Goal: Task Accomplishment & Management: Use online tool/utility

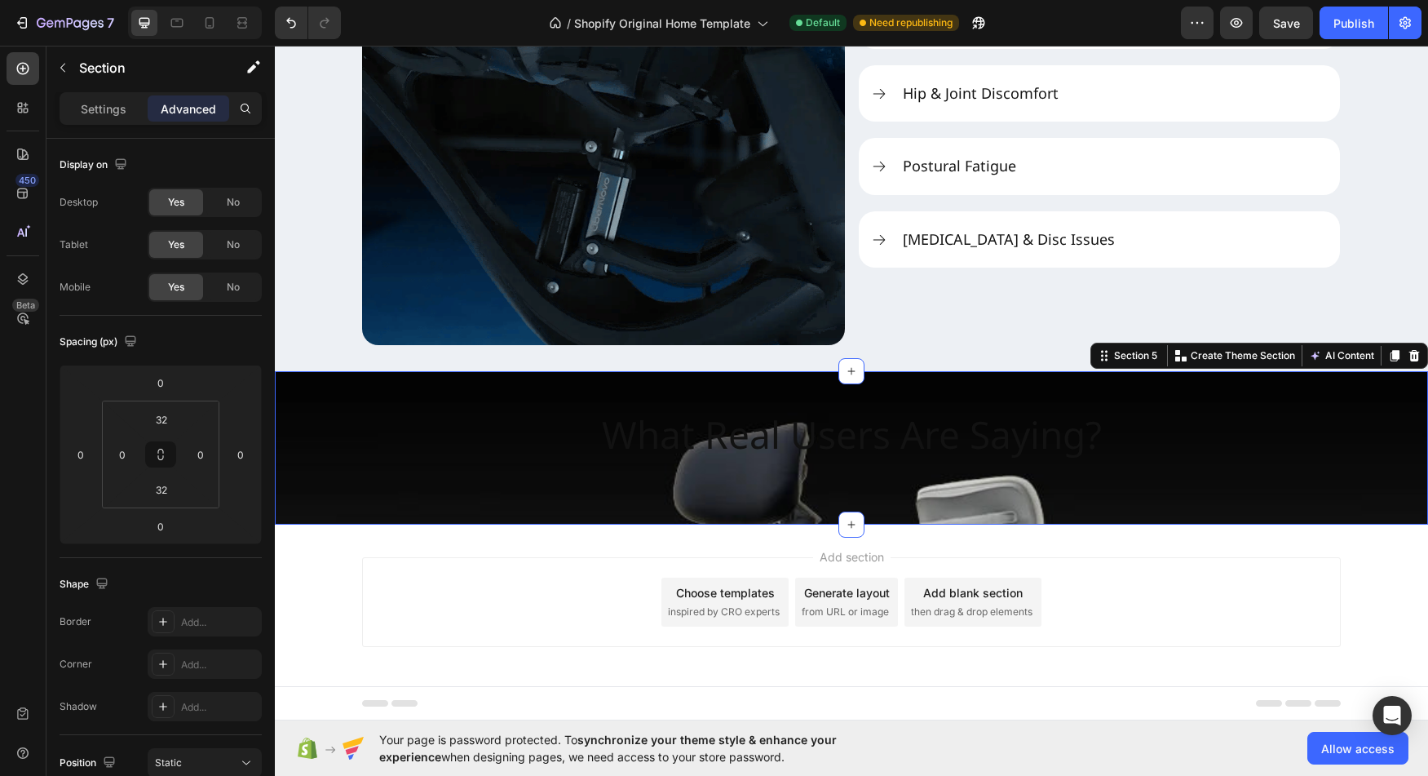
scroll to position [449, 0]
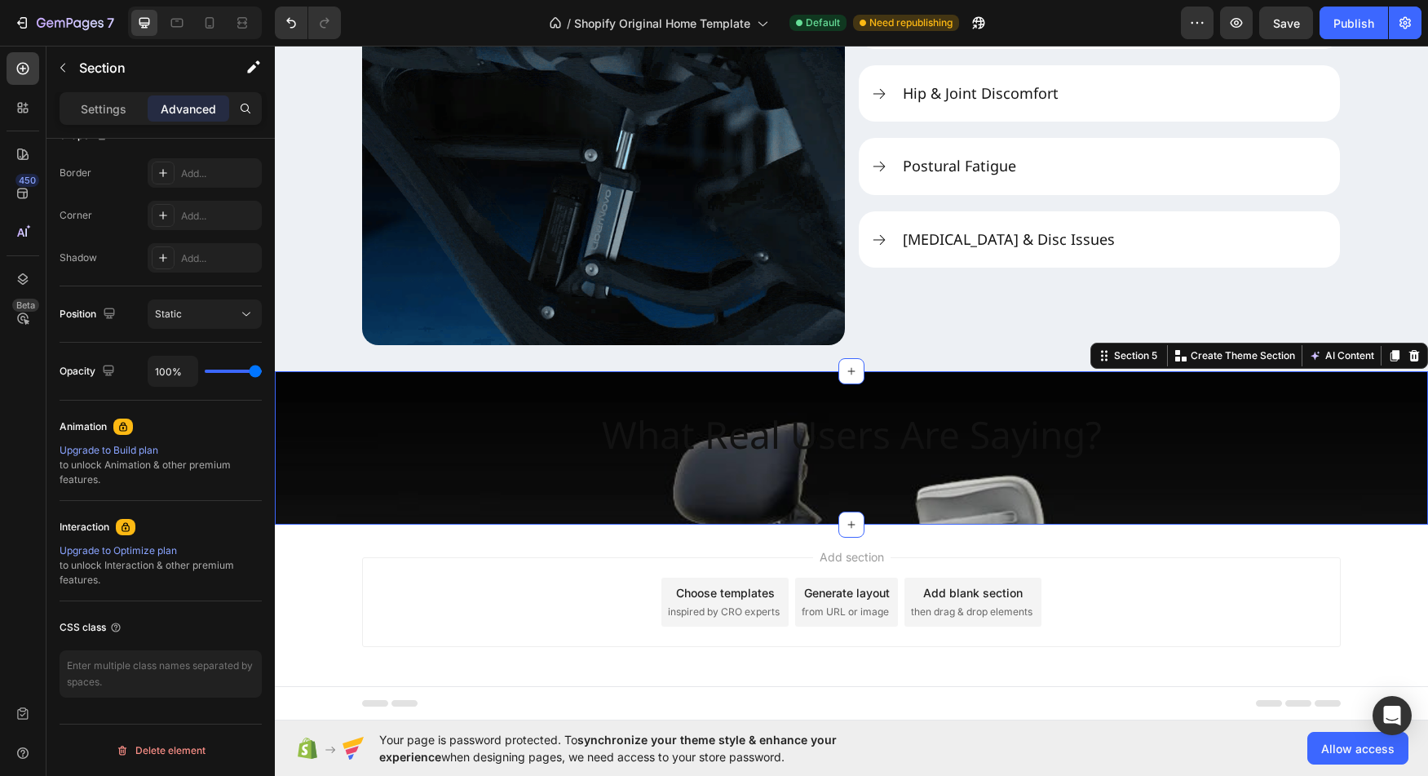
click at [538, 542] on div "Add section Choose templates inspired by CRO experts Generate layout from URL o…" at bounding box center [851, 606] width 1153 height 162
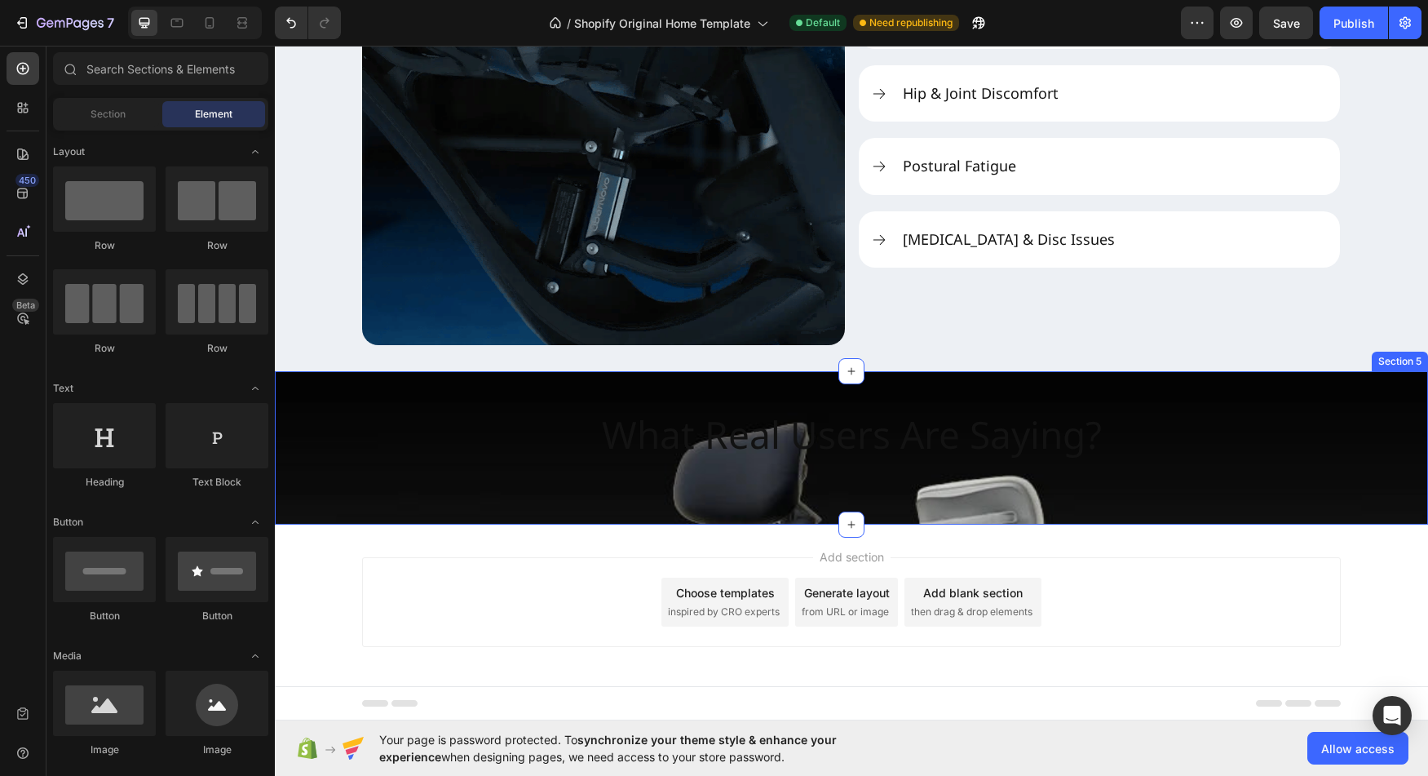
click at [533, 516] on div "What Real Users Are Saying? Heading Section 5" at bounding box center [851, 447] width 1153 height 153
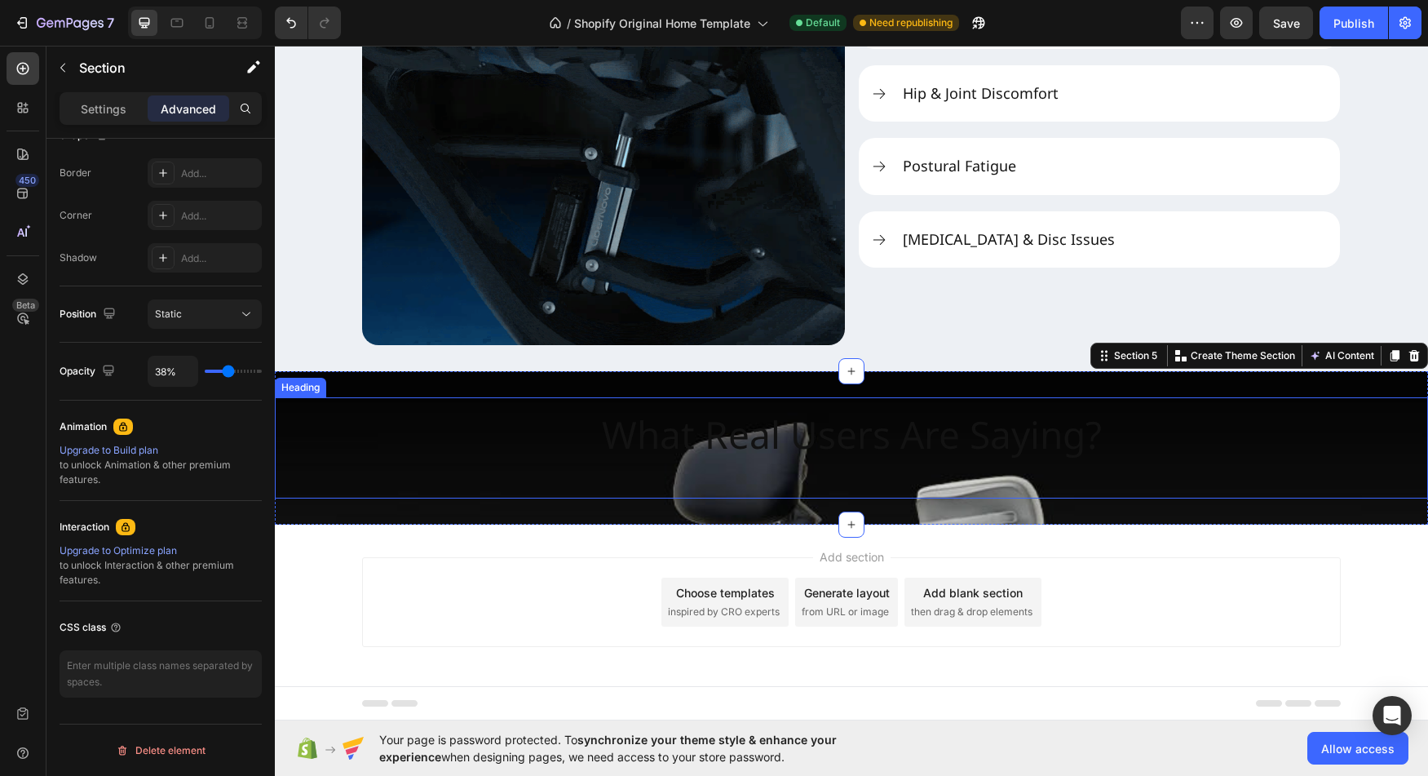
scroll to position [2278, 0]
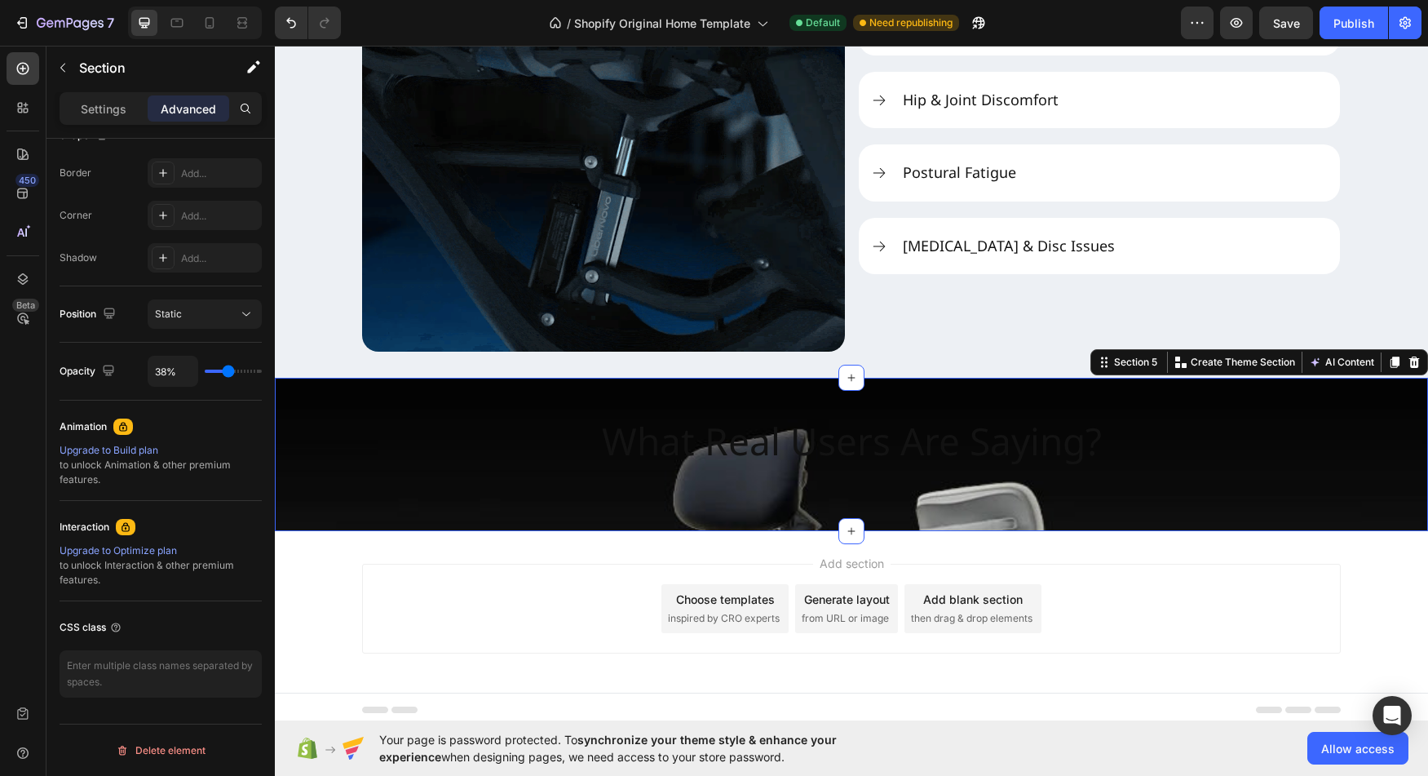
click at [410, 514] on div "What Real Users Are Saying? Heading Section 5 You can create reusable sections …" at bounding box center [851, 454] width 1153 height 153
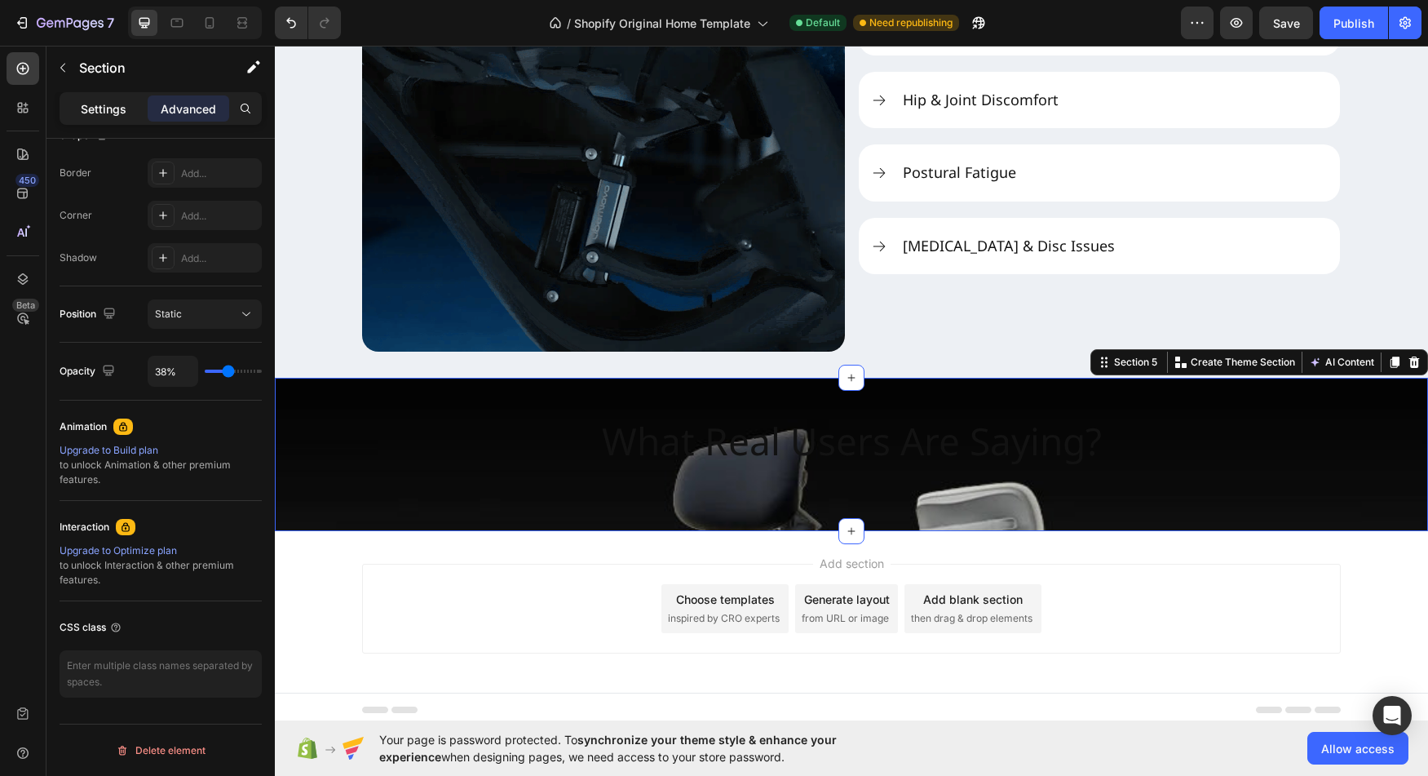
click at [99, 107] on p "Settings" at bounding box center [104, 108] width 46 height 17
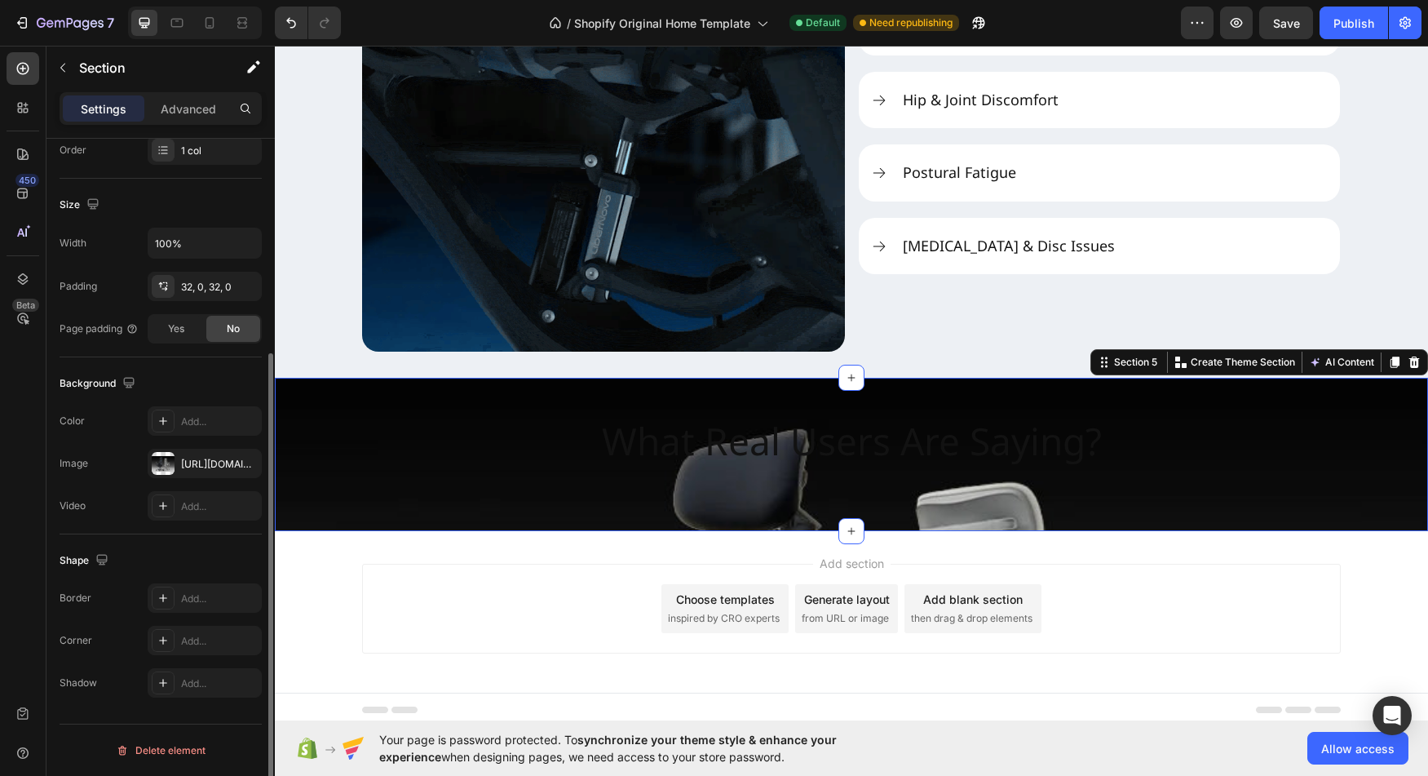
scroll to position [312, 0]
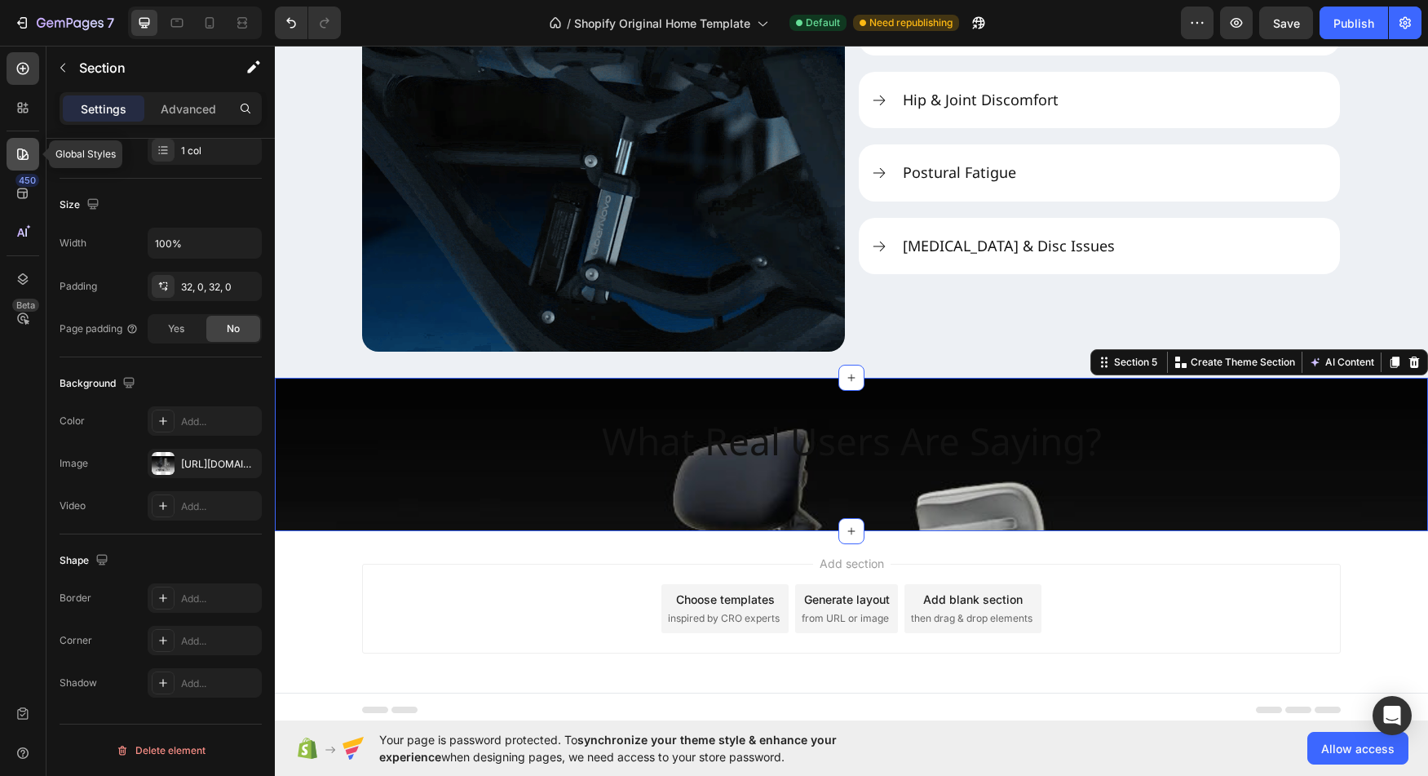
click at [26, 147] on icon at bounding box center [23, 154] width 16 height 16
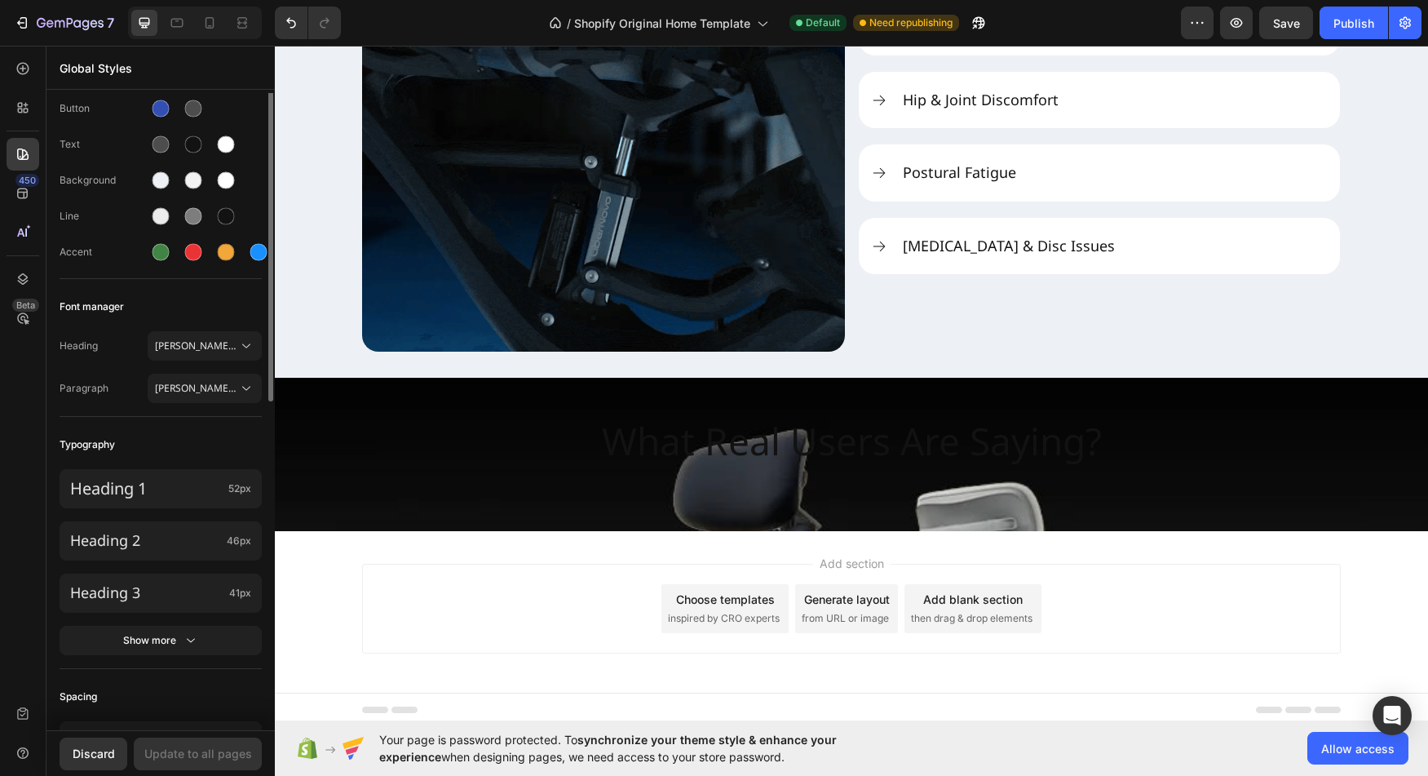
scroll to position [0, 0]
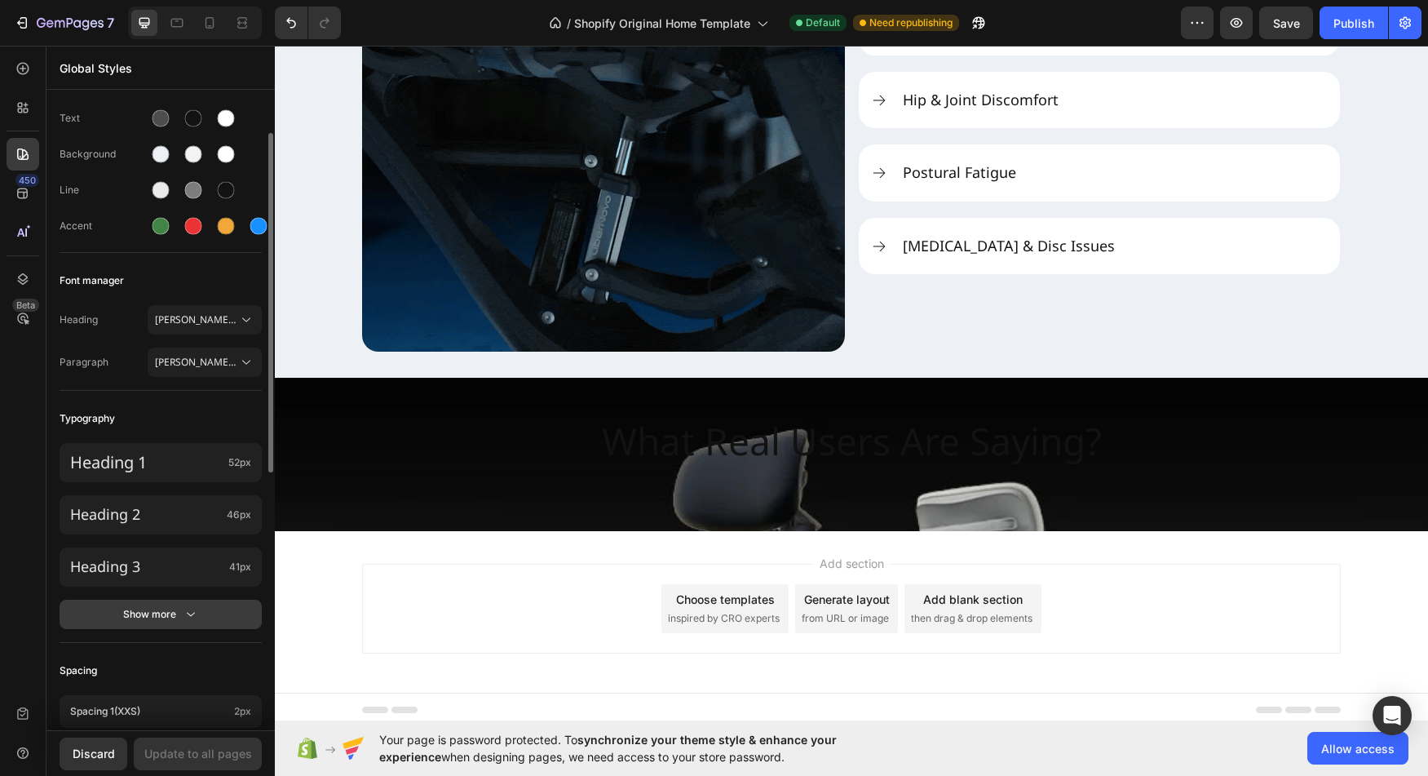
click at [168, 604] on button "Show more" at bounding box center [161, 614] width 202 height 29
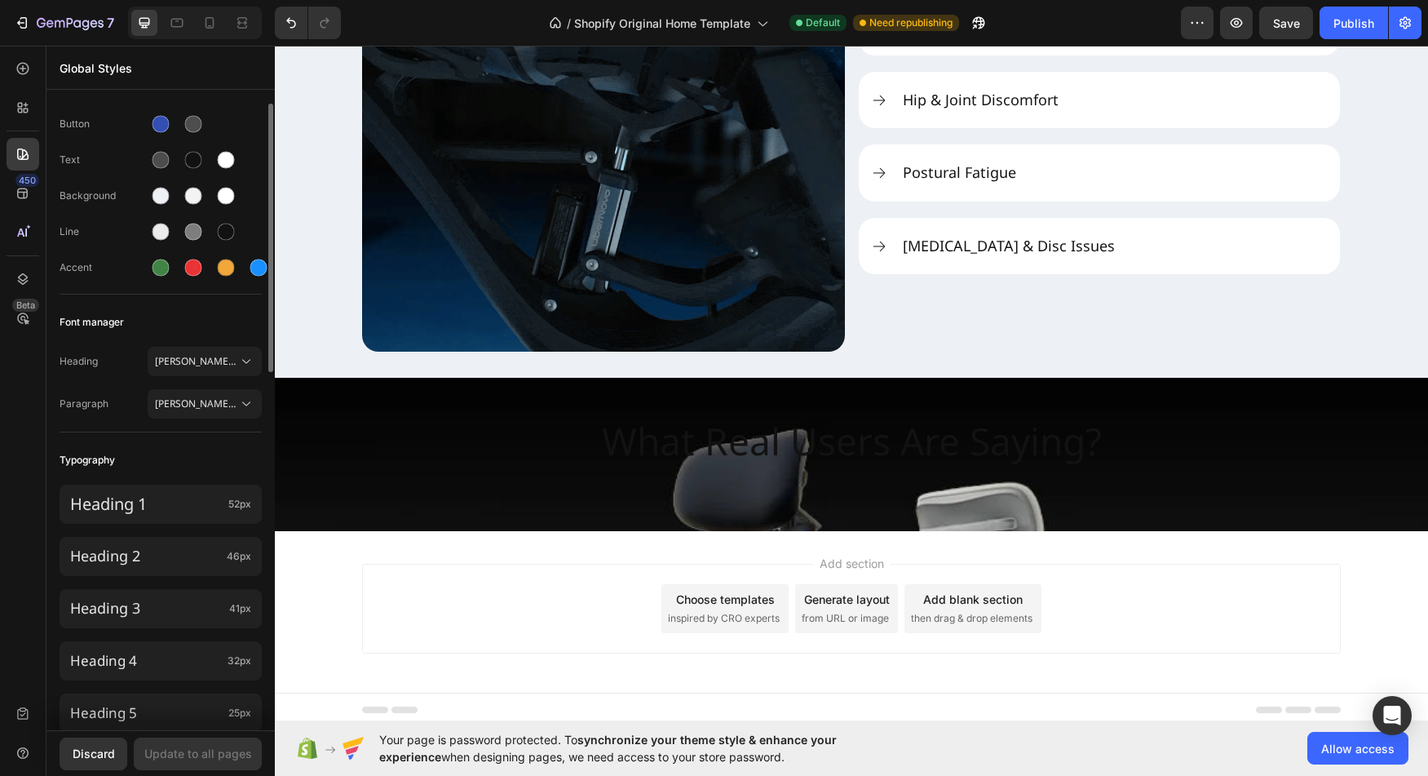
scroll to position [32, 0]
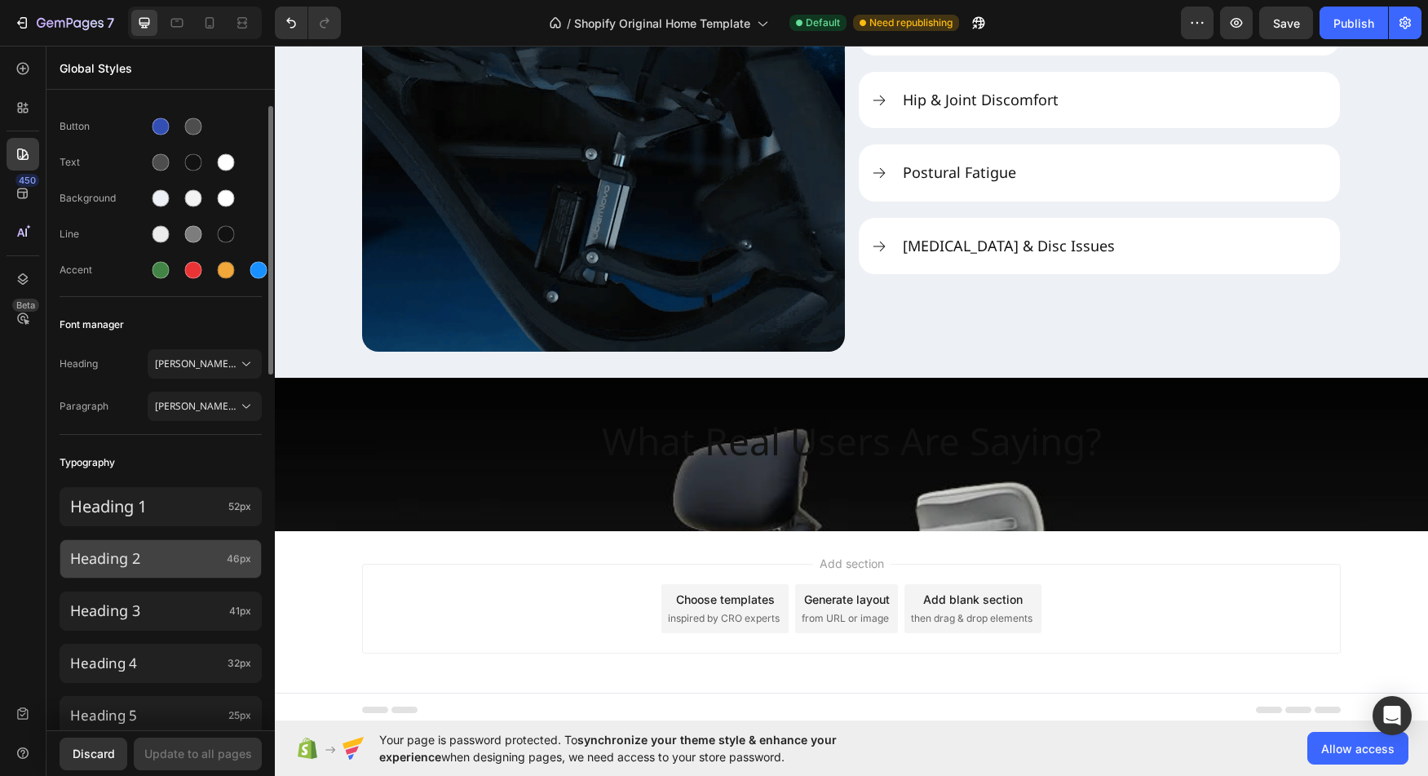
click at [242, 555] on span "46px" at bounding box center [239, 558] width 24 height 15
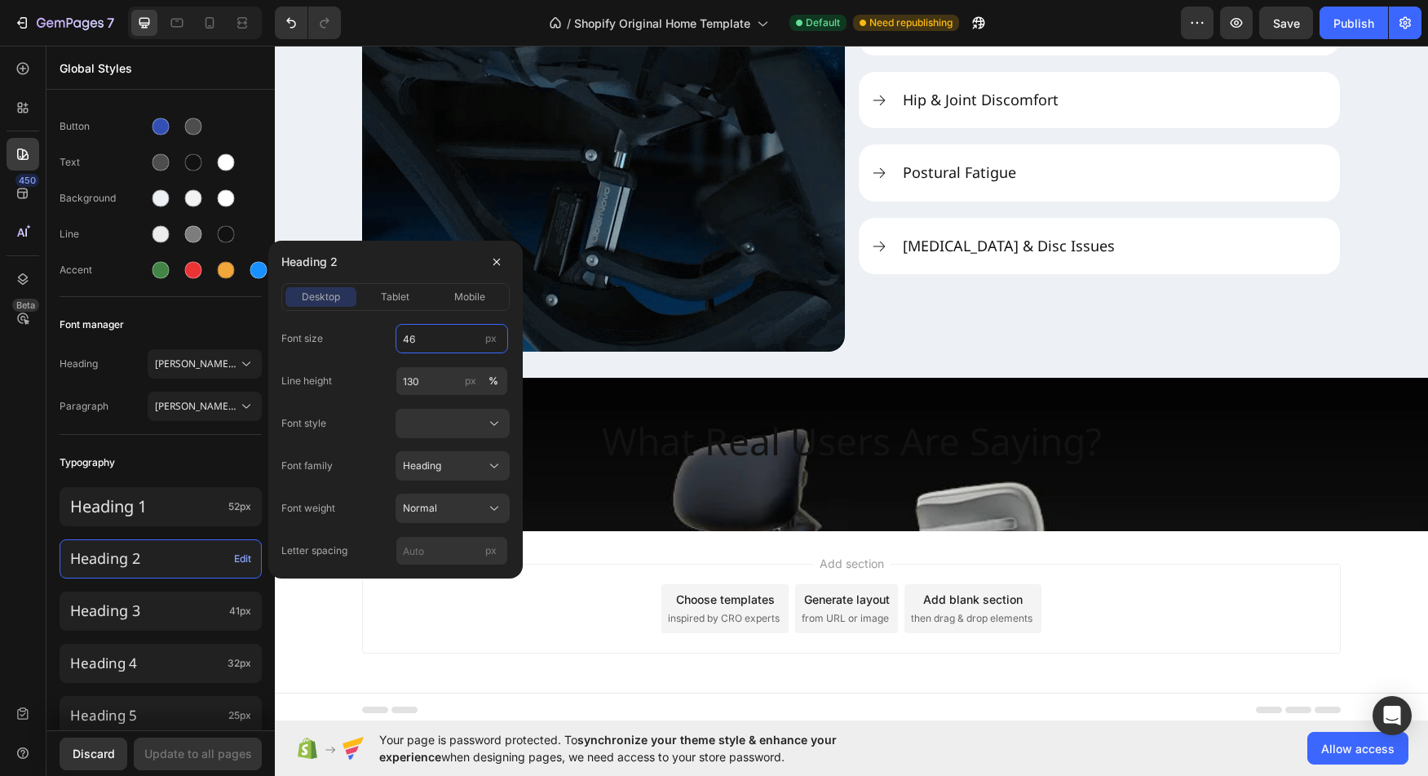
click at [436, 337] on input "46" at bounding box center [452, 338] width 113 height 29
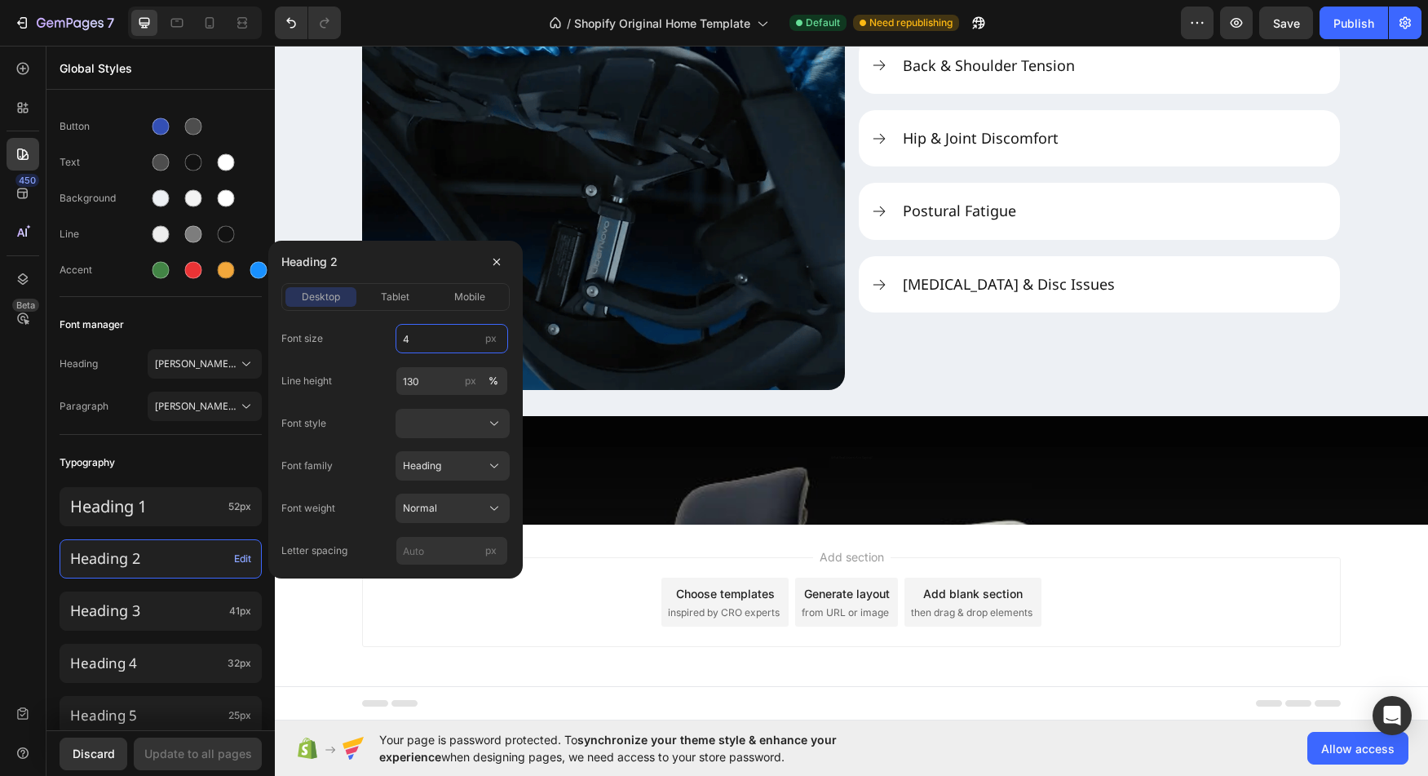
scroll to position [2240, 0]
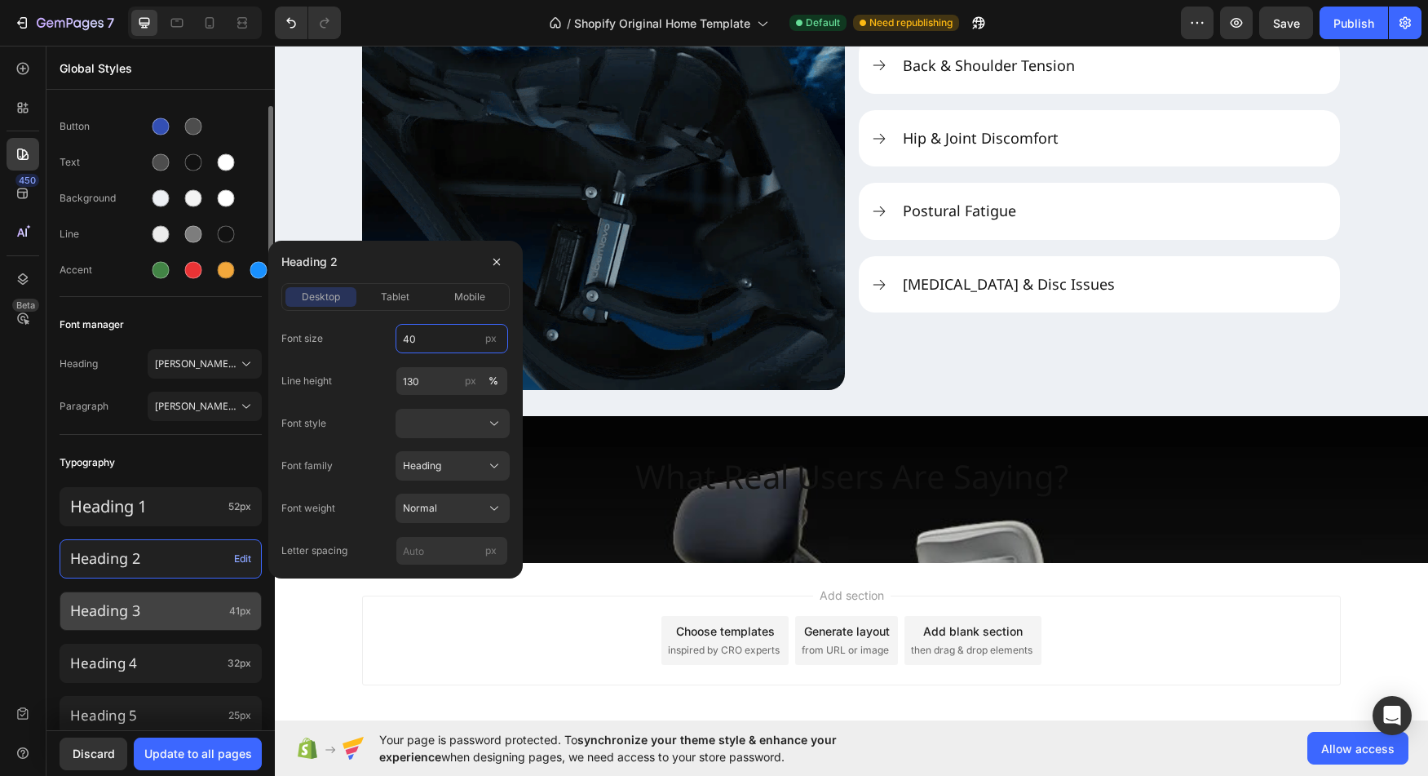
type input "40"
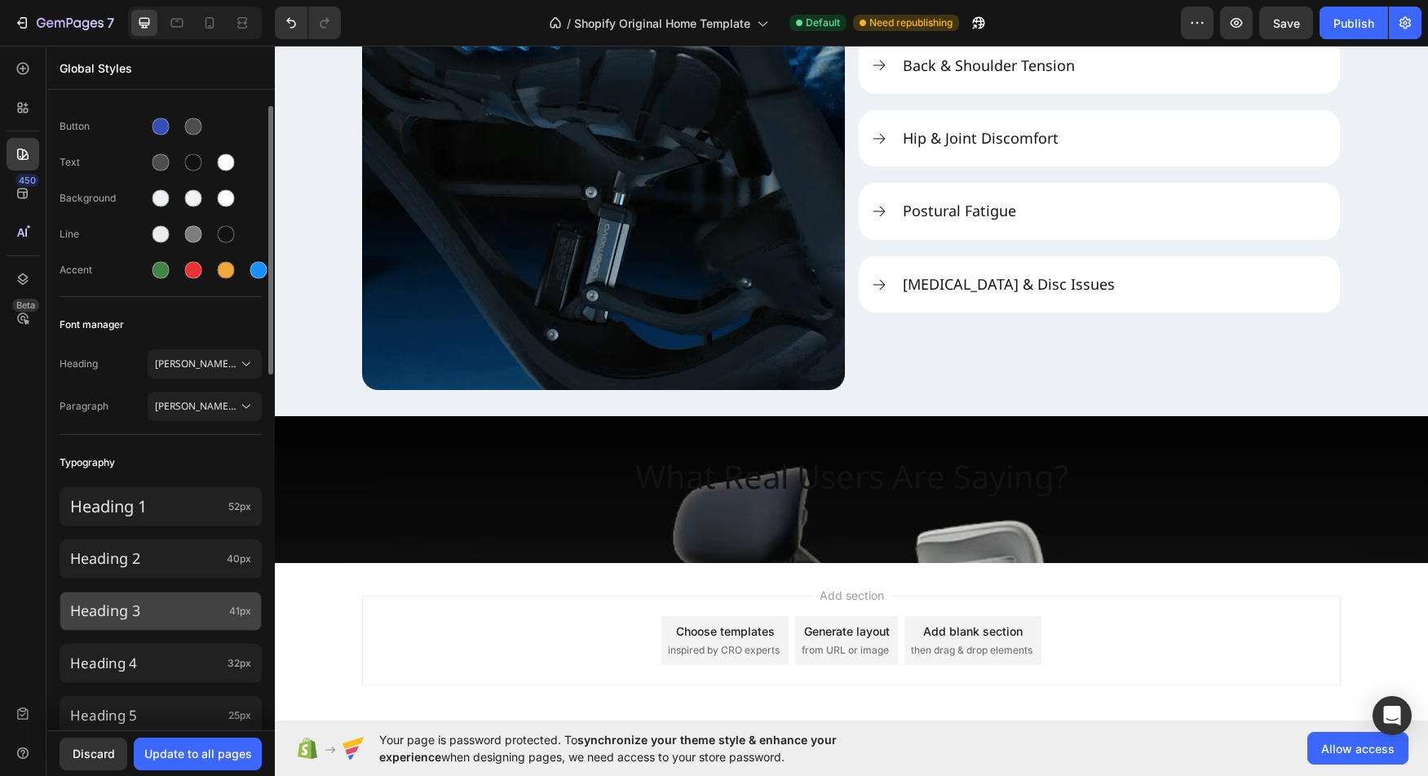
click at [167, 613] on p "Heading 3" at bounding box center [146, 610] width 153 height 19
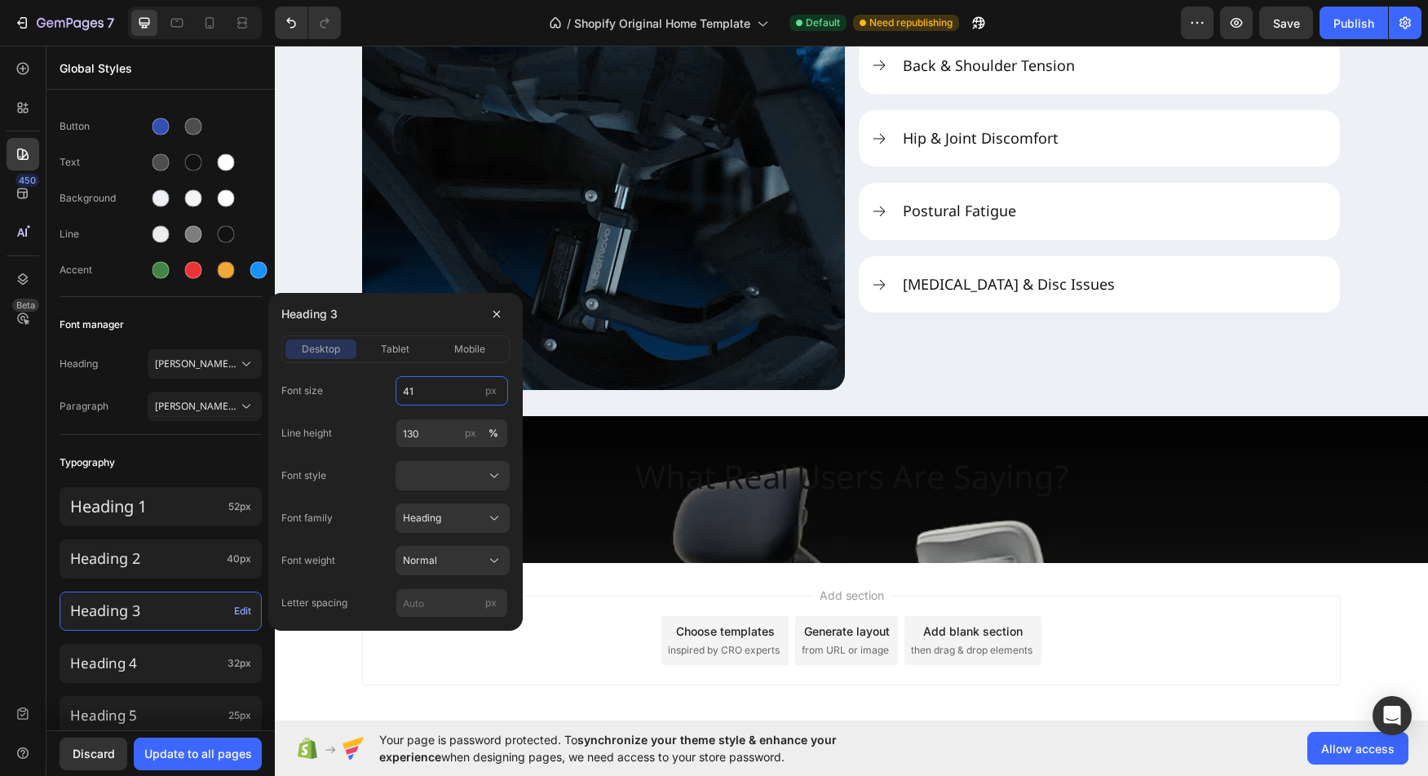
click at [430, 383] on input "41" at bounding box center [452, 390] width 113 height 29
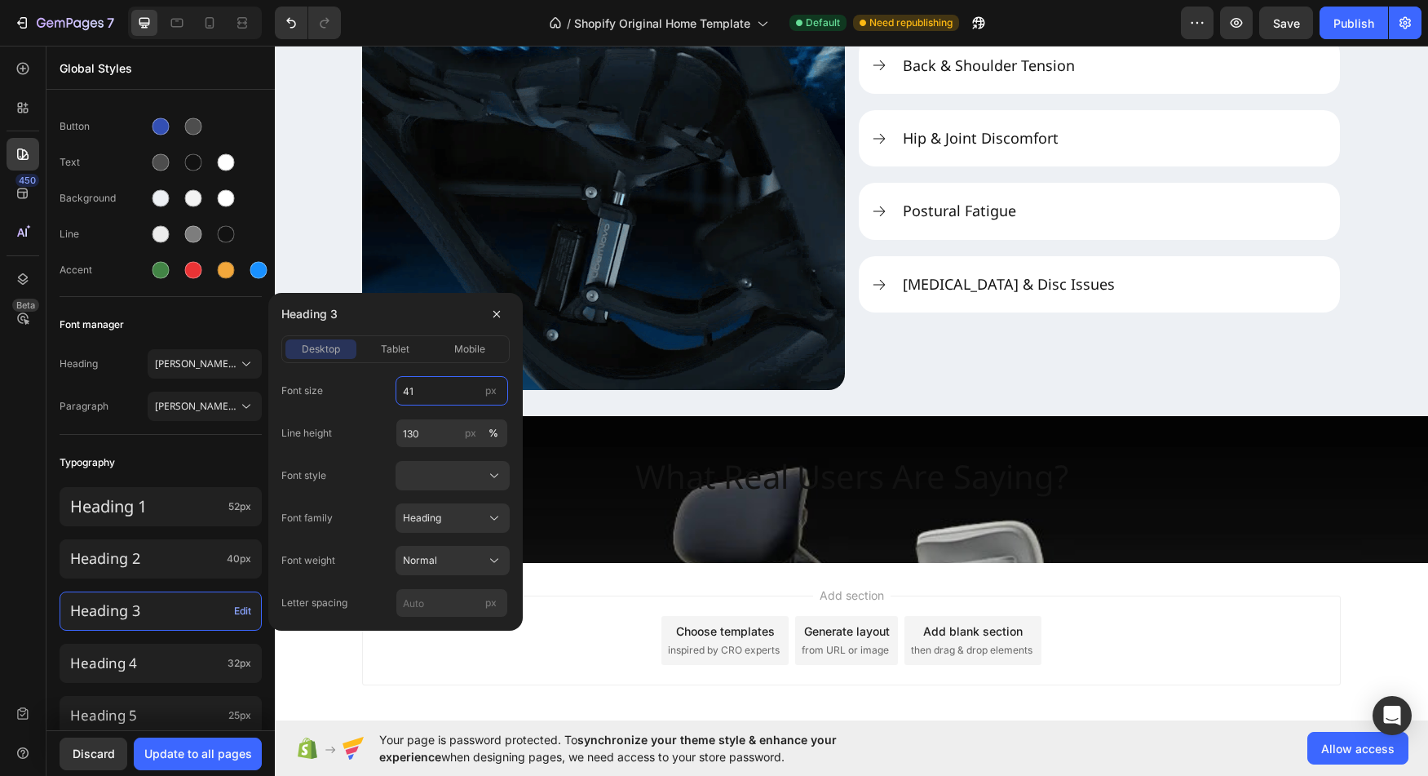
click at [430, 383] on input "41" at bounding box center [452, 390] width 113 height 29
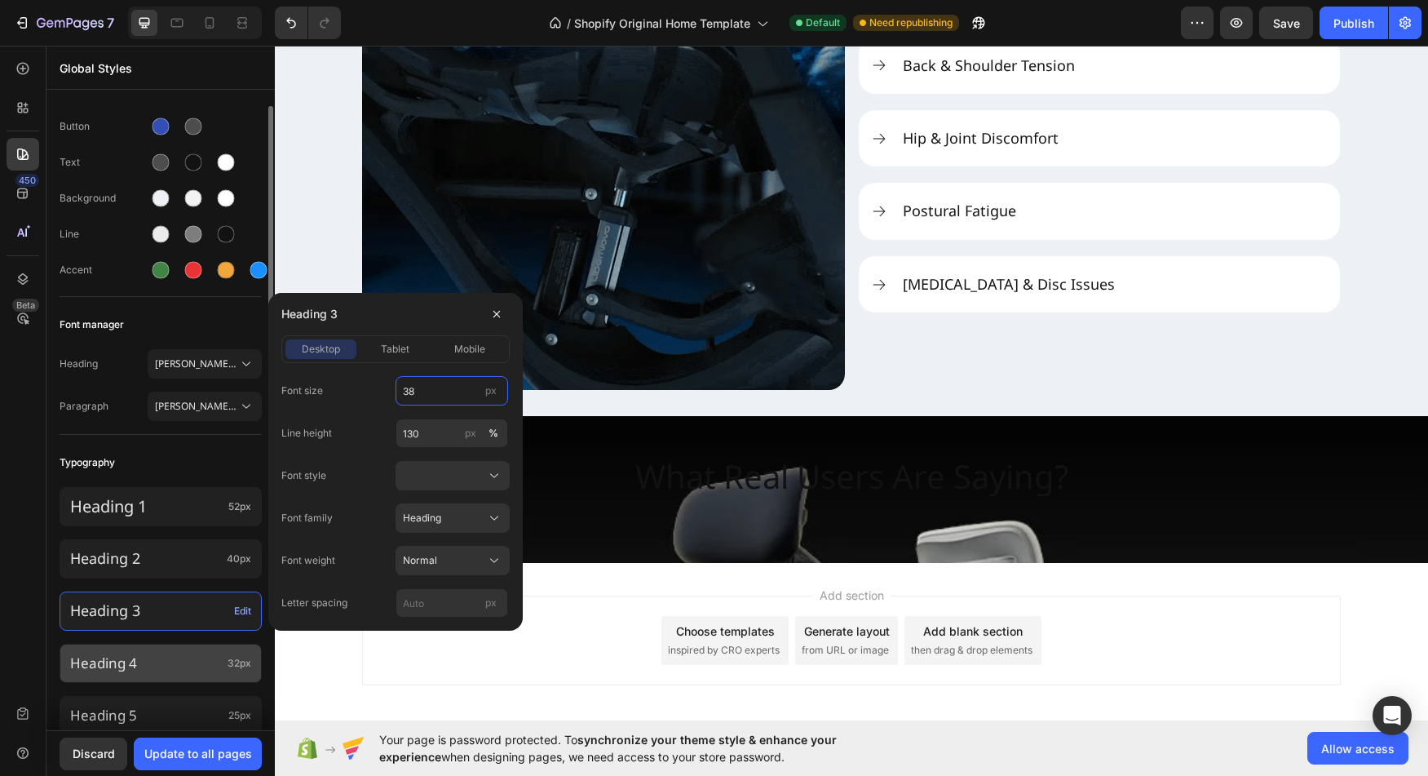
type input "38"
click at [176, 669] on p "Heading 4" at bounding box center [145, 663] width 151 height 18
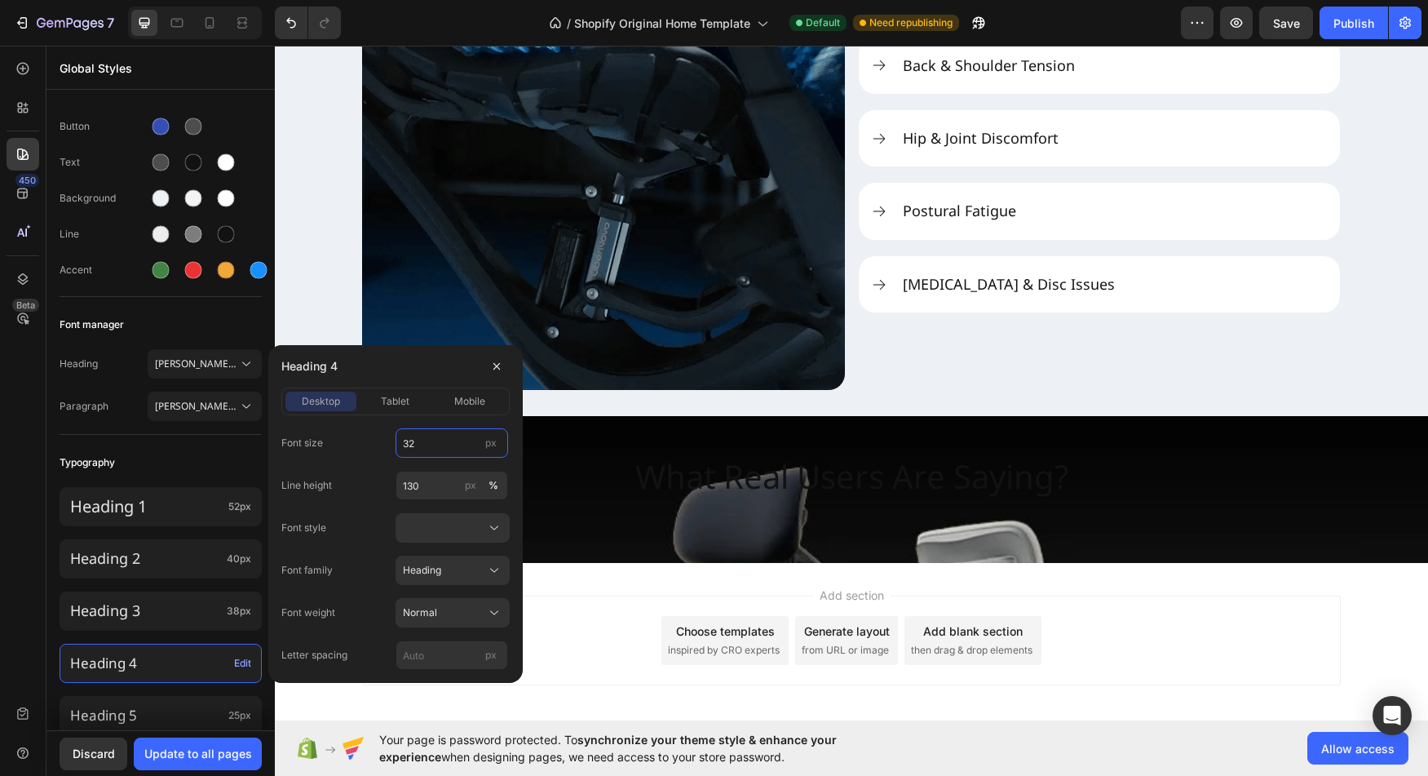
click at [434, 452] on input "32" at bounding box center [452, 442] width 113 height 29
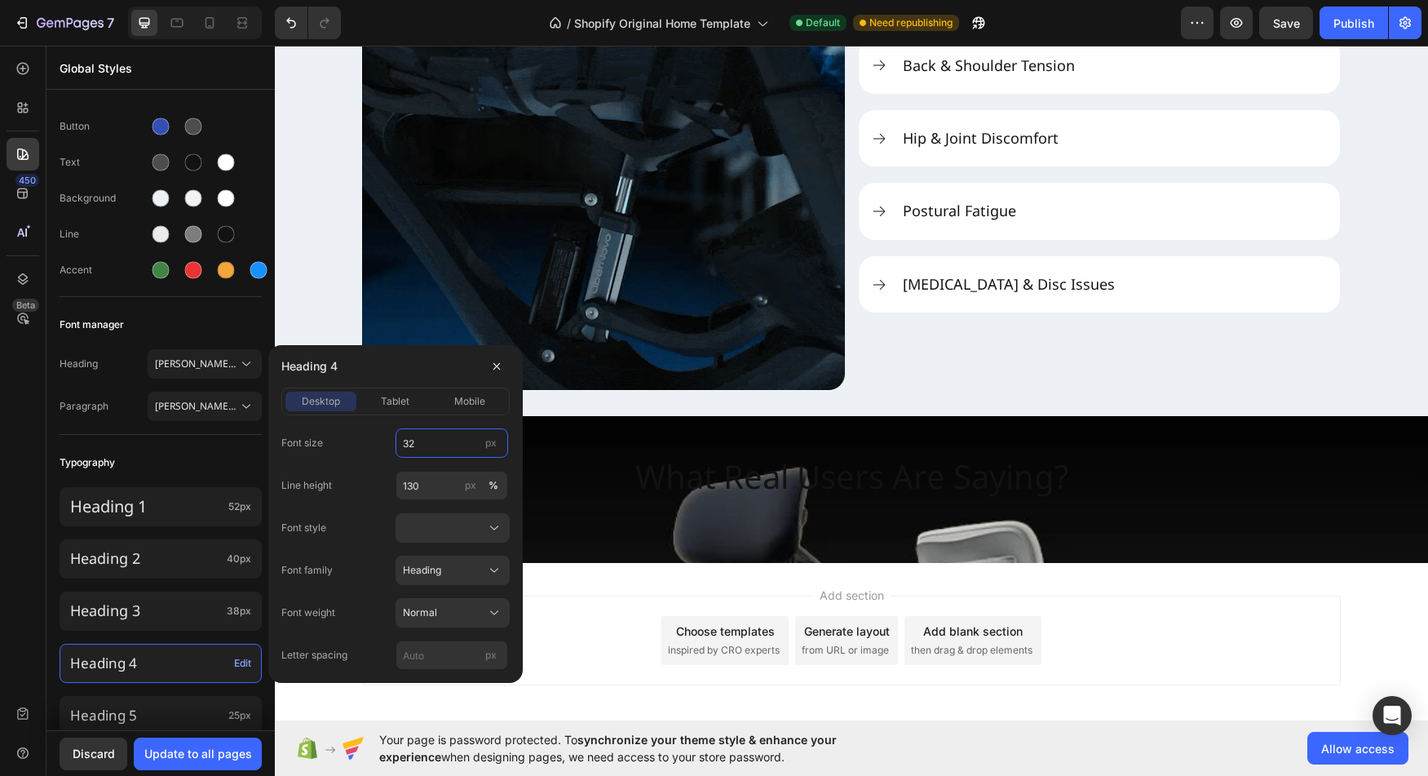
click at [434, 452] on input "32" at bounding box center [452, 442] width 113 height 29
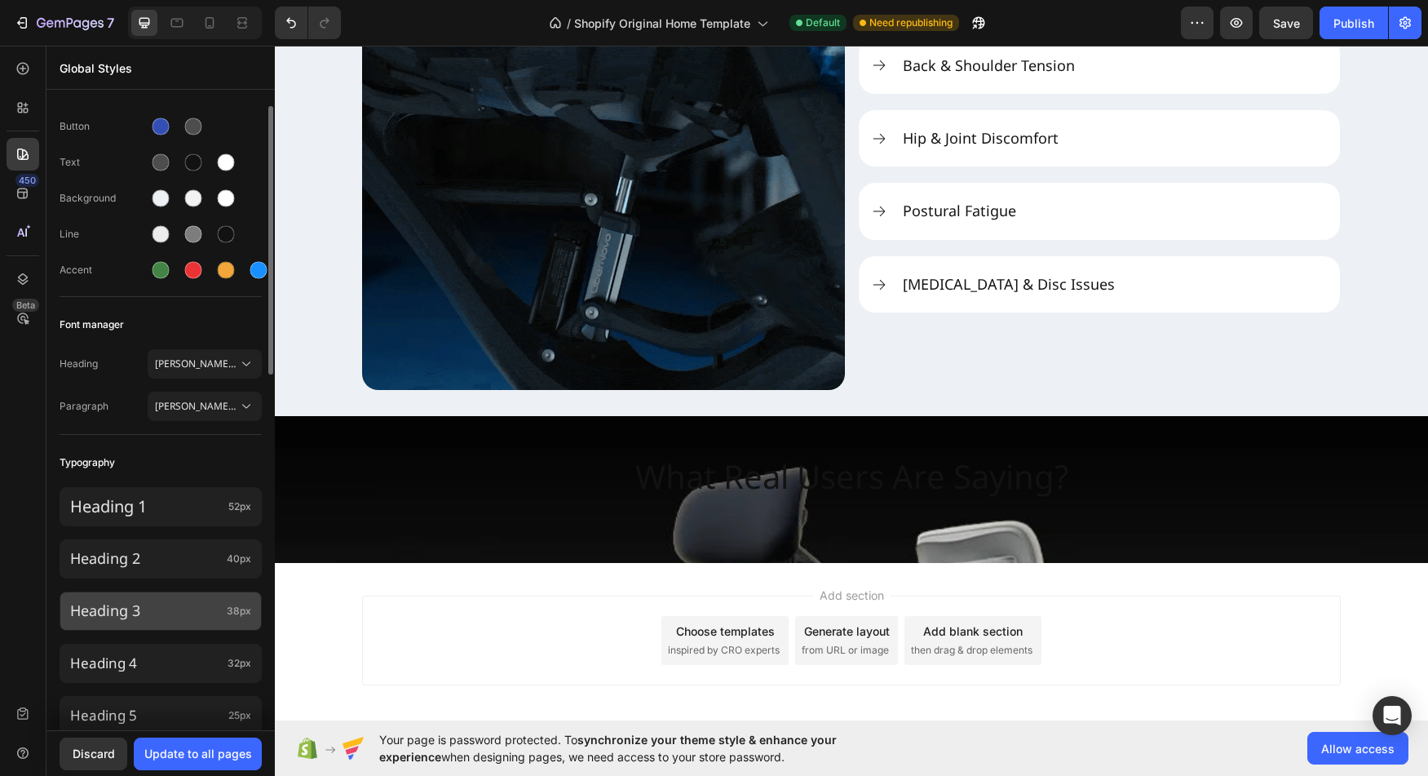
click at [182, 613] on p "Heading 3" at bounding box center [145, 610] width 150 height 19
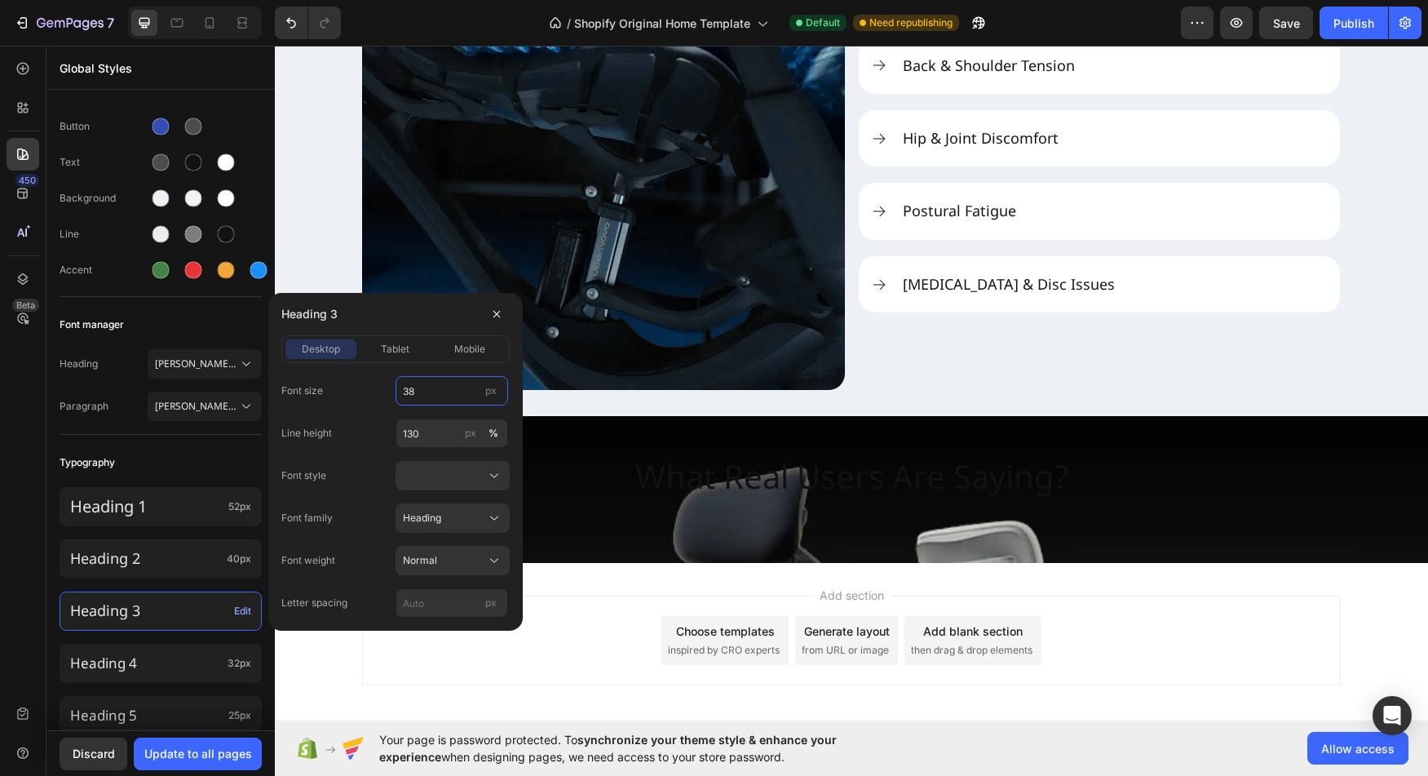
click at [435, 400] on input "38" at bounding box center [452, 390] width 113 height 29
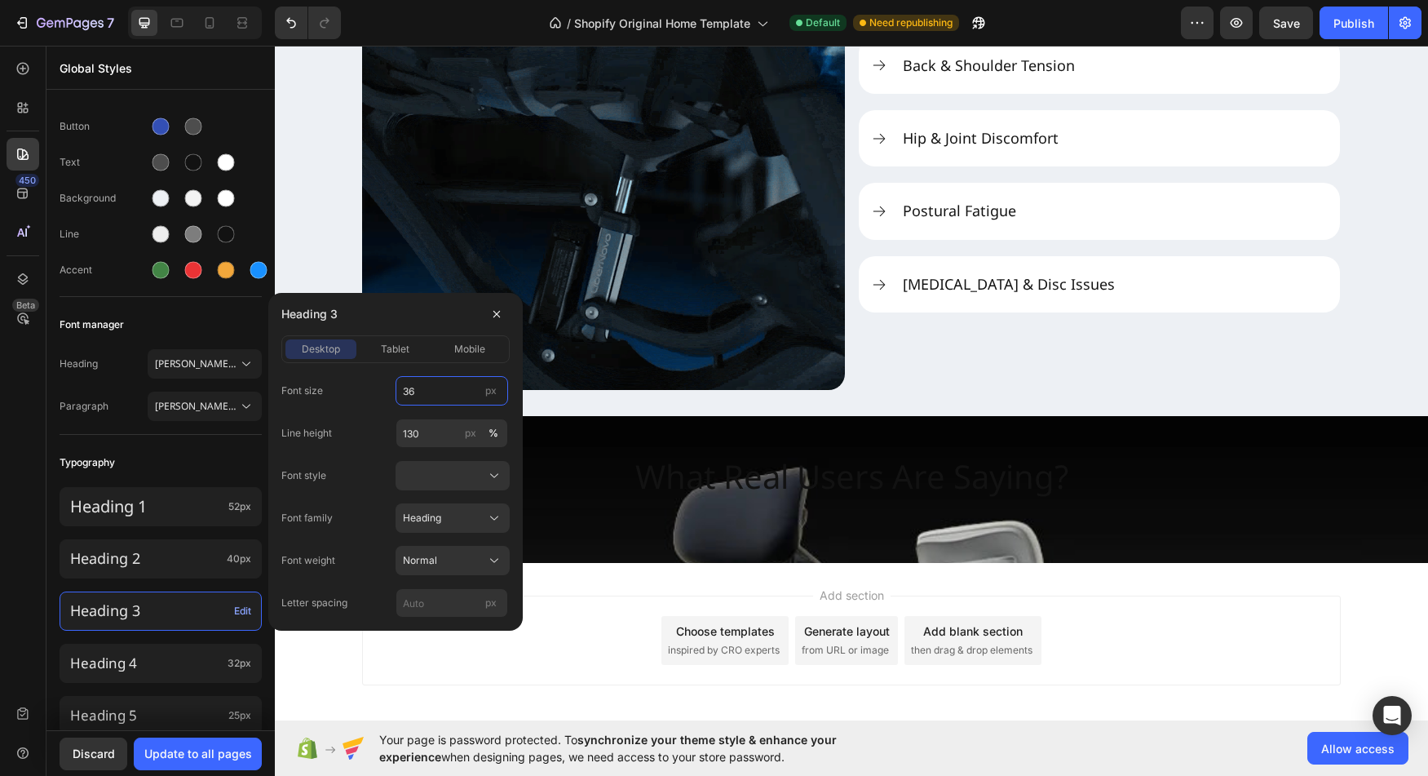
type input "36"
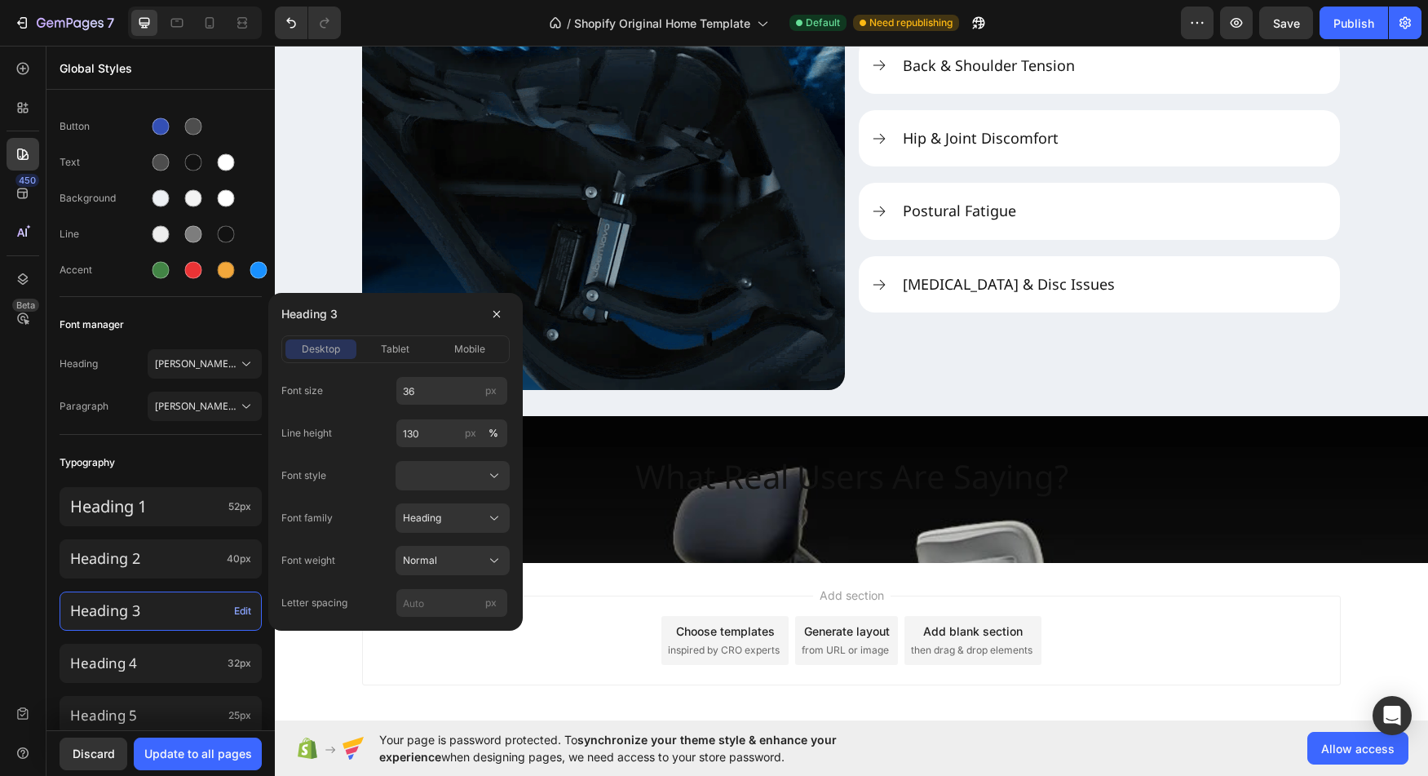
click at [23, 564] on div "450 Beta" at bounding box center [23, 374] width 33 height 645
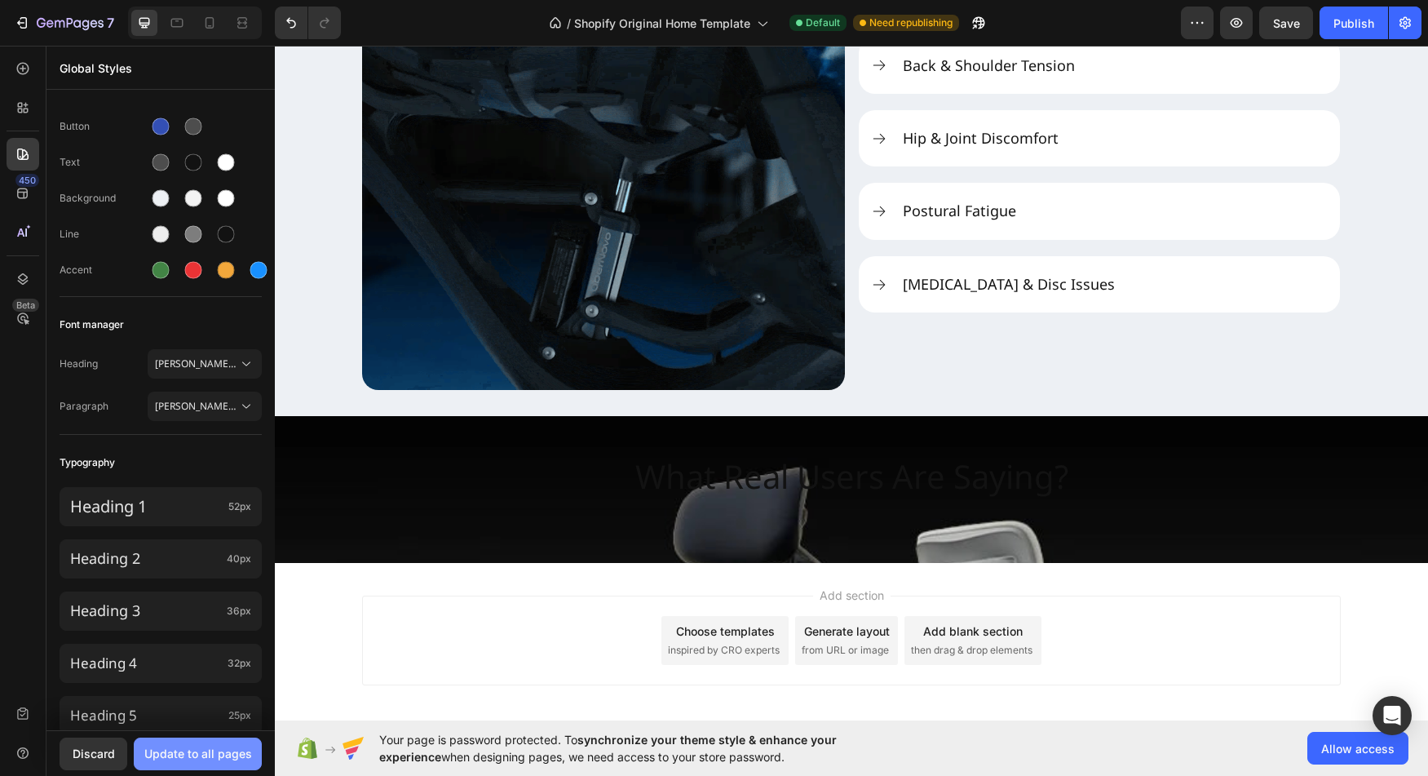
click at [191, 756] on div "Update to all pages" at bounding box center [198, 753] width 108 height 17
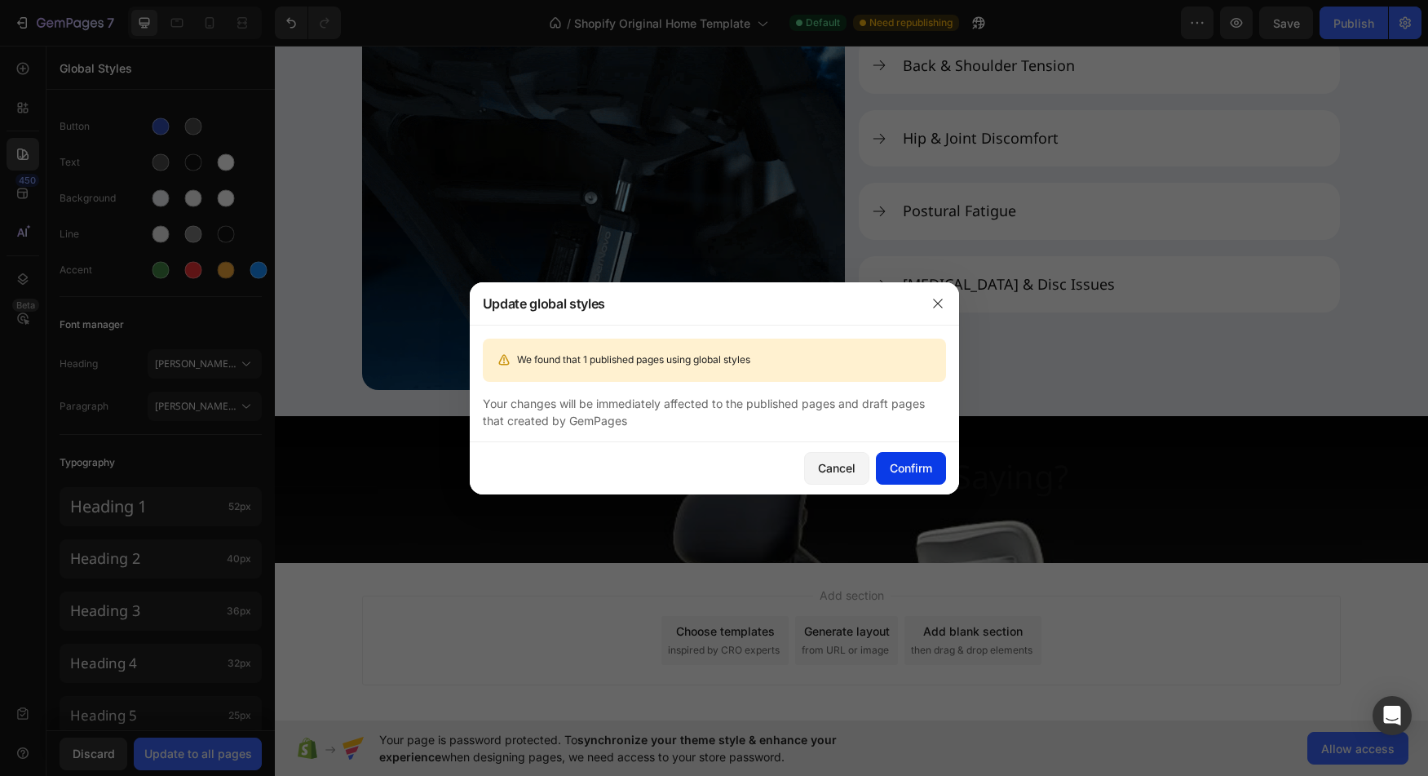
click at [898, 472] on div "Confirm" at bounding box center [911, 467] width 42 height 17
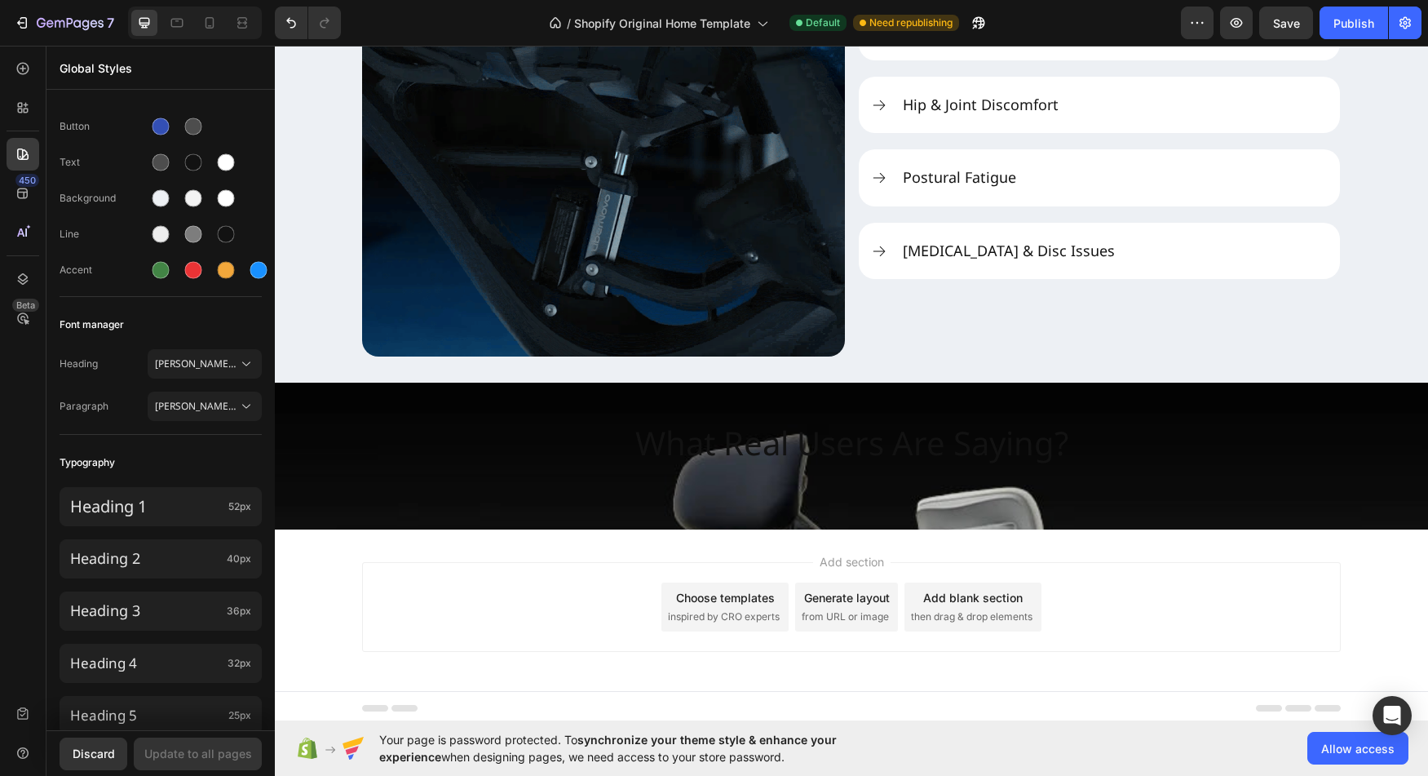
scroll to position [2273, 0]
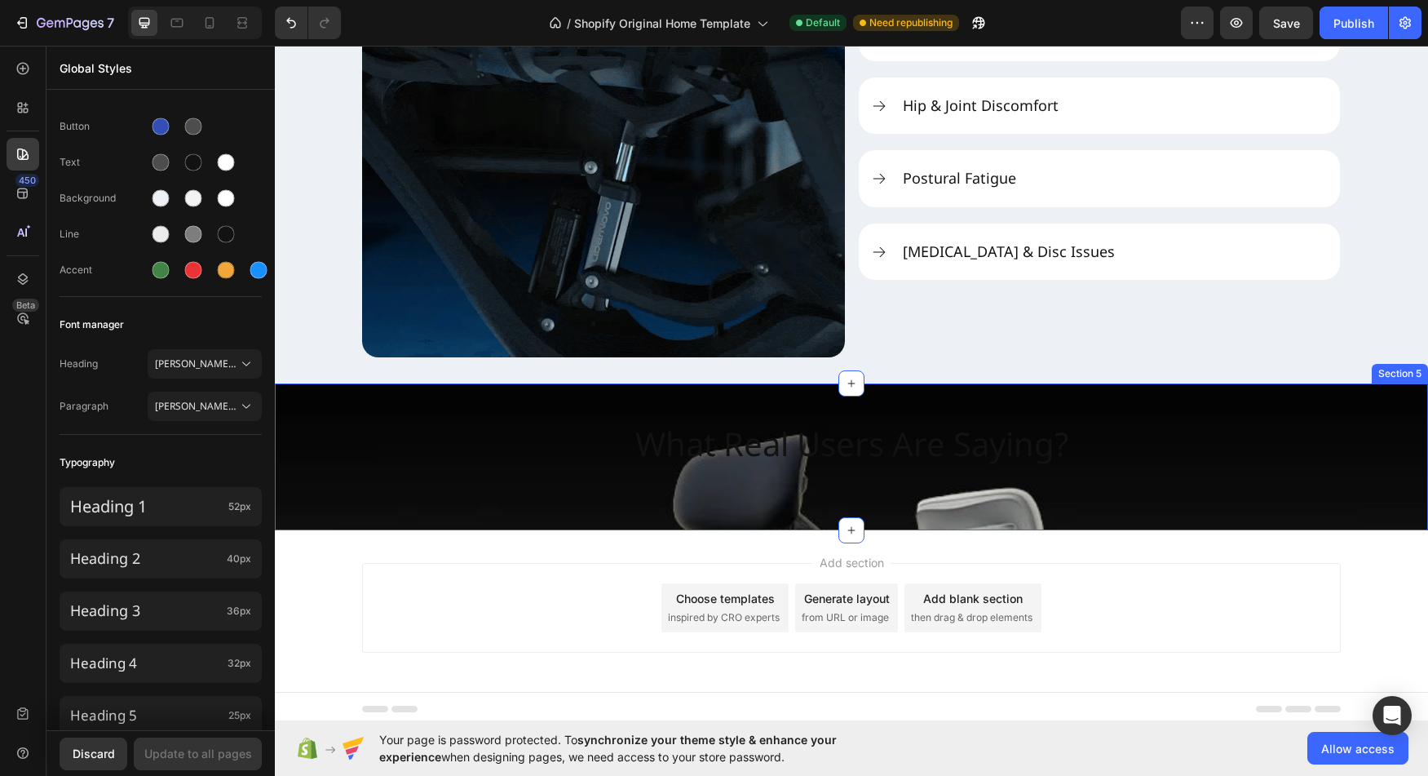
click at [1217, 511] on div "What Real Users Are Saying? Heading Section 5" at bounding box center [851, 456] width 1153 height 147
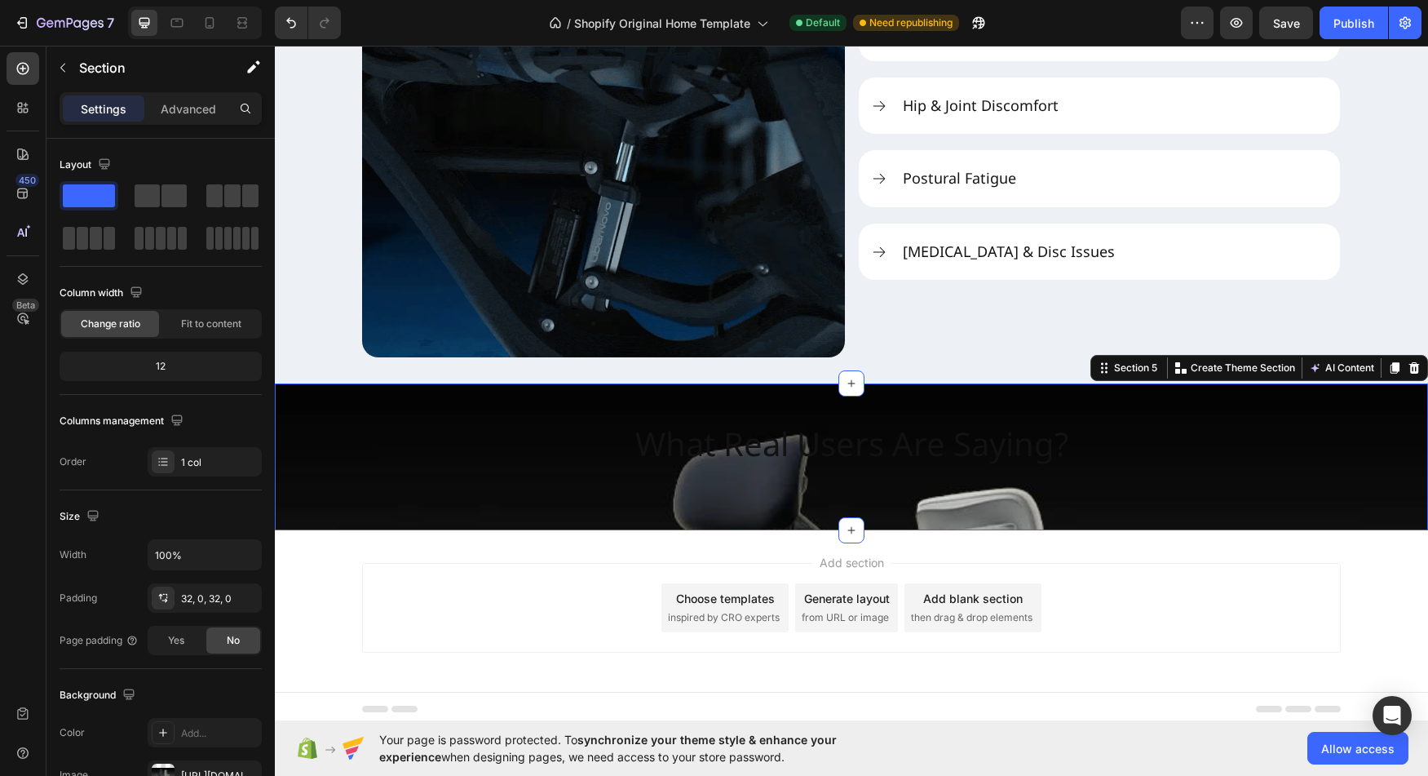
click at [398, 512] on div "What Real Users Are Saying? Heading Section 5 You can create reusable sections …" at bounding box center [851, 456] width 1153 height 147
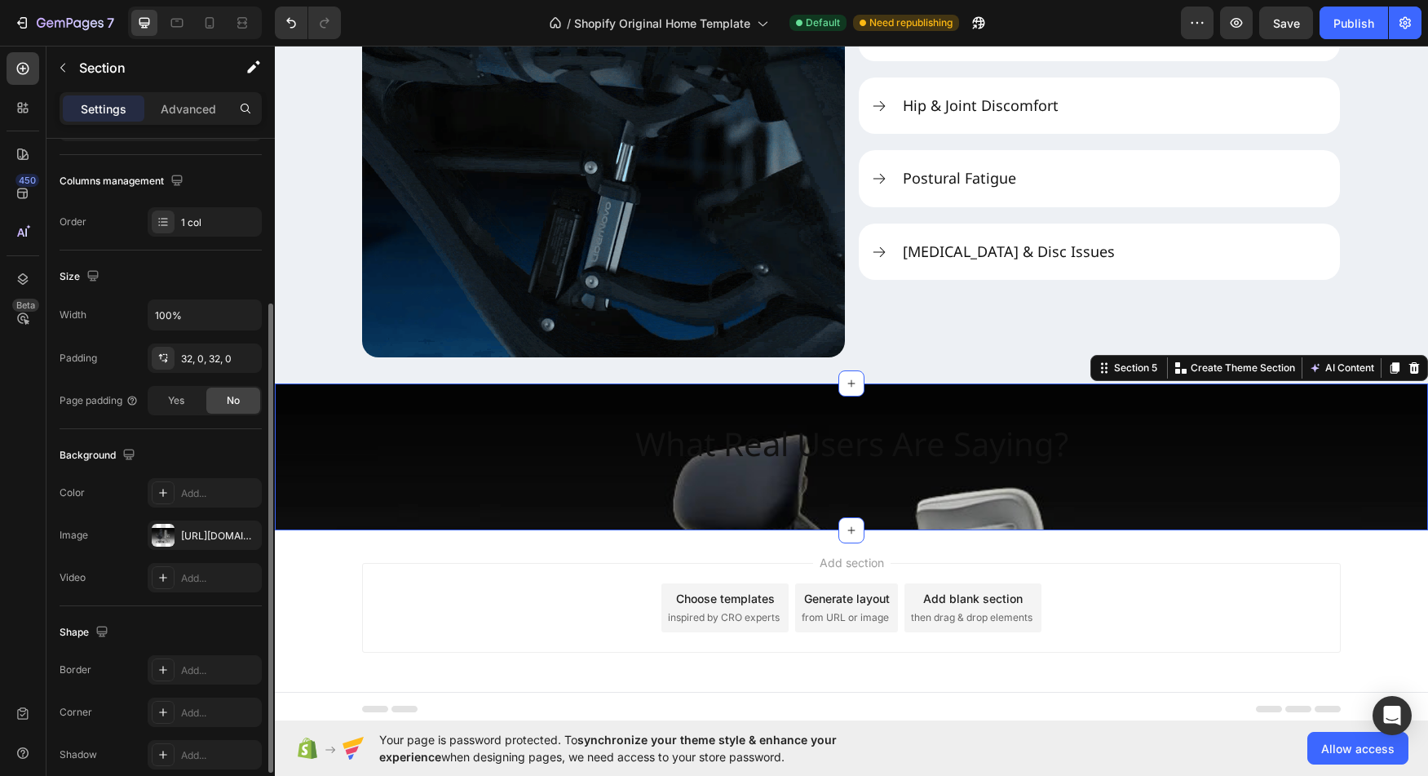
scroll to position [227, 0]
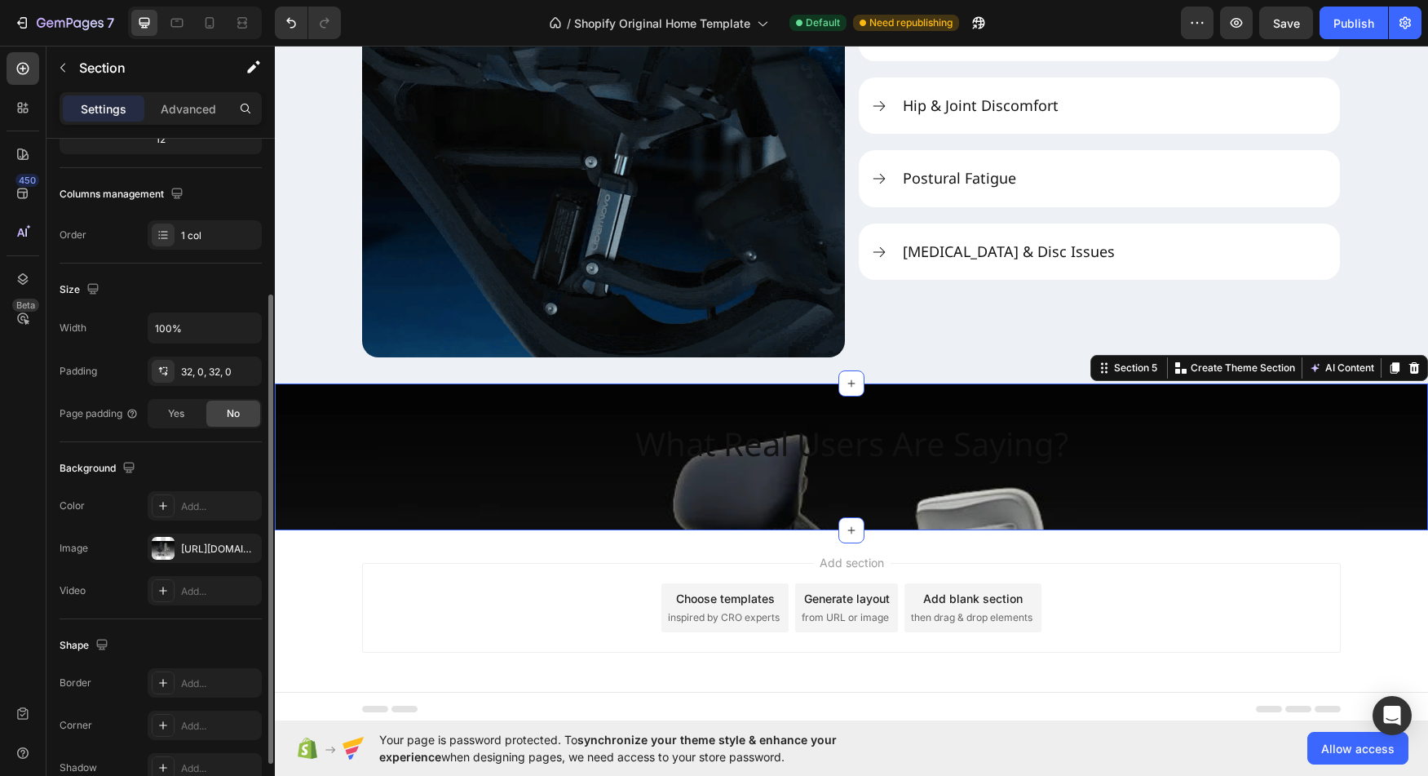
click at [106, 552] on div "Image https://cdn.shopify.com/s/files/1/0947/5597/9559/files/3_eae7e37f-9728-4c…" at bounding box center [161, 547] width 202 height 29
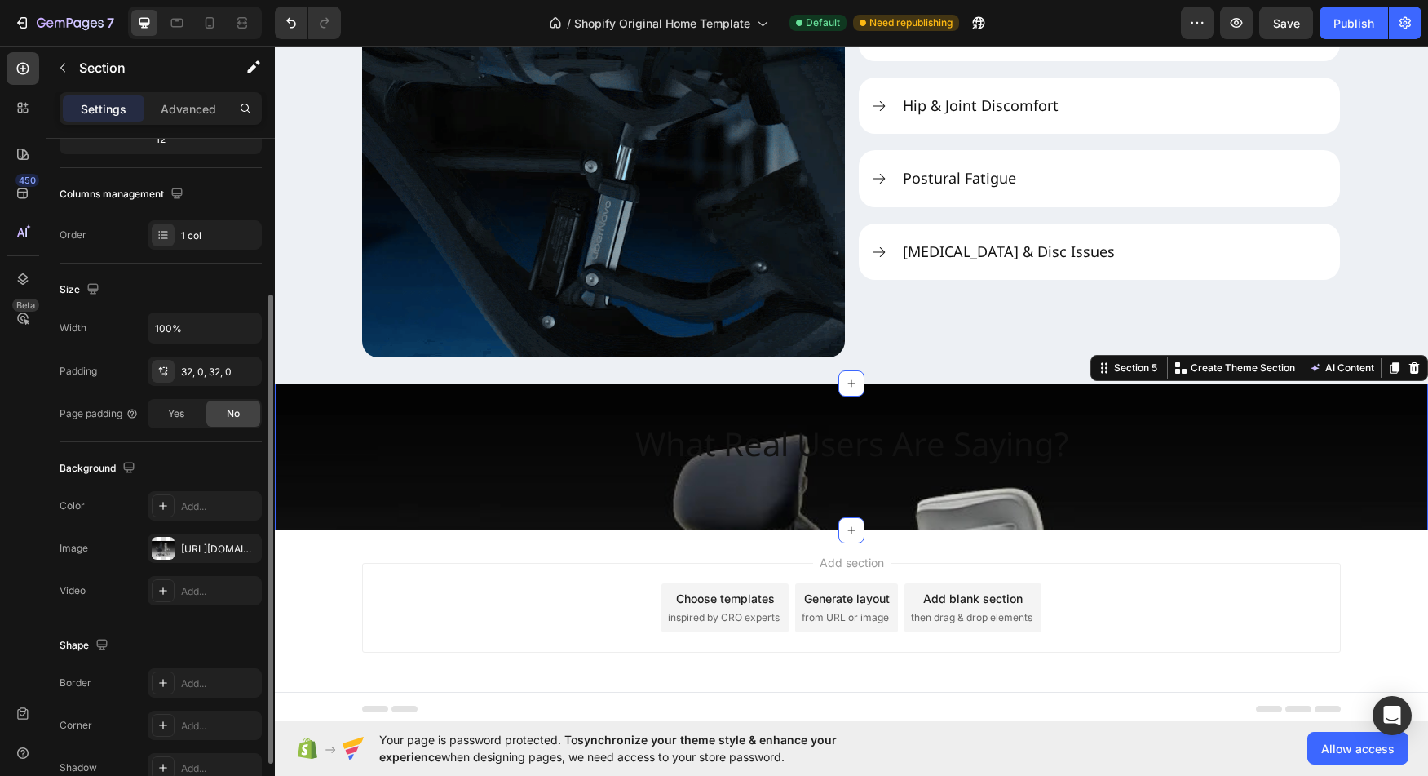
click at [71, 547] on div "Image" at bounding box center [74, 548] width 29 height 15
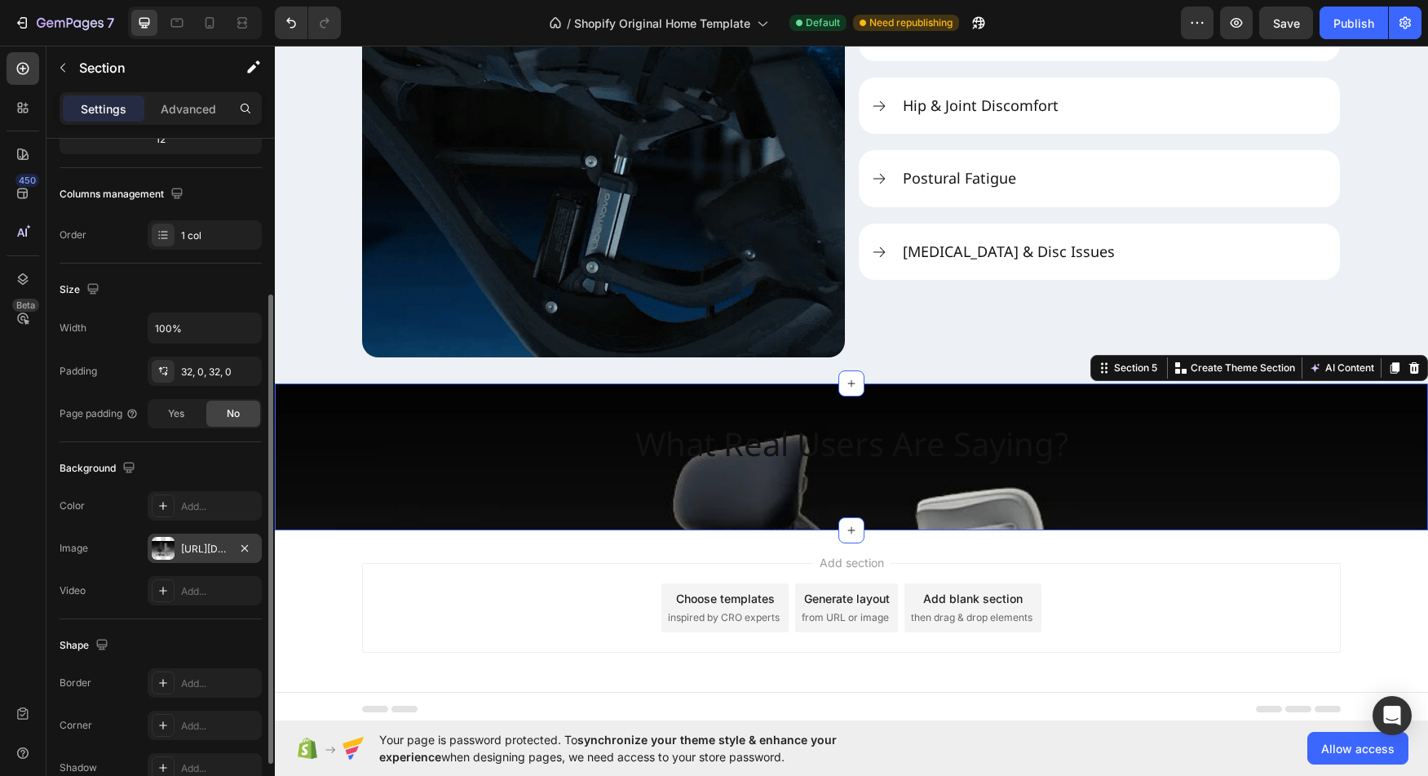
drag, startPoint x: 166, startPoint y: 549, endPoint x: 178, endPoint y: 560, distance: 16.2
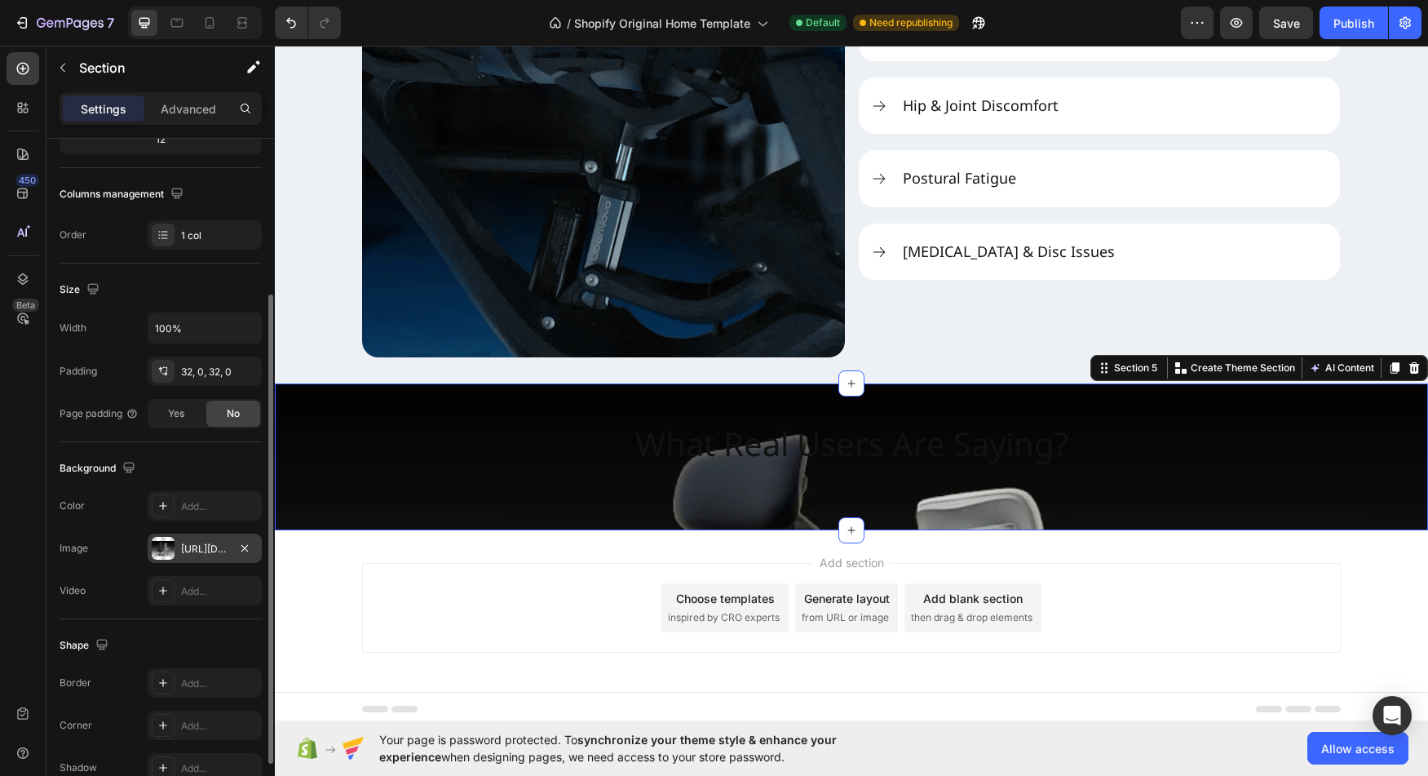
click at [166, 549] on div at bounding box center [163, 548] width 23 height 23
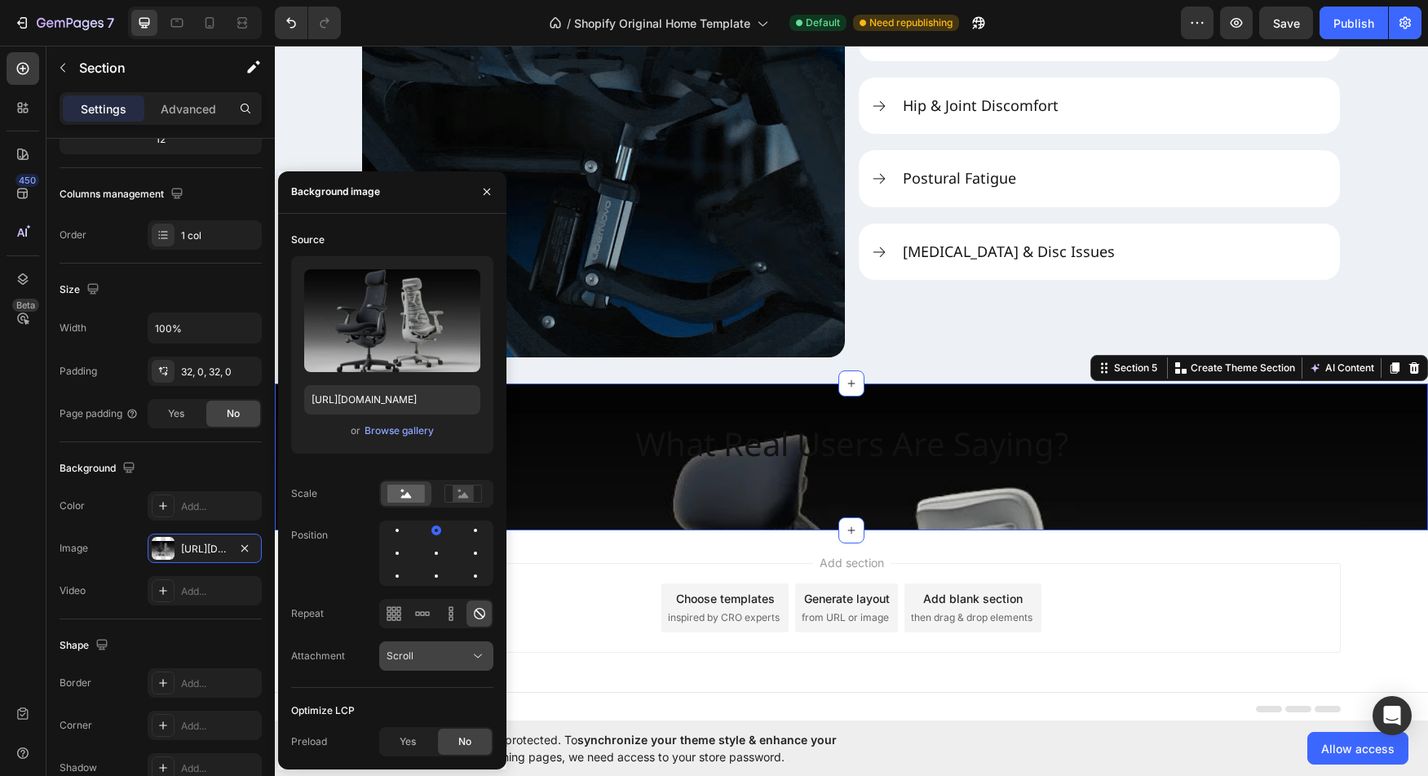
click at [475, 661] on icon at bounding box center [478, 656] width 16 height 16
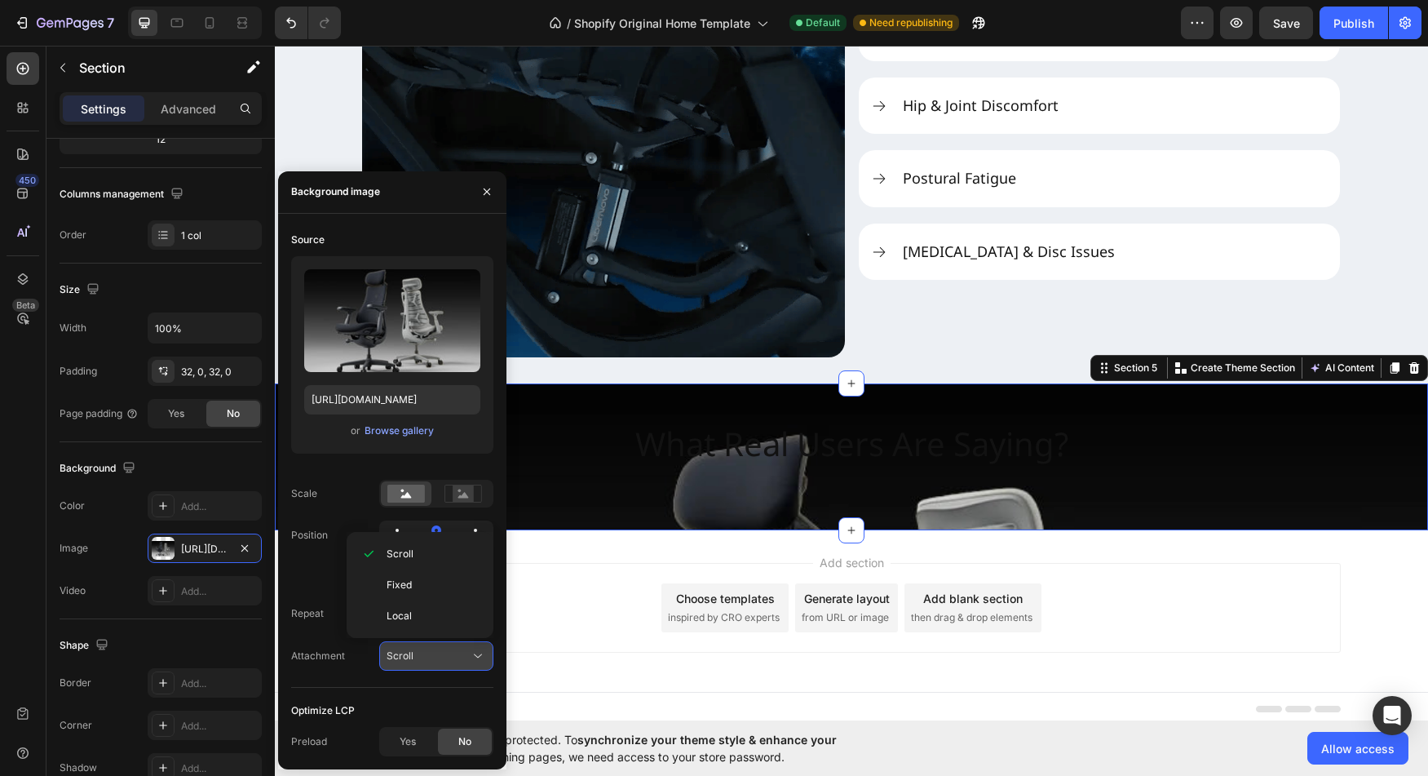
click at [480, 658] on icon at bounding box center [478, 656] width 16 height 16
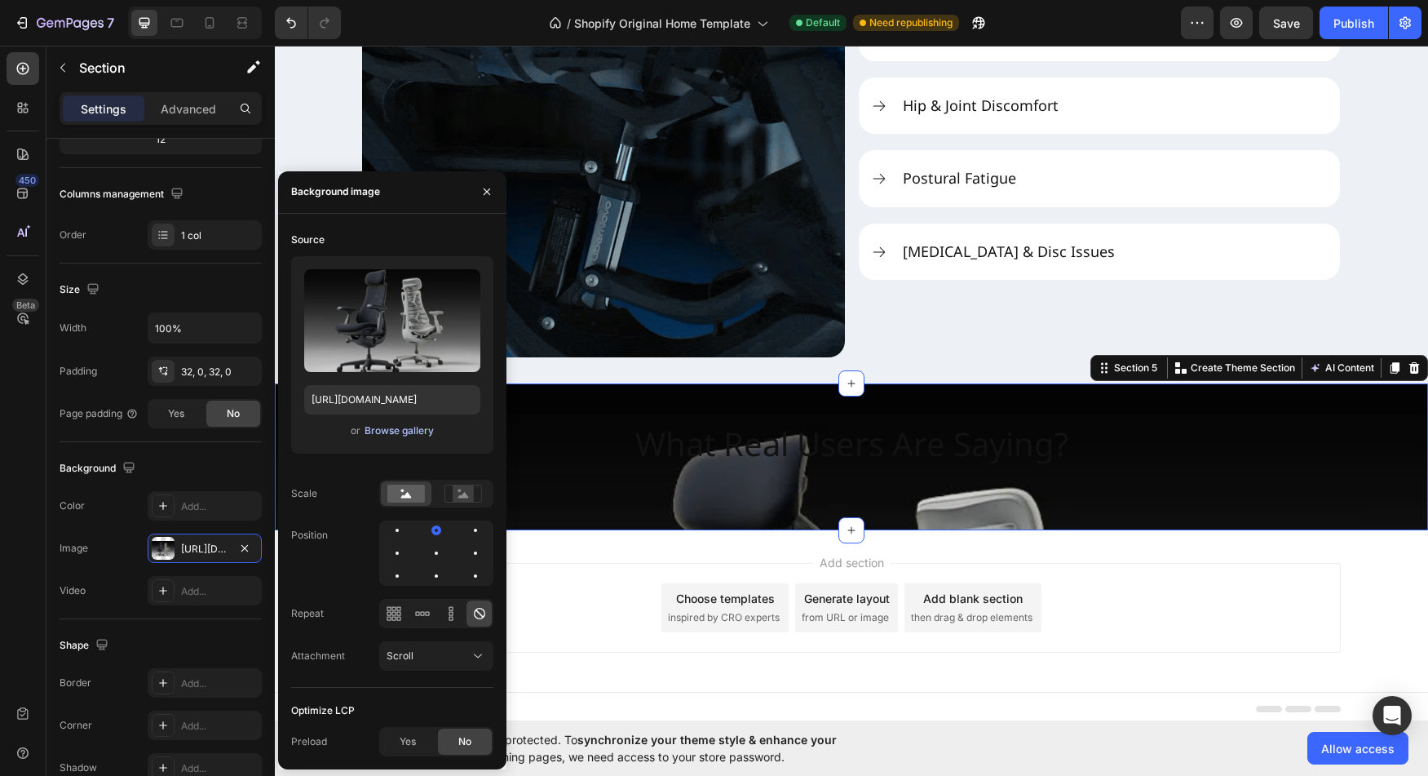
click at [396, 431] on div "Browse gallery" at bounding box center [399, 430] width 69 height 15
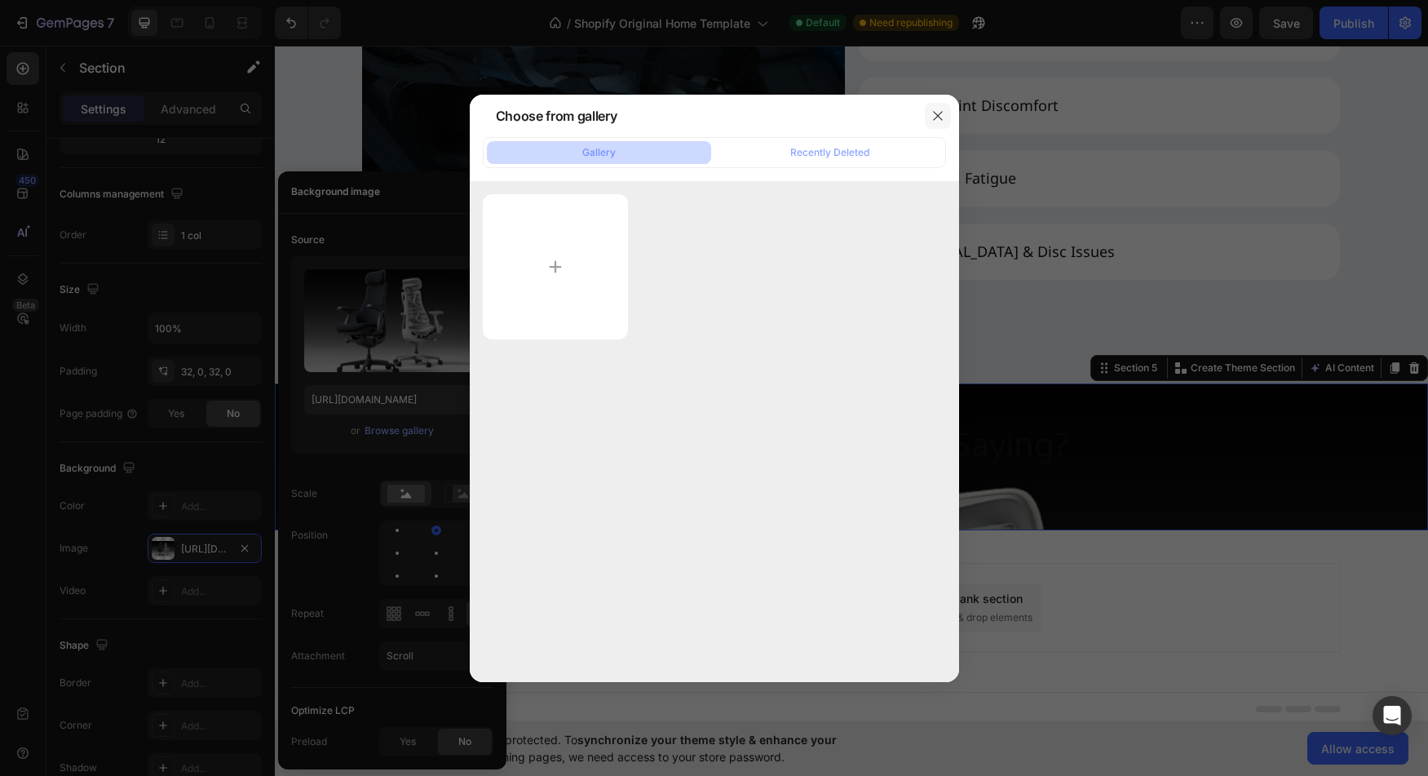
click at [941, 113] on icon "button" at bounding box center [937, 115] width 9 height 9
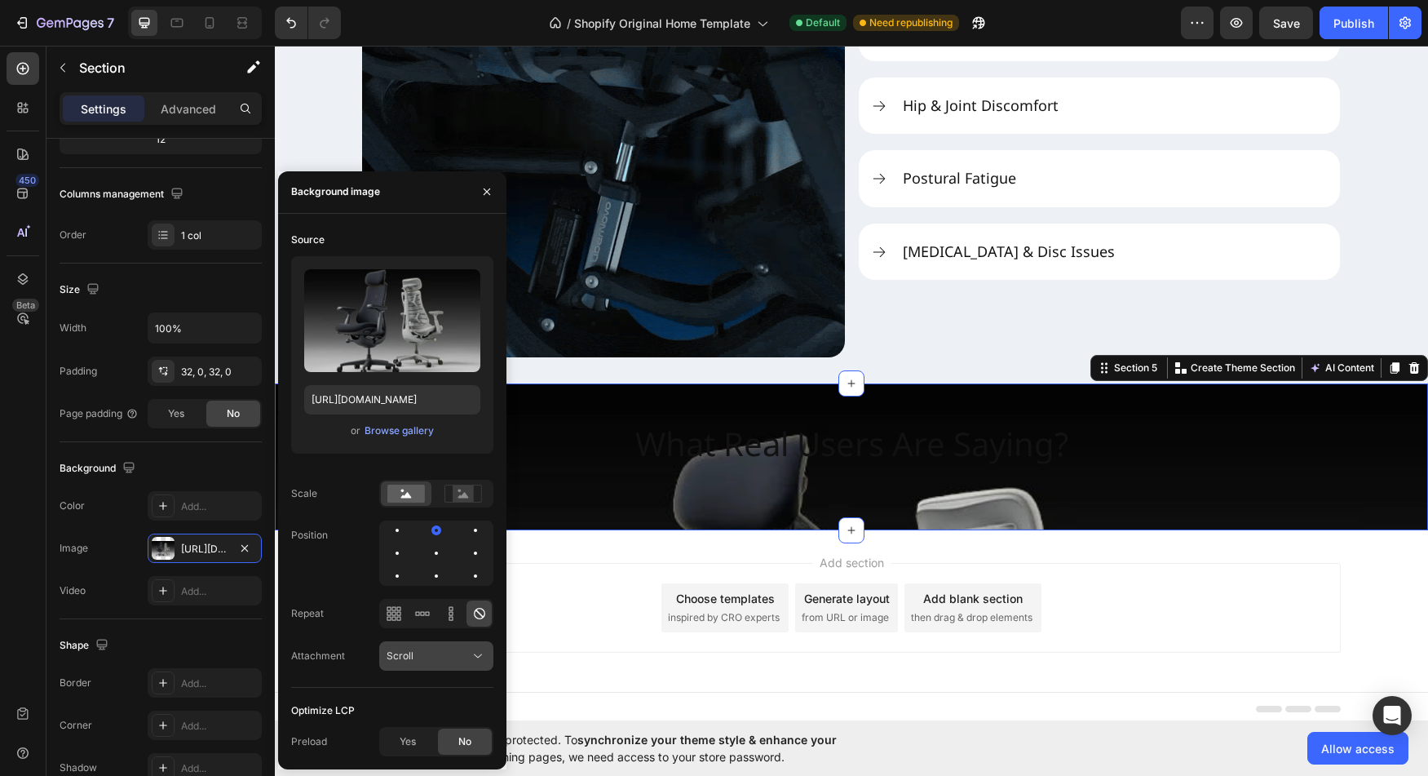
click at [491, 654] on button "Scroll" at bounding box center [436, 655] width 114 height 29
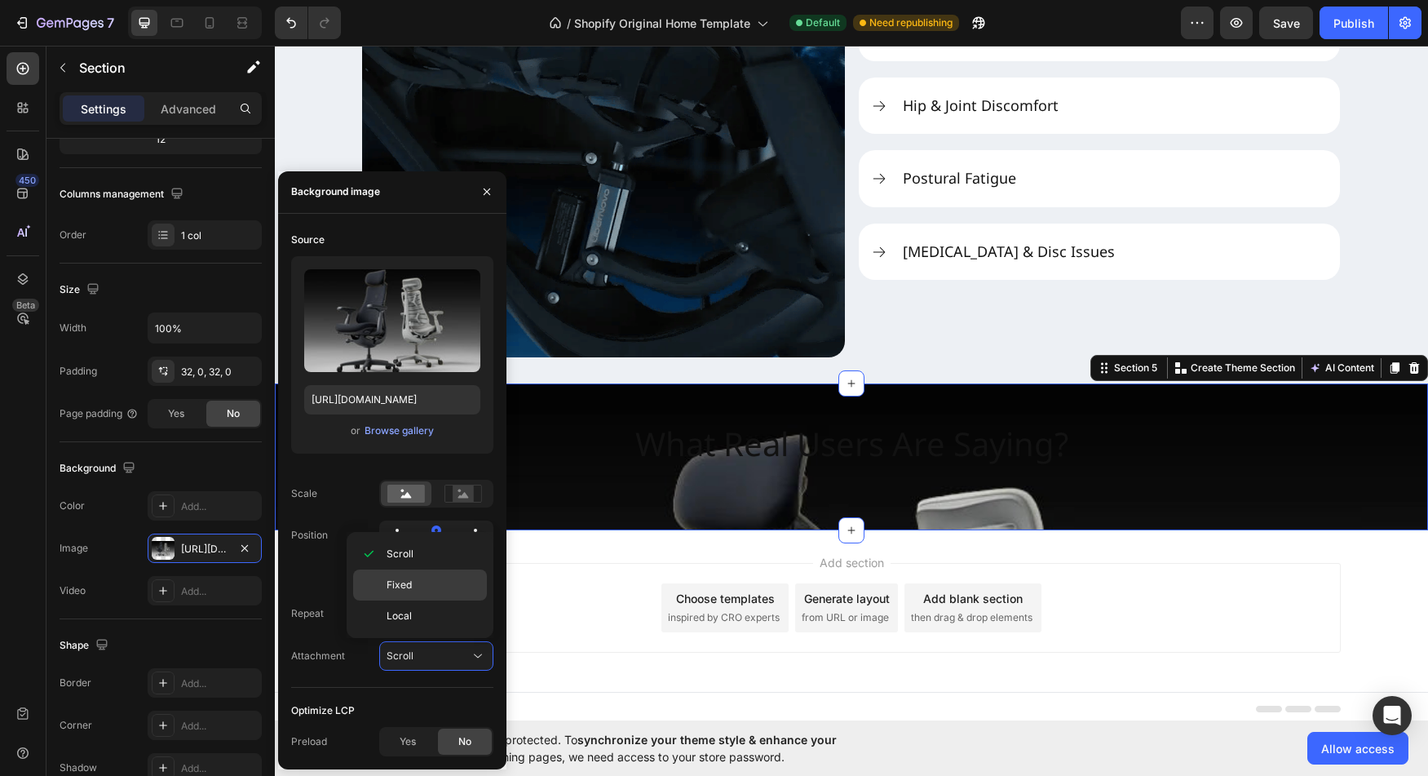
click at [427, 600] on div "Fixed" at bounding box center [420, 615] width 134 height 31
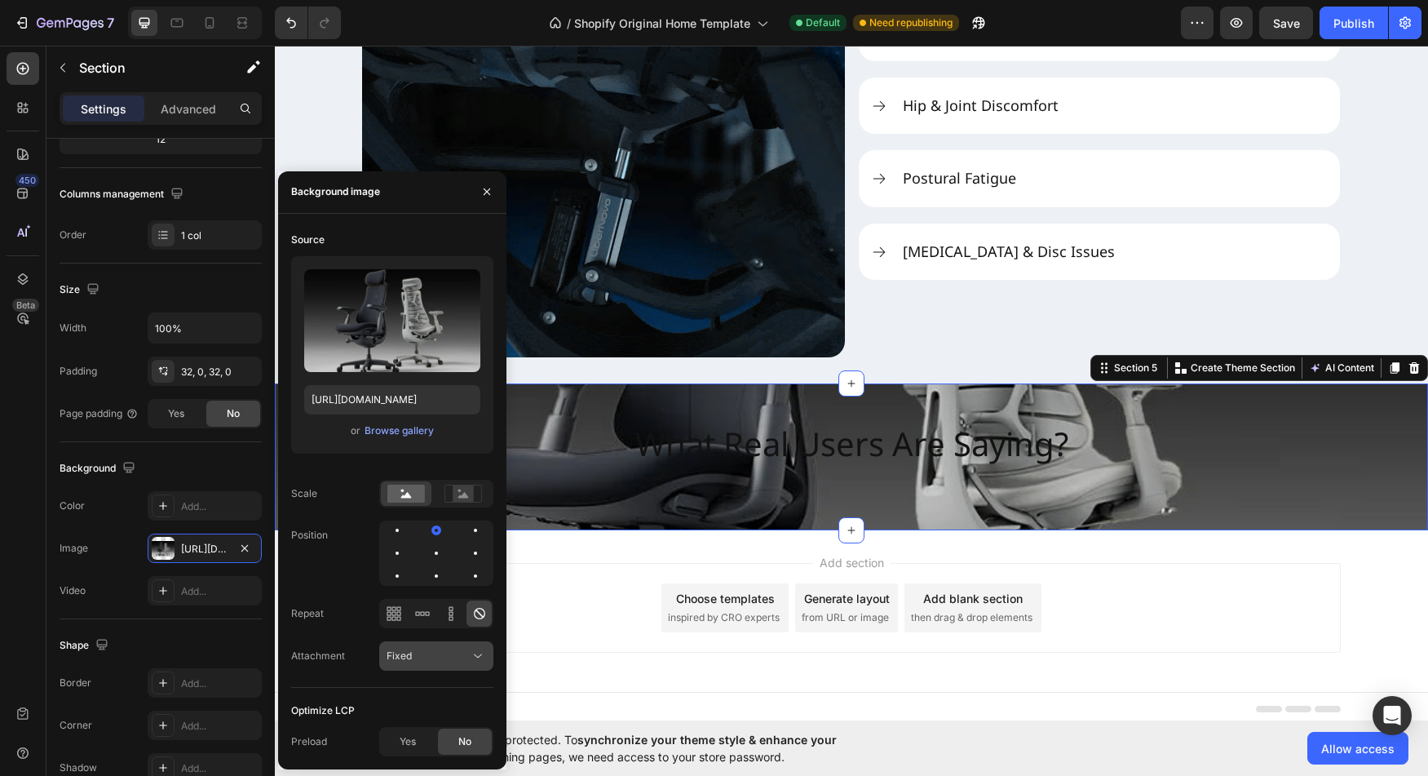
click at [437, 657] on div "Fixed" at bounding box center [428, 656] width 83 height 15
click at [410, 629] on div "Local" at bounding box center [420, 615] width 134 height 31
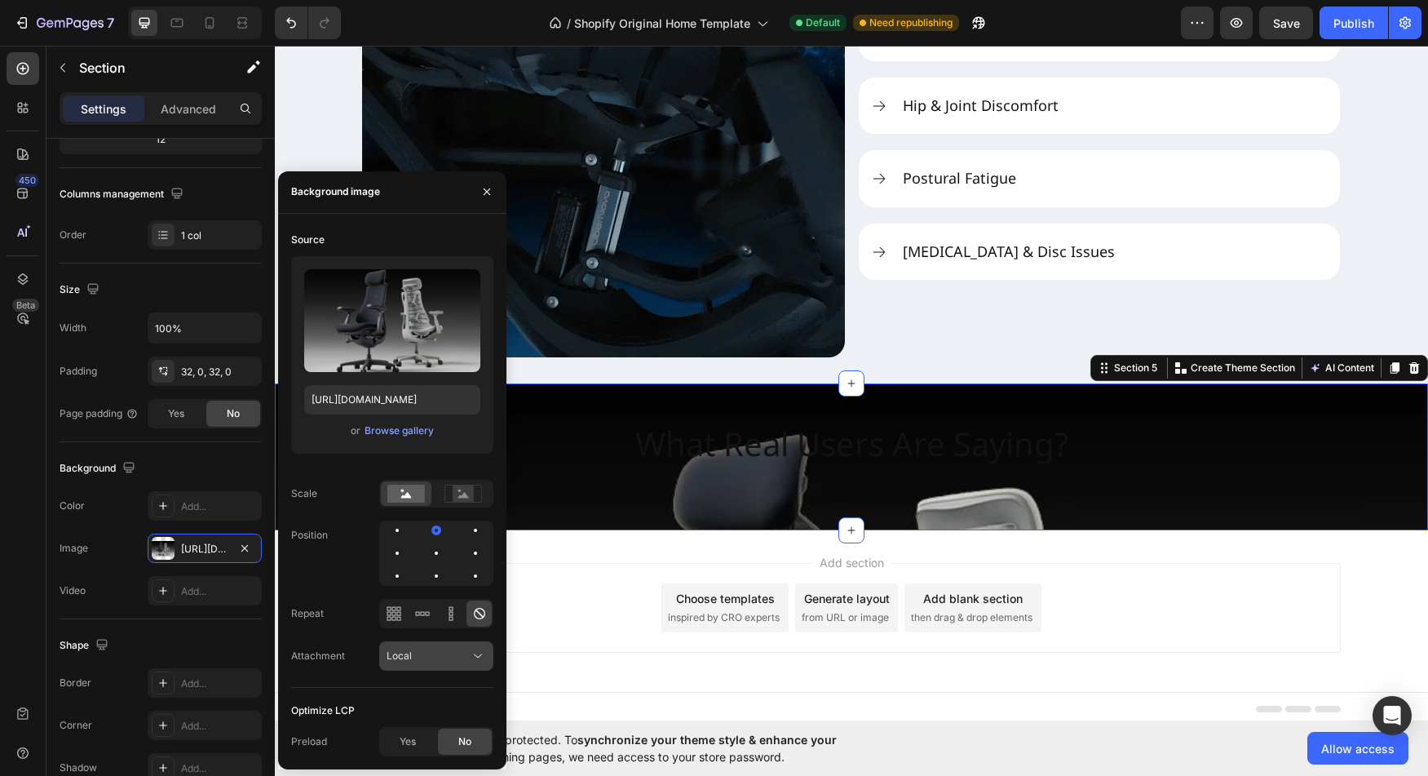
click at [433, 656] on div "Local" at bounding box center [428, 656] width 83 height 15
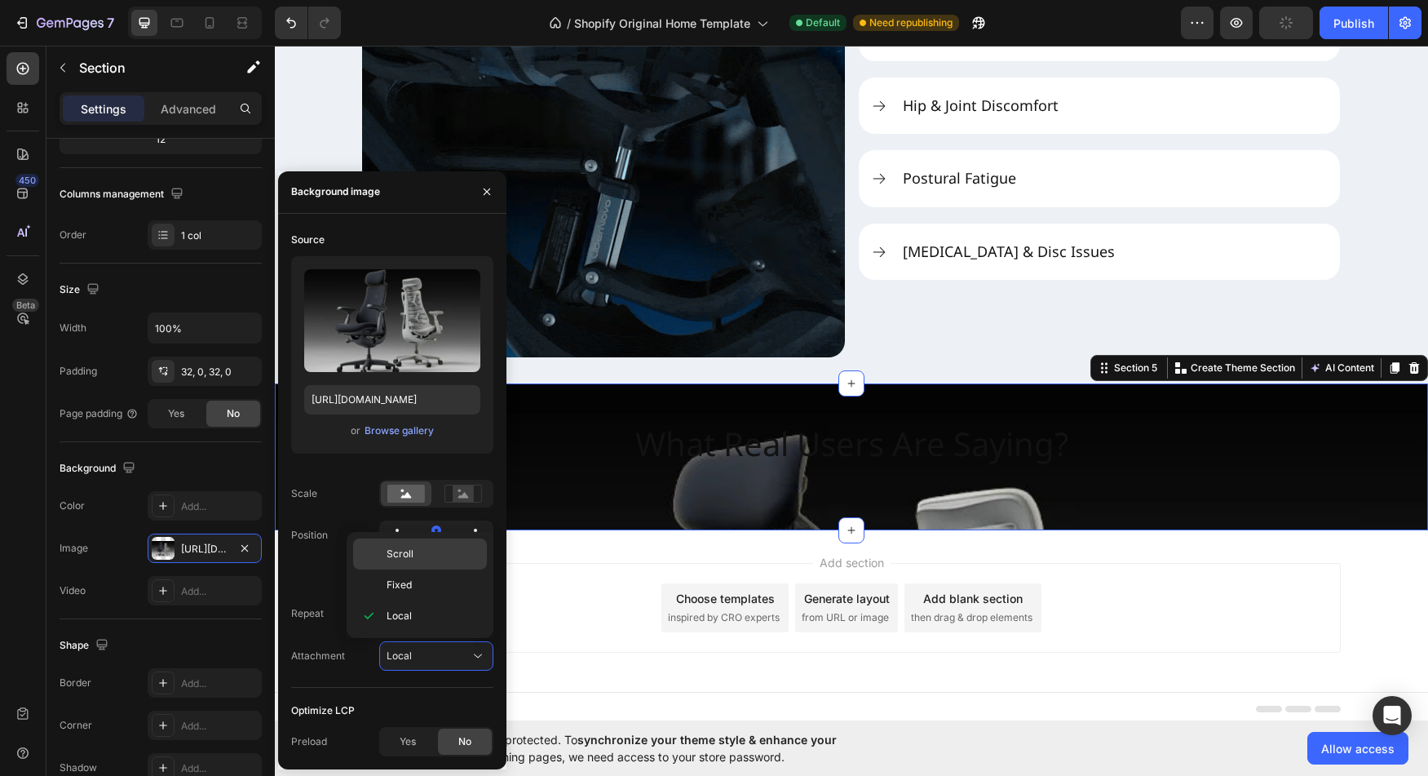
click at [388, 569] on div "Scroll" at bounding box center [420, 584] width 134 height 31
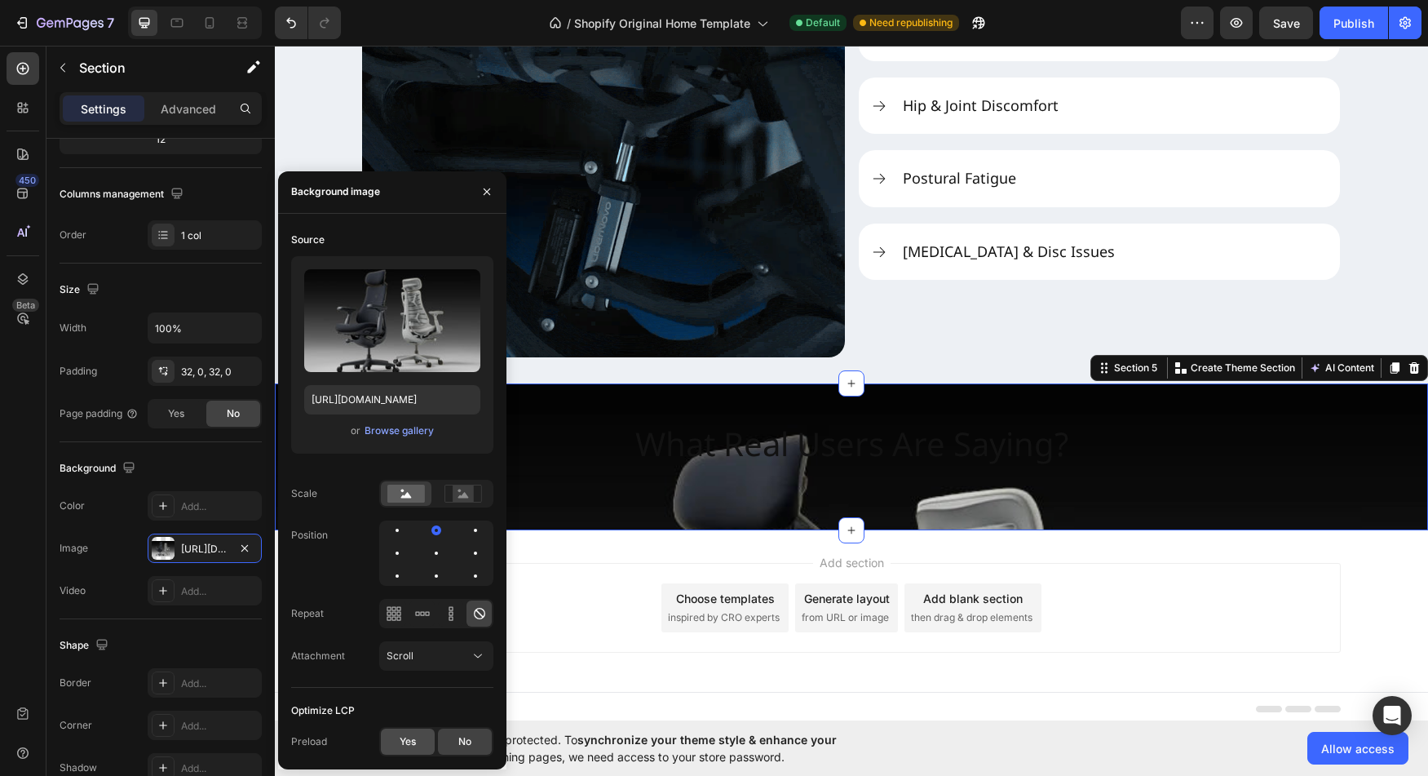
click at [414, 742] on span "Yes" at bounding box center [408, 741] width 16 height 15
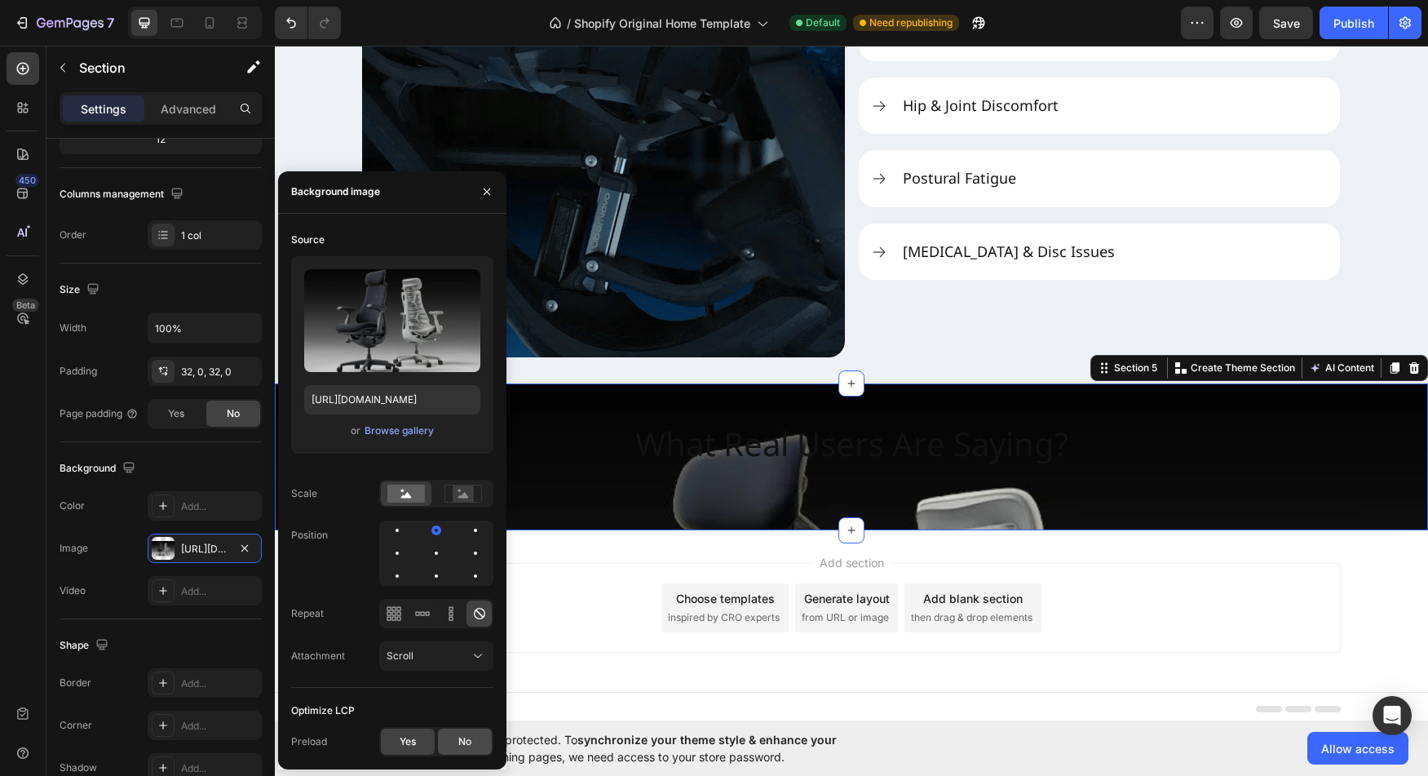
click at [445, 743] on div "No" at bounding box center [465, 741] width 54 height 26
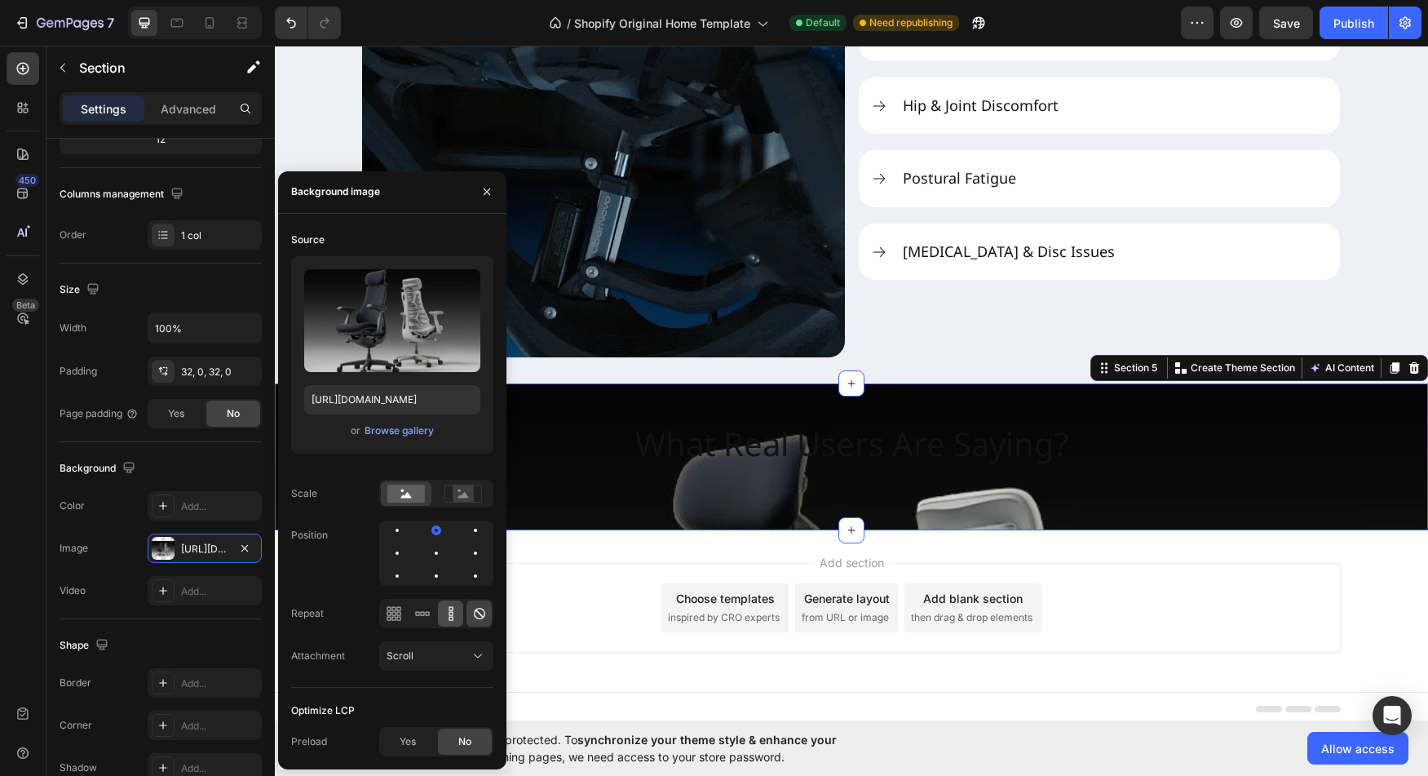
click at [454, 619] on icon at bounding box center [451, 613] width 16 height 16
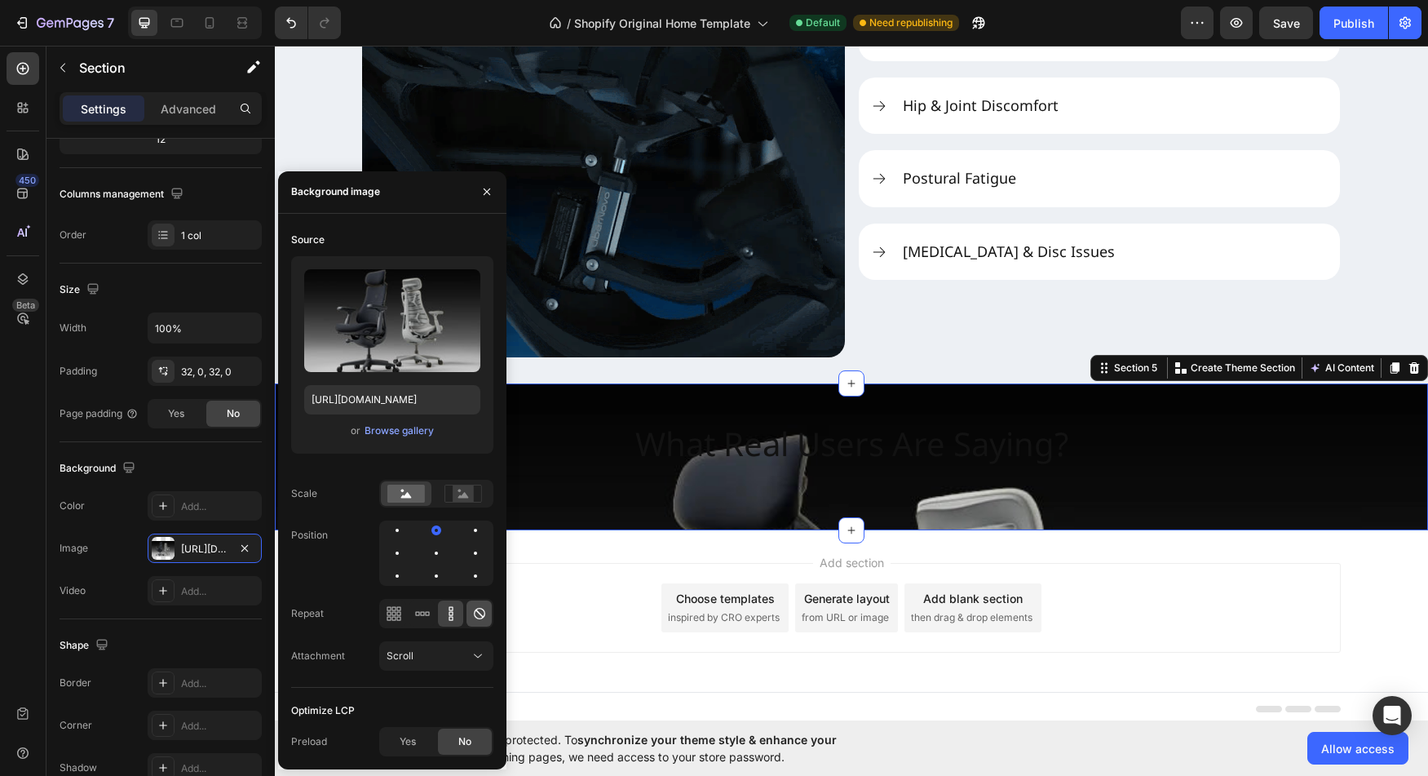
click at [480, 615] on icon at bounding box center [479, 613] width 11 height 11
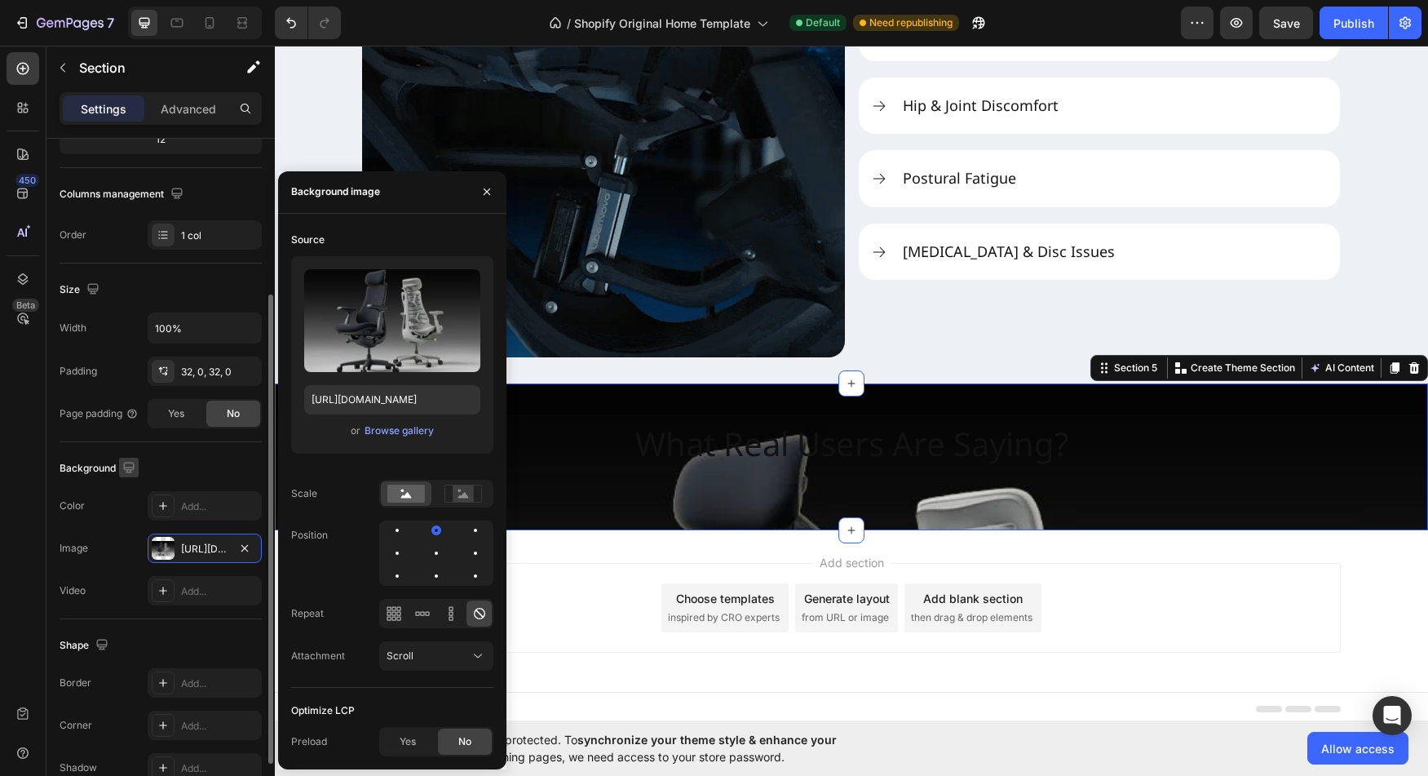
click at [128, 471] on icon "button" at bounding box center [128, 467] width 11 height 11
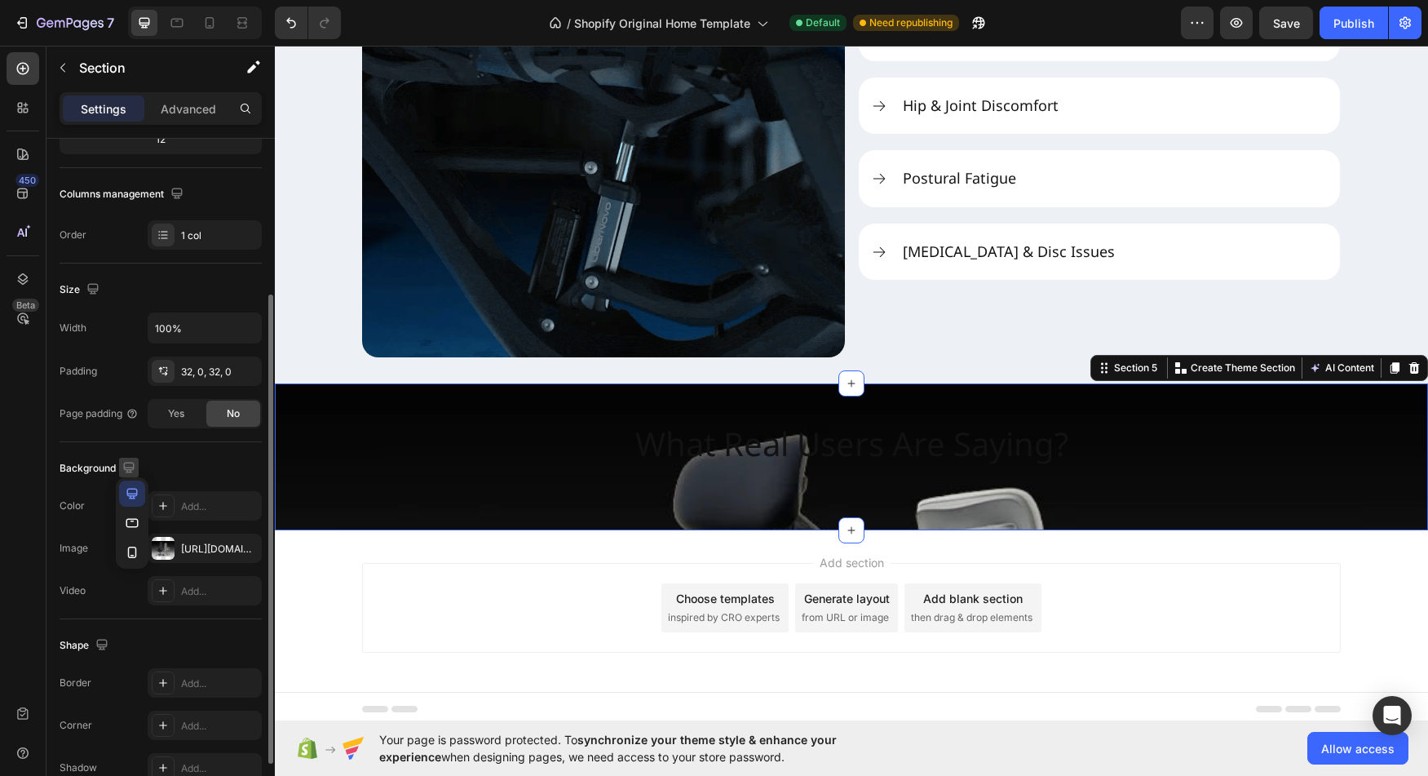
click at [129, 471] on icon "button" at bounding box center [129, 467] width 16 height 16
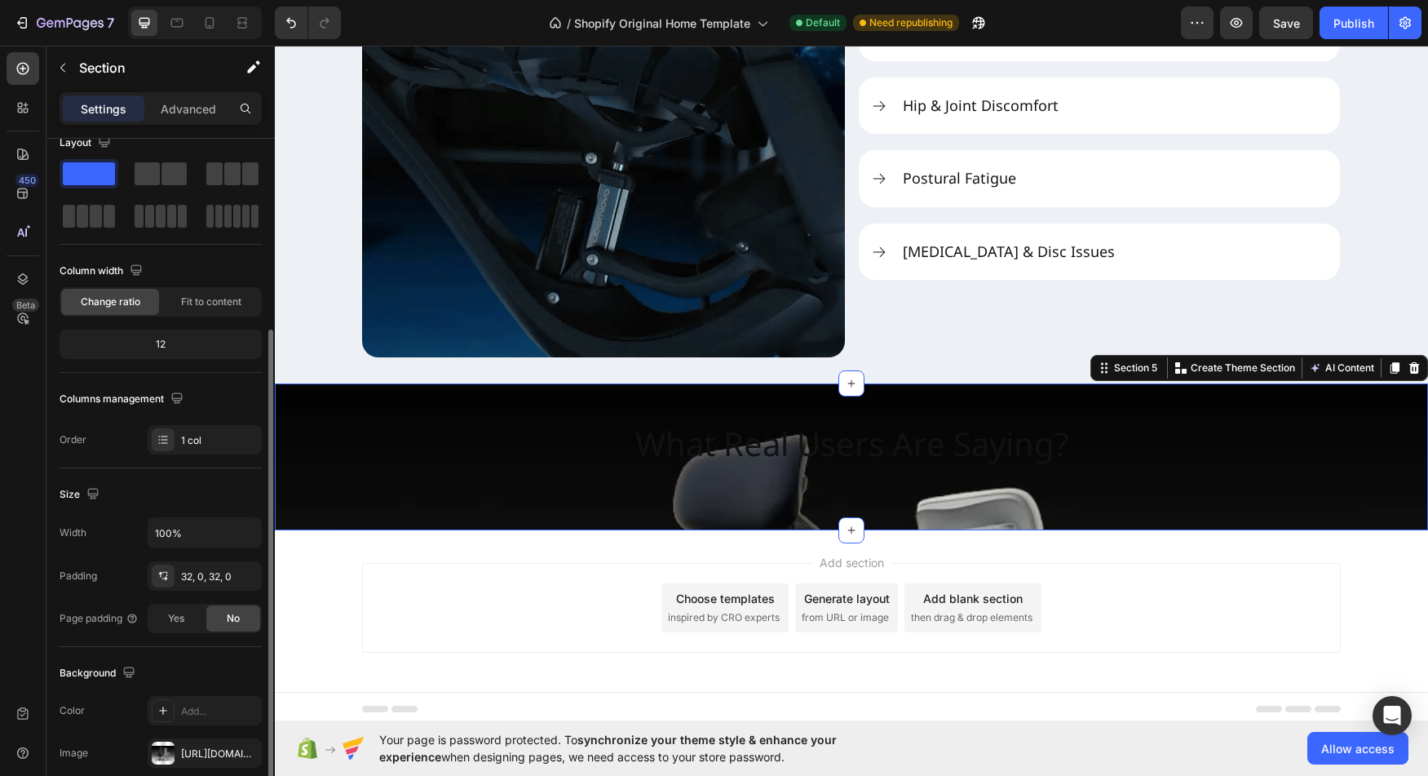
scroll to position [0, 0]
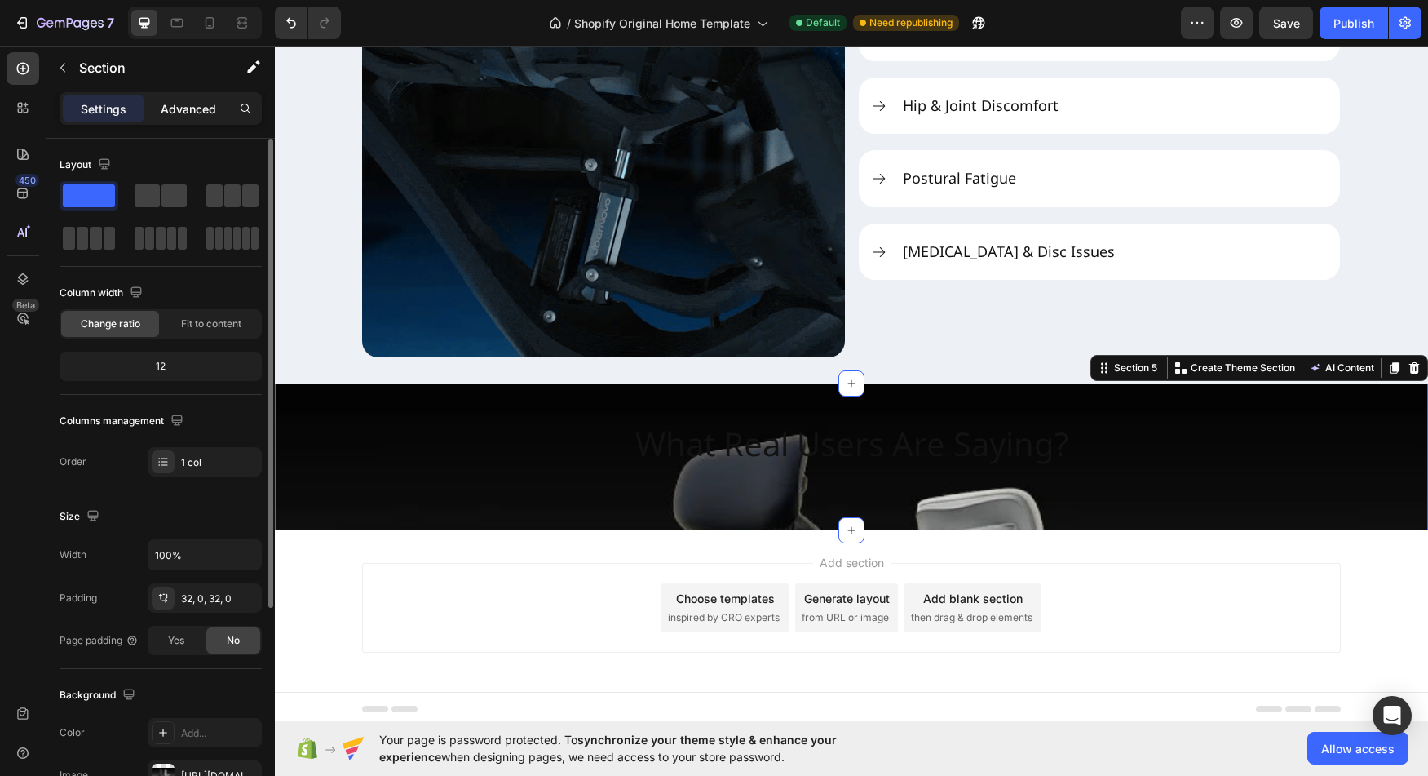
click at [197, 103] on p "Advanced" at bounding box center [188, 108] width 55 height 17
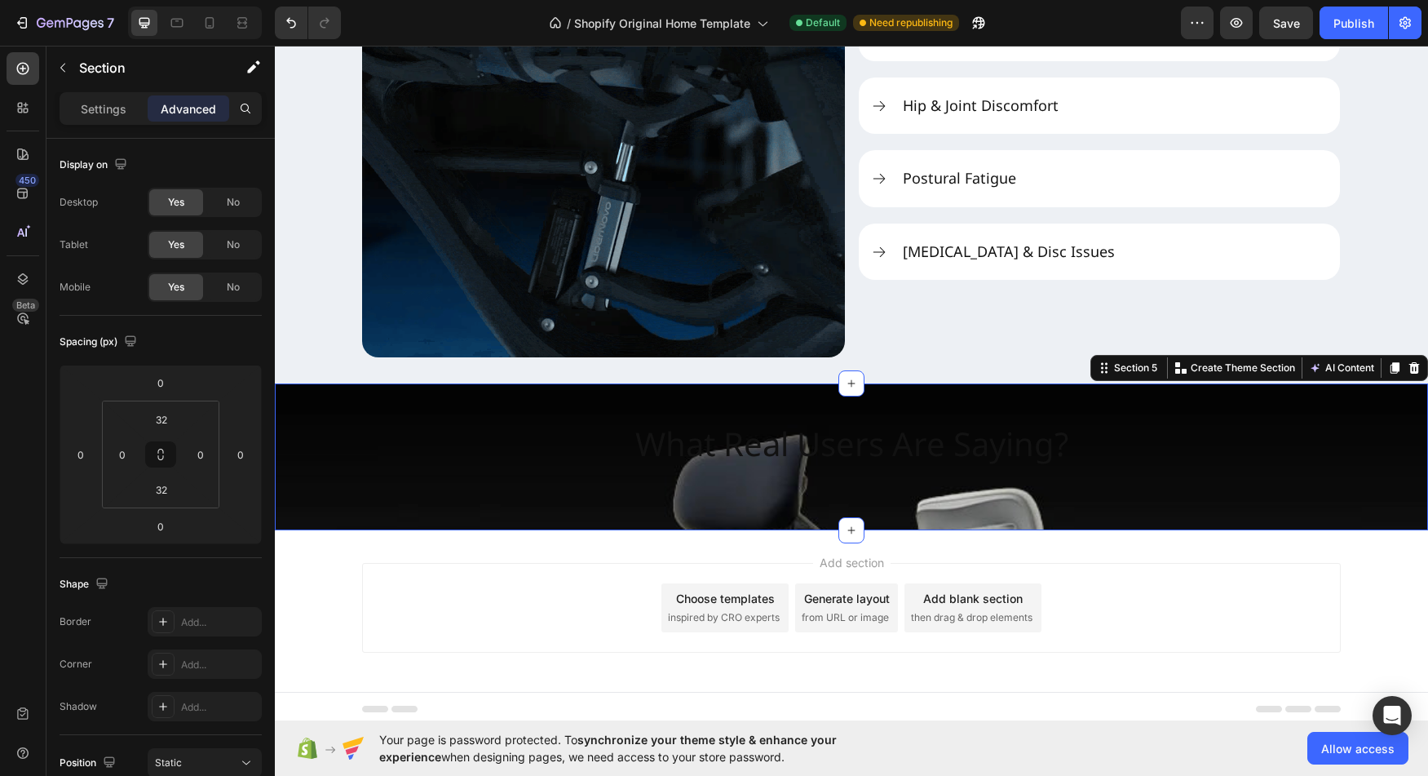
click at [502, 522] on div "What Real Users Are Saying? Heading Section 5 You can create reusable sections …" at bounding box center [851, 456] width 1153 height 147
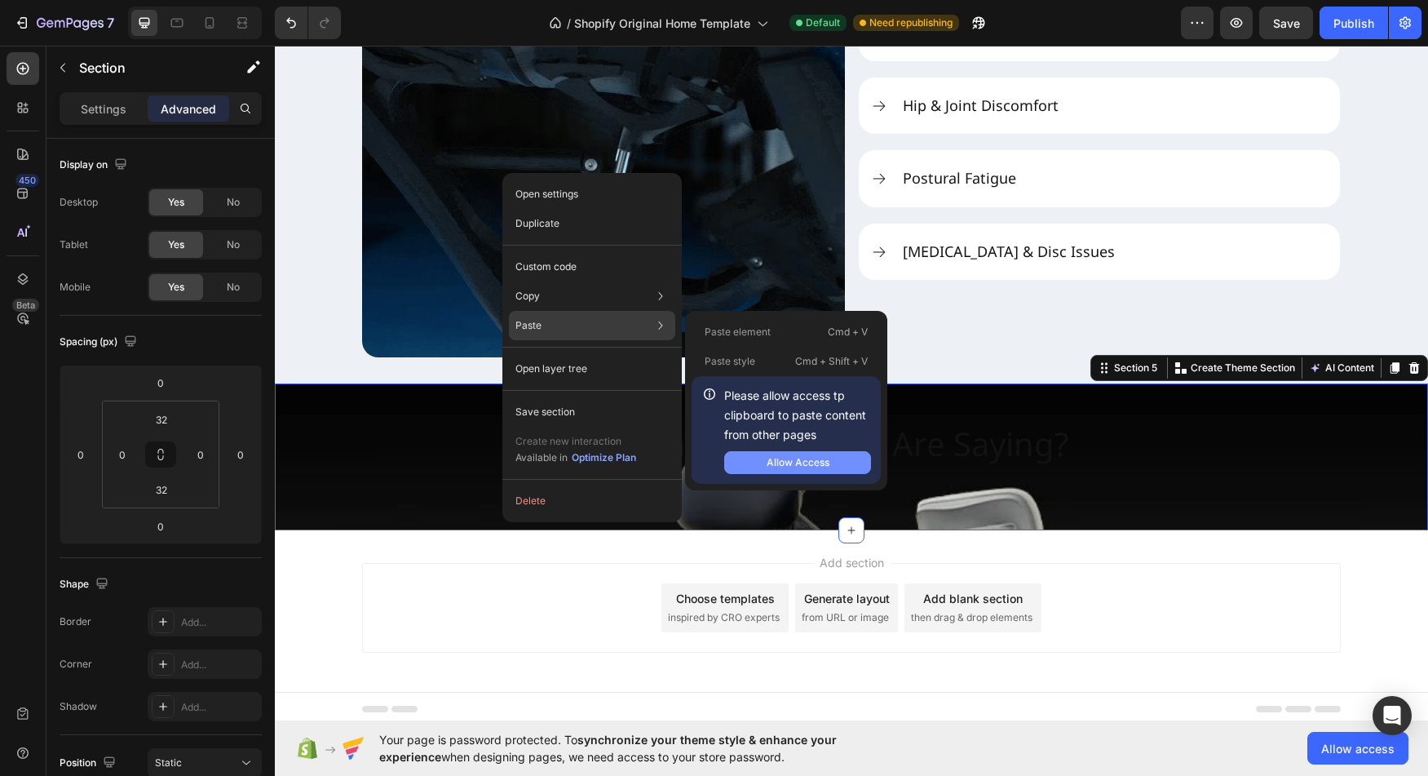
click at [826, 471] on button "Allow Access" at bounding box center [797, 462] width 147 height 23
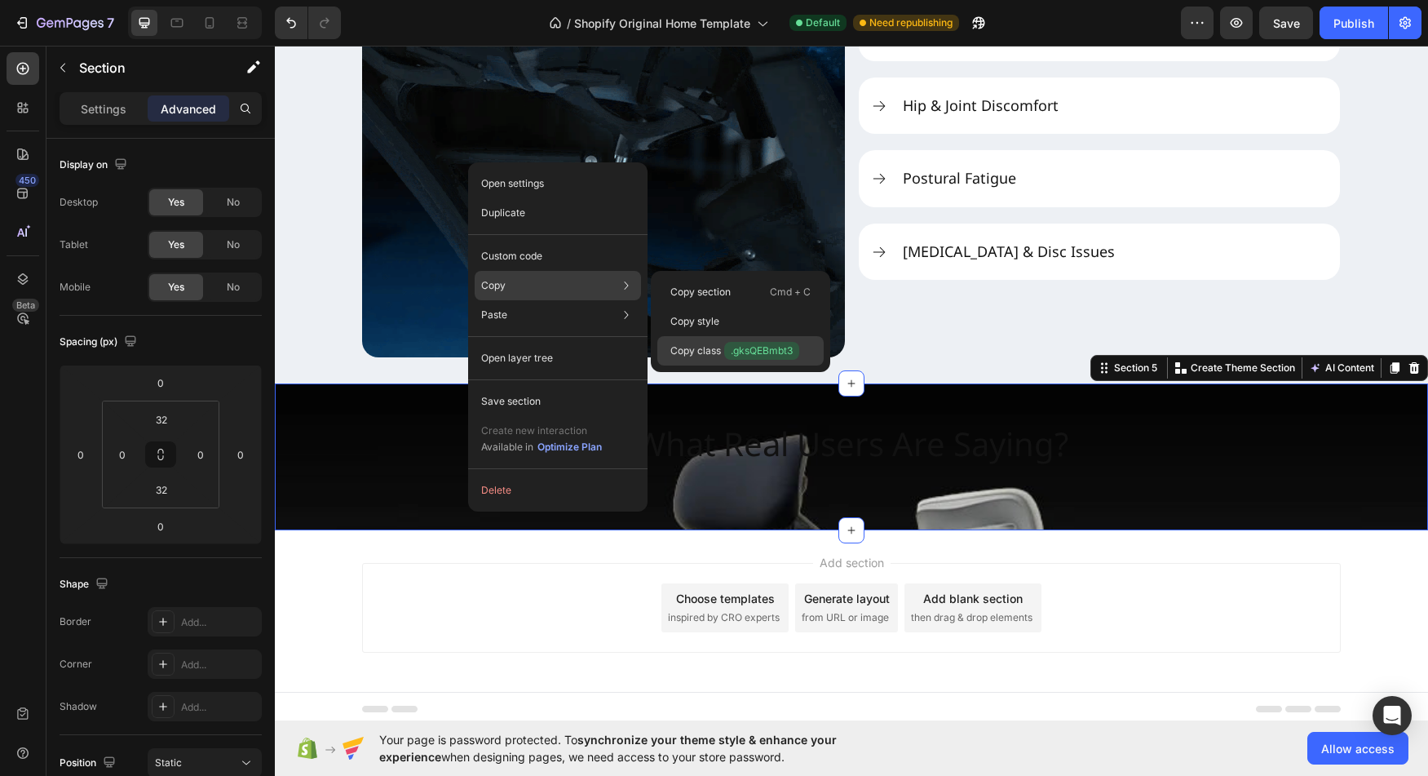
click at [688, 356] on p "Copy class .gksQEBmbt3" at bounding box center [735, 351] width 129 height 18
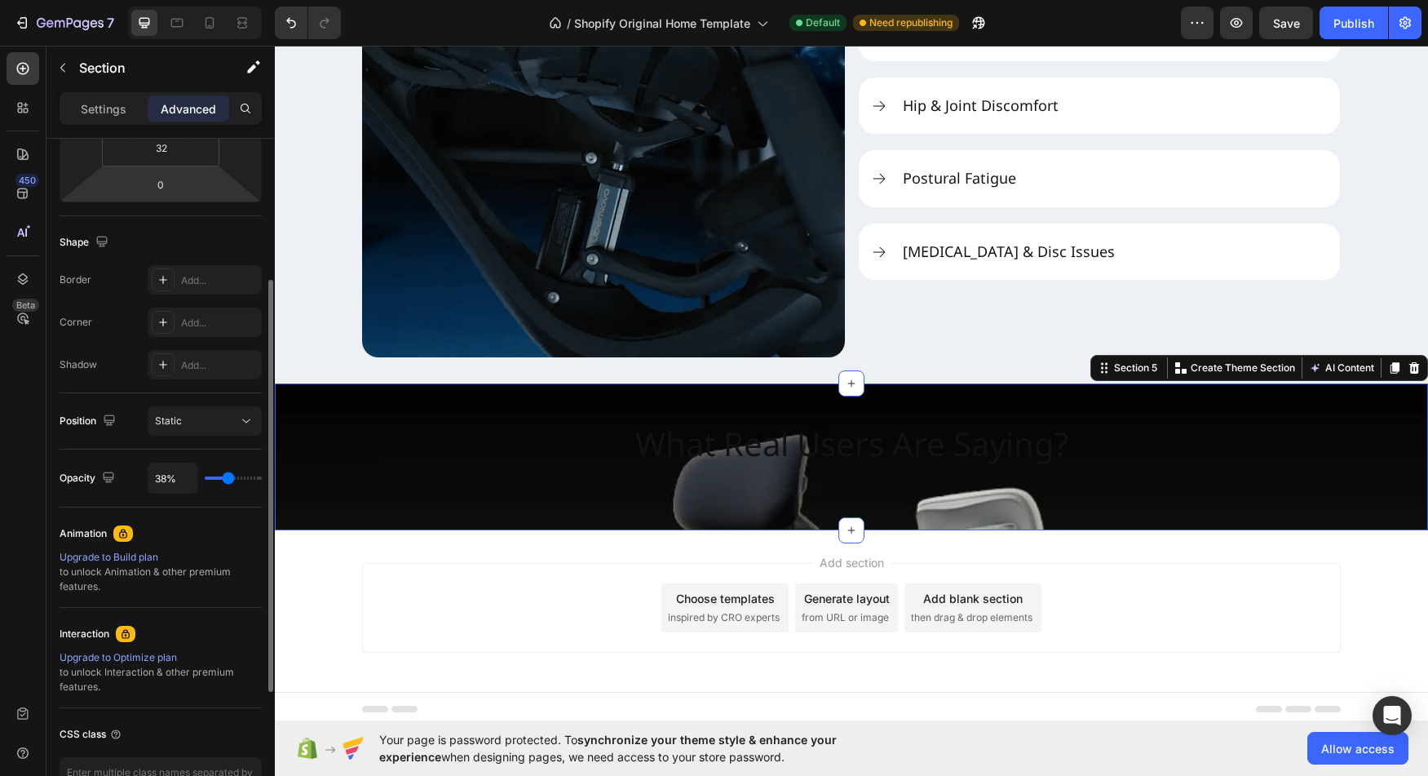
scroll to position [449, 0]
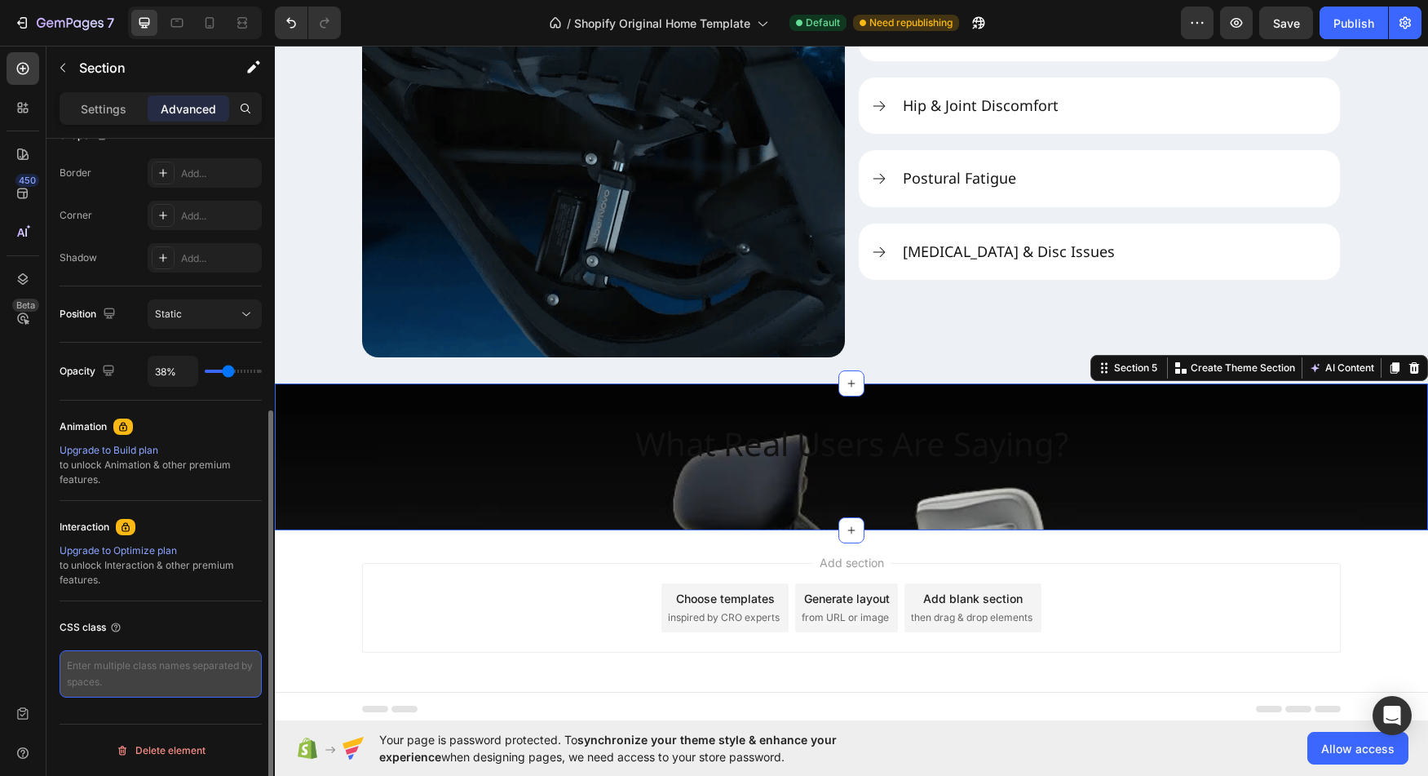
click at [100, 666] on textarea at bounding box center [161, 673] width 202 height 47
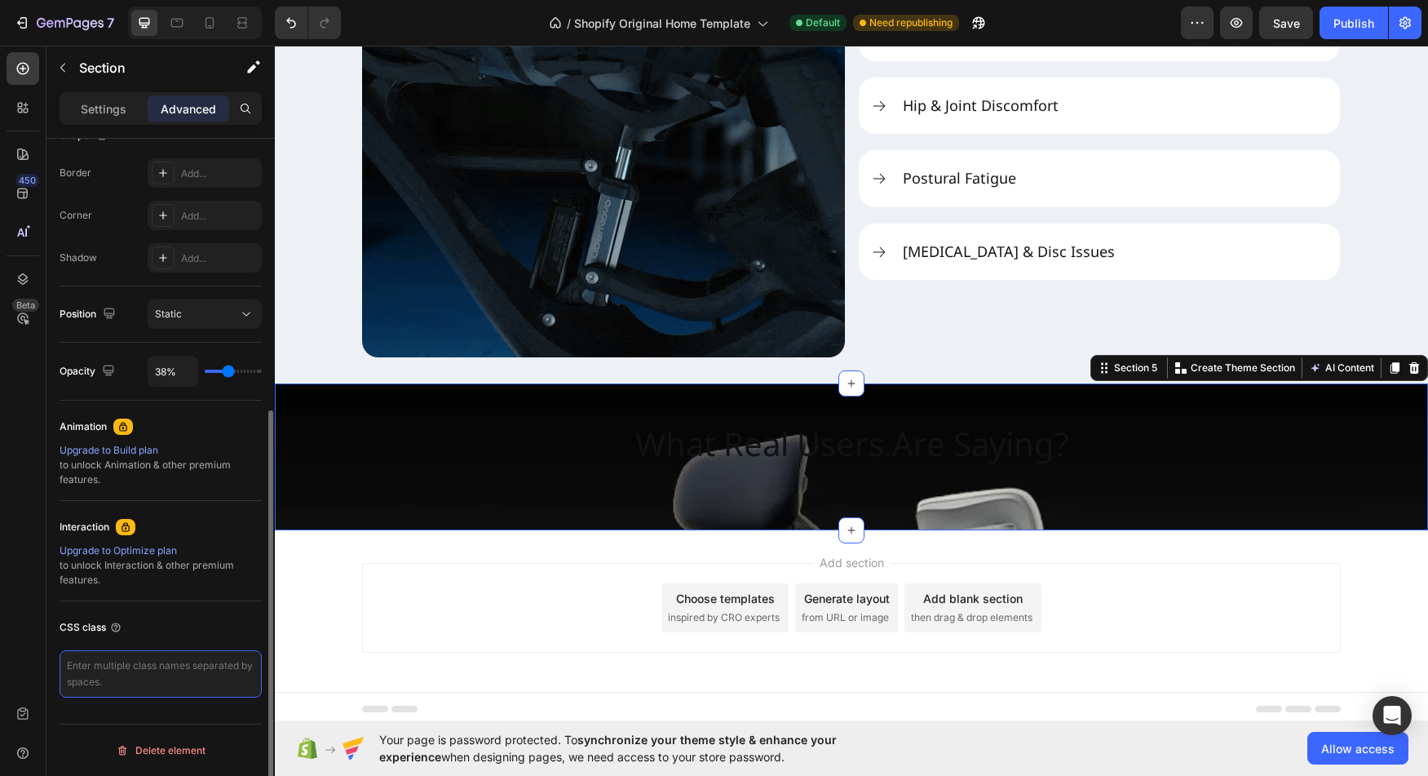
paste textarea ".gksQEBmbt3"
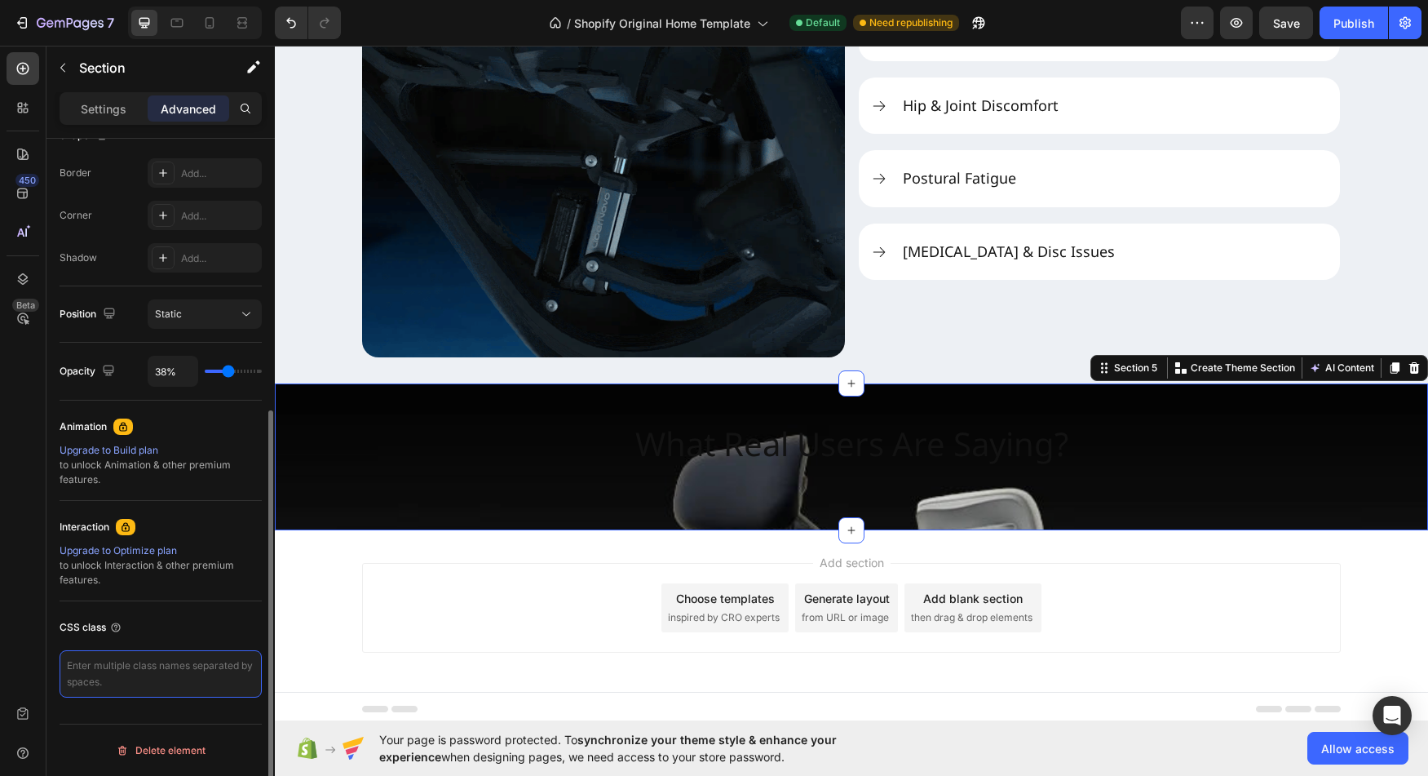
type textarea ".gksQEBmbt3"
click at [165, 660] on textarea ".gksQEBmbt3" at bounding box center [161, 673] width 202 height 47
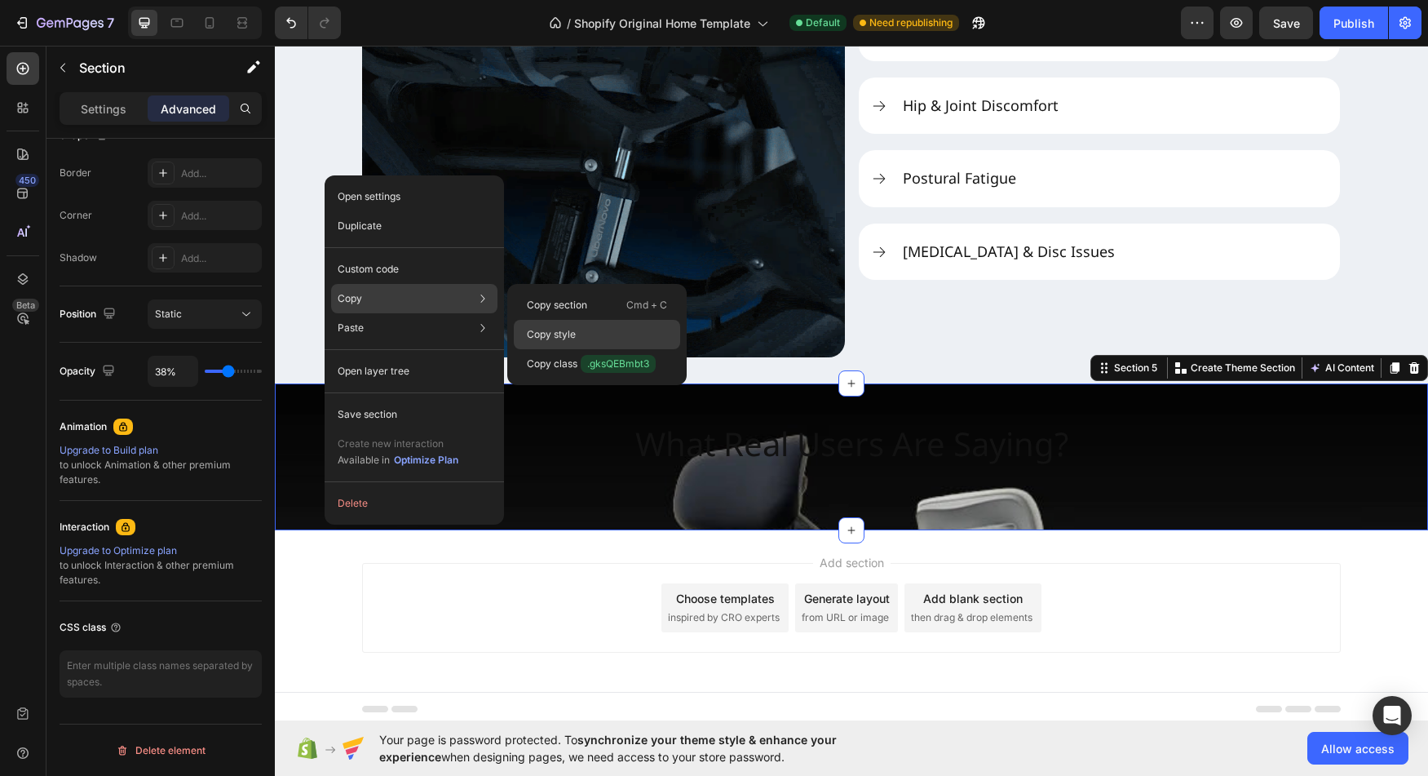
click at [562, 334] on p "Copy style" at bounding box center [551, 334] width 49 height 15
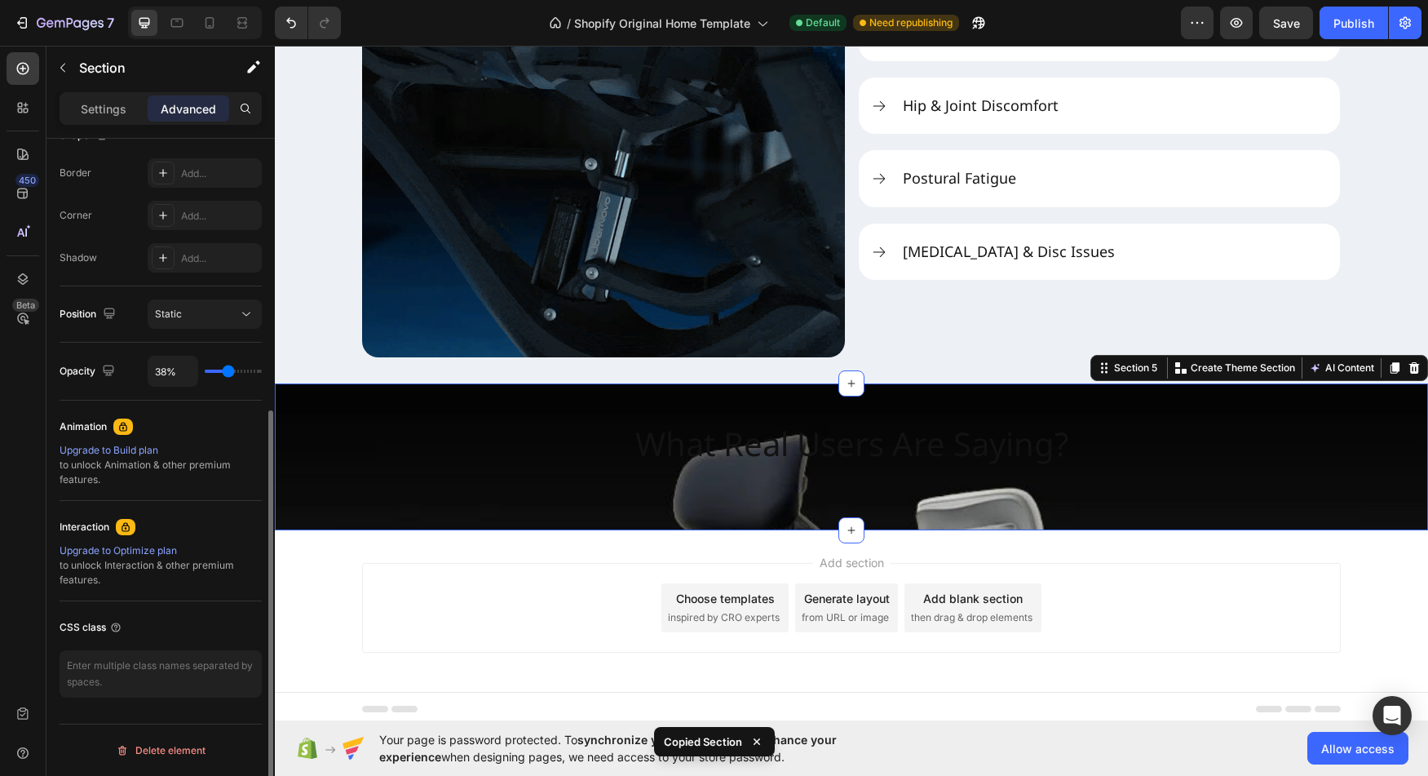
click at [104, 707] on div "CSS class" at bounding box center [161, 655] width 202 height 109
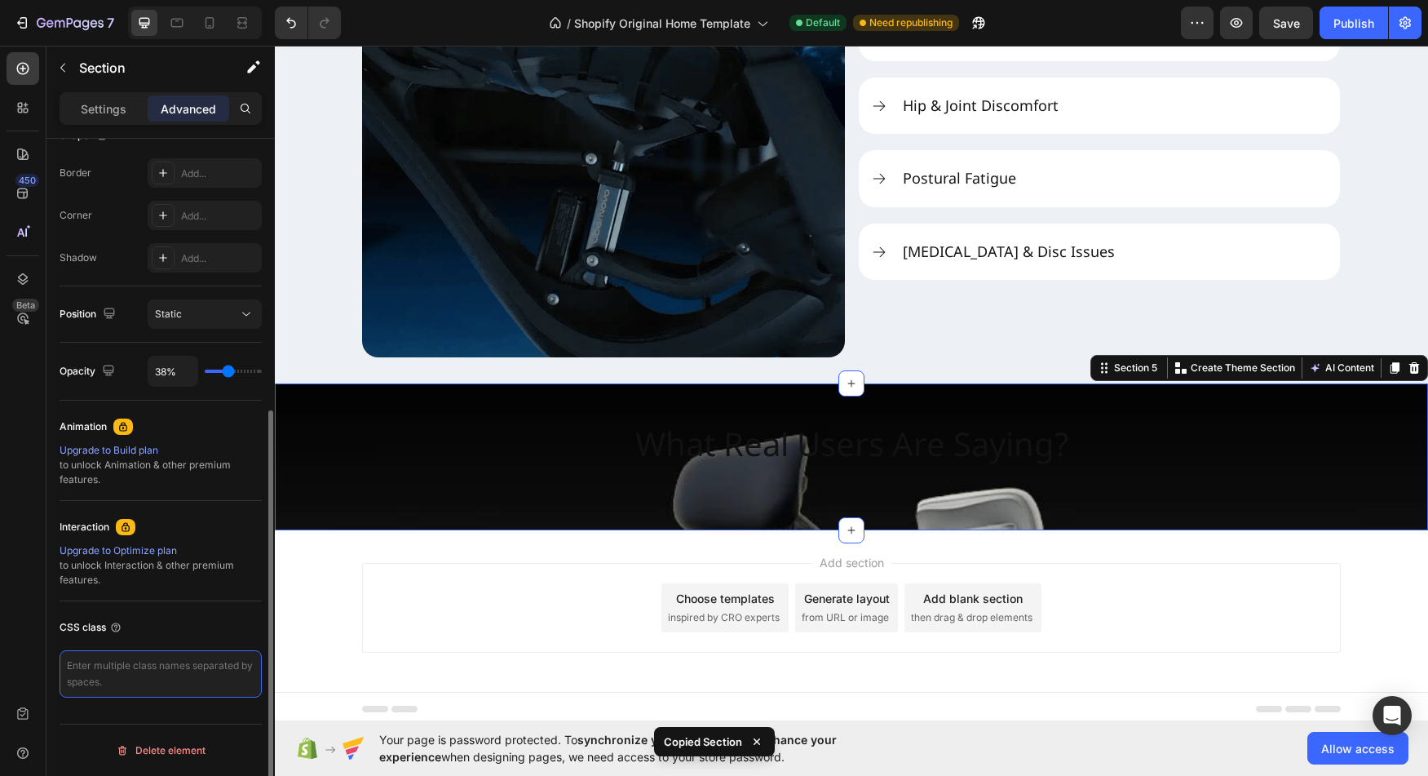
click at [111, 687] on textarea at bounding box center [161, 673] width 202 height 47
paste textarea "Copy element from Gempages!"
type textarea "Copy element from Gempages!"
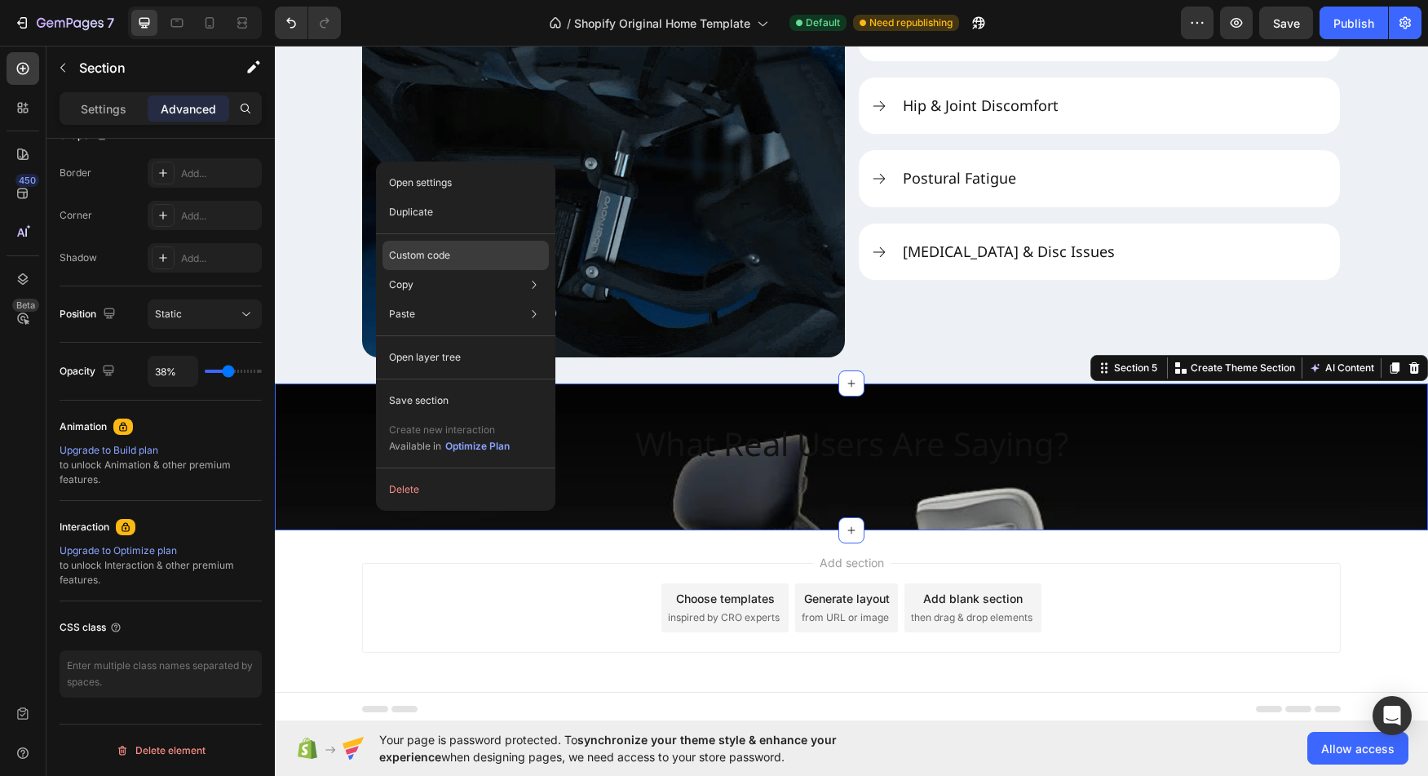
click at [497, 299] on div "Custom code" at bounding box center [466, 313] width 166 height 29
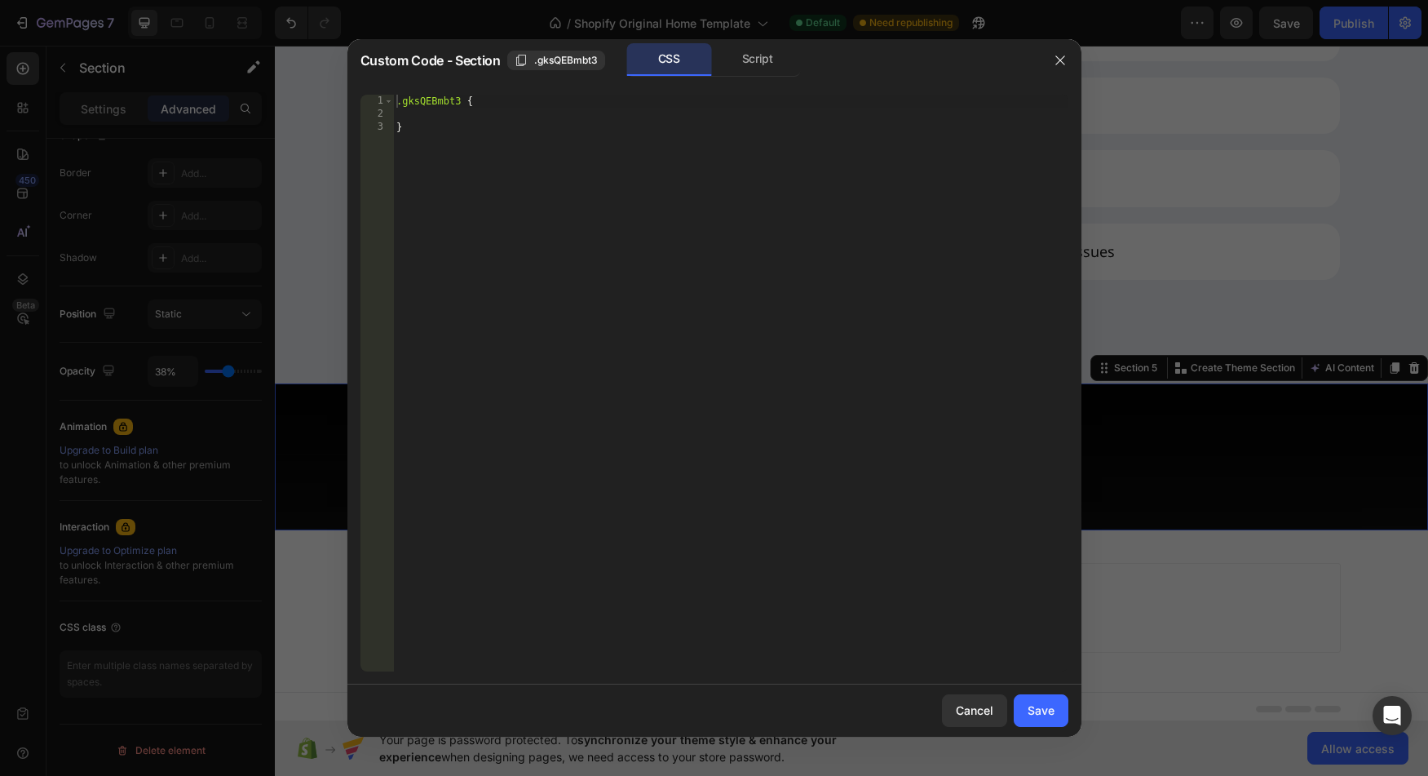
click at [473, 120] on div ".gksQEBmbt3 { }" at bounding box center [730, 396] width 675 height 603
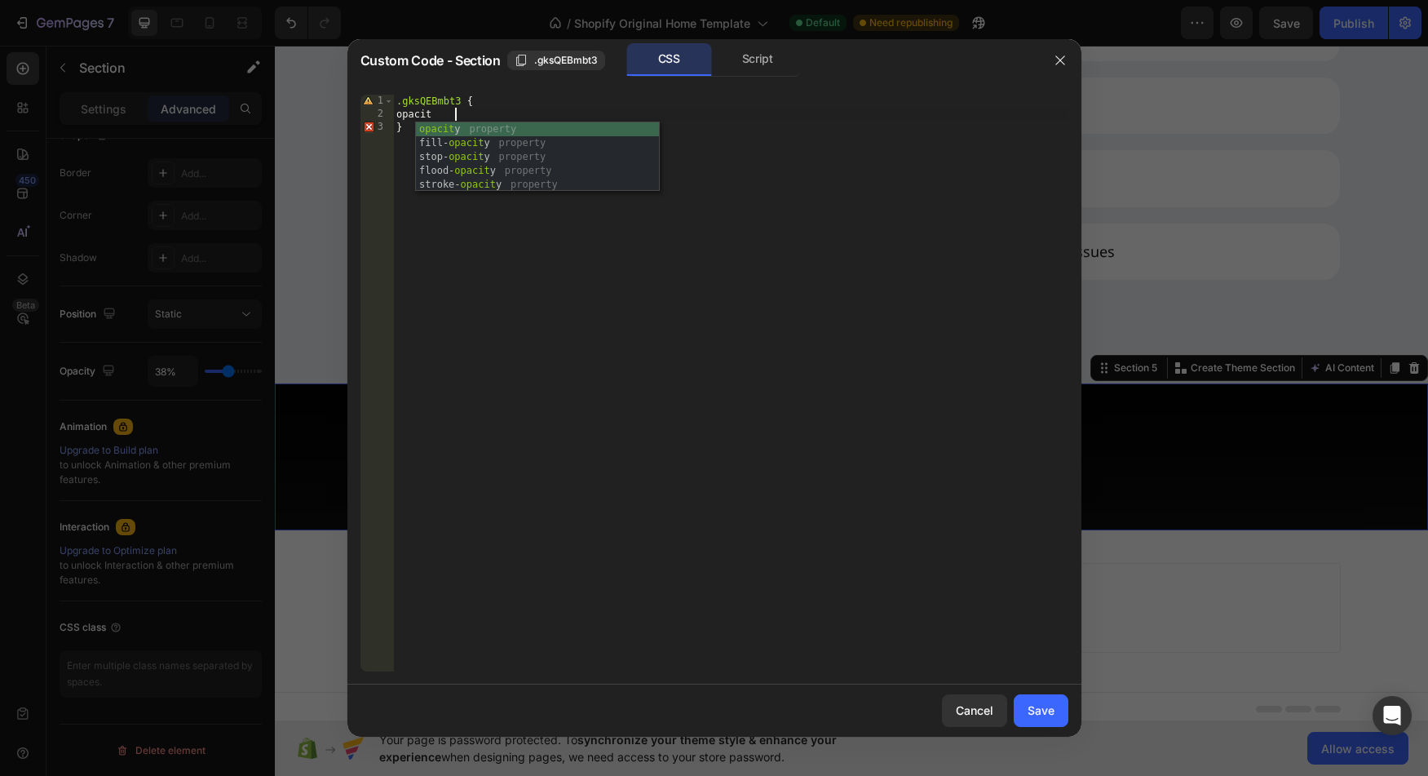
scroll to position [0, 5]
type textarea "o"
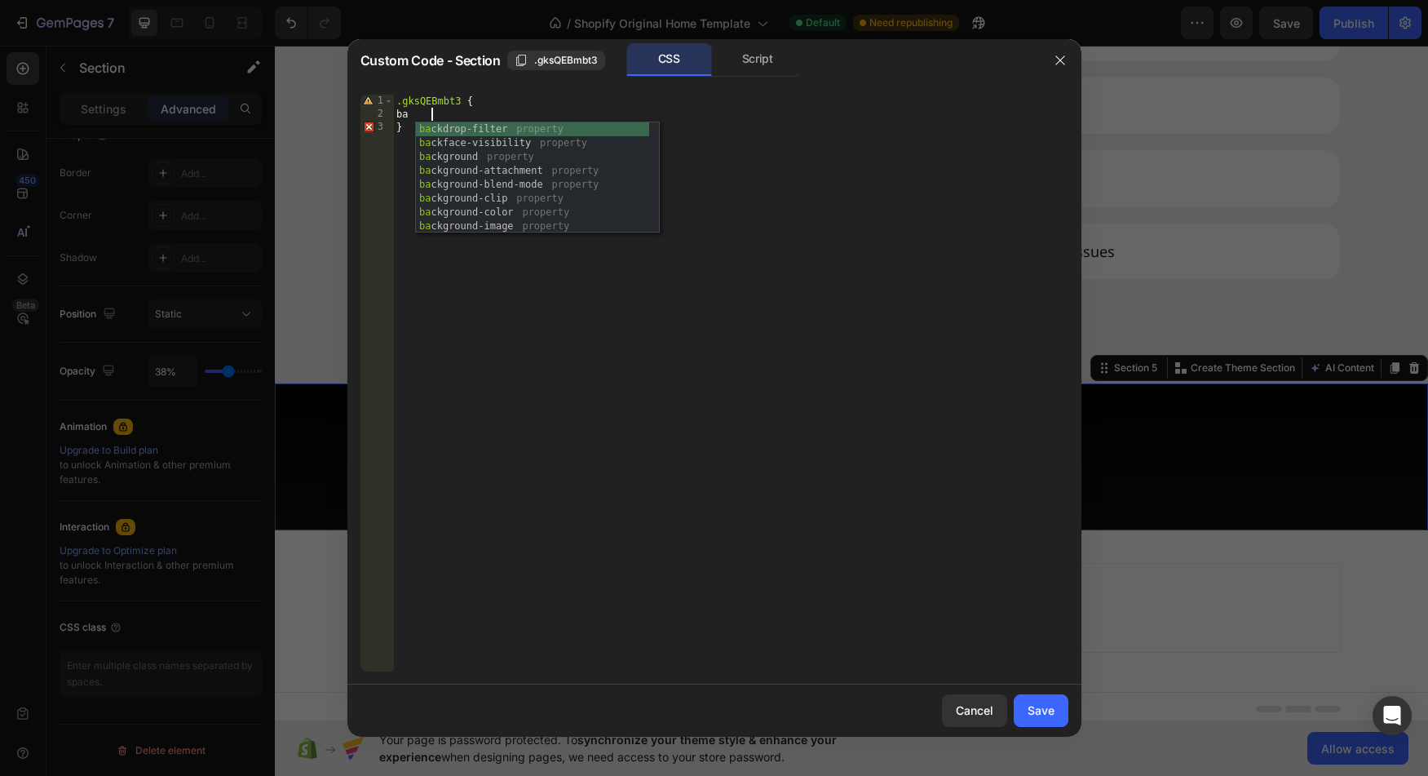
type textarea "b"
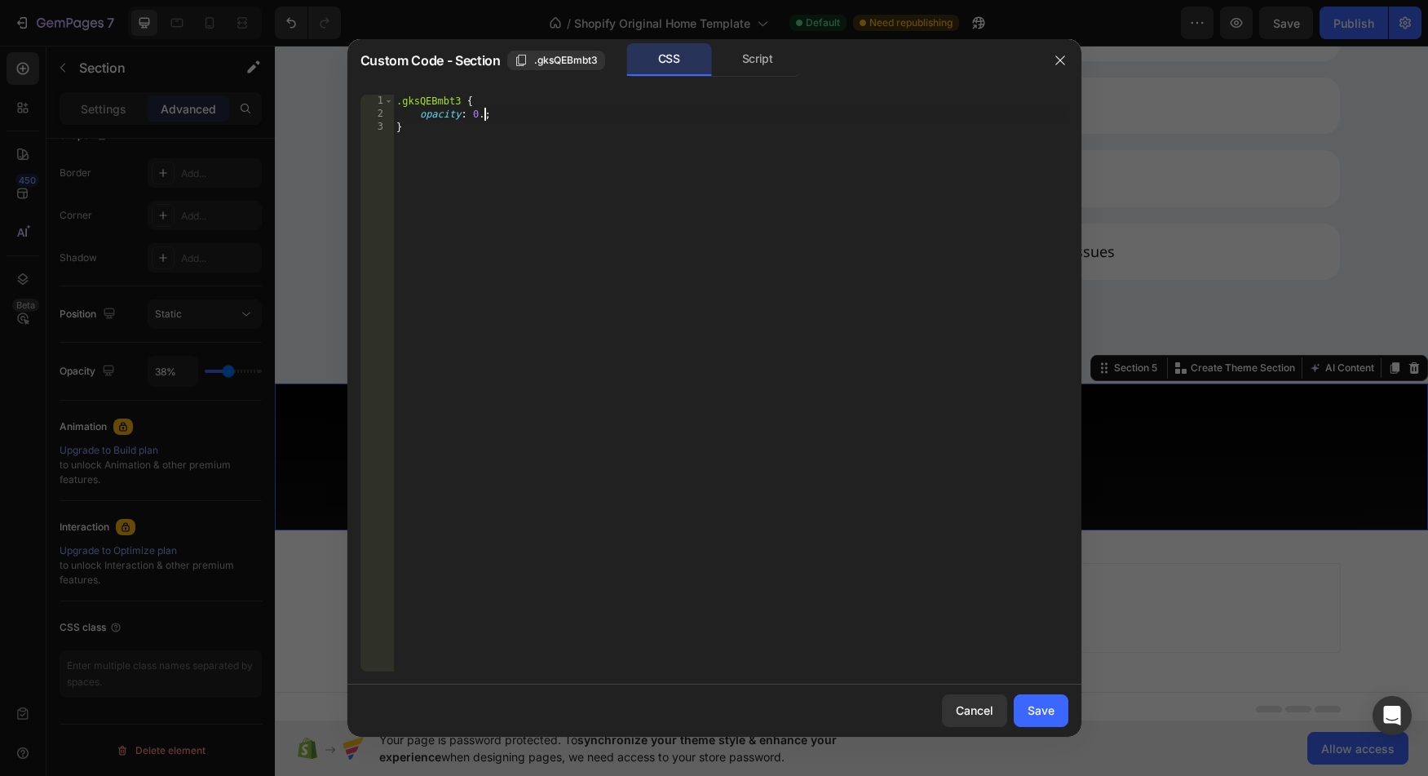
scroll to position [0, 7]
type textarea "opacity: 0.5;"
click at [1033, 706] on div "Save" at bounding box center [1041, 710] width 27 height 17
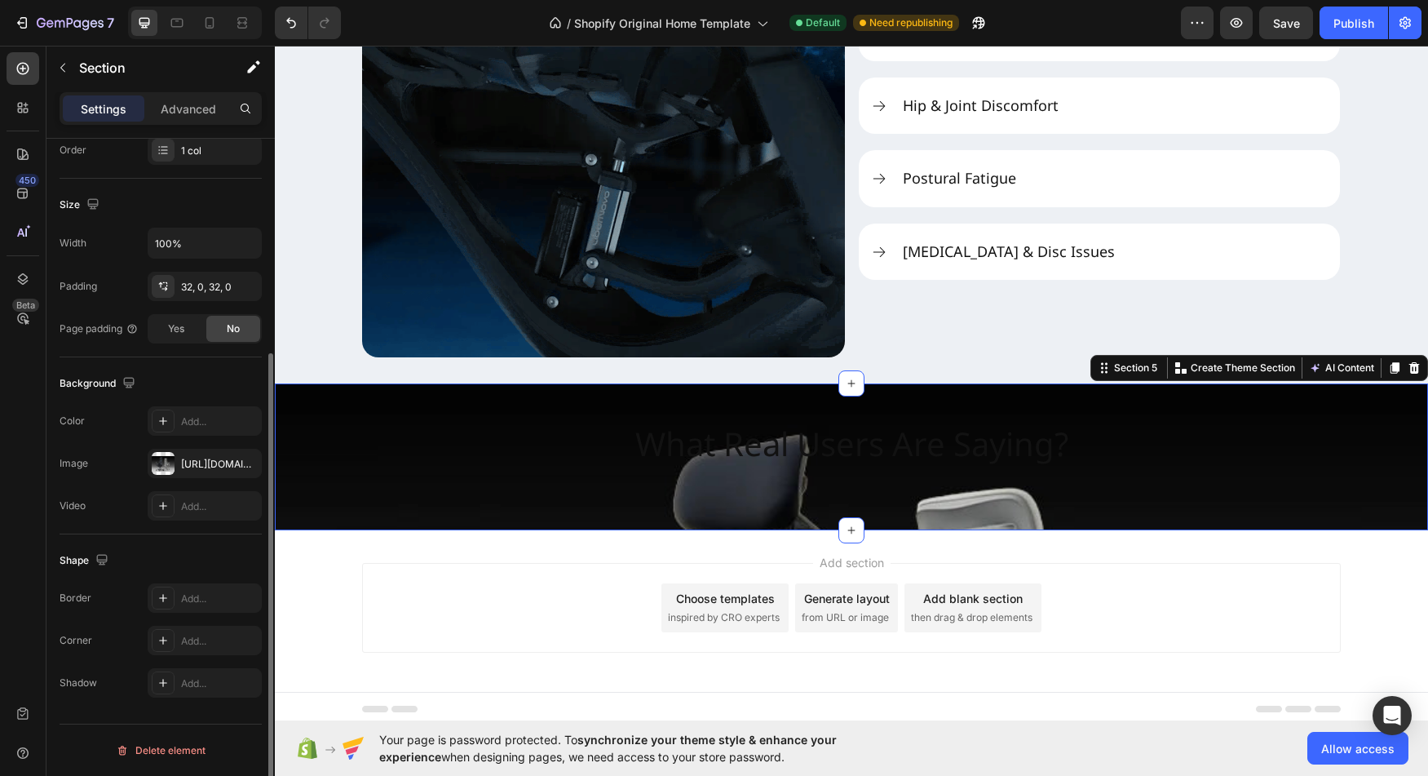
scroll to position [312, 0]
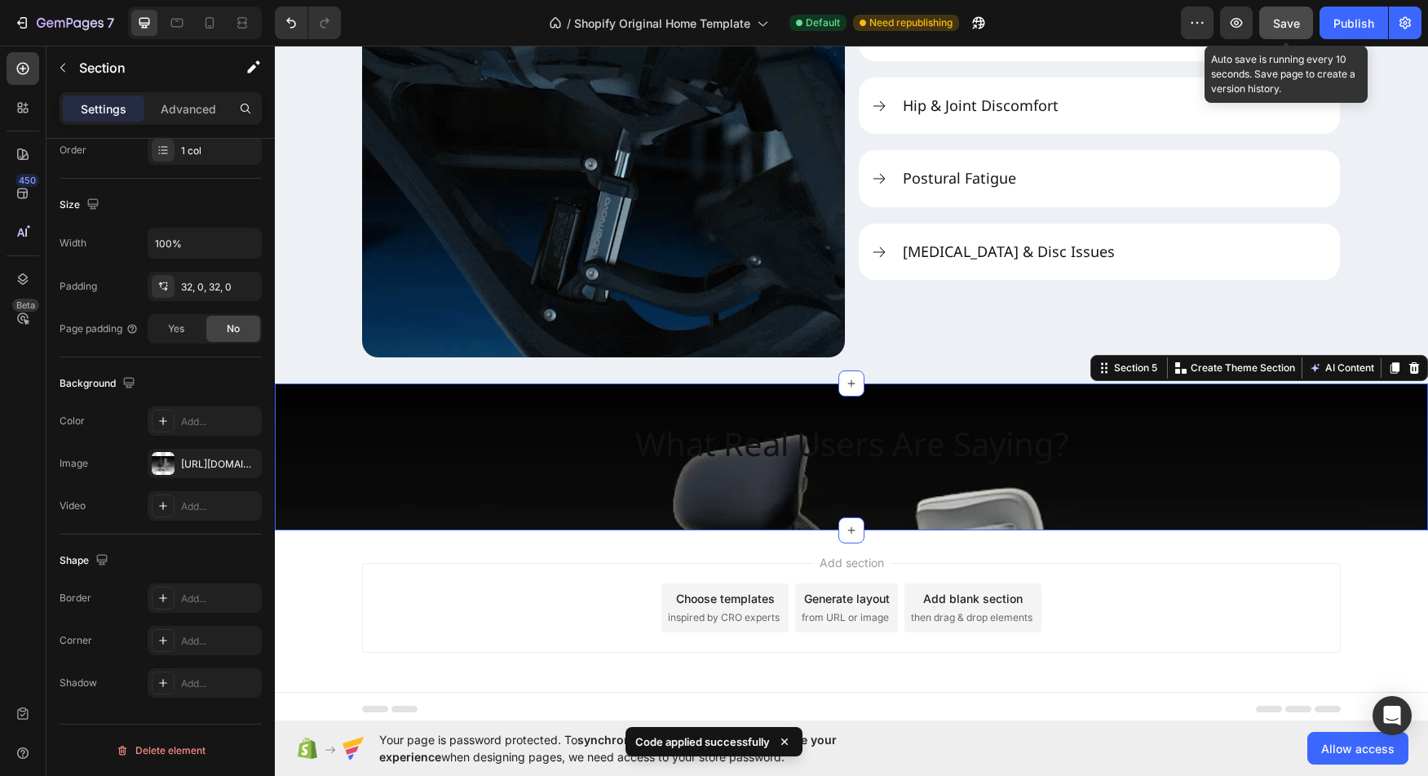
click at [1284, 21] on span "Save" at bounding box center [1286, 23] width 27 height 14
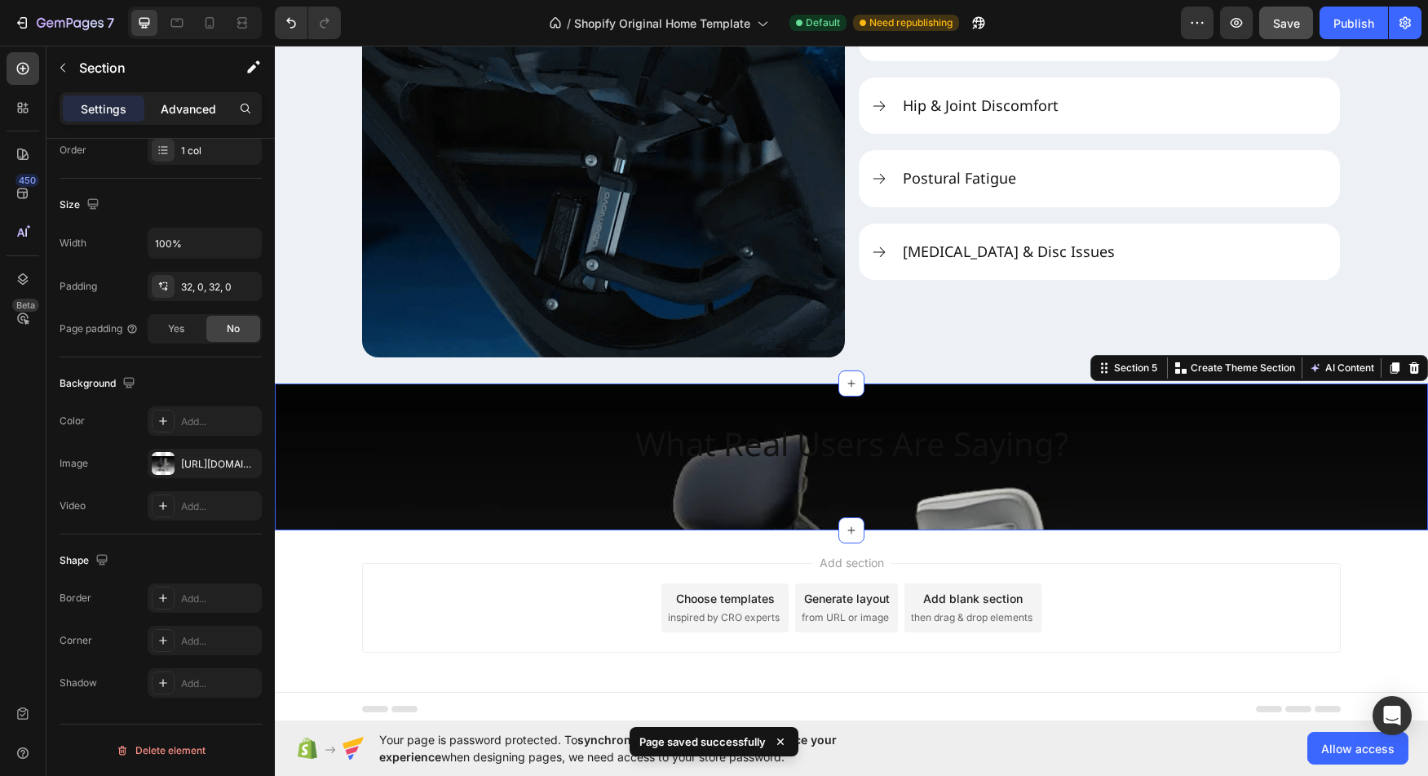
click at [199, 97] on div "Advanced" at bounding box center [189, 108] width 82 height 26
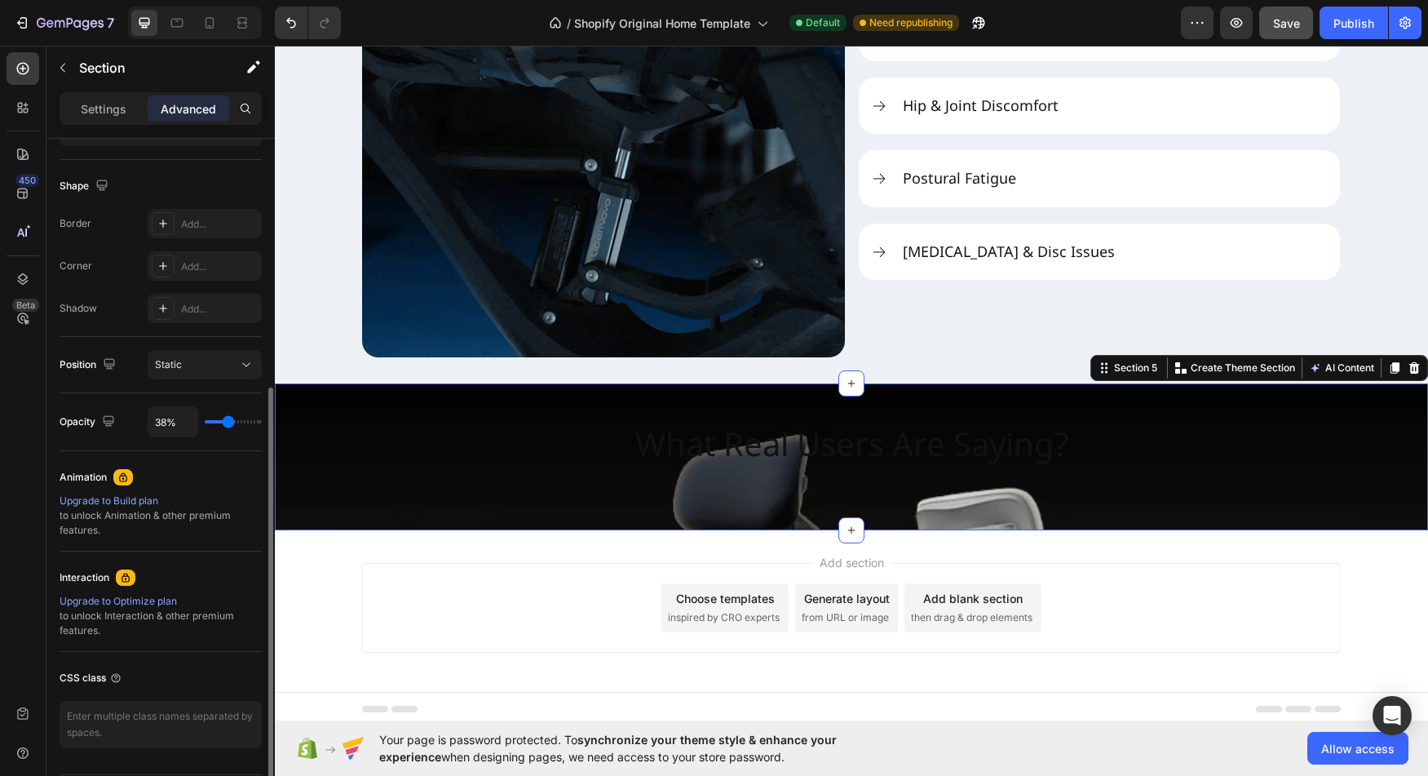
scroll to position [366, 0]
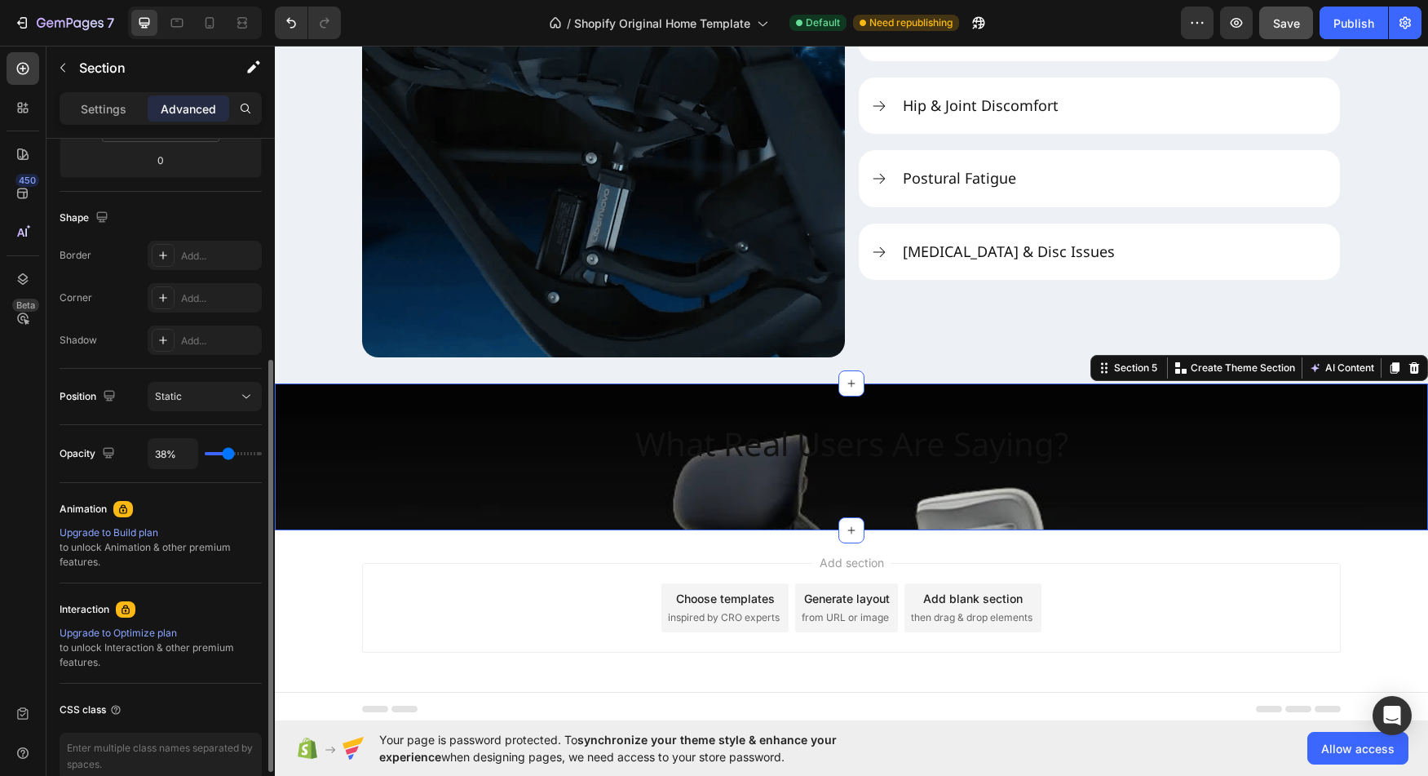
type input "35%"
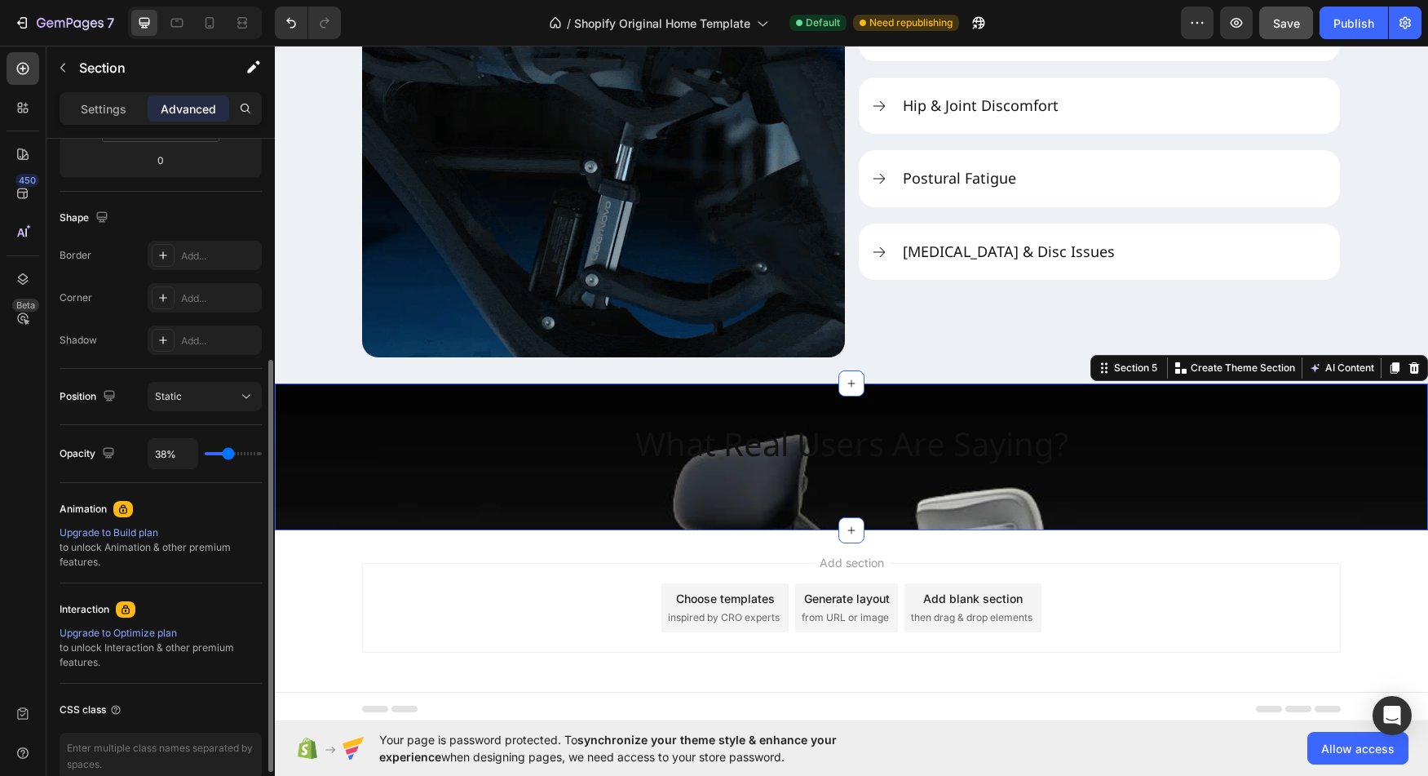
type input "35"
type input "37%"
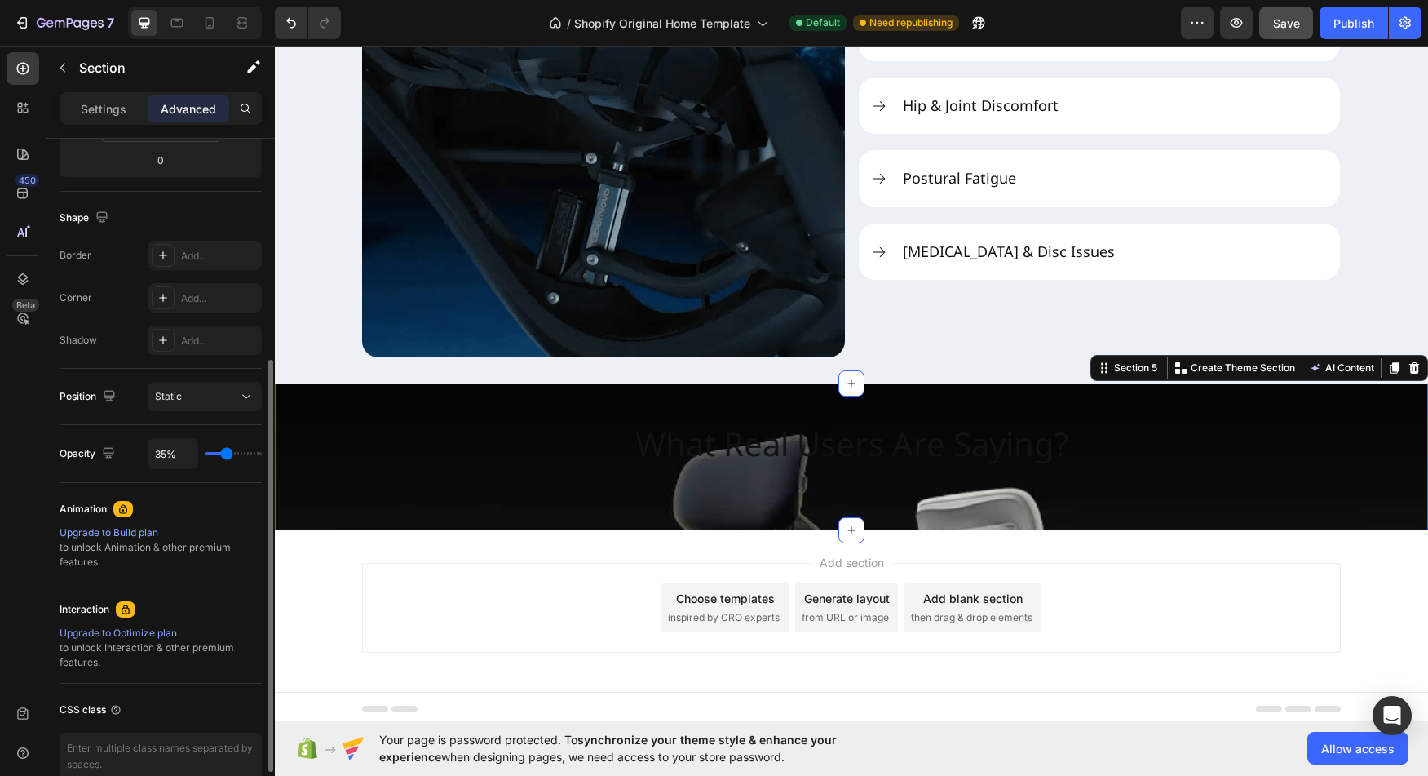
type input "37"
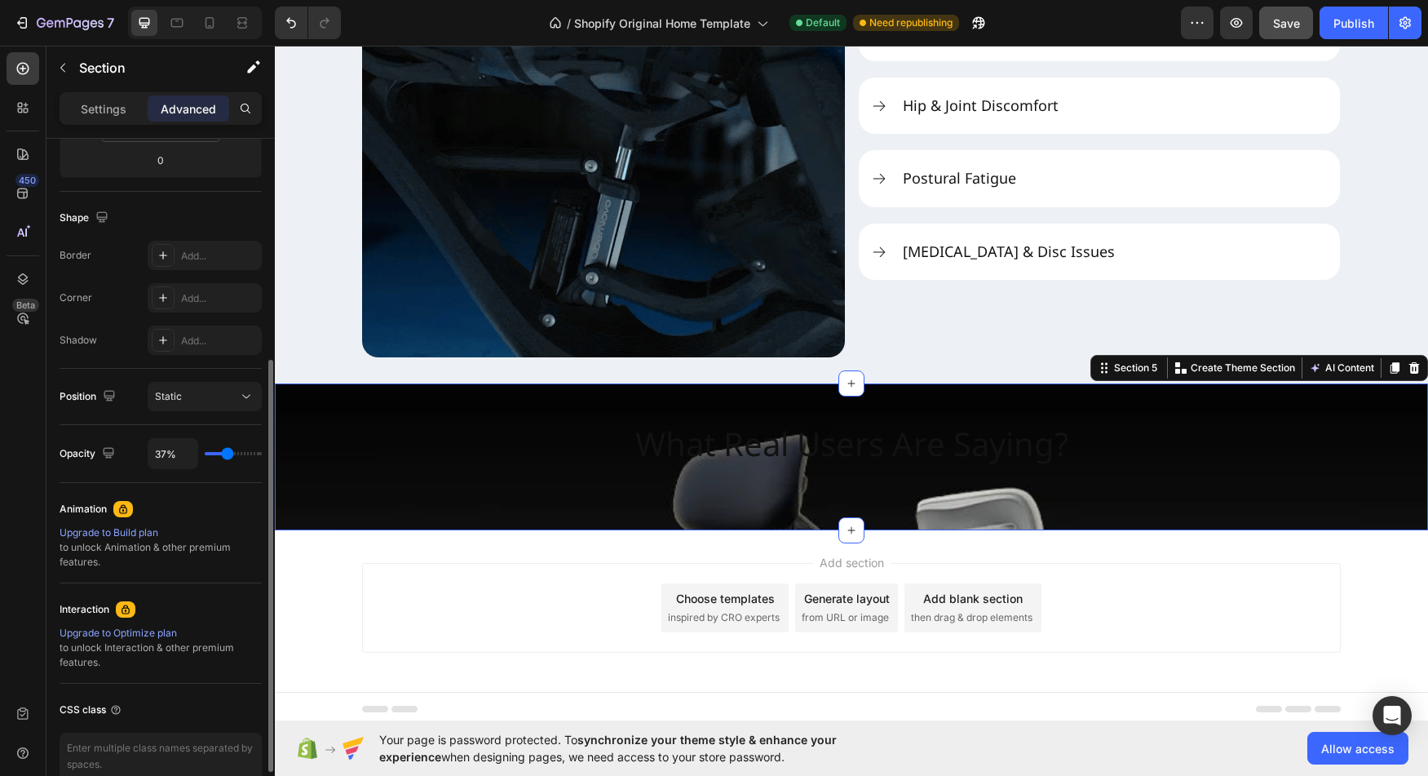
type input "40%"
type input "40"
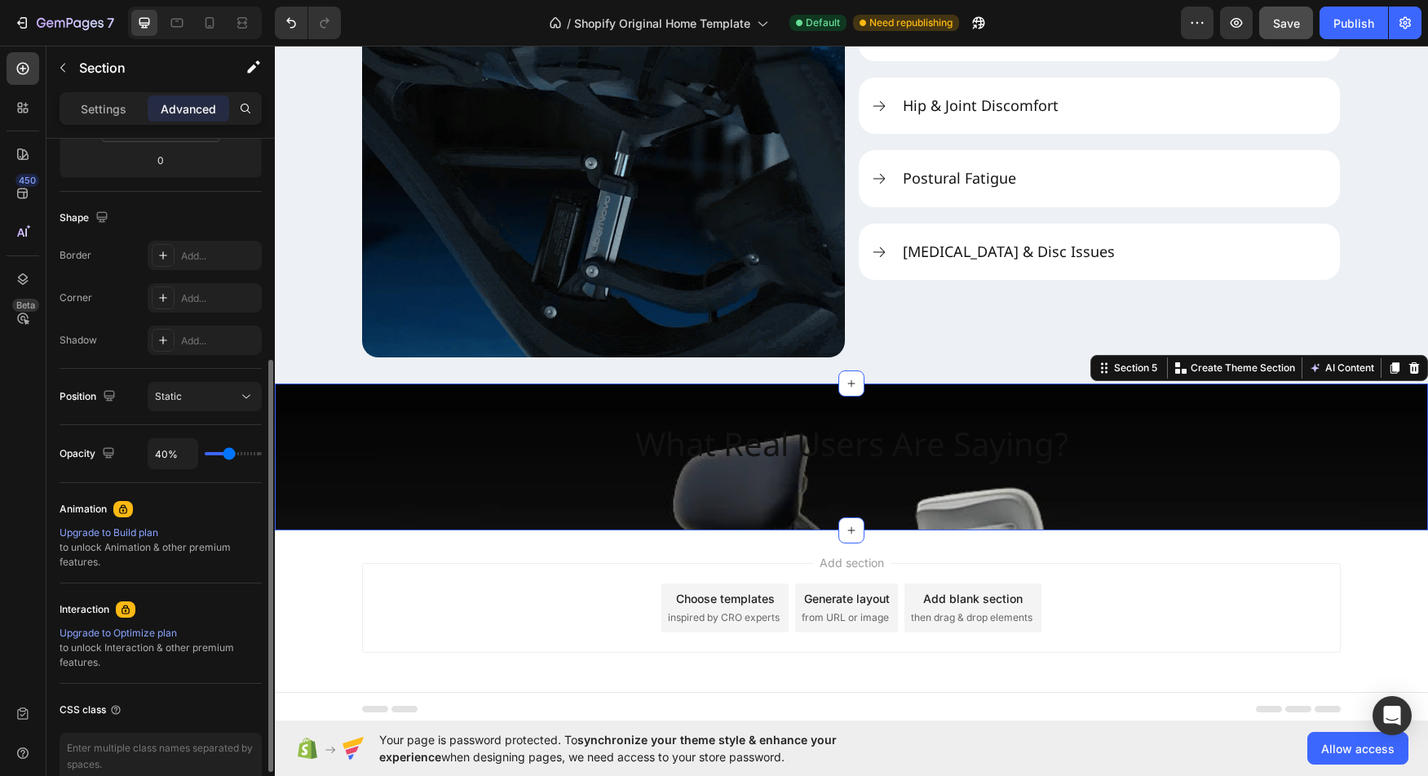
type input "52%"
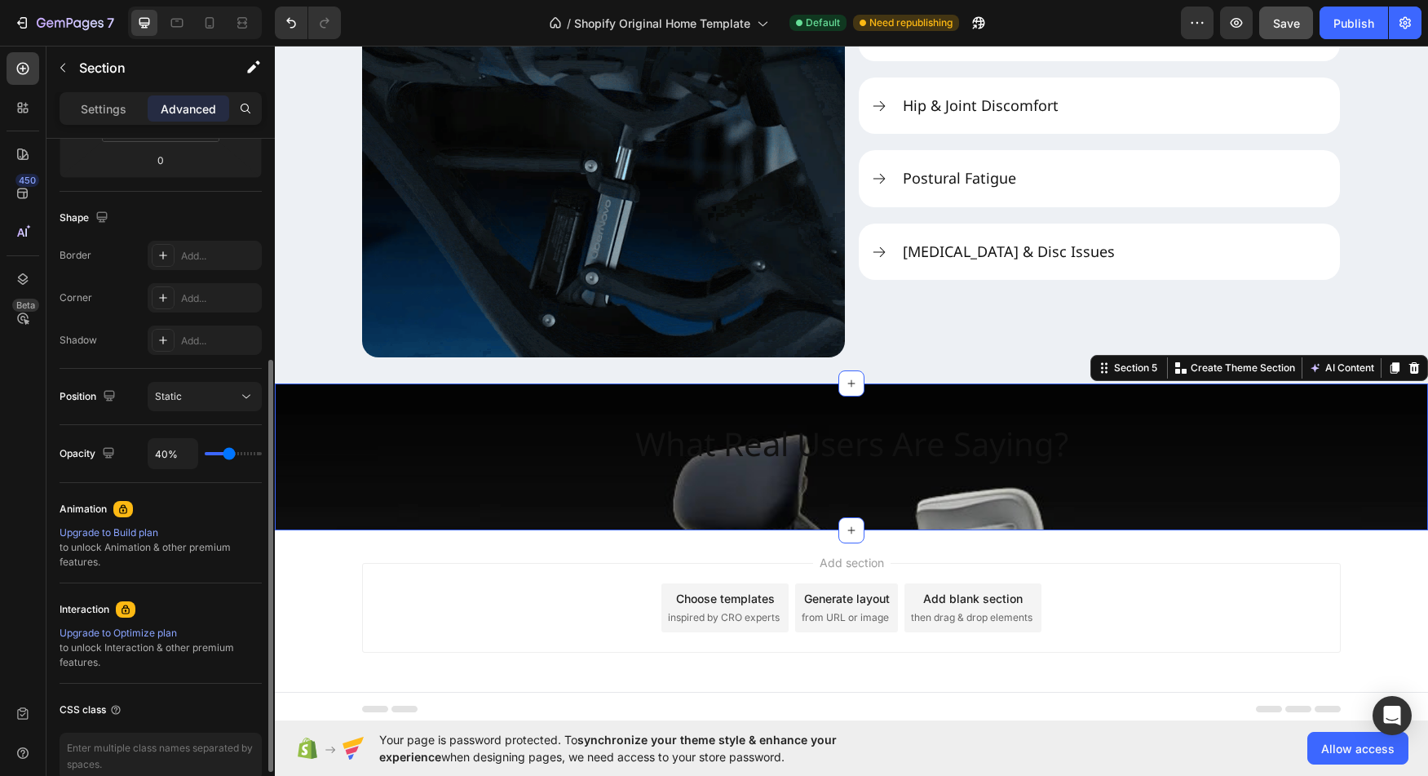
type input "52"
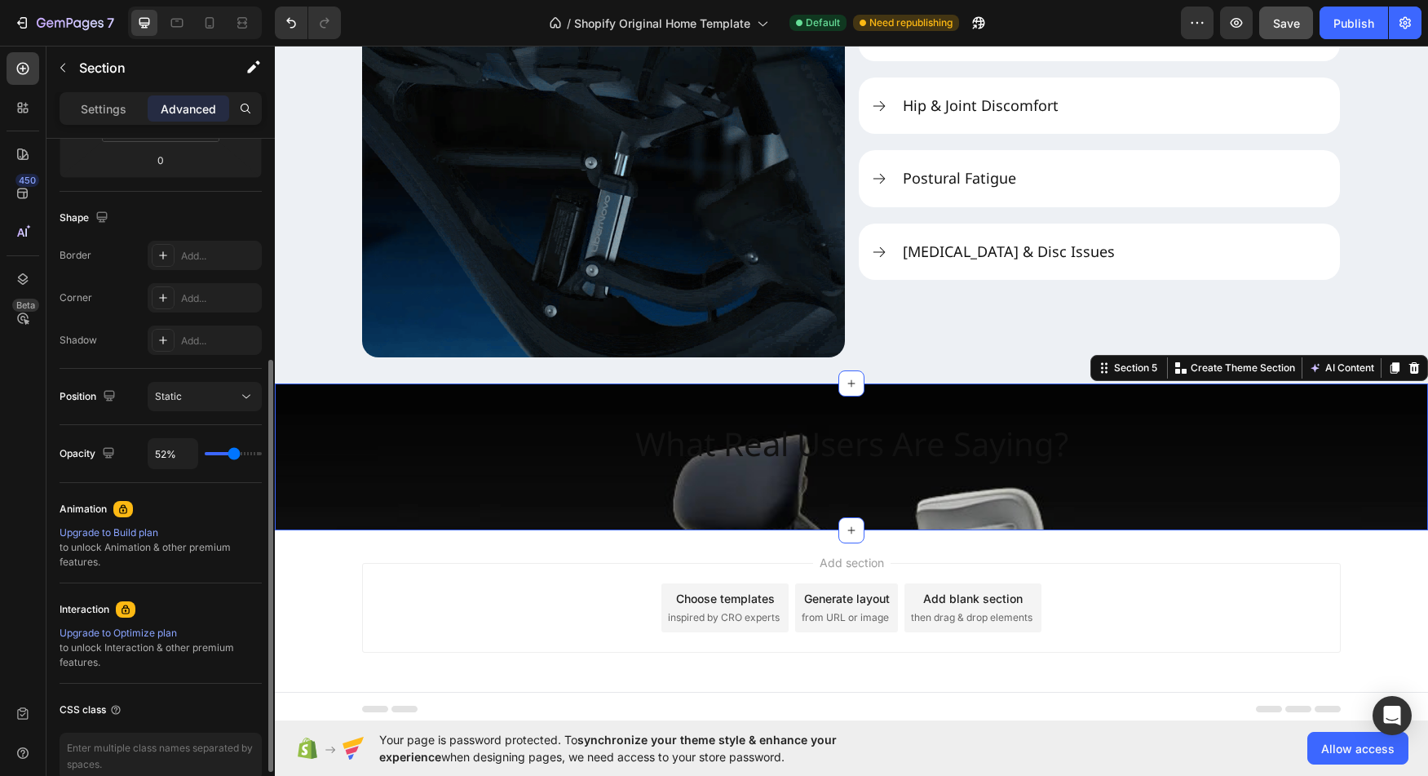
type input "71%"
type input "71"
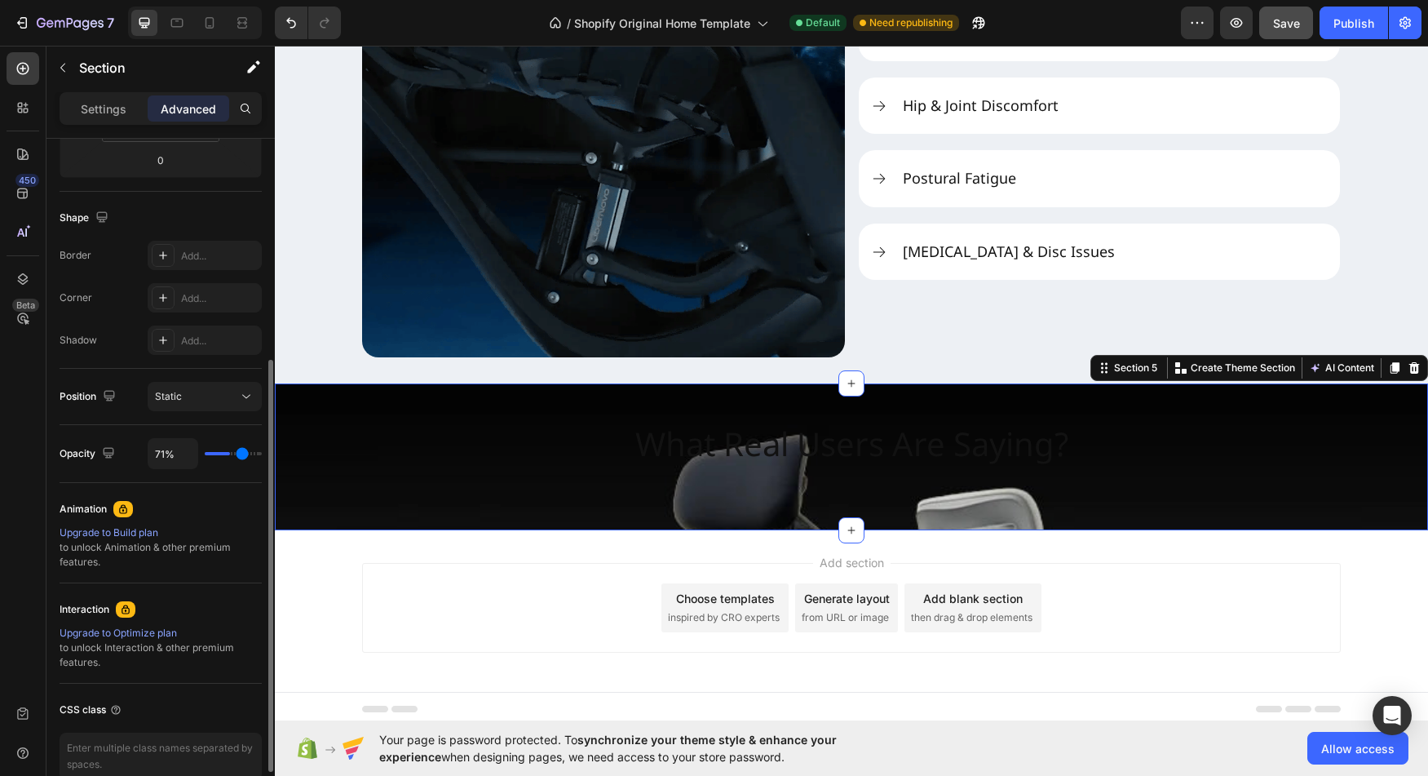
type input "100%"
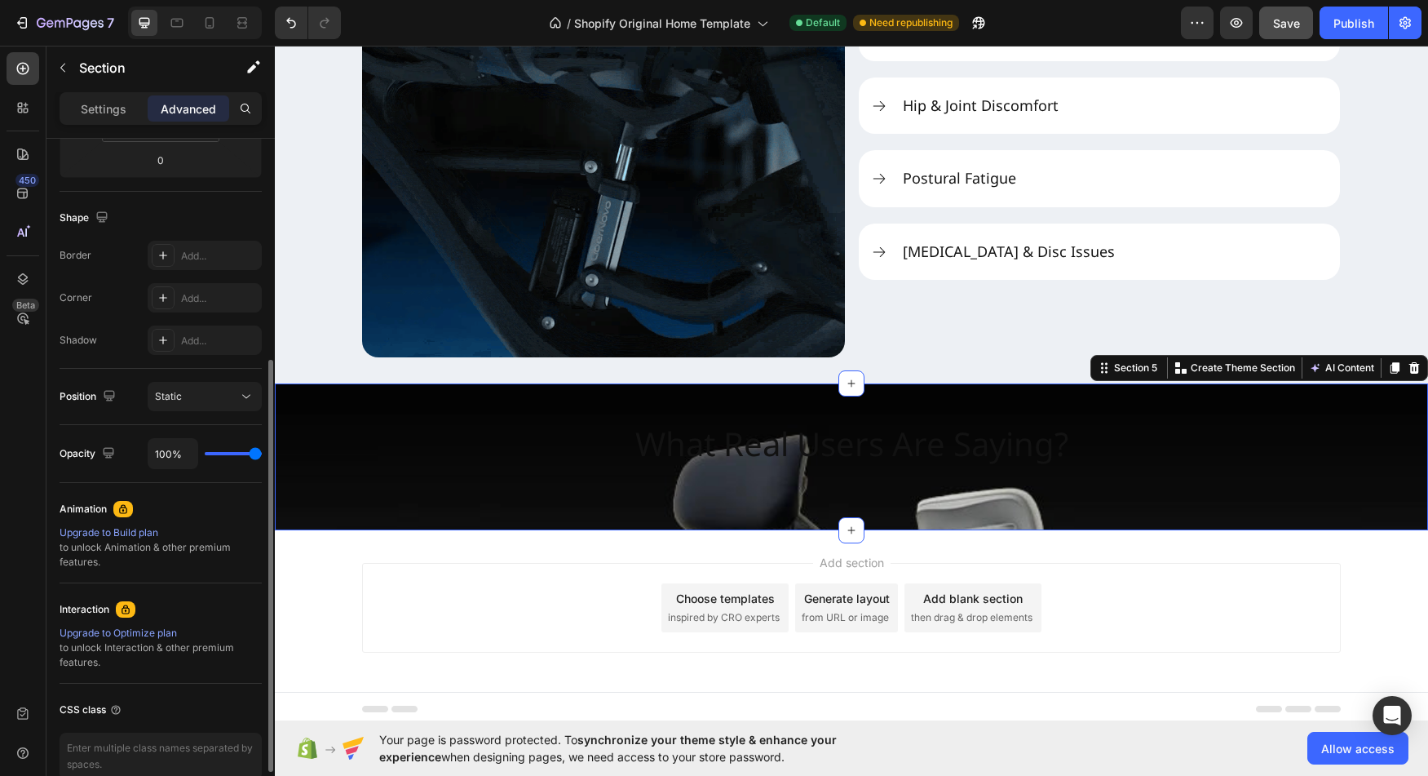
drag, startPoint x: 227, startPoint y: 458, endPoint x: 321, endPoint y: 459, distance: 93.8
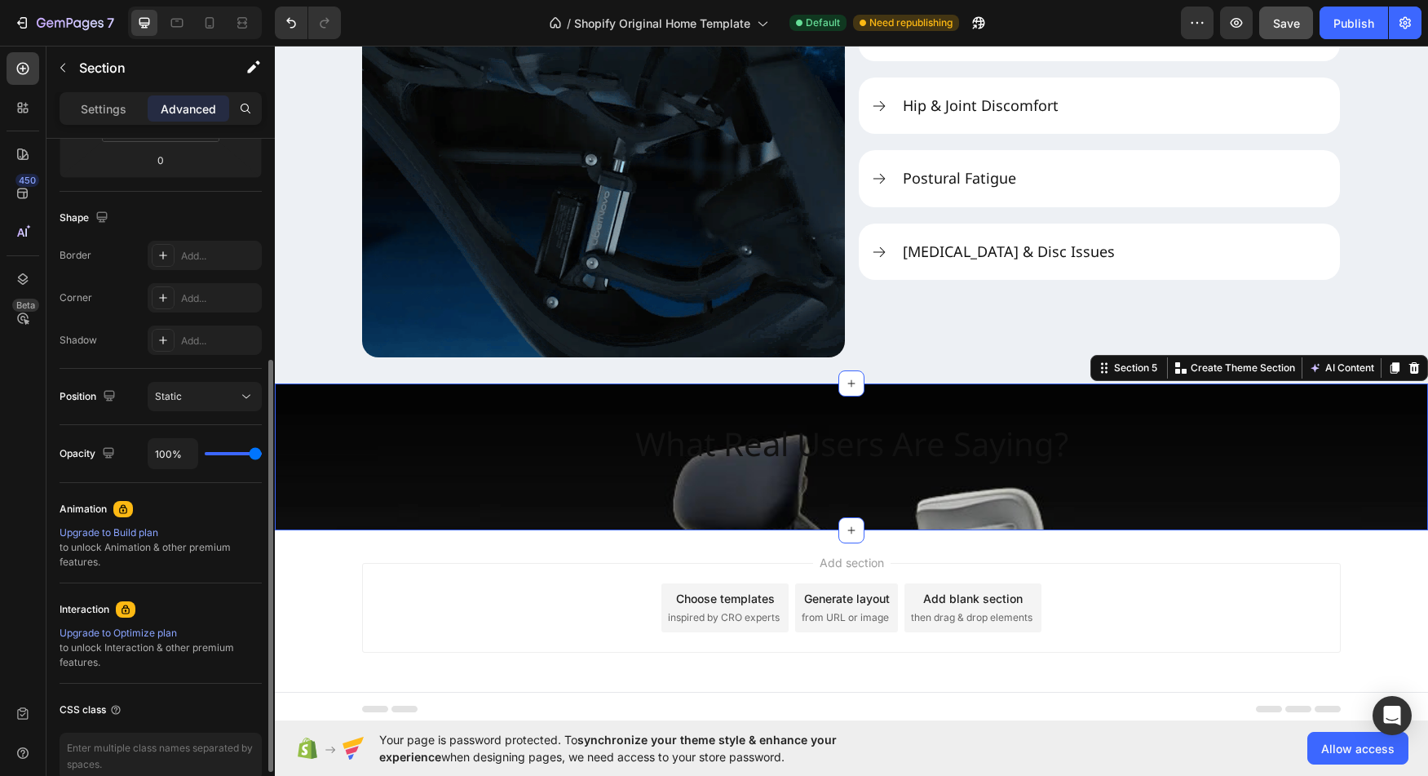
type input "100"
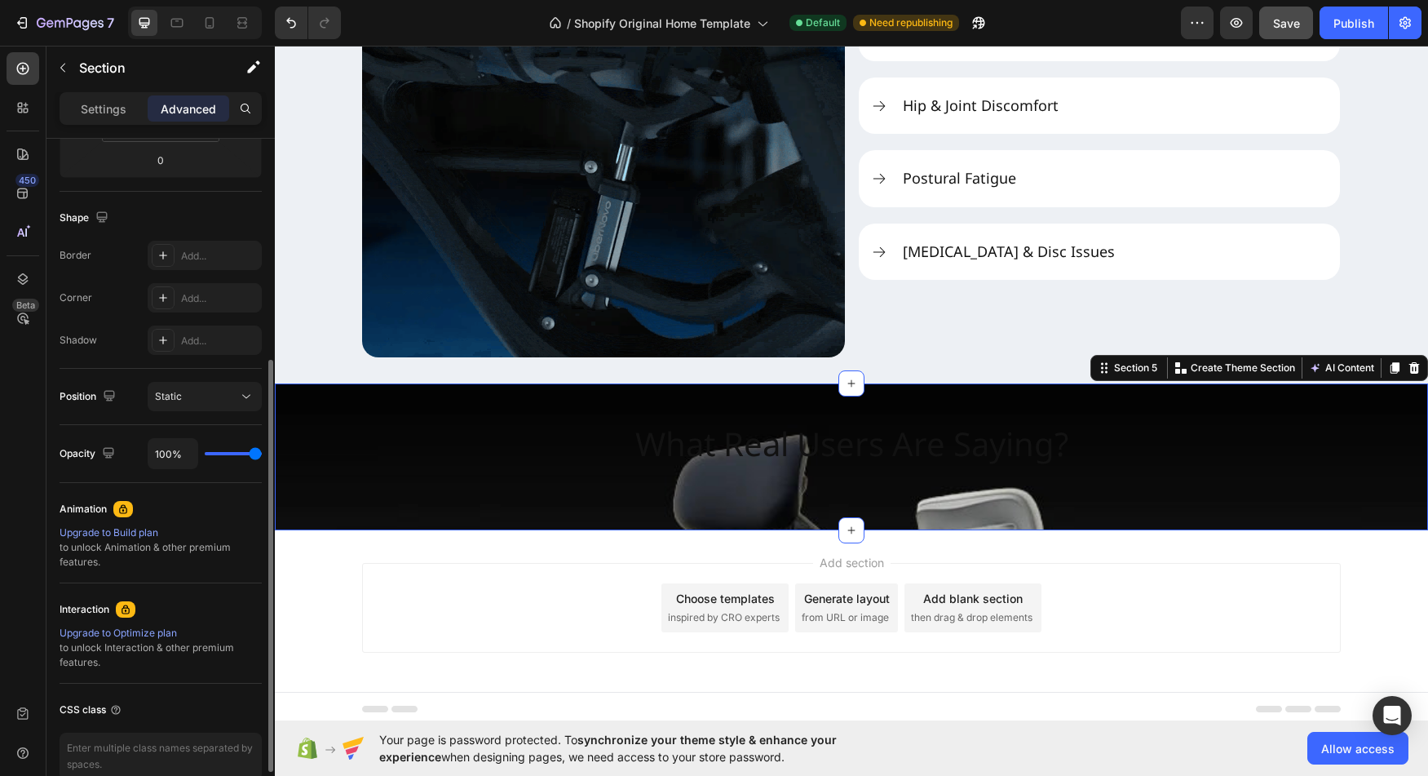
click at [262, 455] on input "range" at bounding box center [233, 453] width 57 height 3
type input "88%"
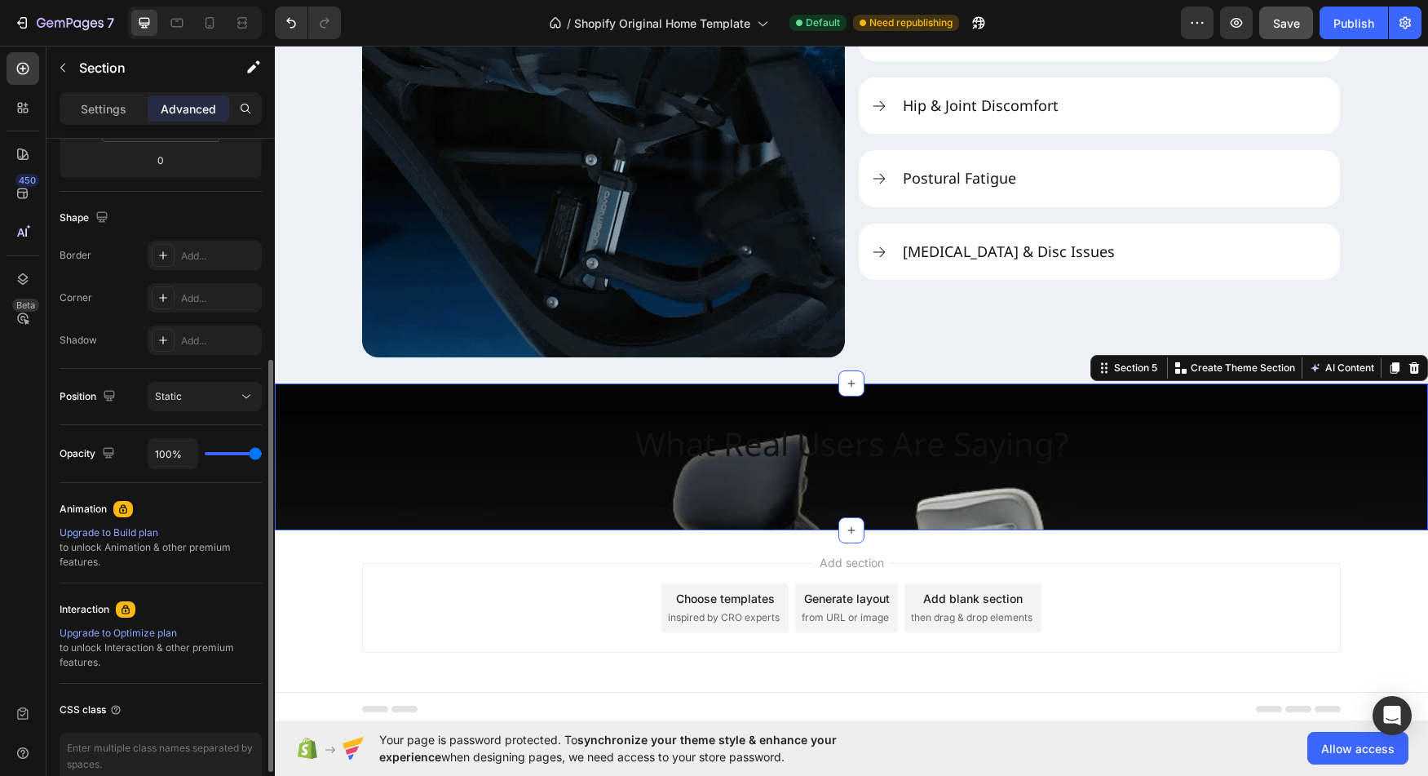
type input "88"
type input "73%"
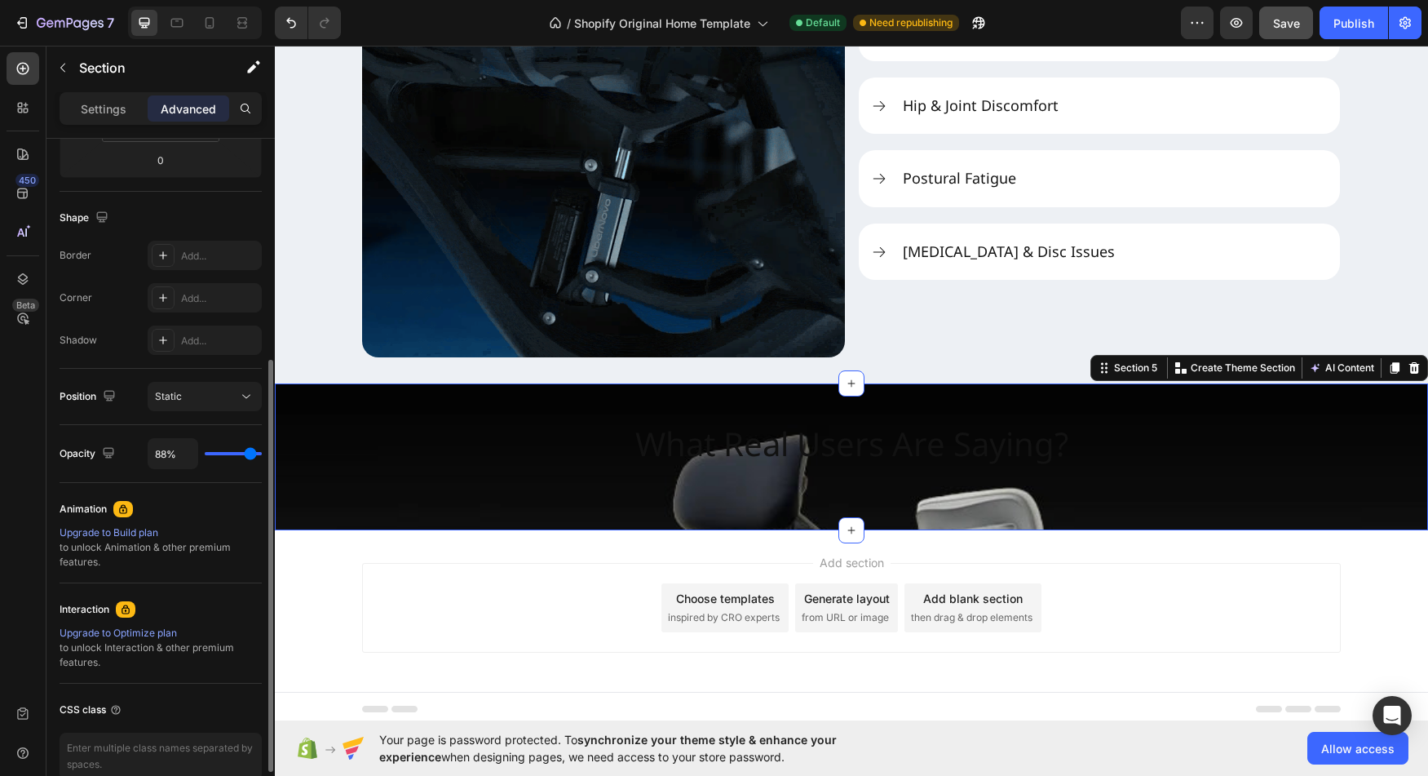
type input "73"
type input "62%"
type input "62"
type input "33%"
type input "33"
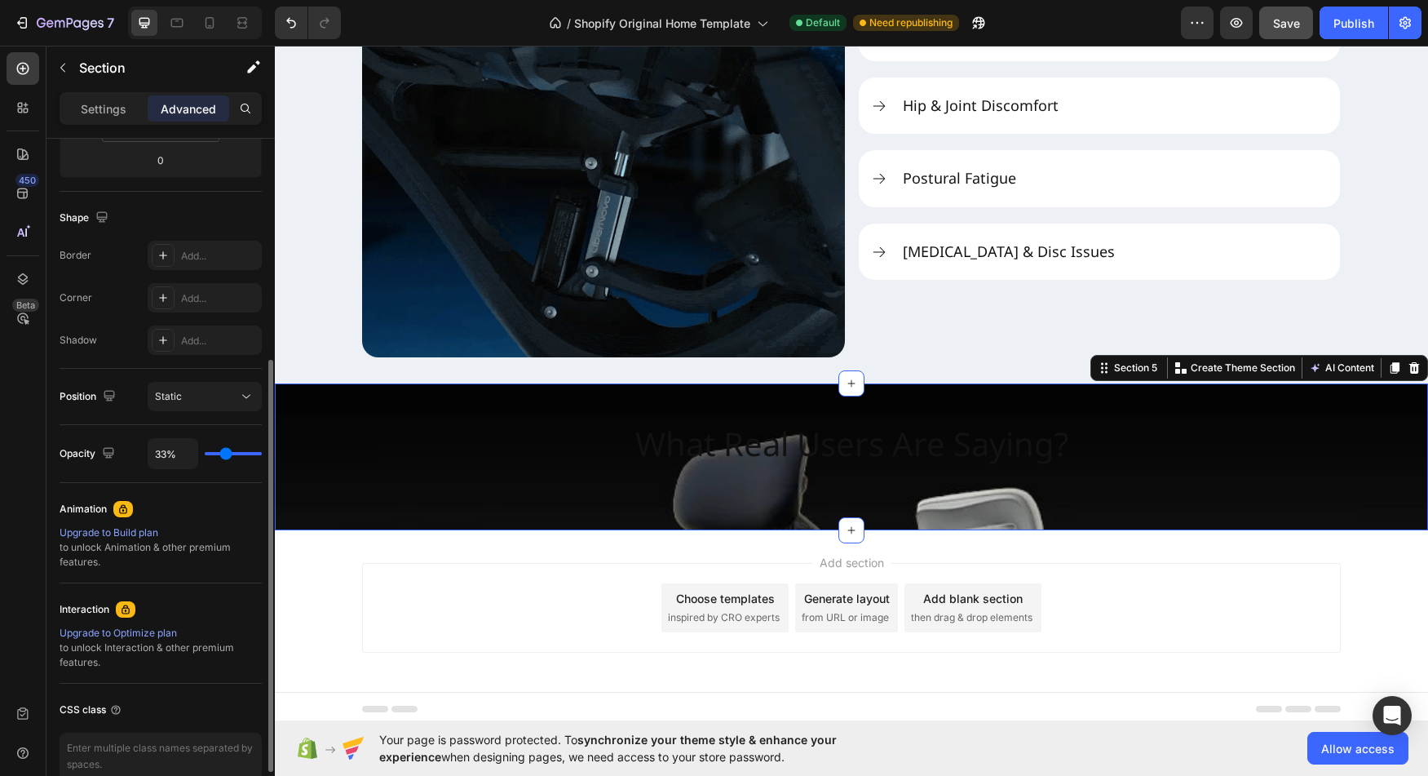
type input "0%"
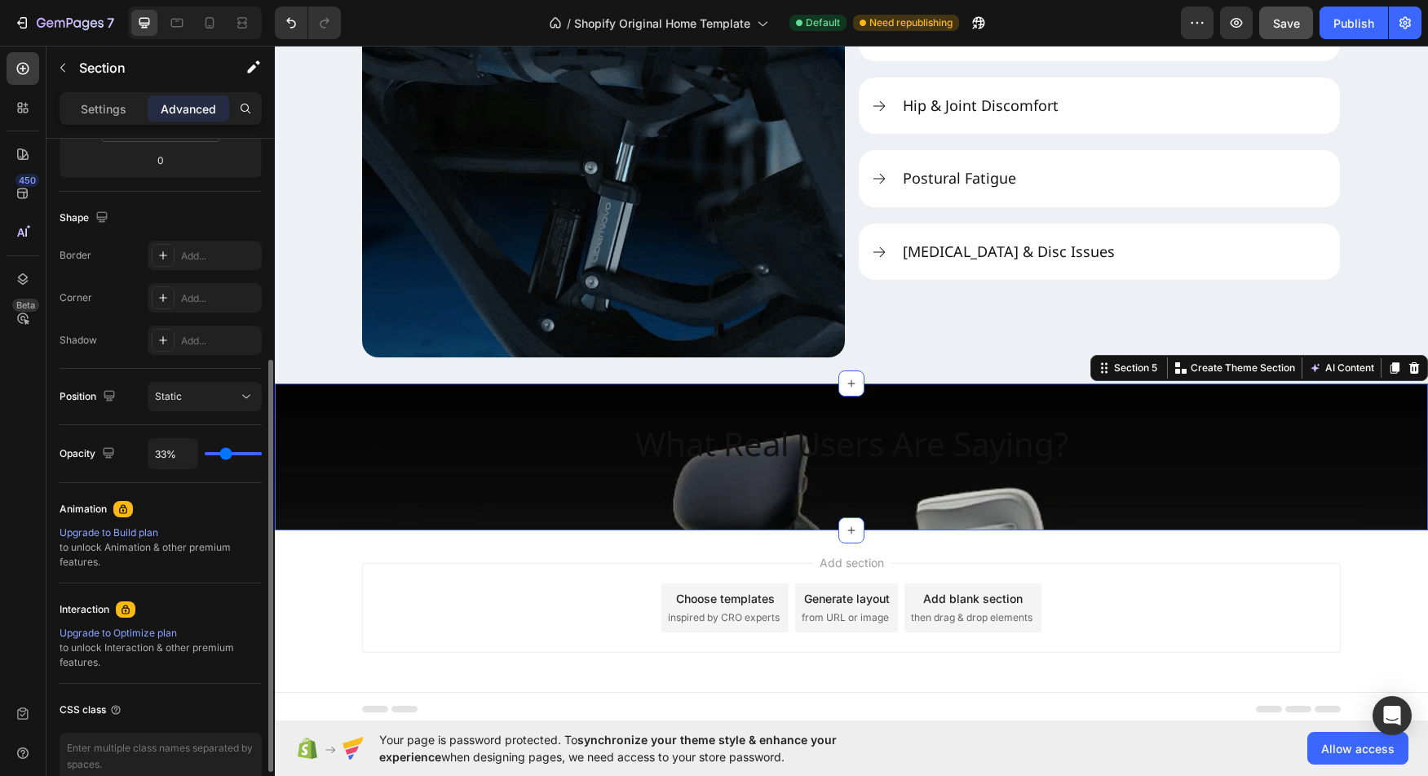
type input "0"
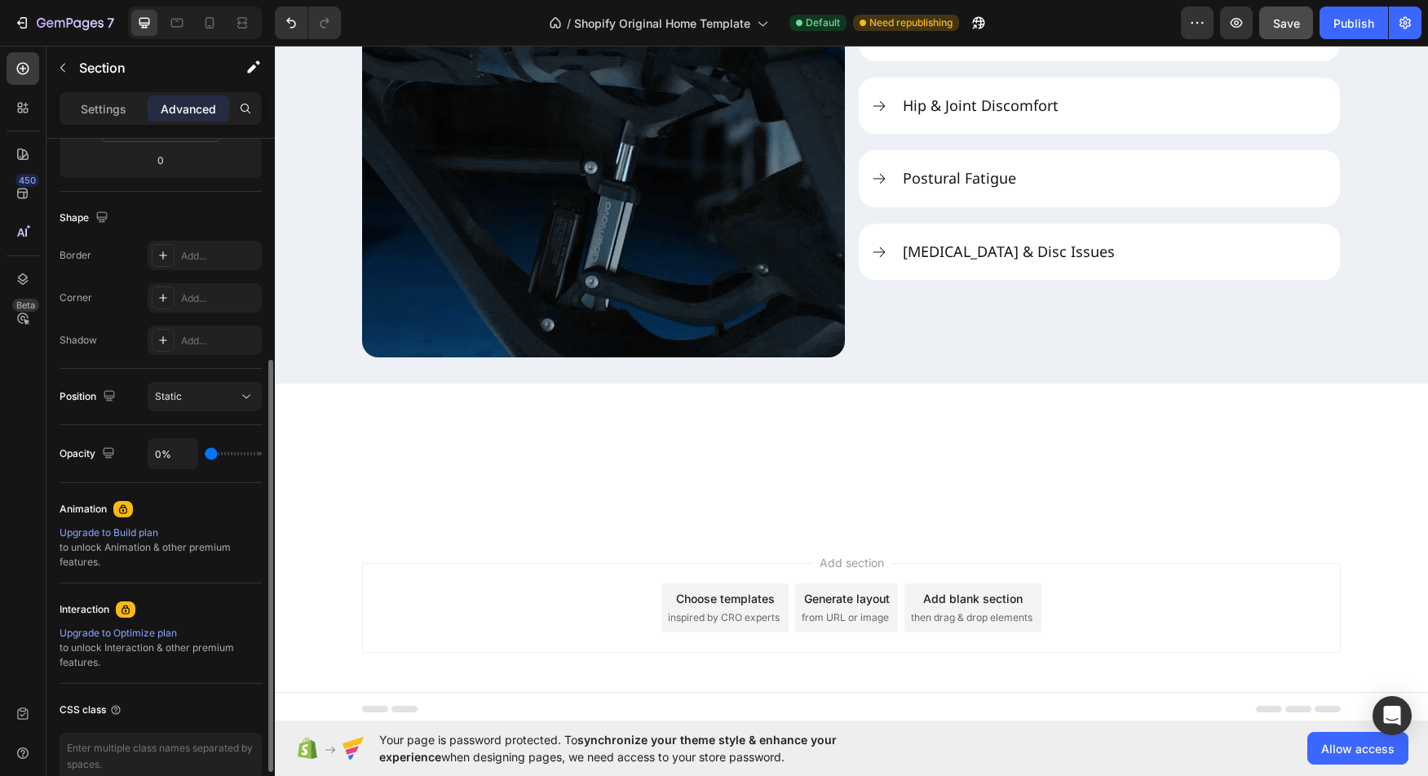
type input "2%"
type input "2"
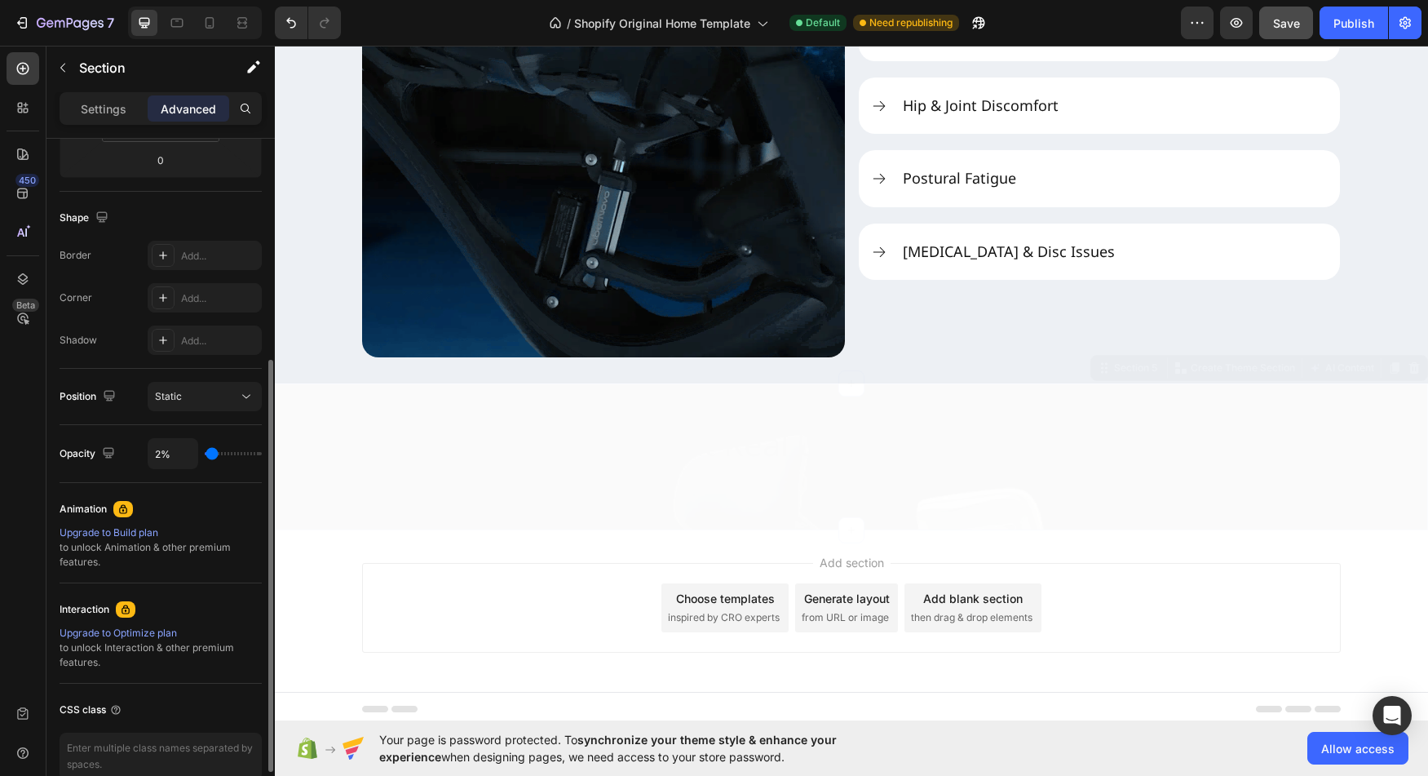
type input "4%"
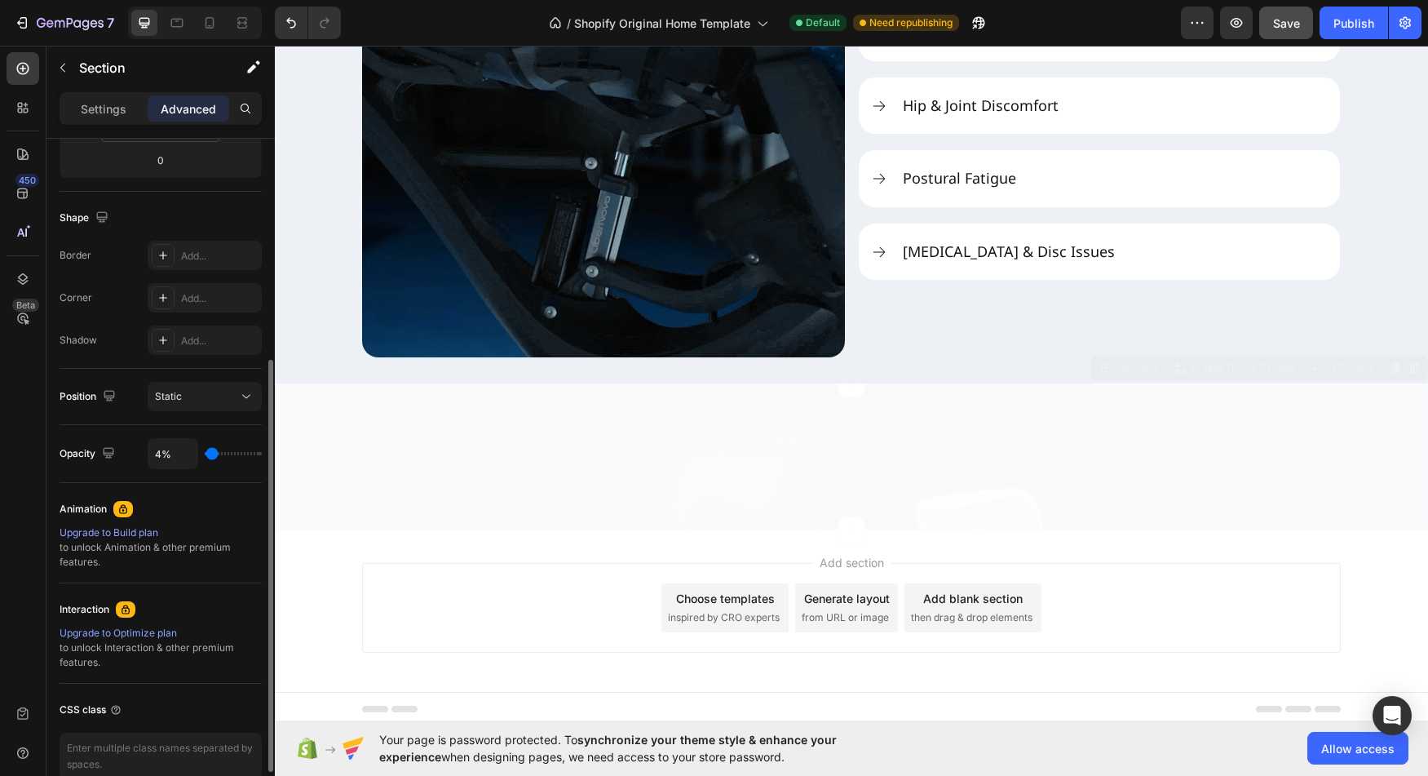
type input "4"
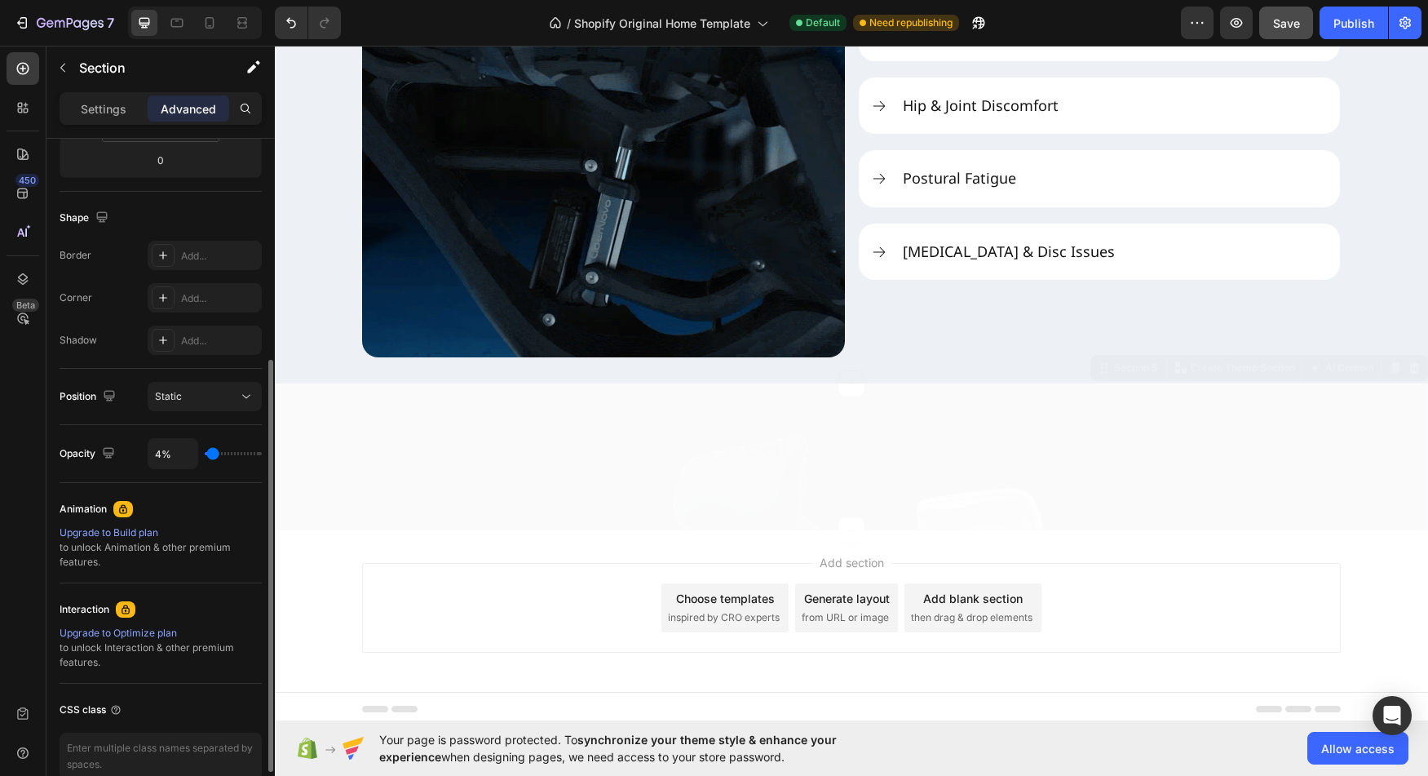
type input "6%"
type input "6"
type input "12%"
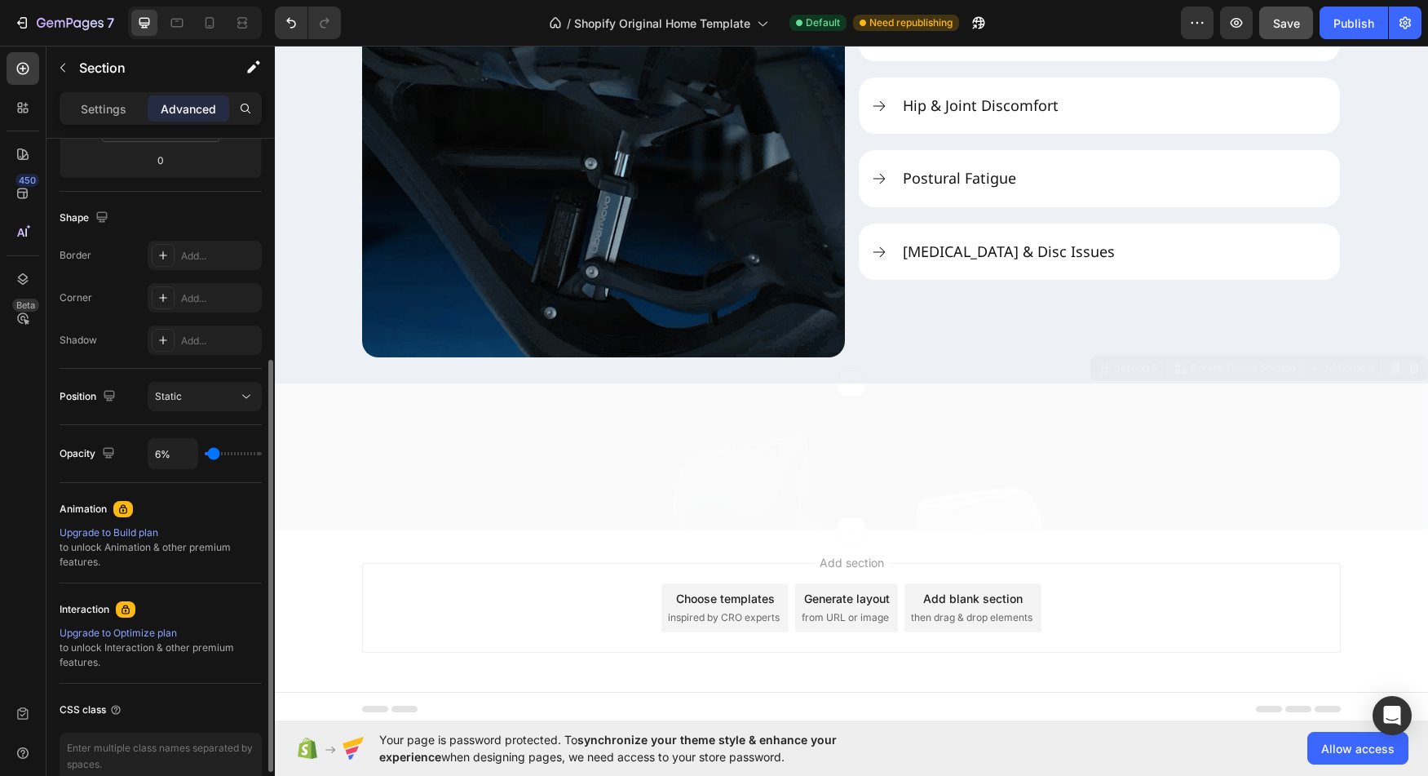
type input "12"
type input "13%"
type input "13"
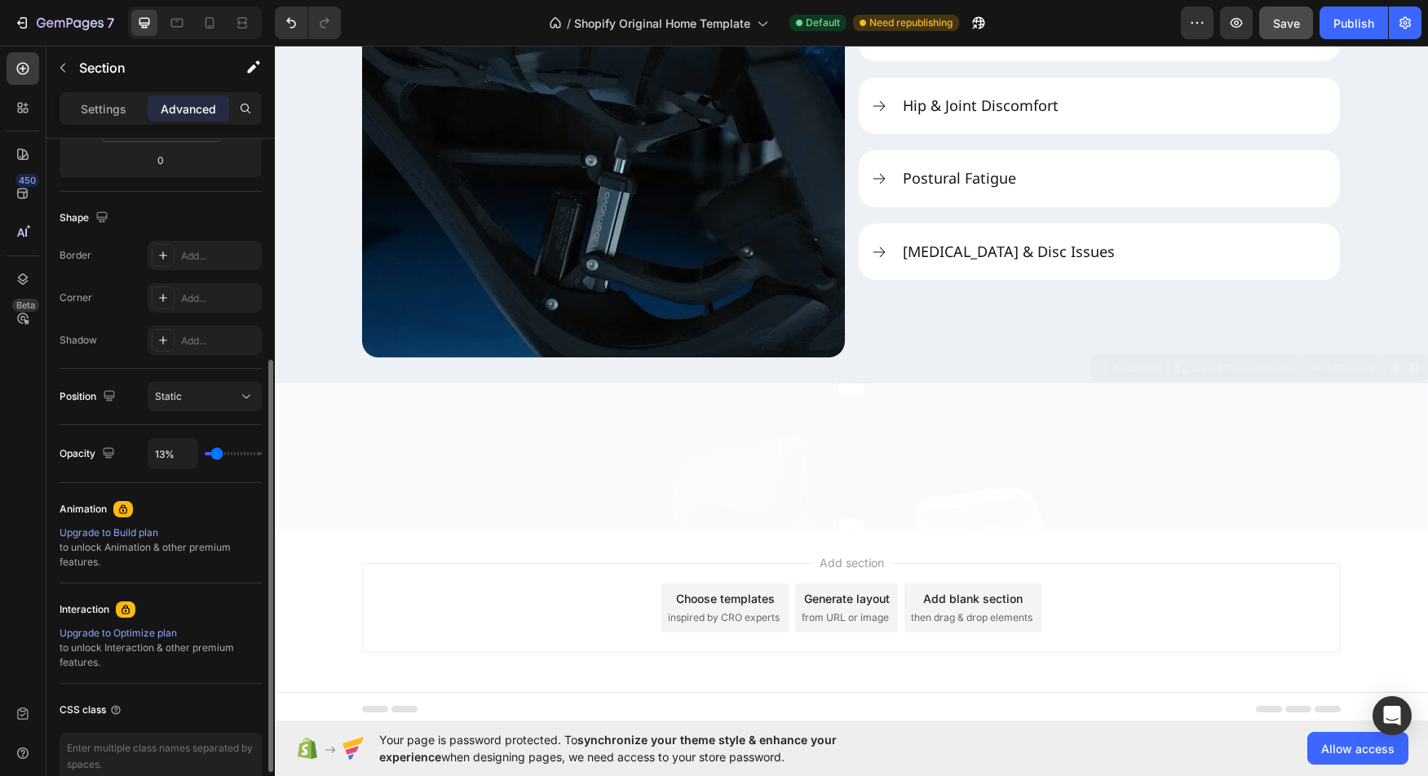
type input "15%"
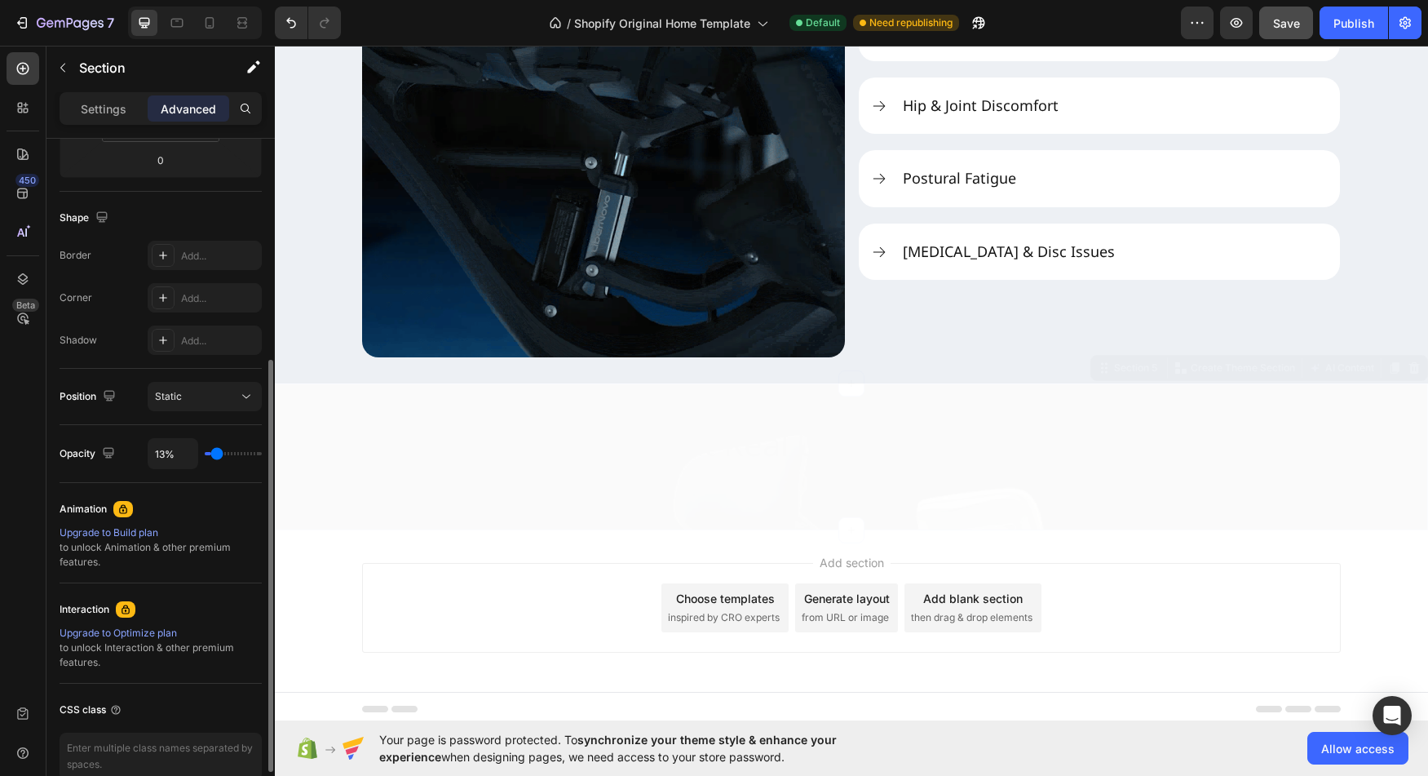
type input "15"
type input "17%"
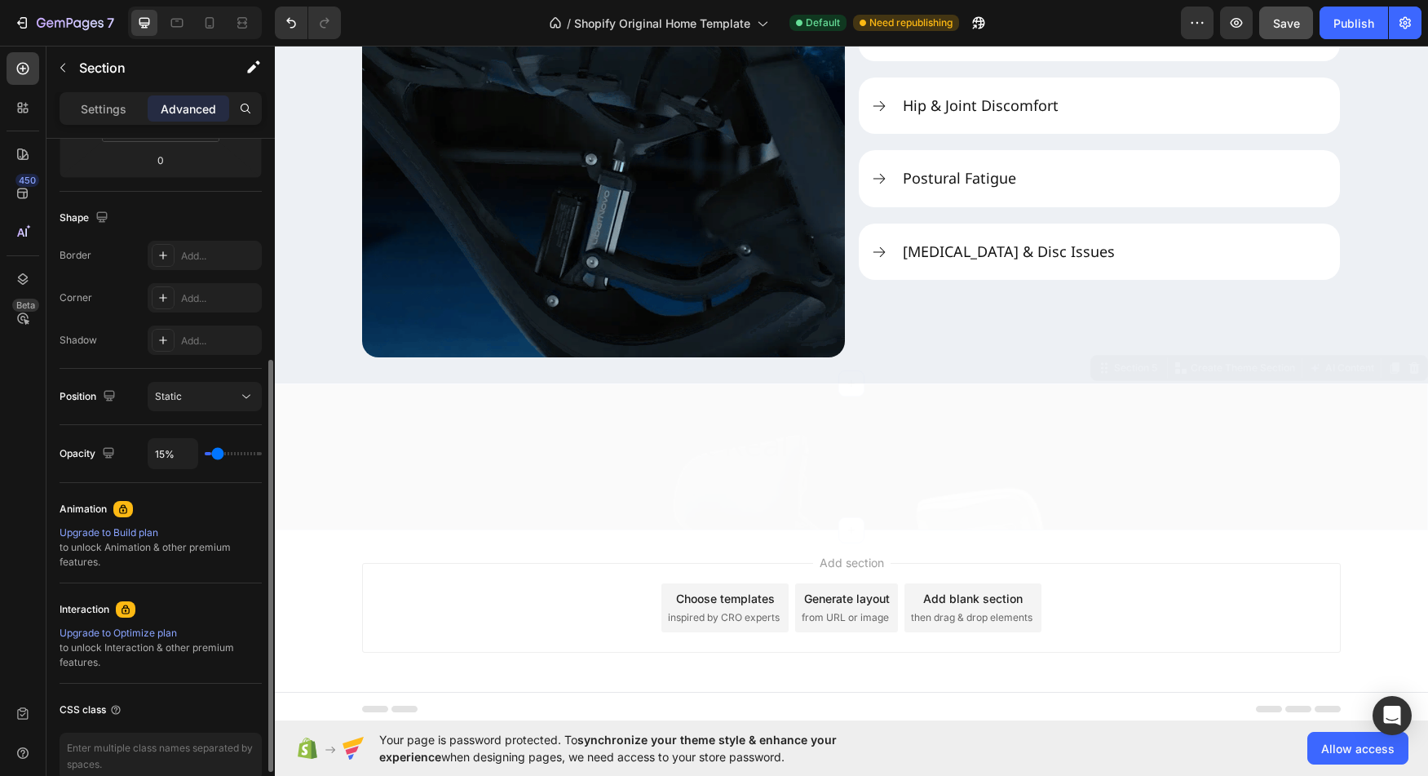
type input "17"
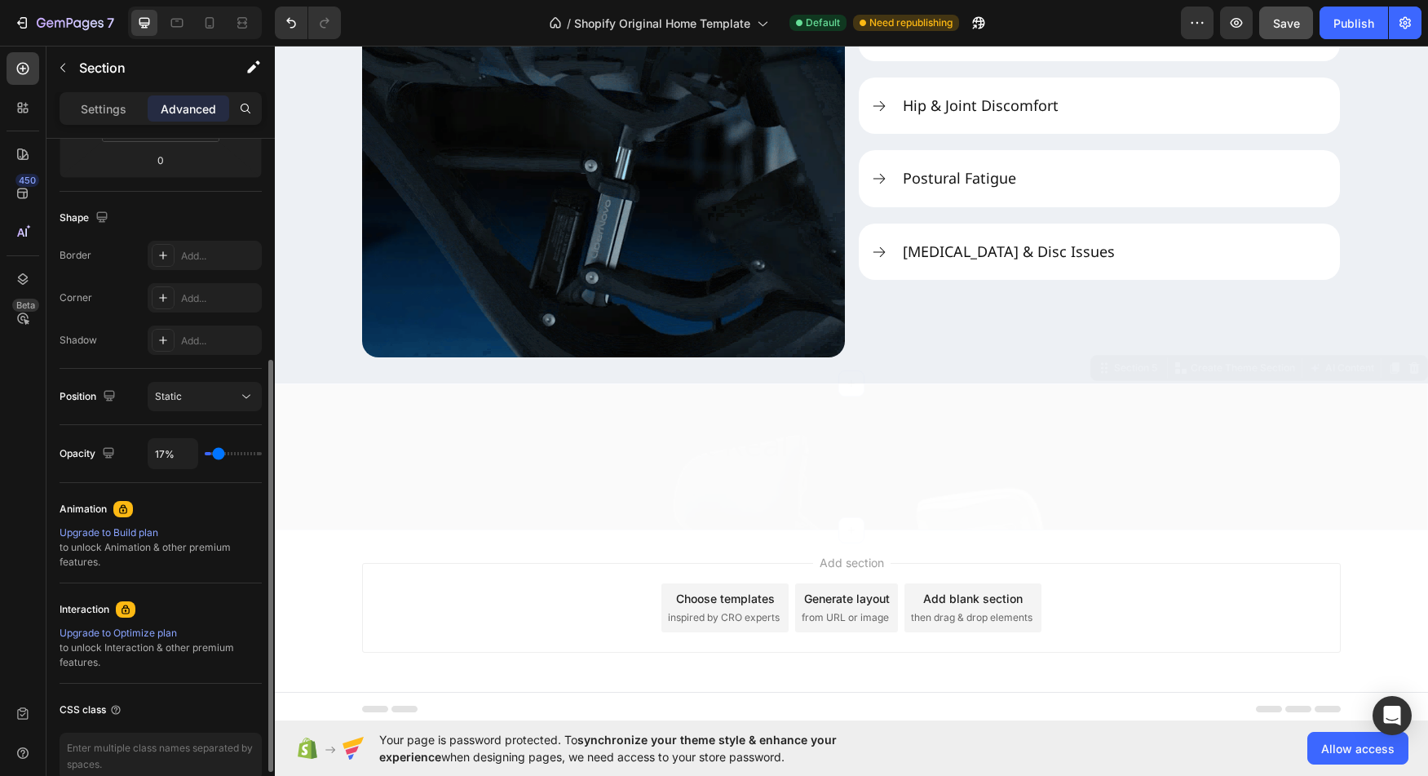
type input "21%"
type input "21"
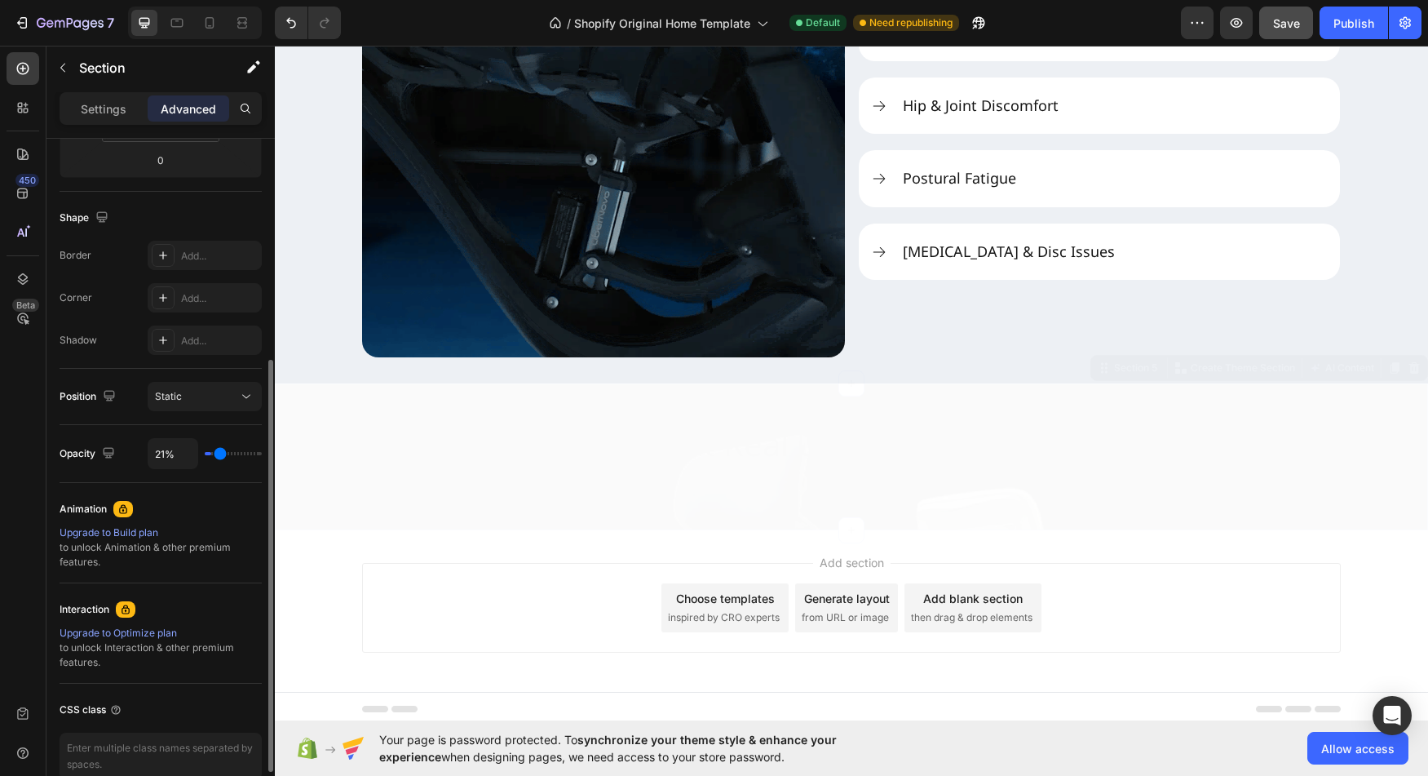
type input "25%"
type input "25"
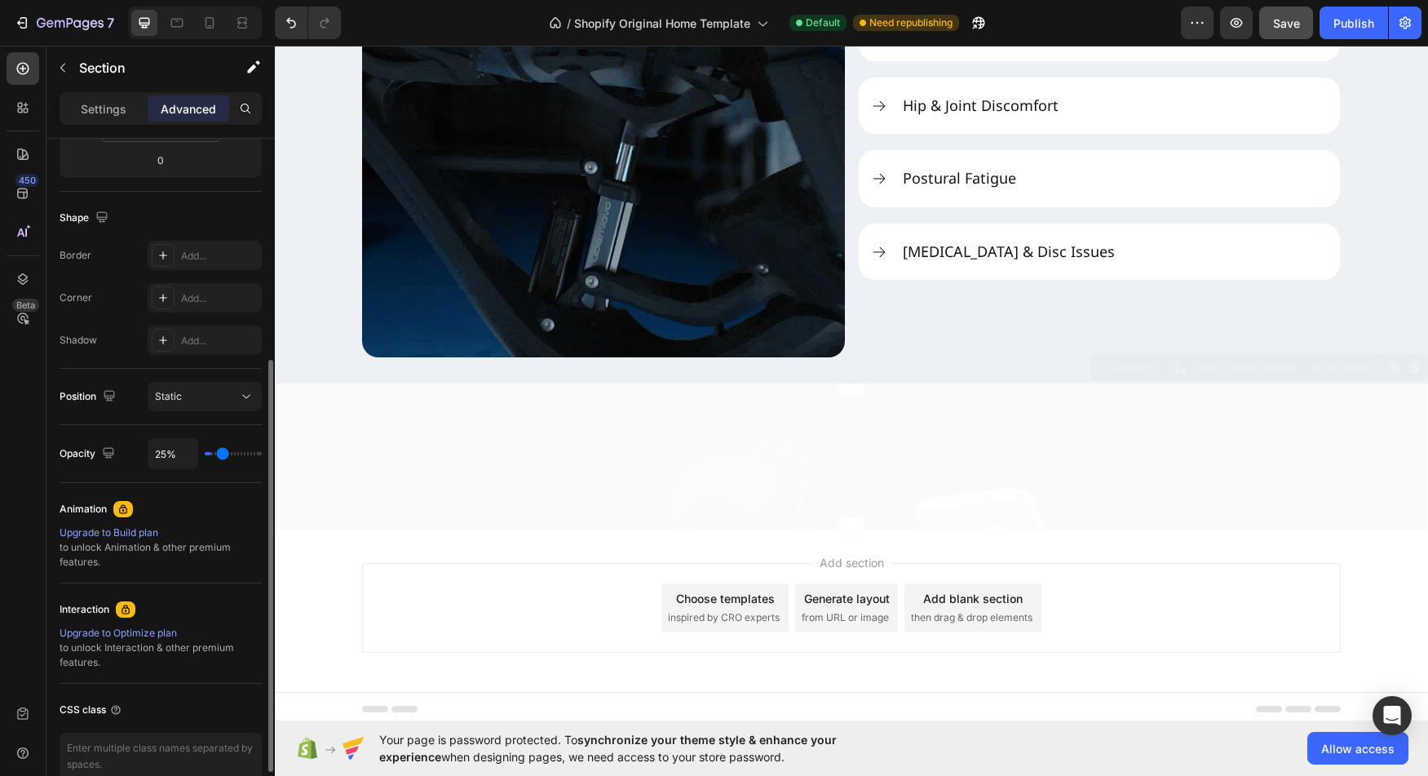
type input "27%"
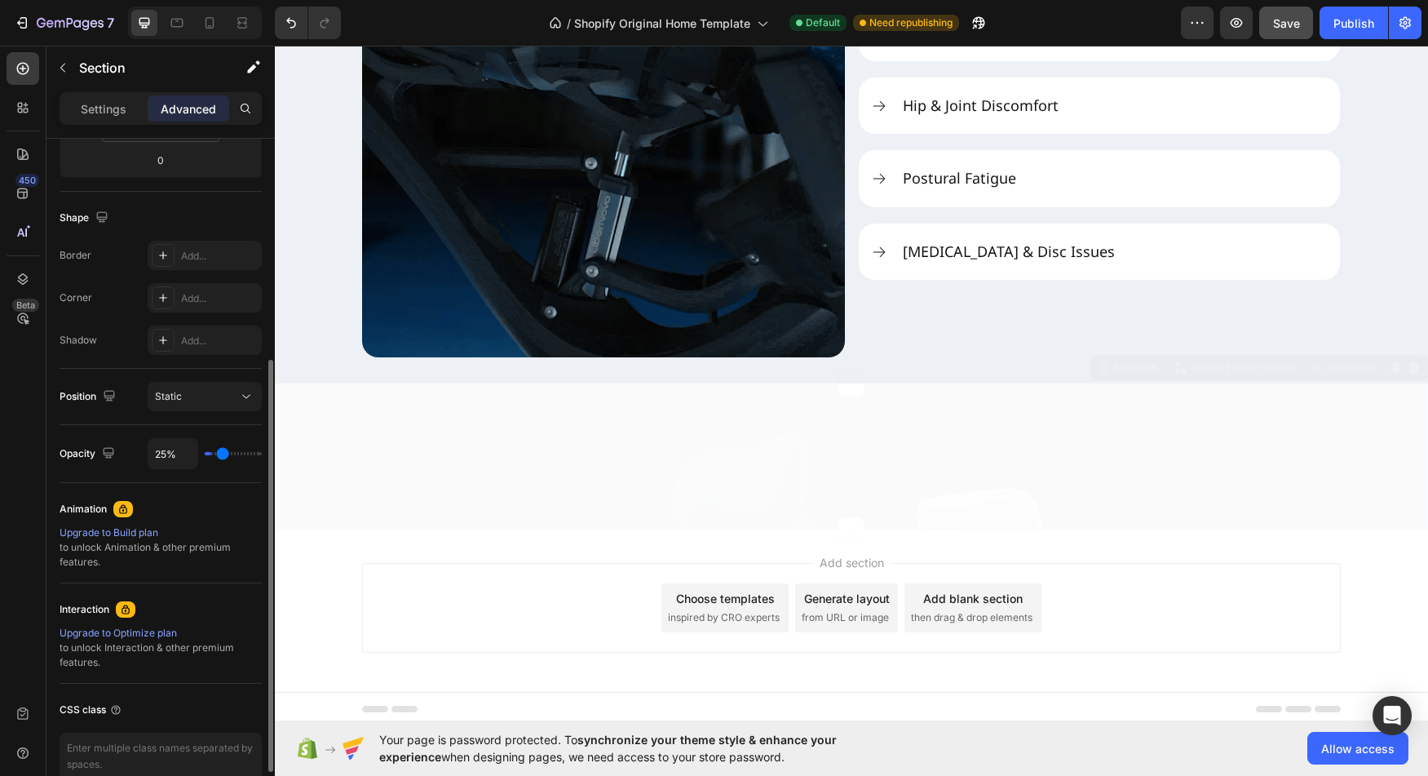
type input "27"
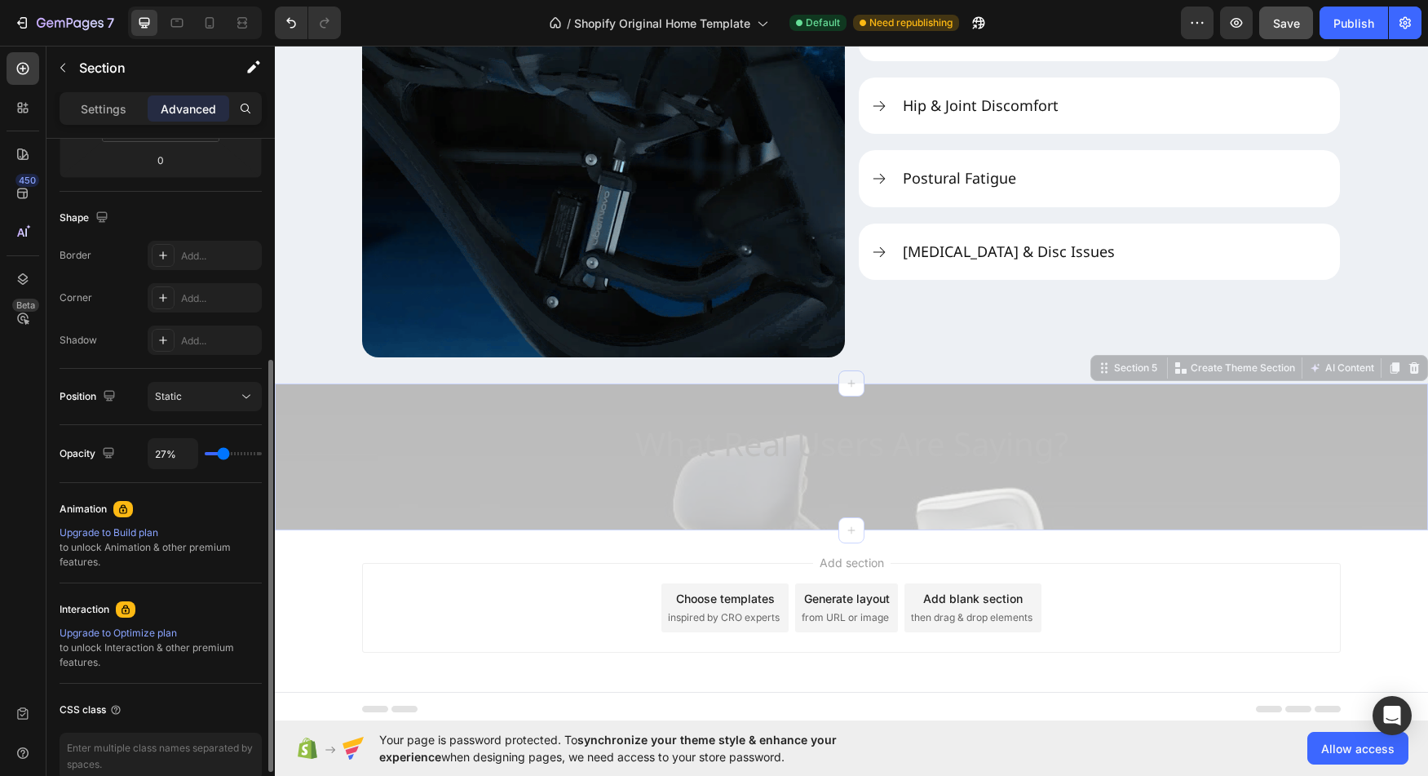
type input "29%"
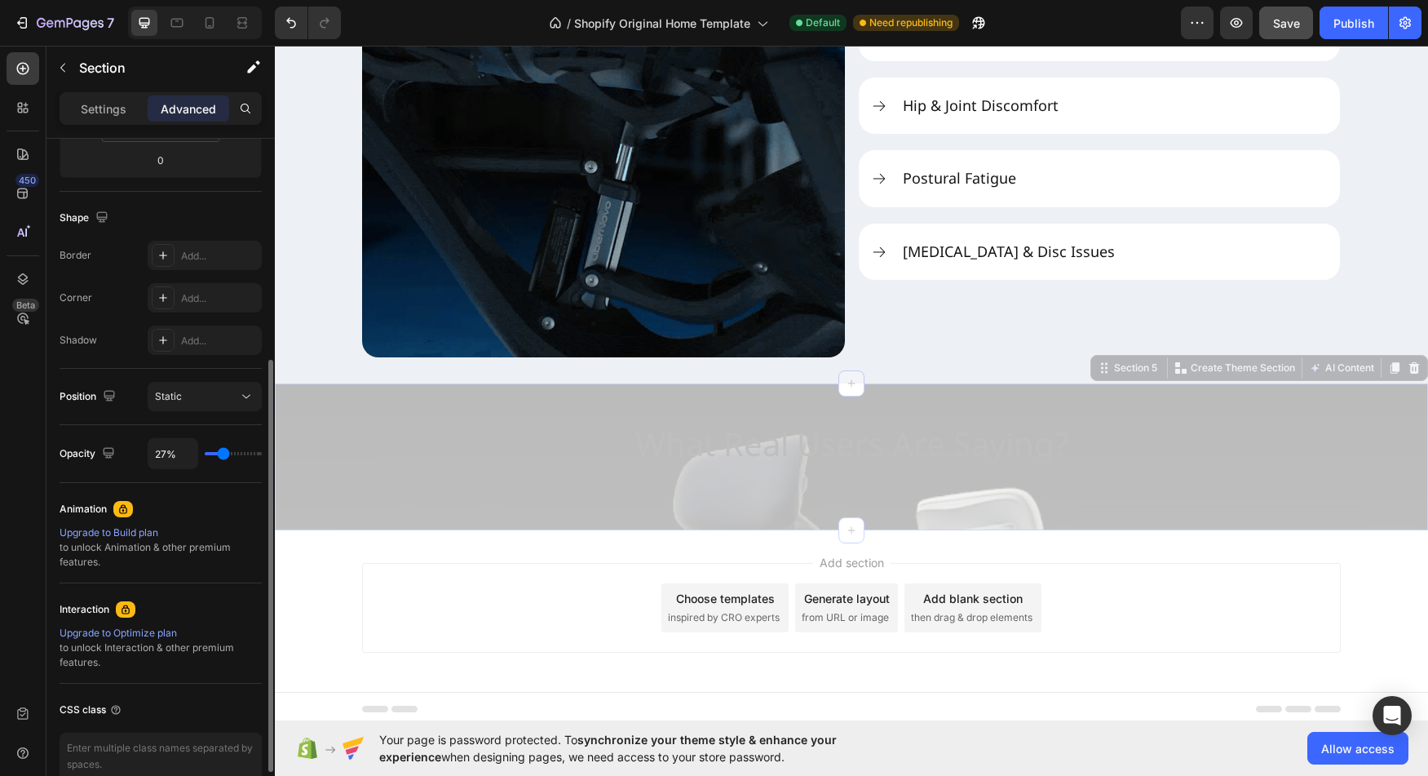
type input "29"
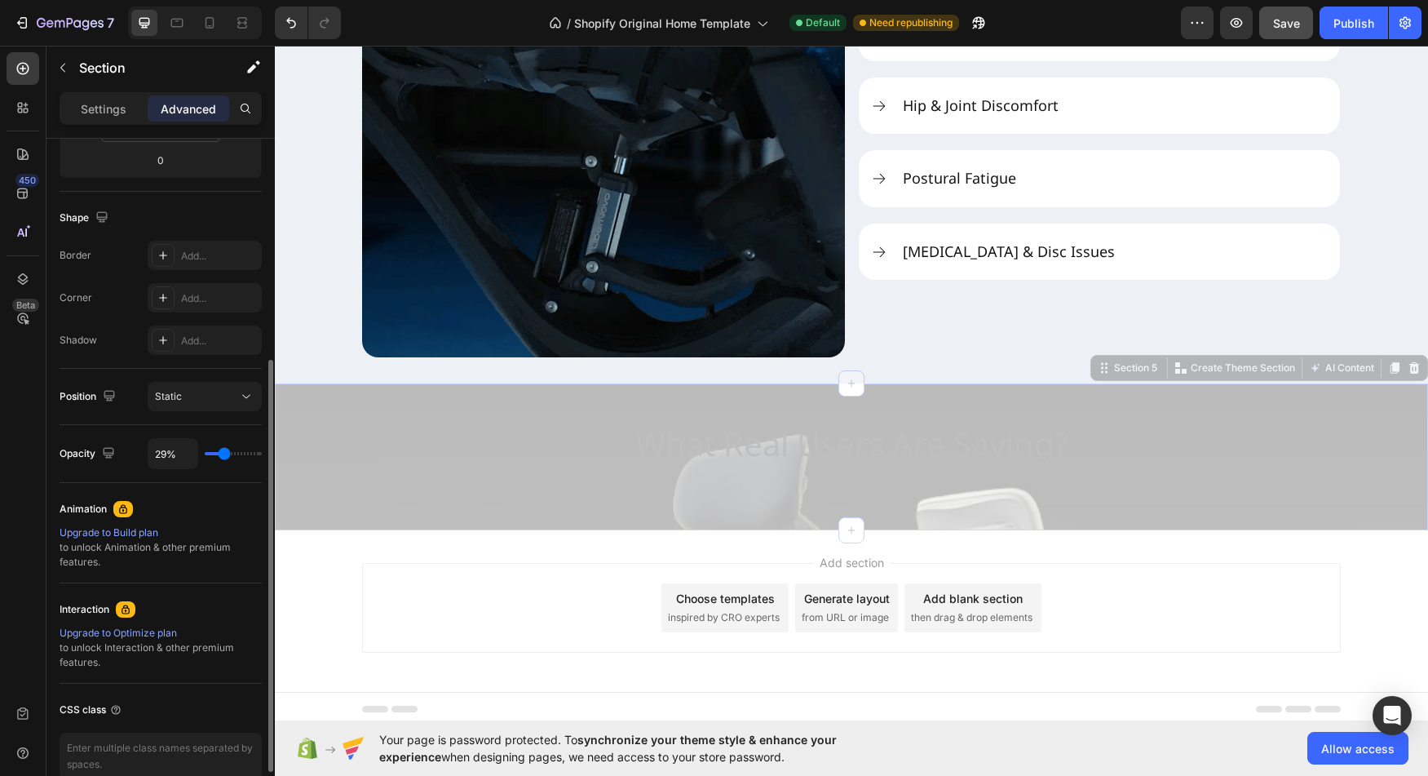
type input "31%"
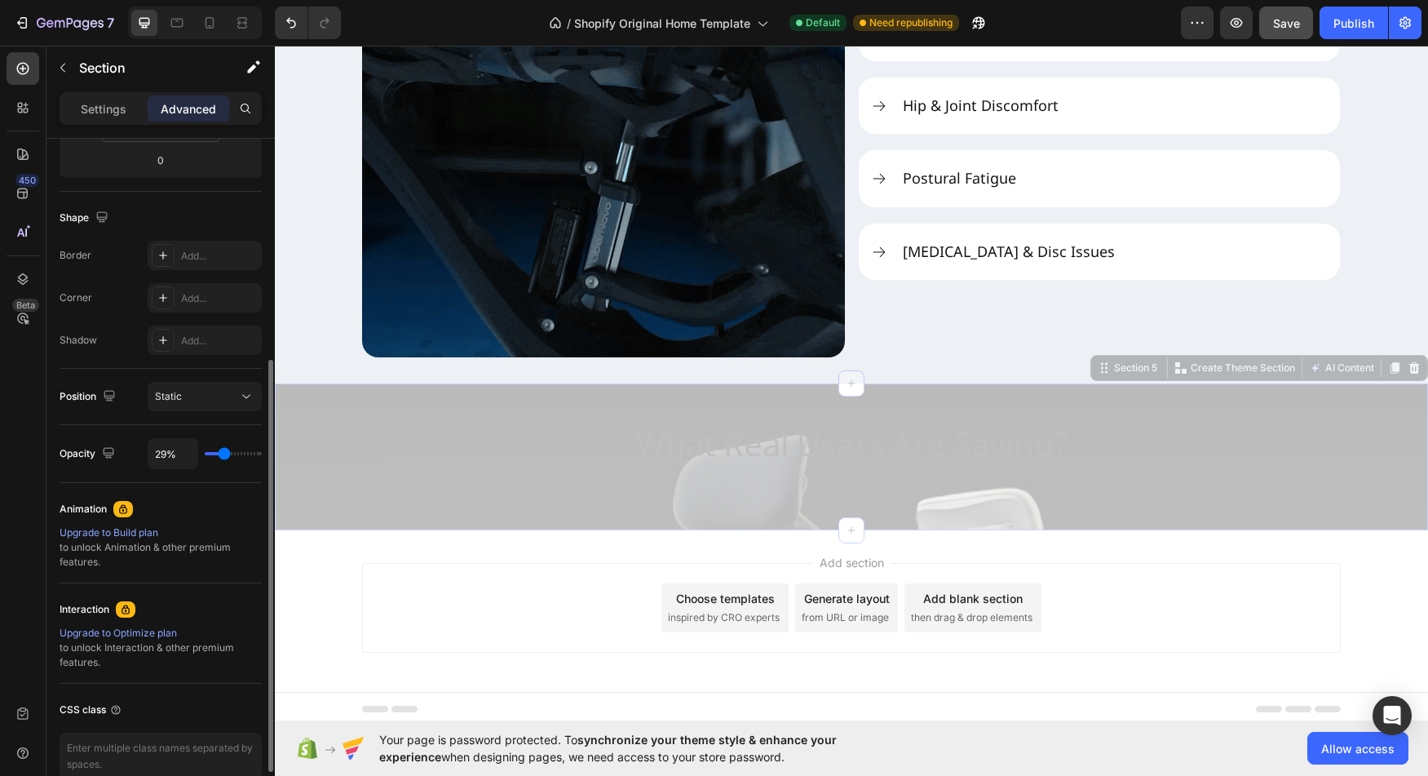
type input "31"
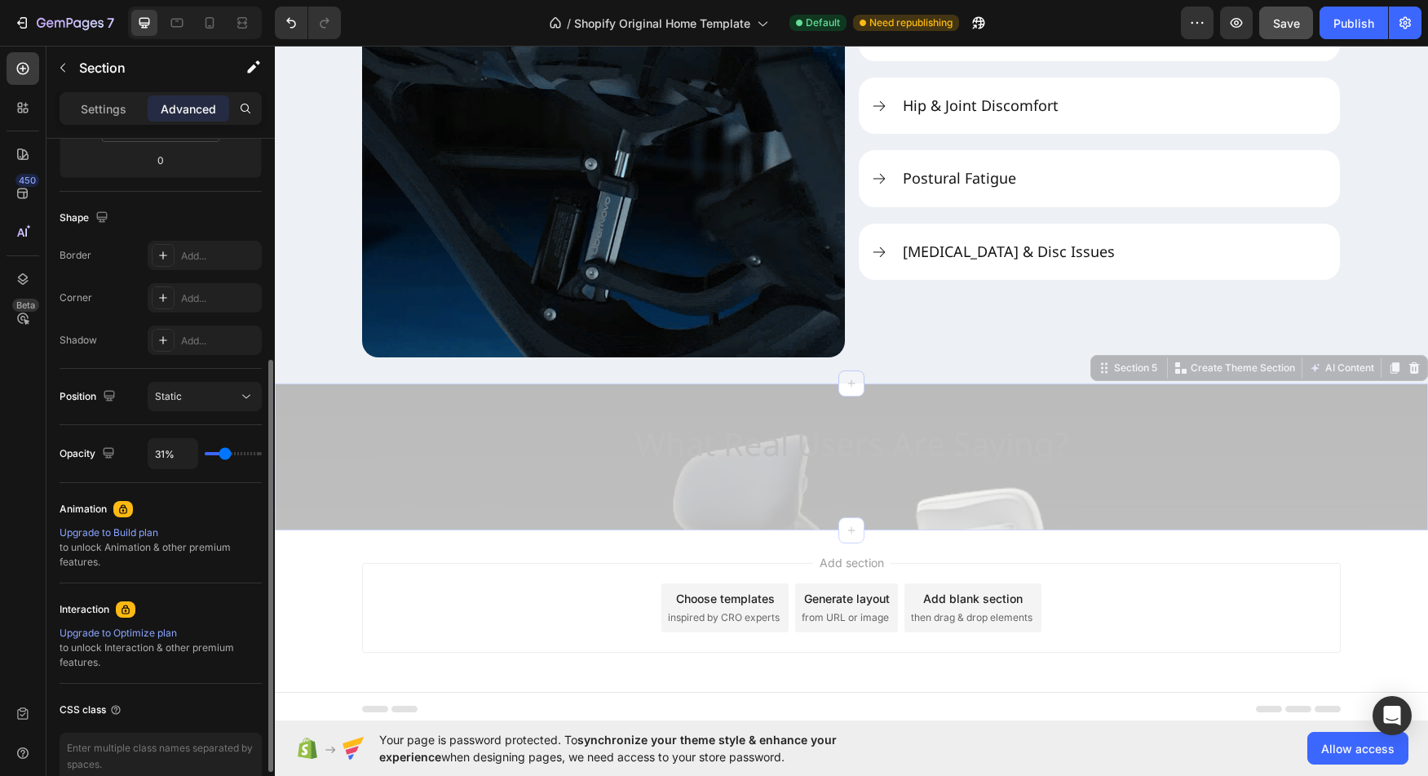
type input "33%"
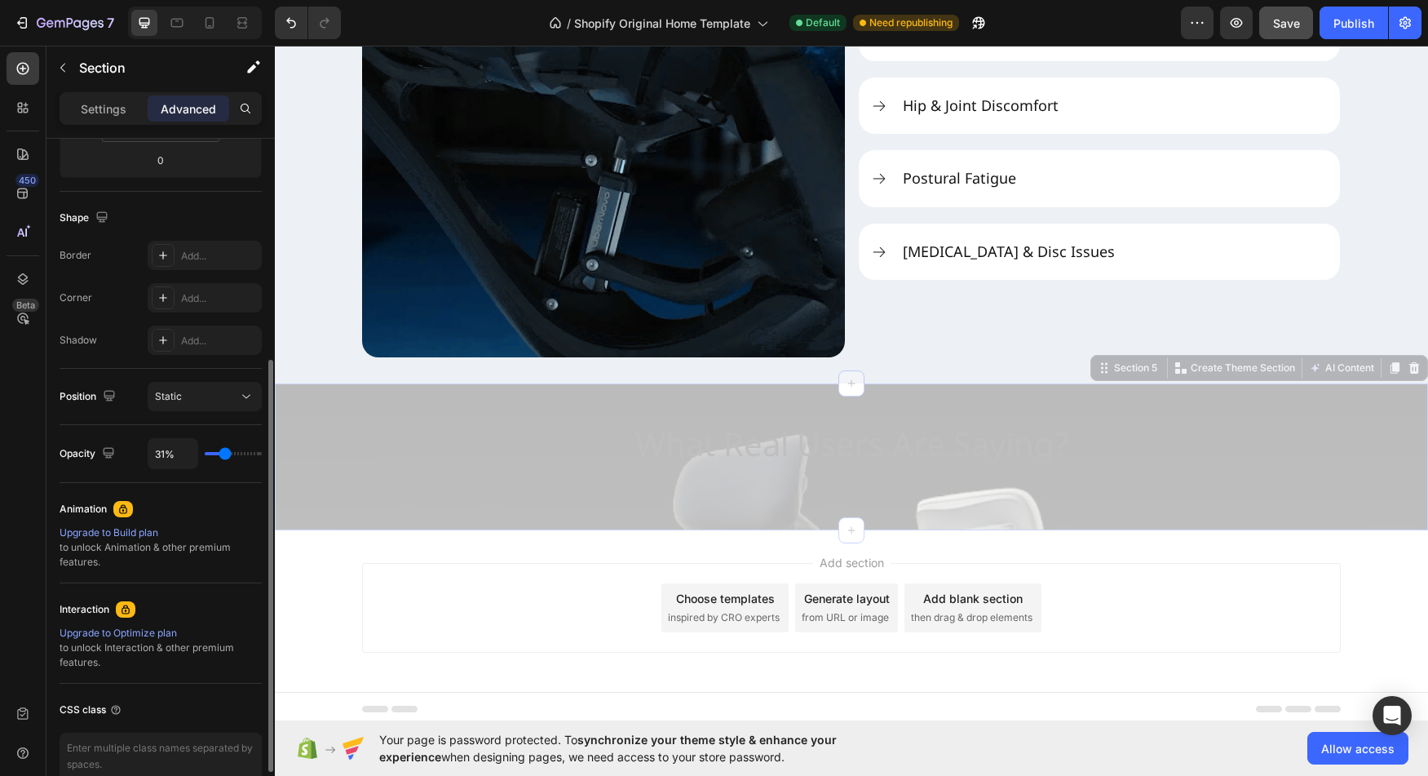
type input "33"
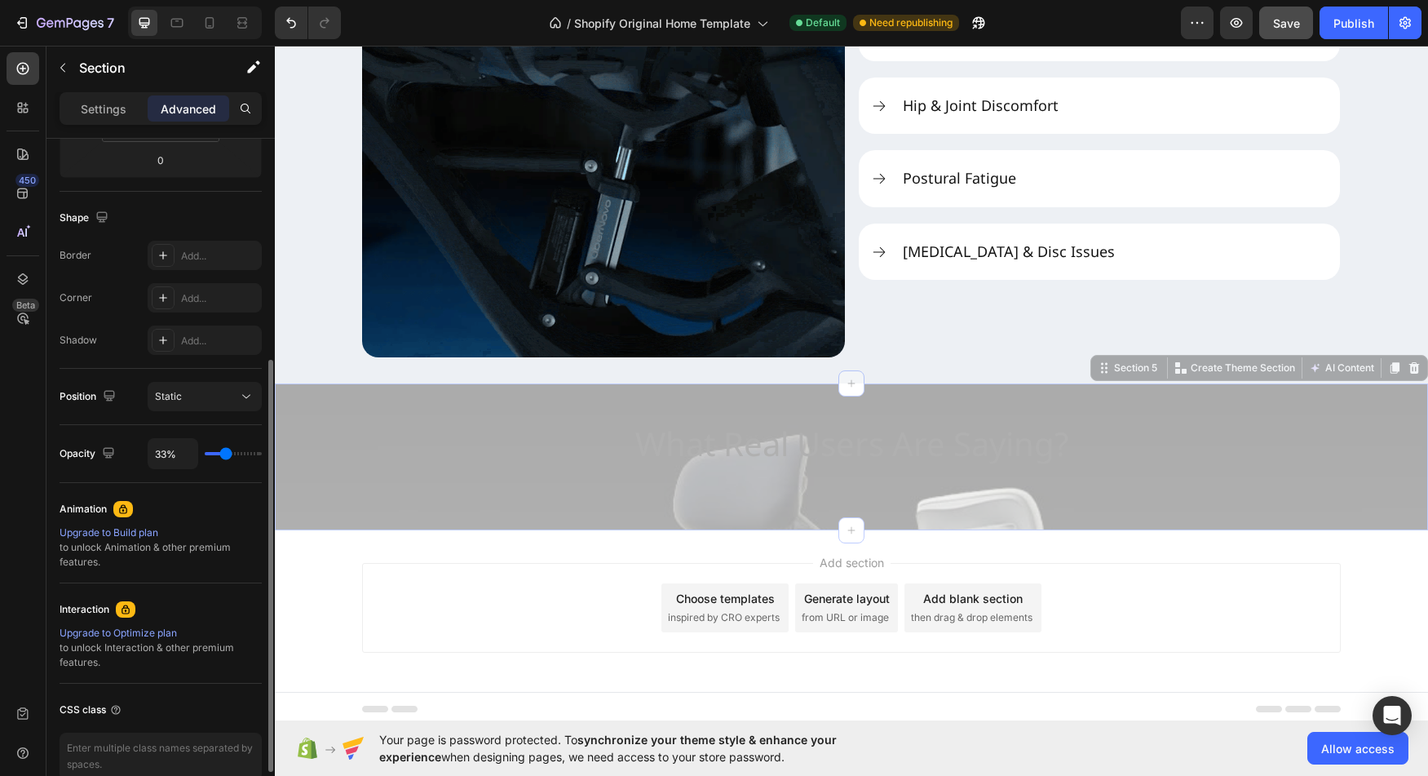
type input "31%"
type input "31"
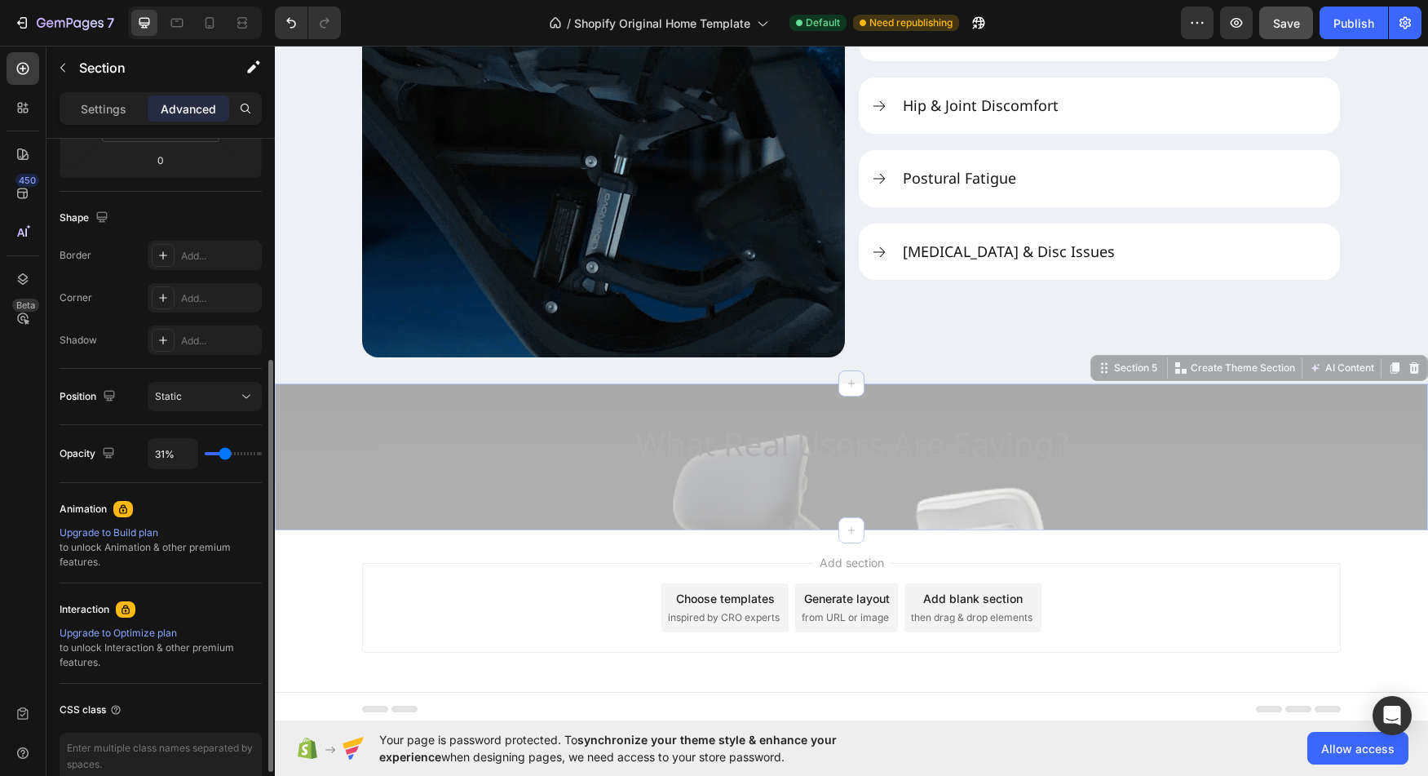
type input "29%"
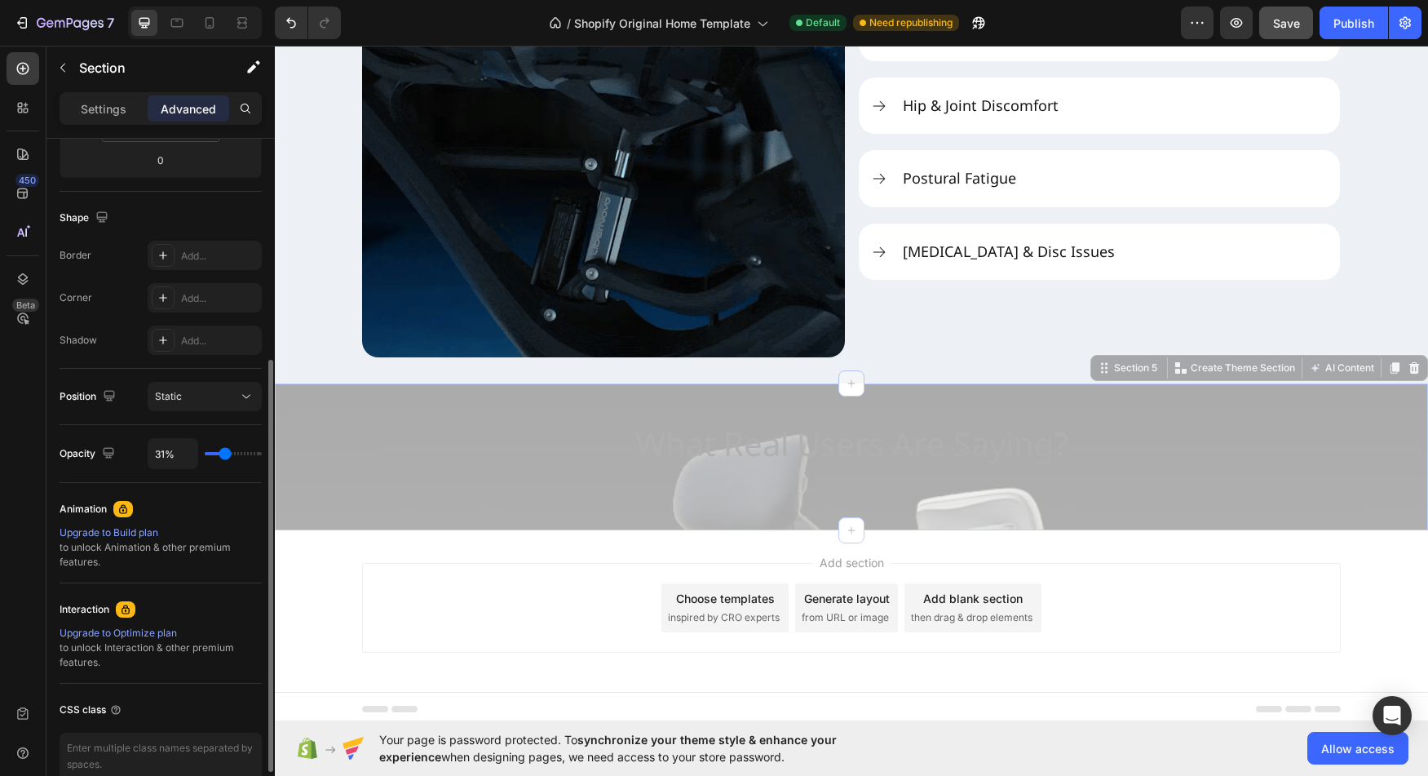
type input "29"
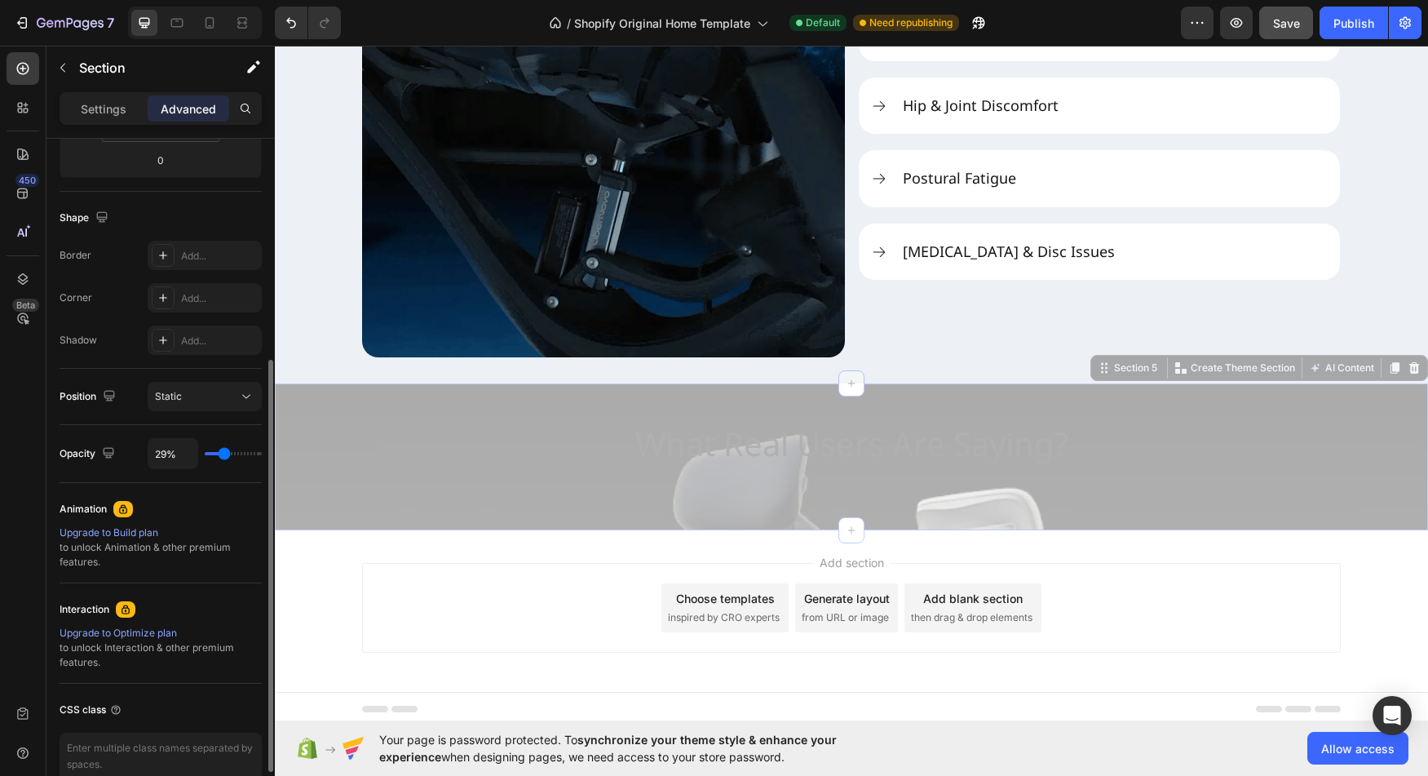
type input "27%"
type input "27"
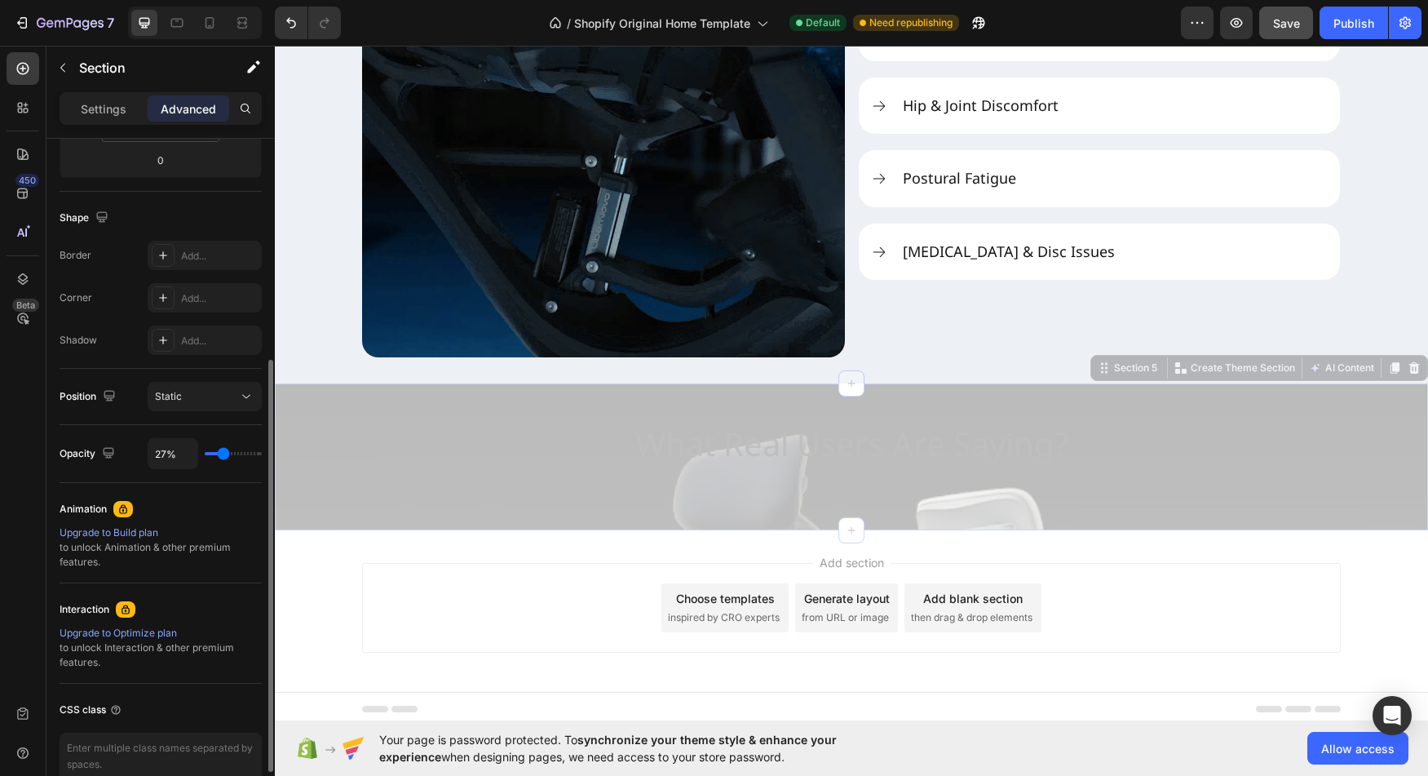
type input "25%"
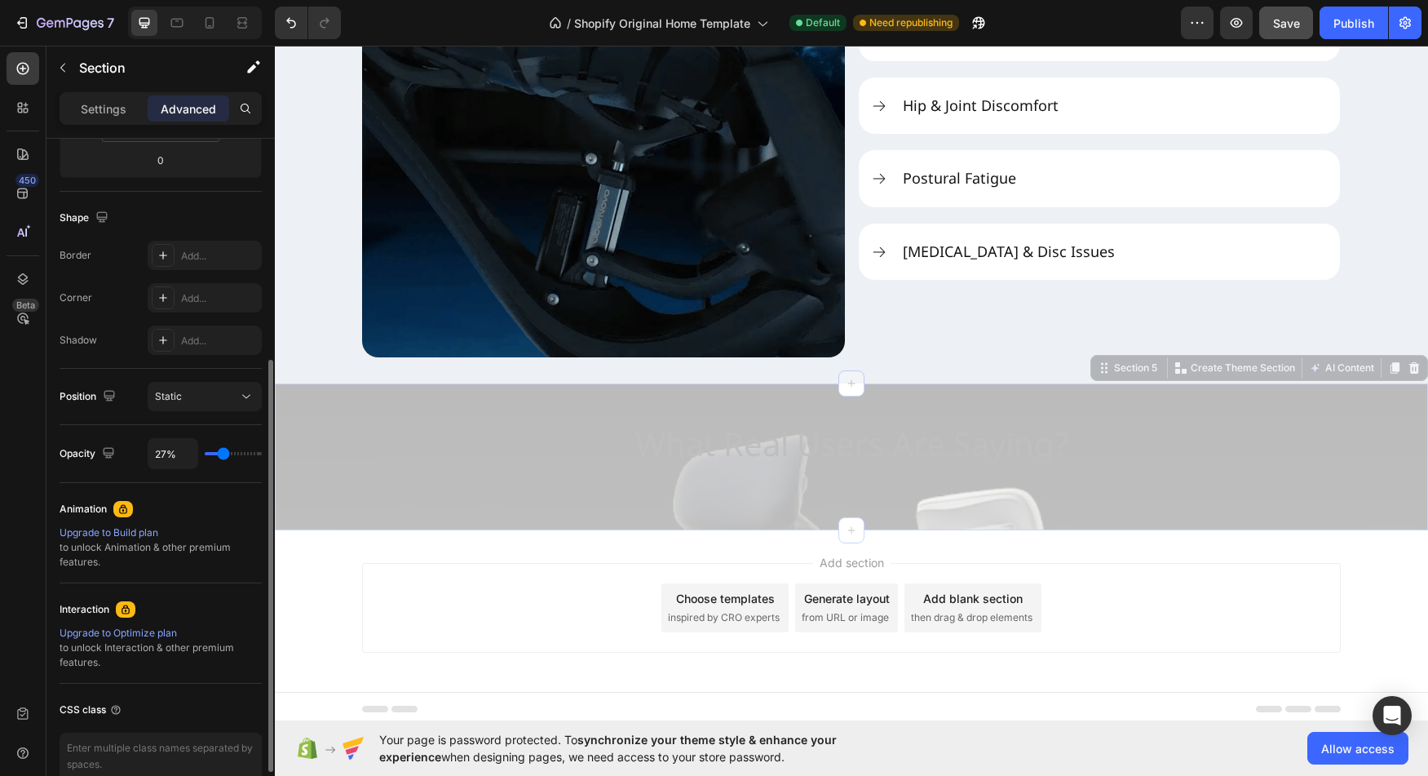
type input "25"
type input "27%"
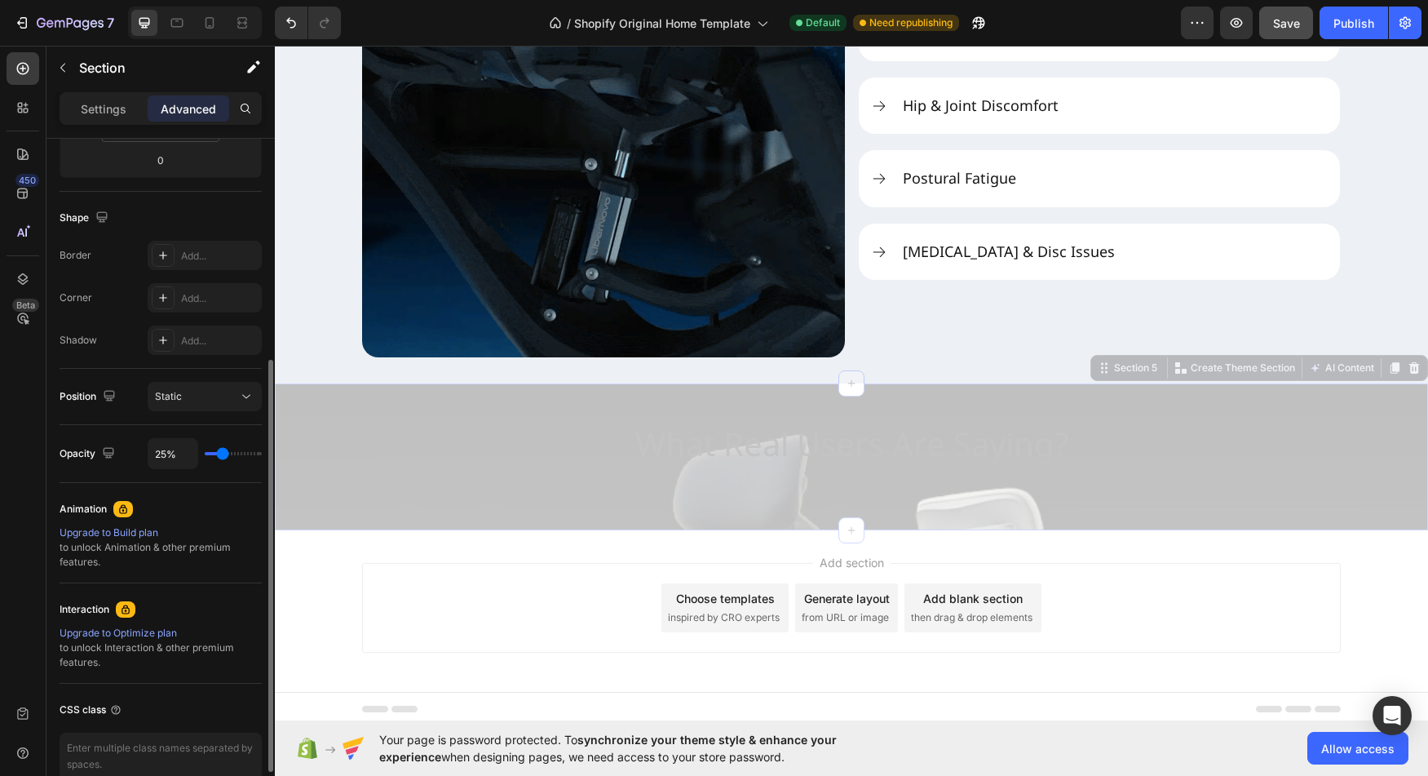
type input "27"
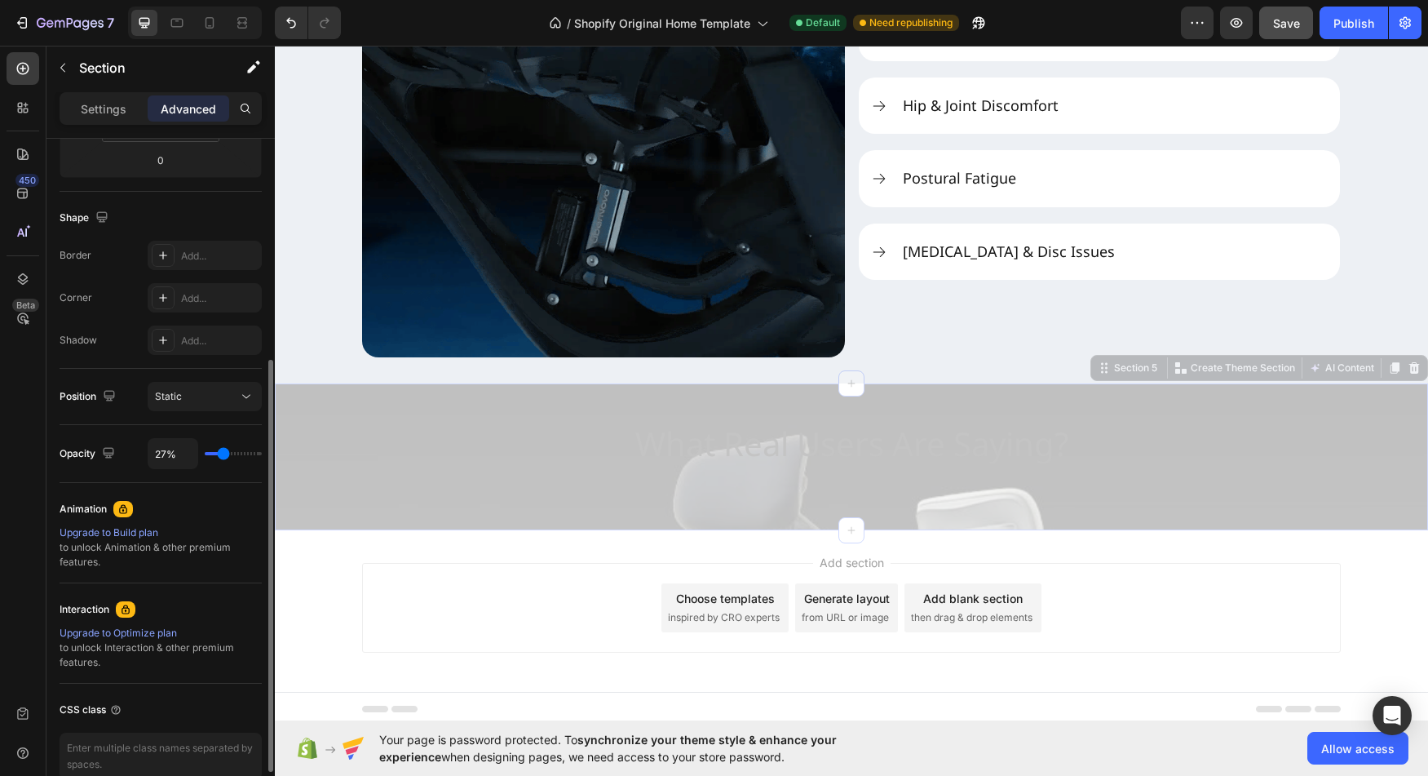
type input "29%"
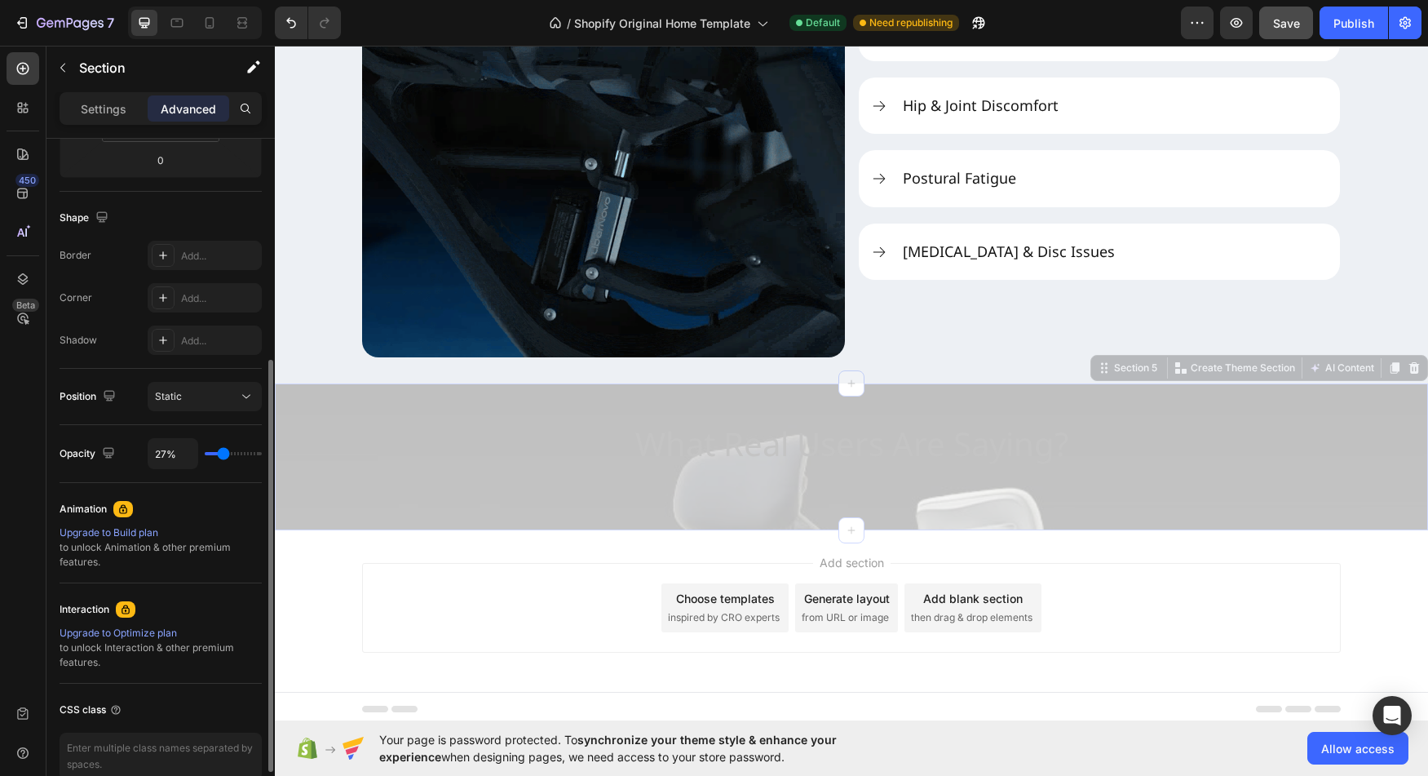
type input "29"
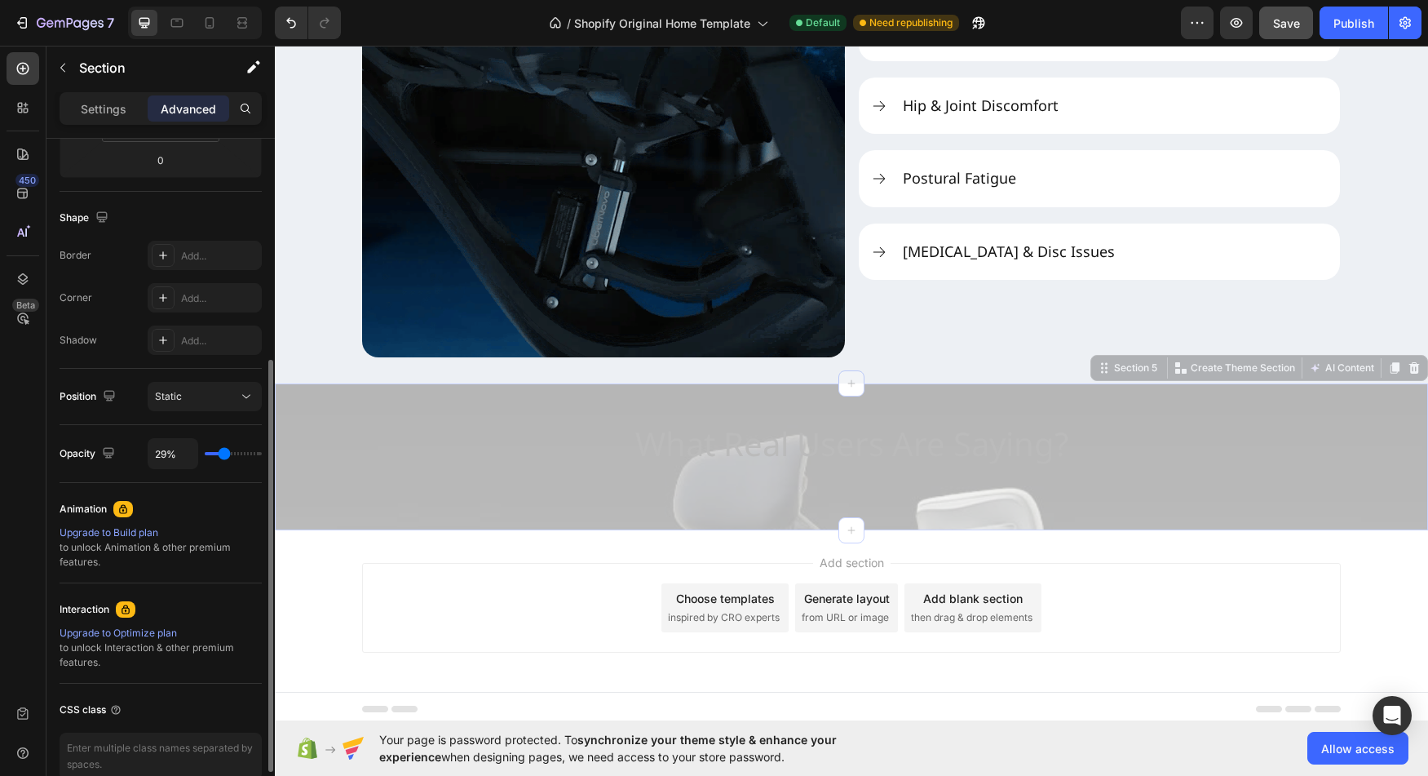
type input "31%"
type input "31"
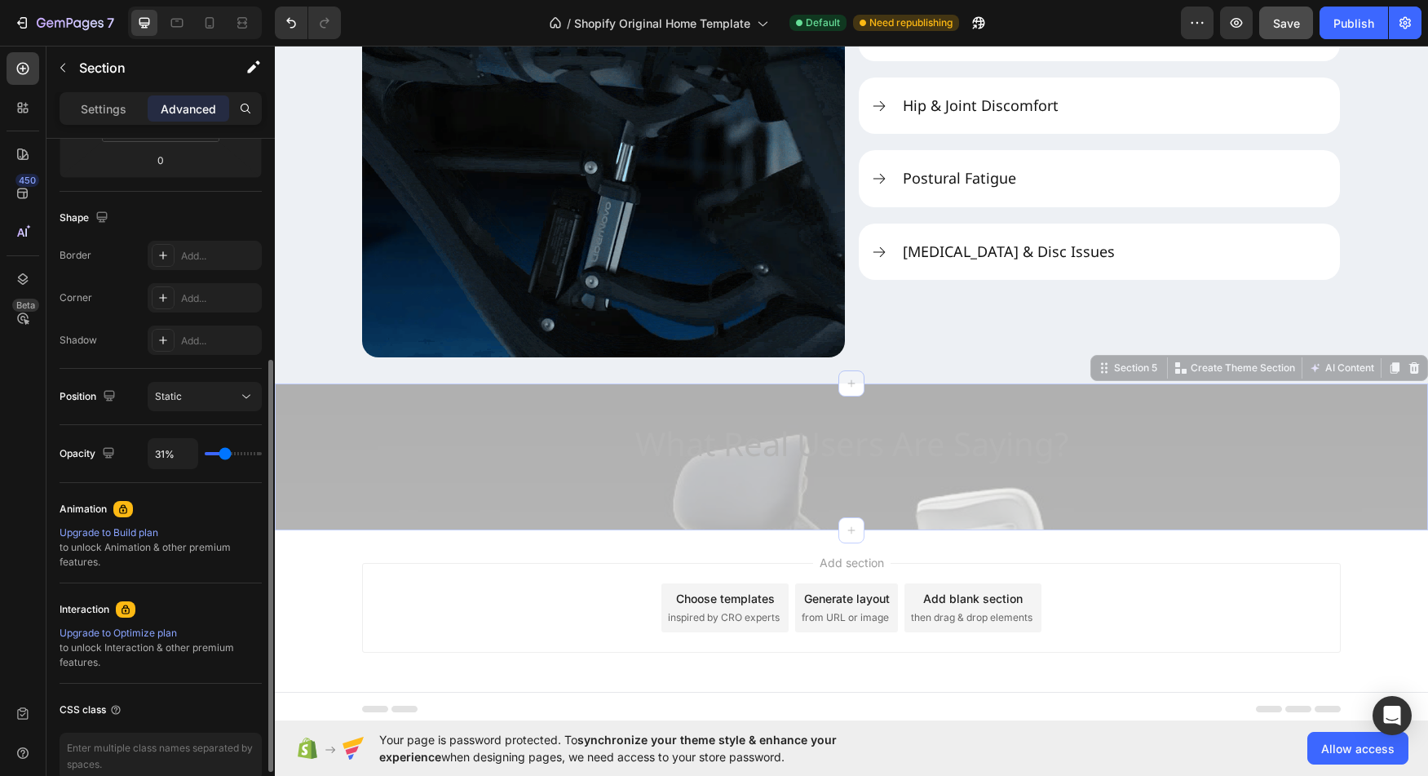
type input "33%"
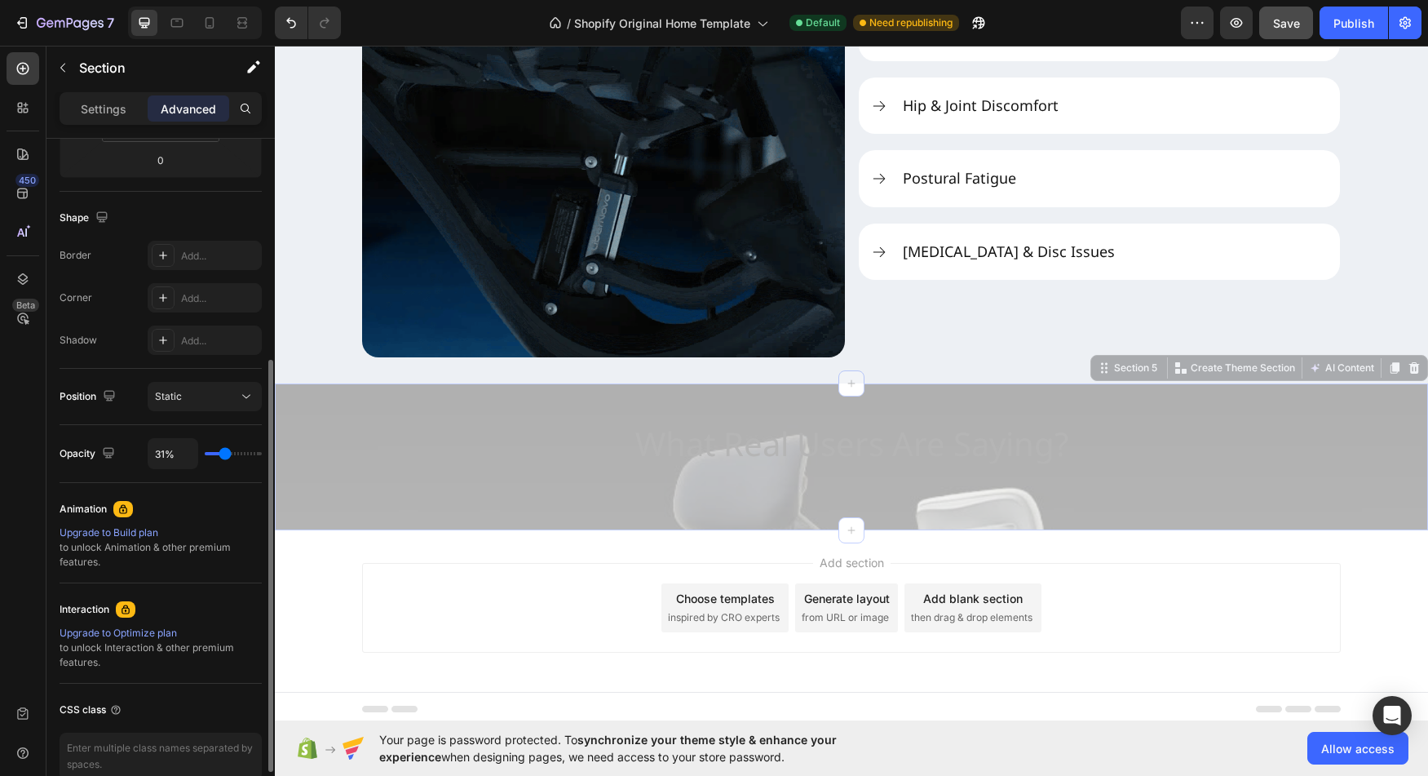
type input "33"
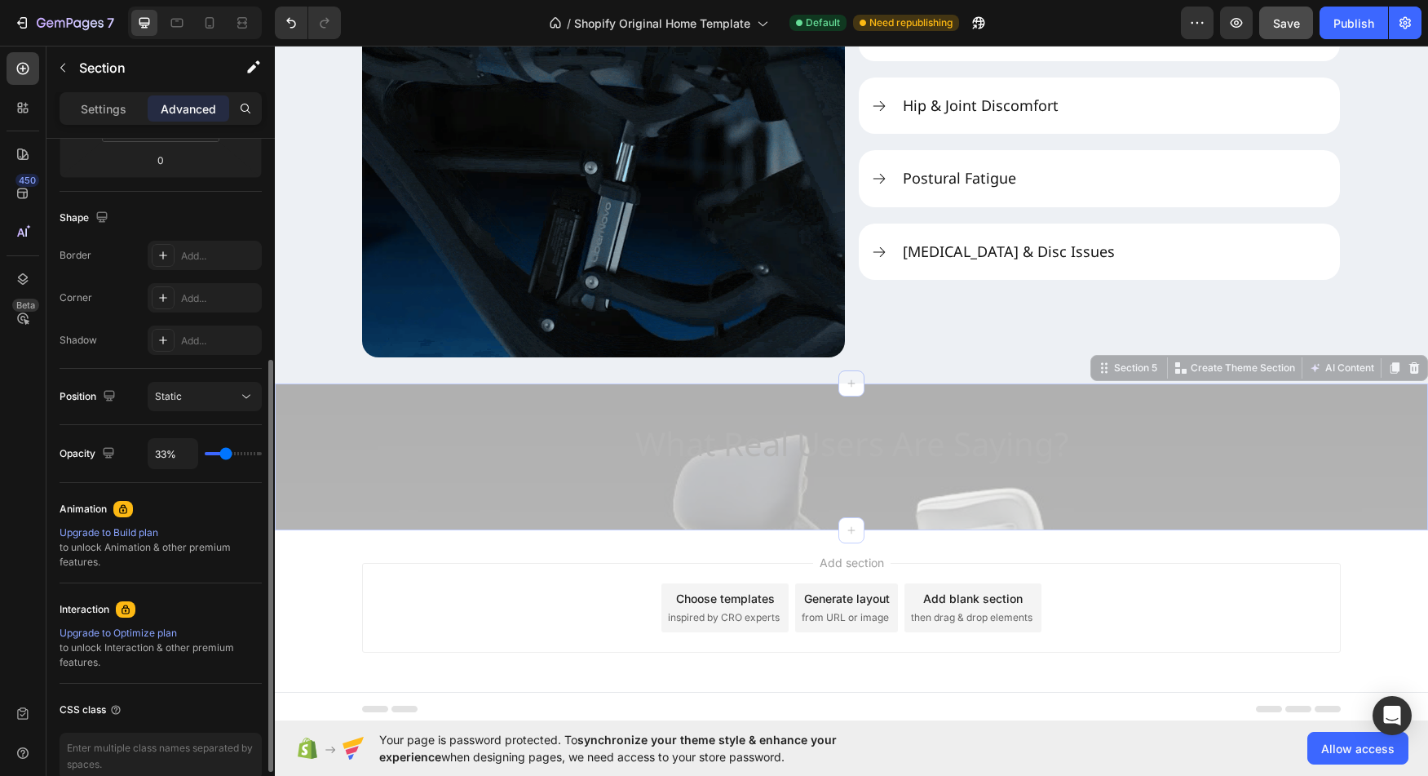
type input "35%"
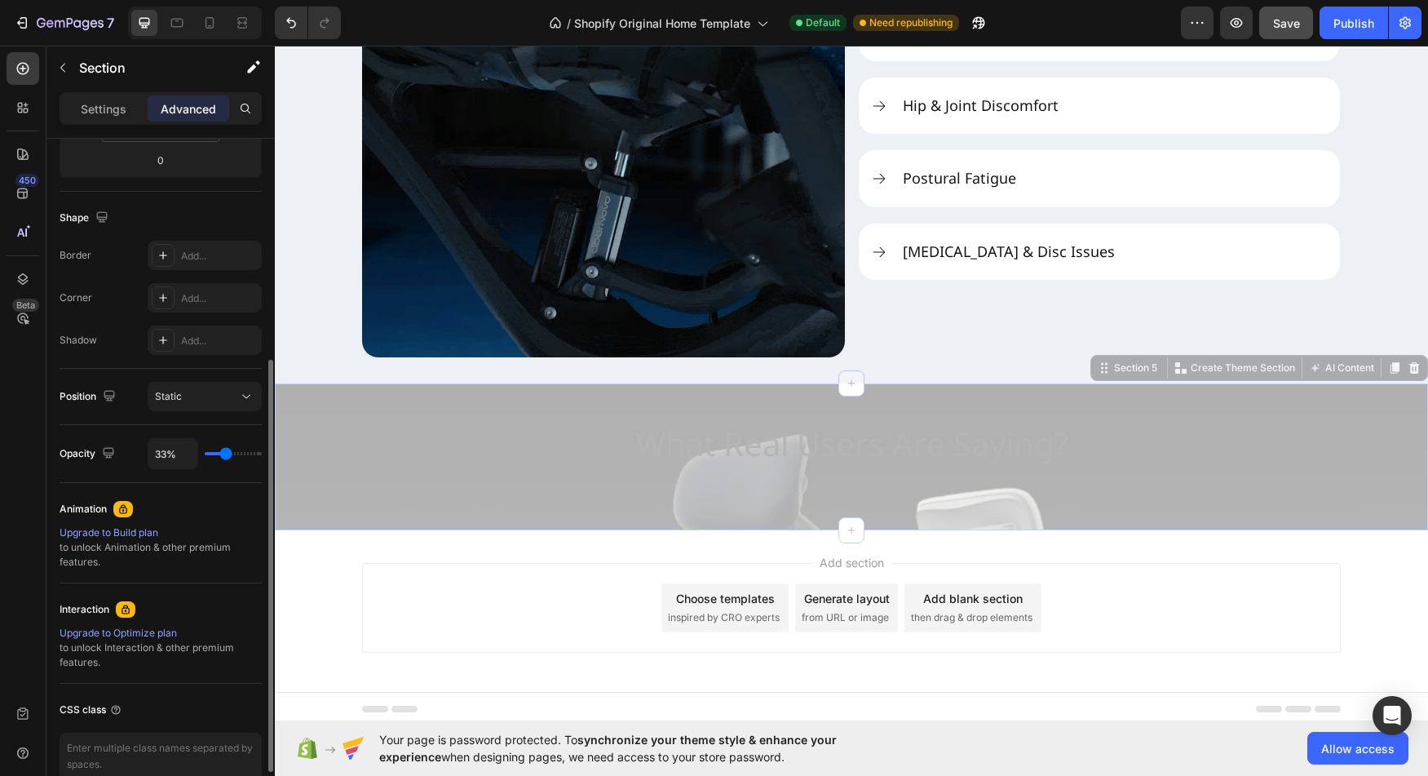
type input "35"
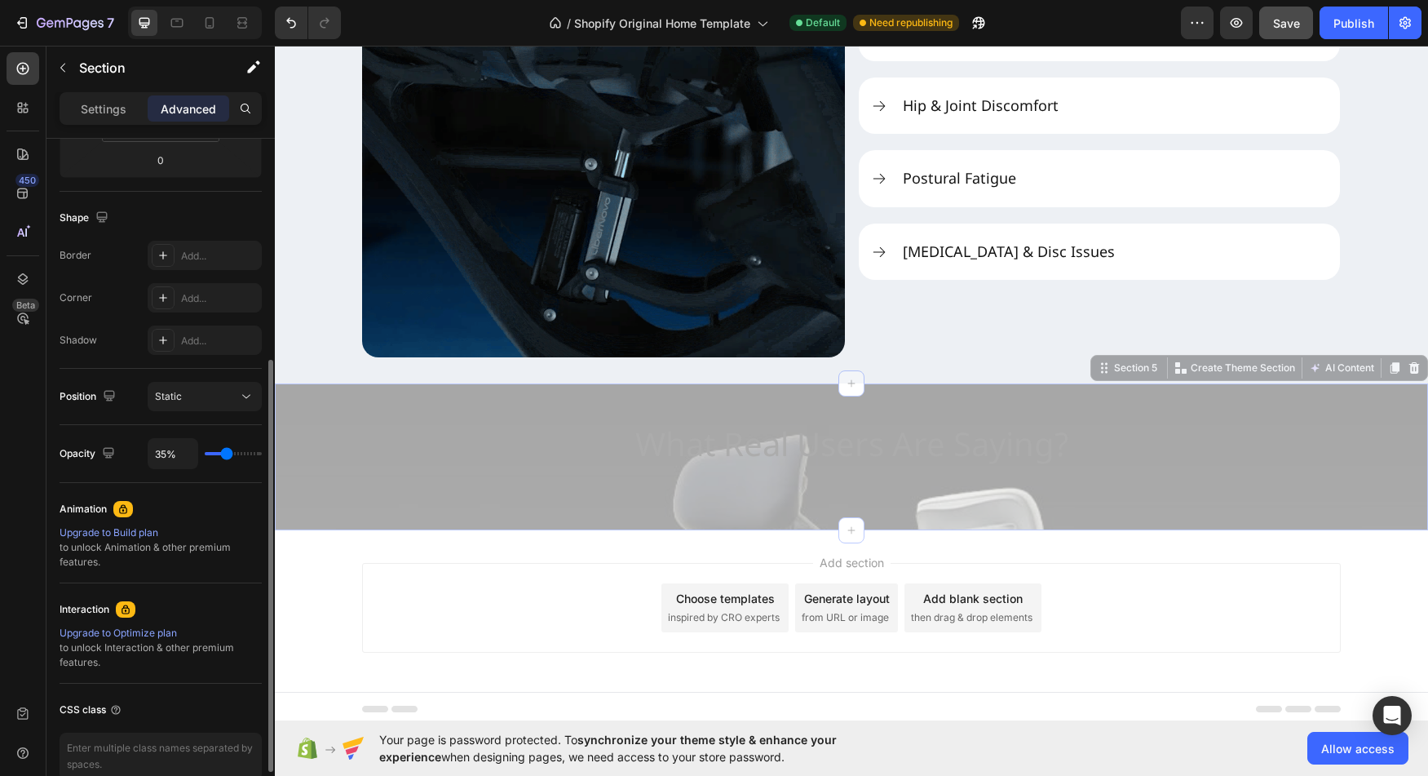
type input "37%"
type input "37"
type input "38%"
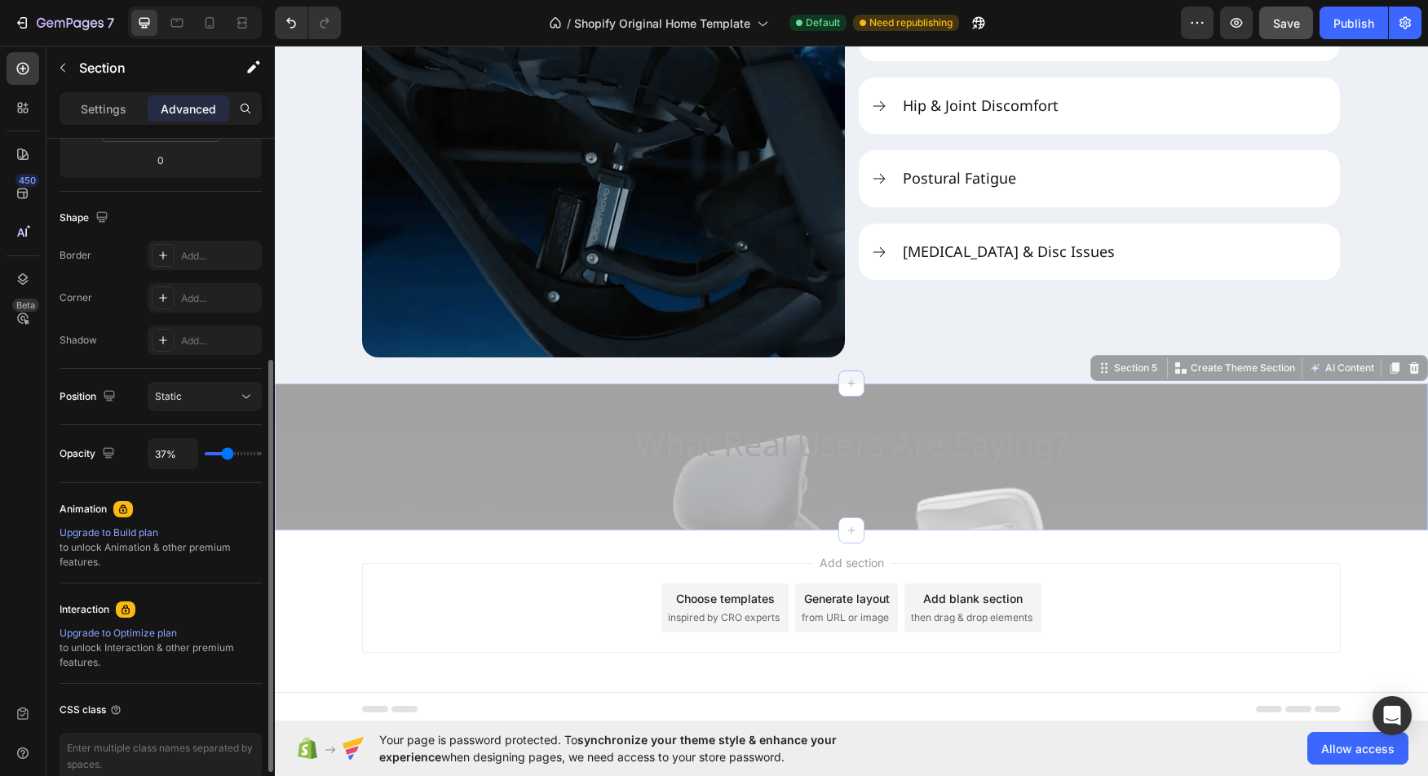
type input "38"
type input "40%"
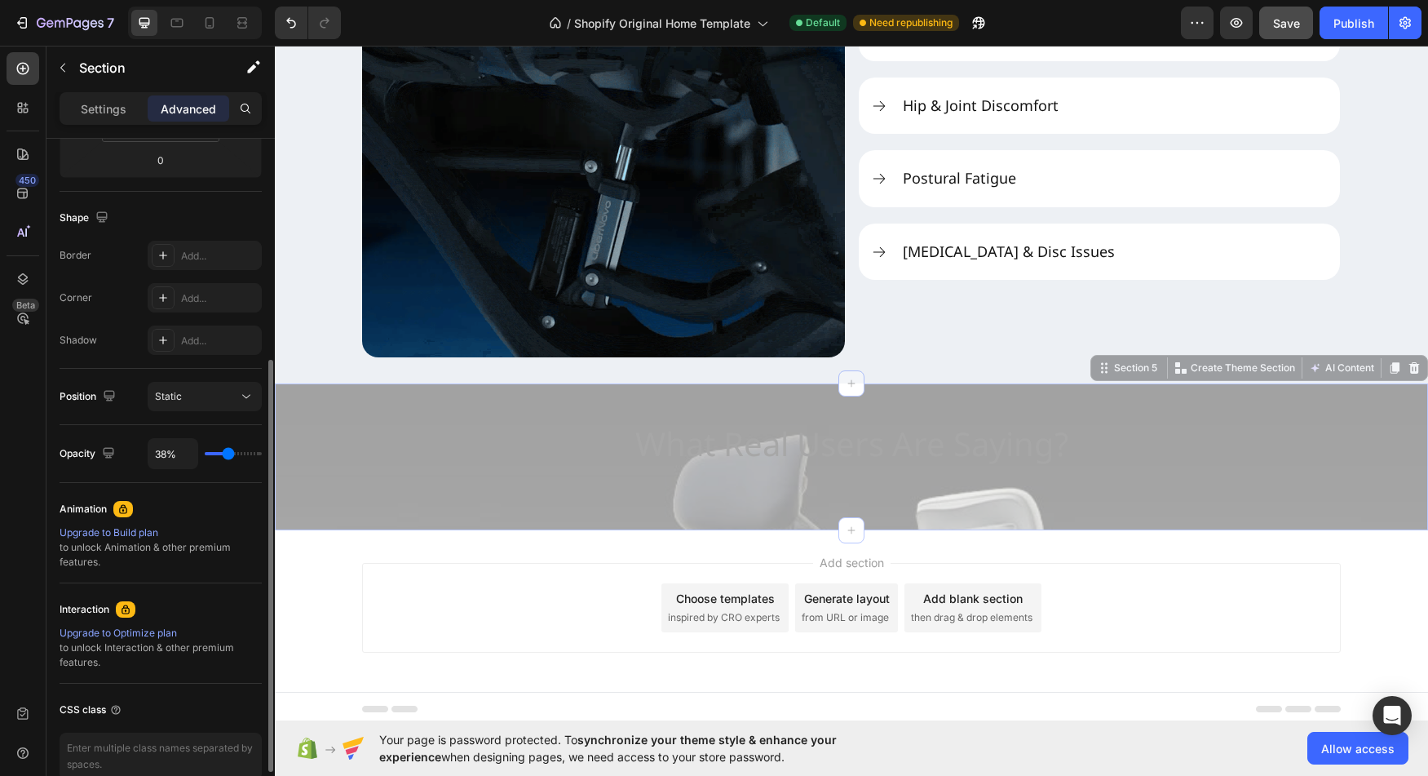
type input "40"
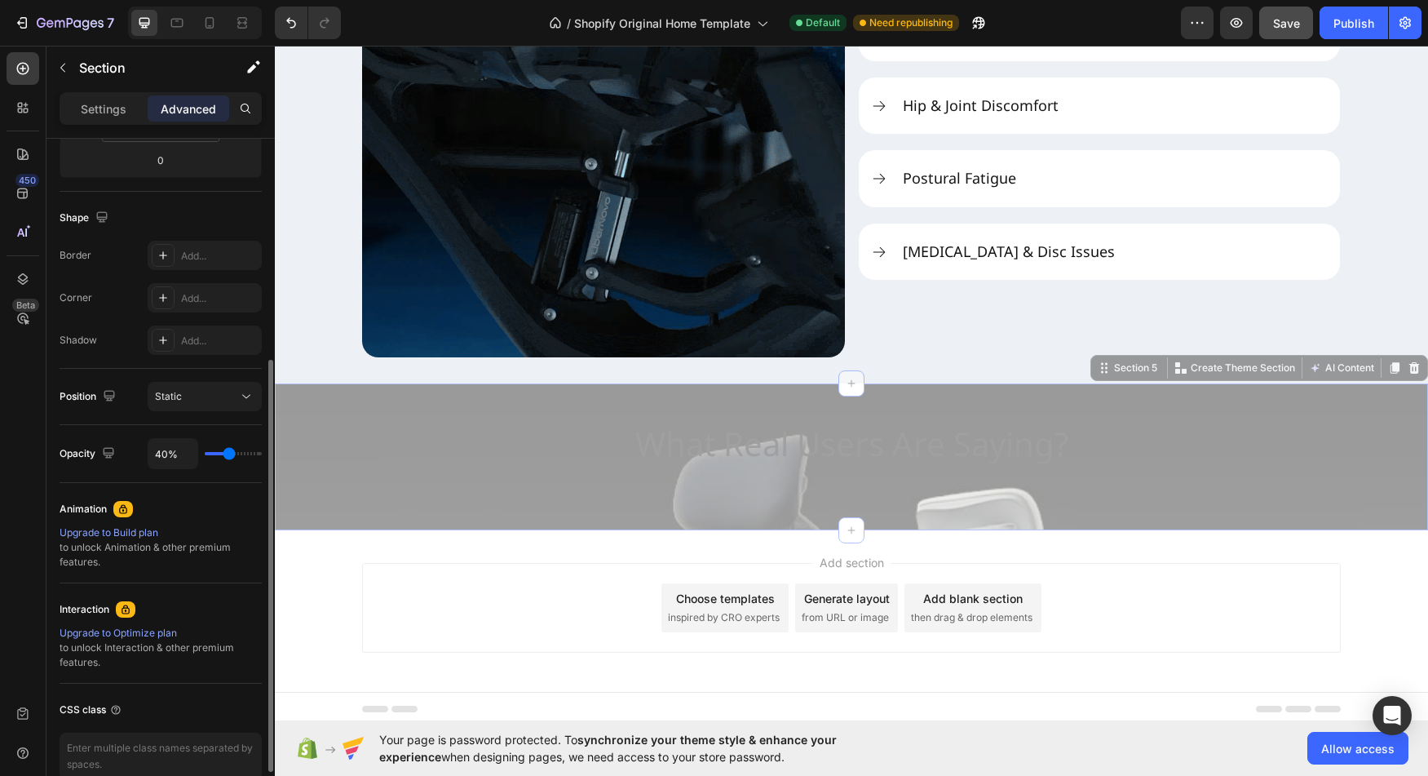
type input "42%"
type input "42"
type input "44%"
type input "44"
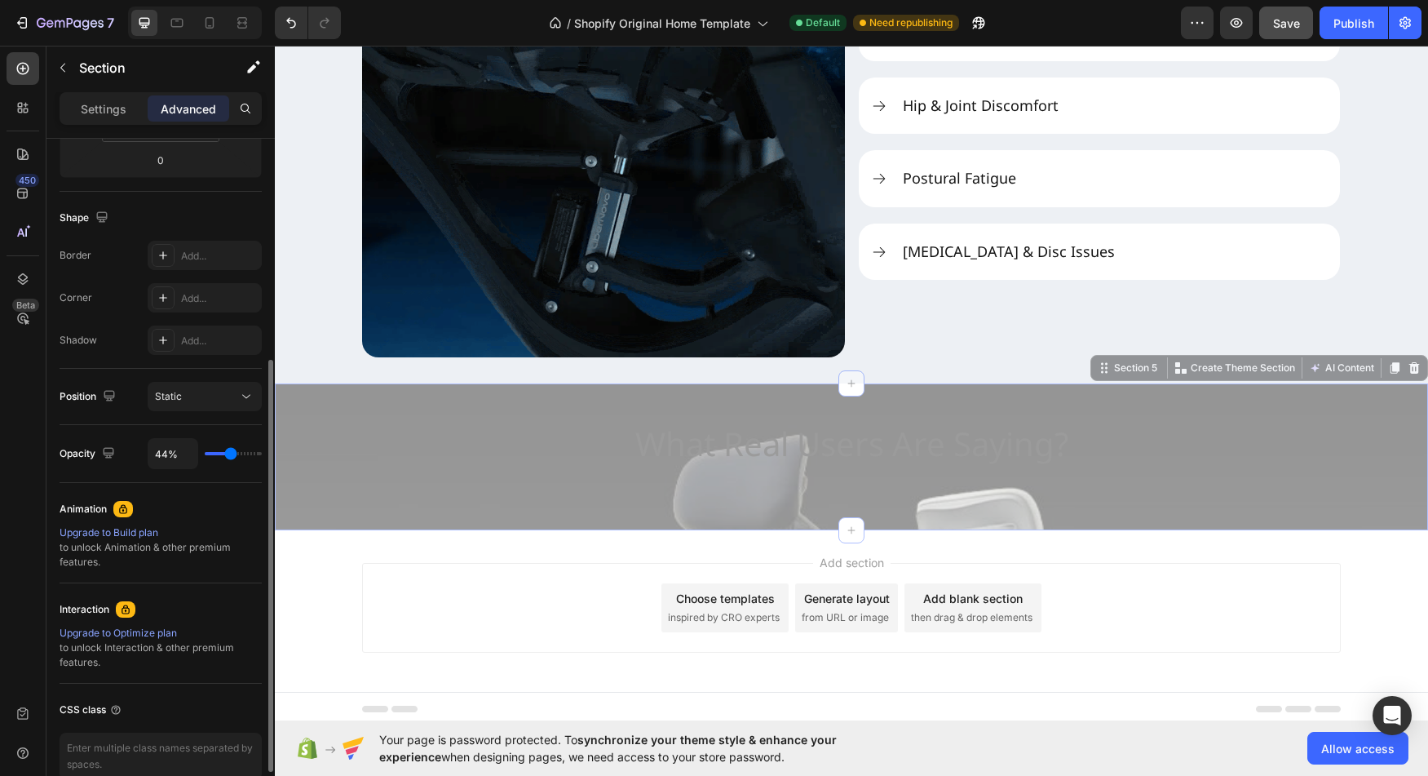
type input "46%"
type input "46"
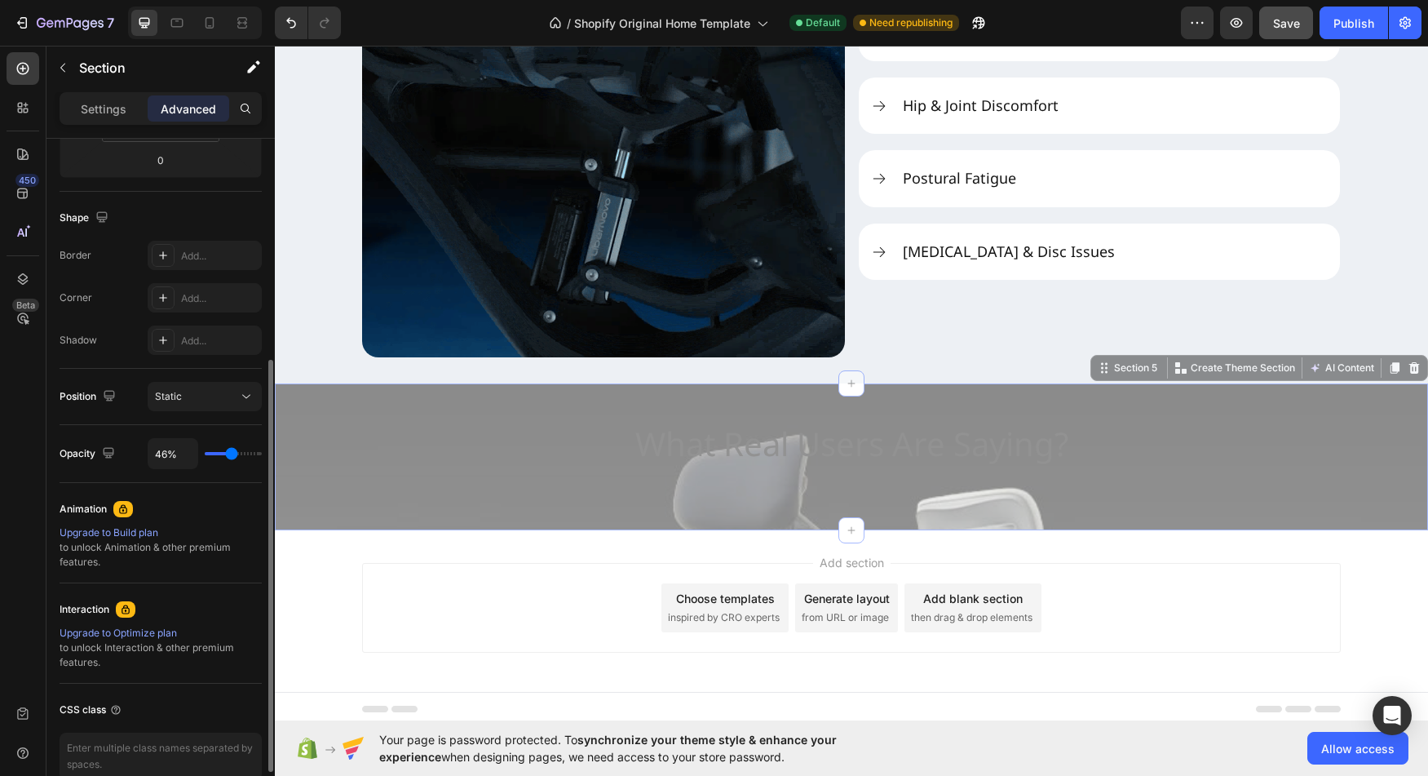
type input "48%"
type input "48"
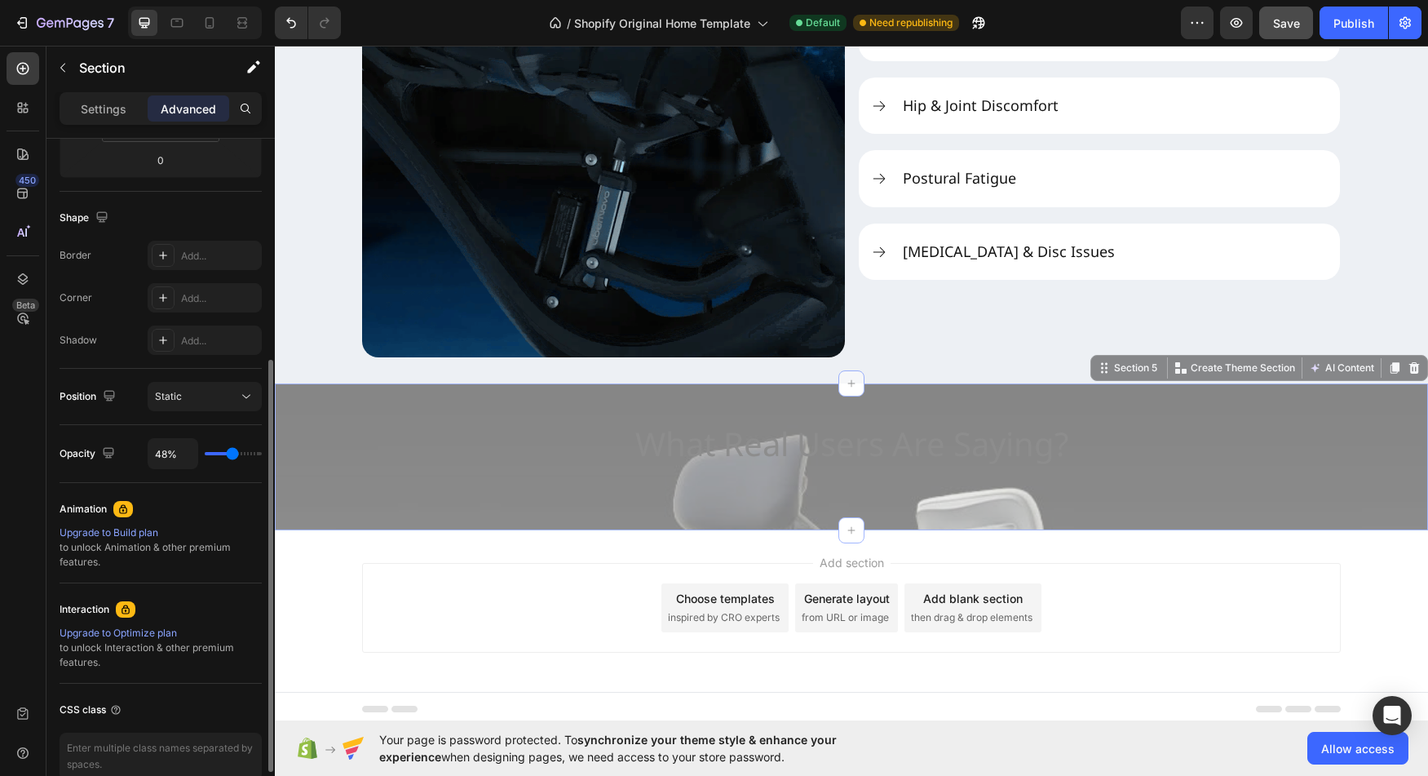
type input "50%"
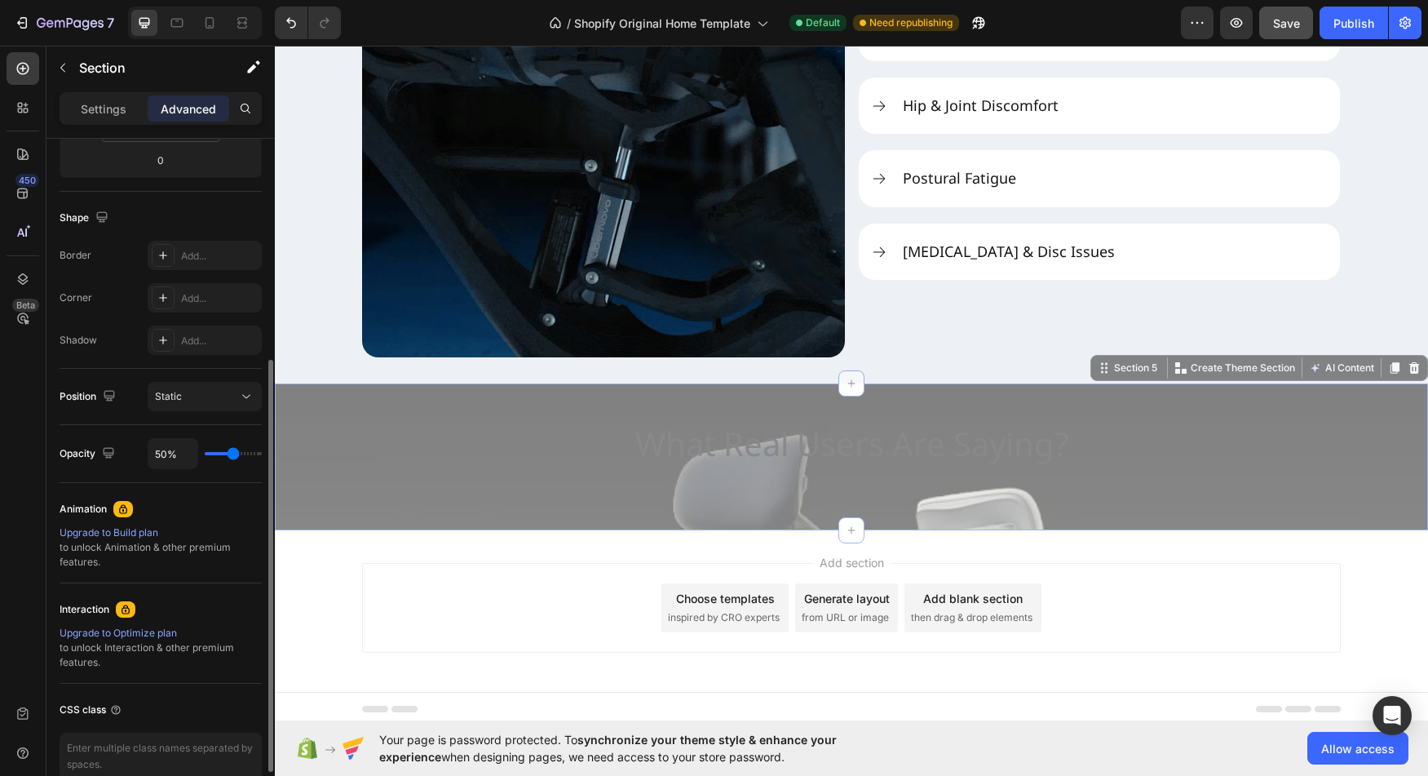
drag, startPoint x: 256, startPoint y: 456, endPoint x: 233, endPoint y: 459, distance: 23.1
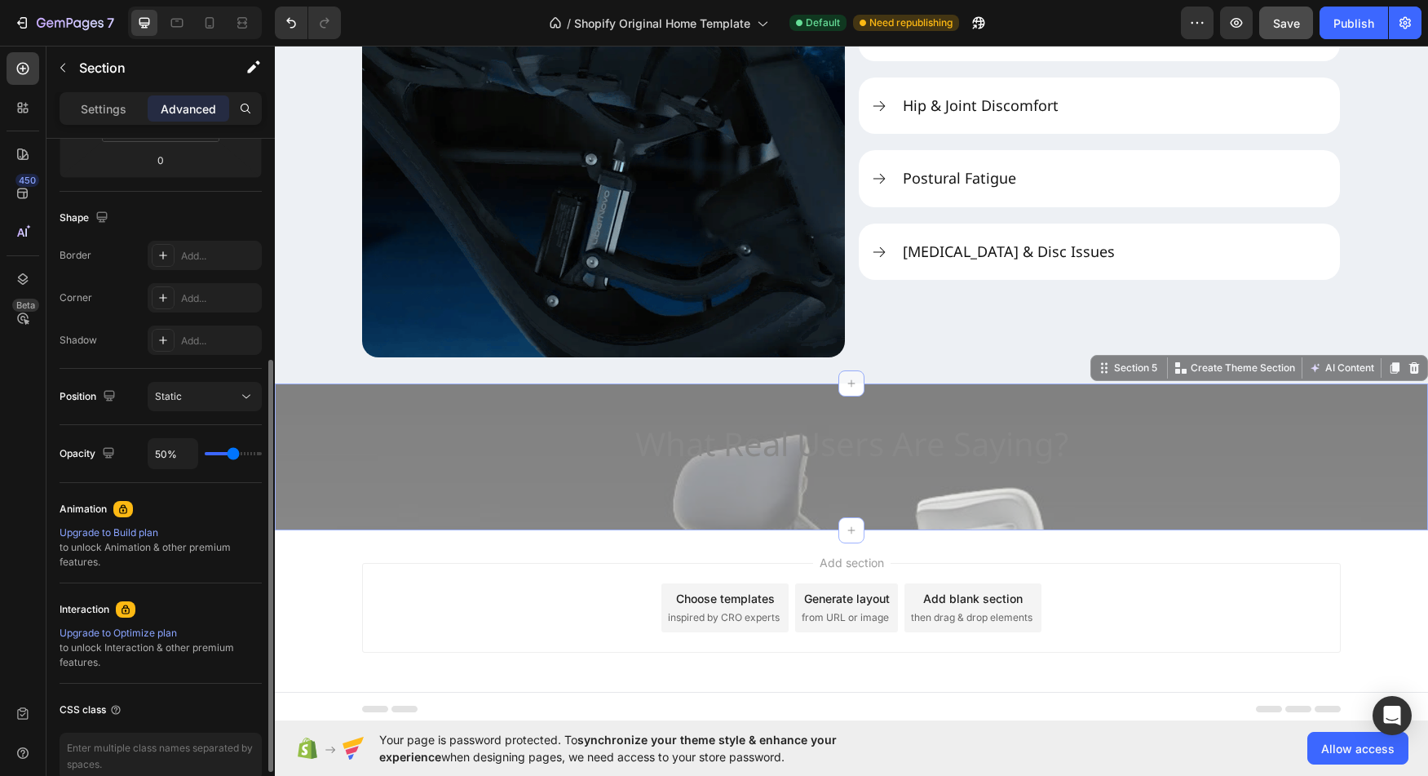
type input "50"
click at [233, 455] on input "range" at bounding box center [233, 453] width 57 height 3
type input "46%"
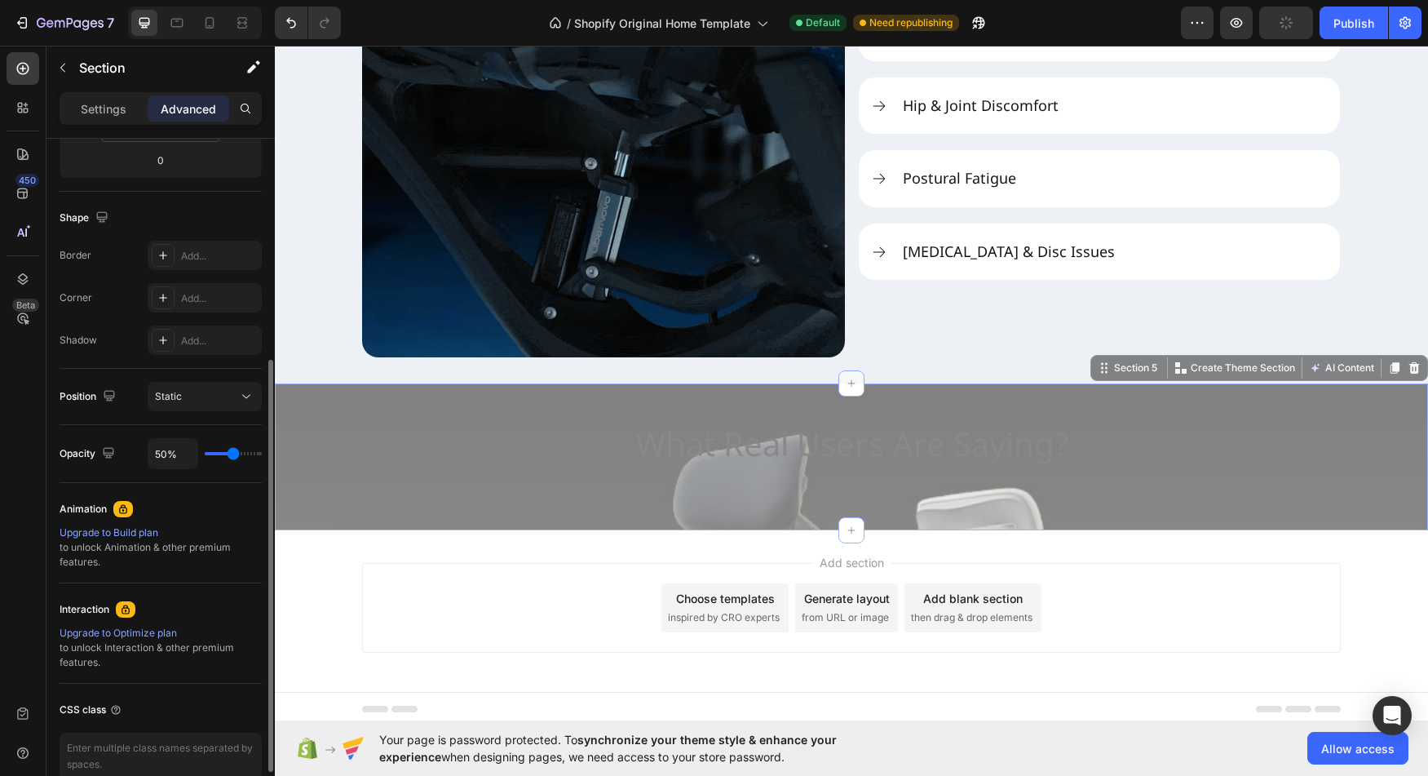
type input "46"
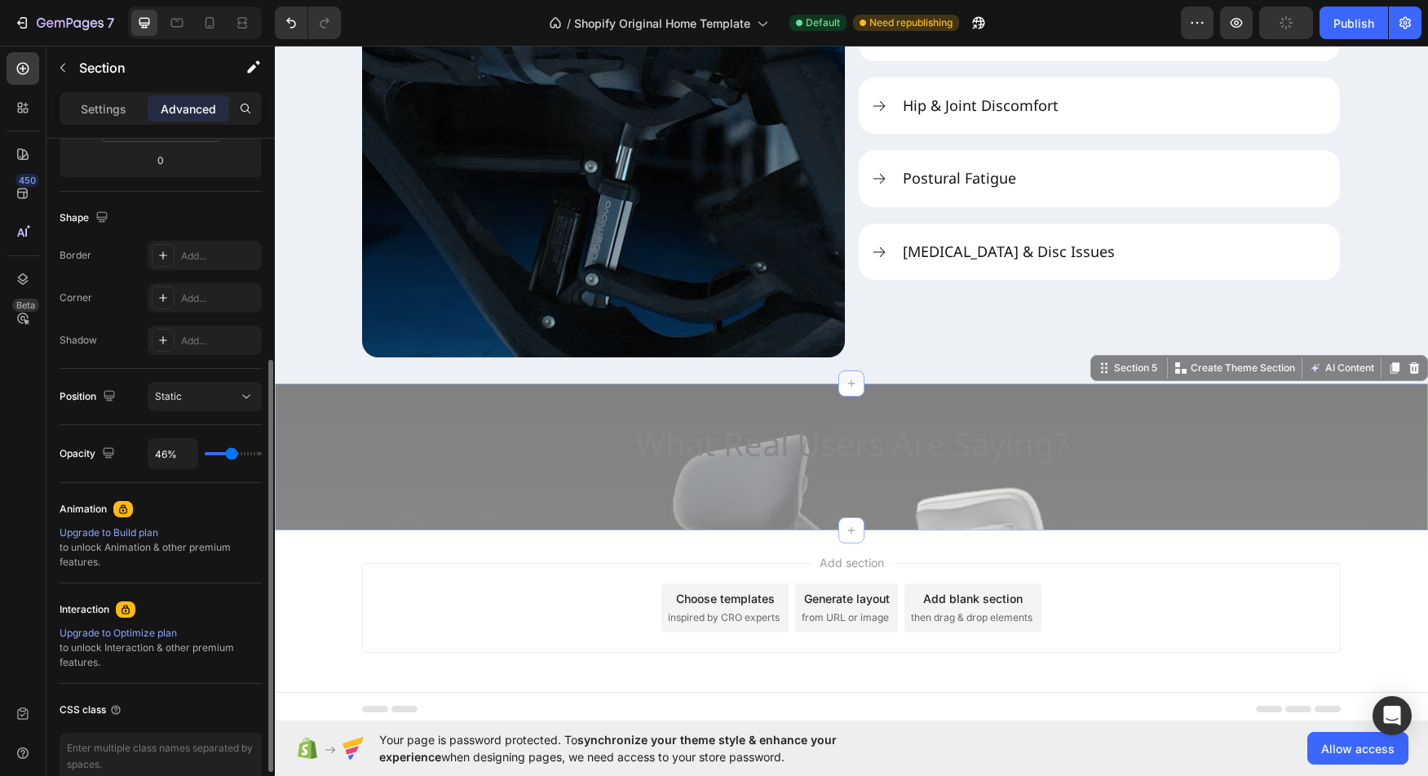
type input "50%"
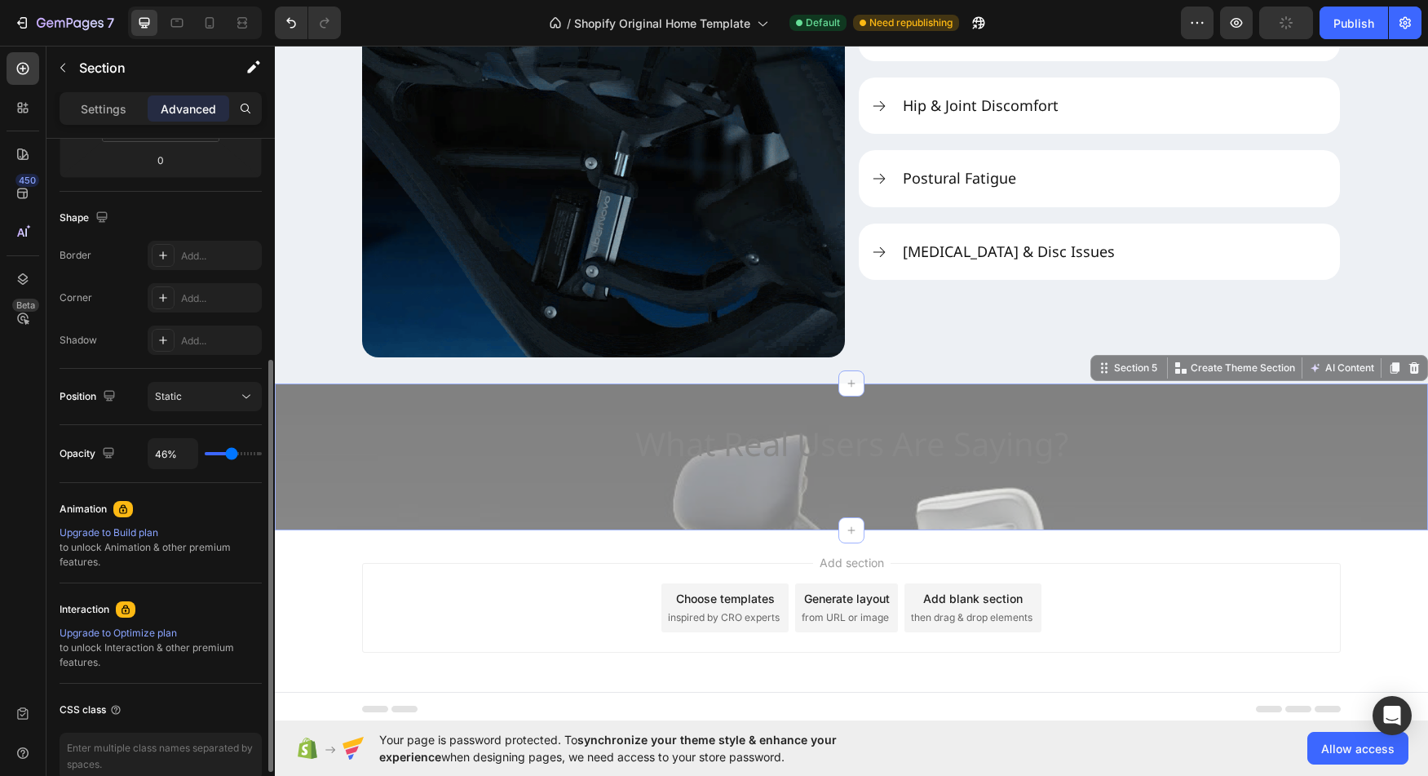
type input "50"
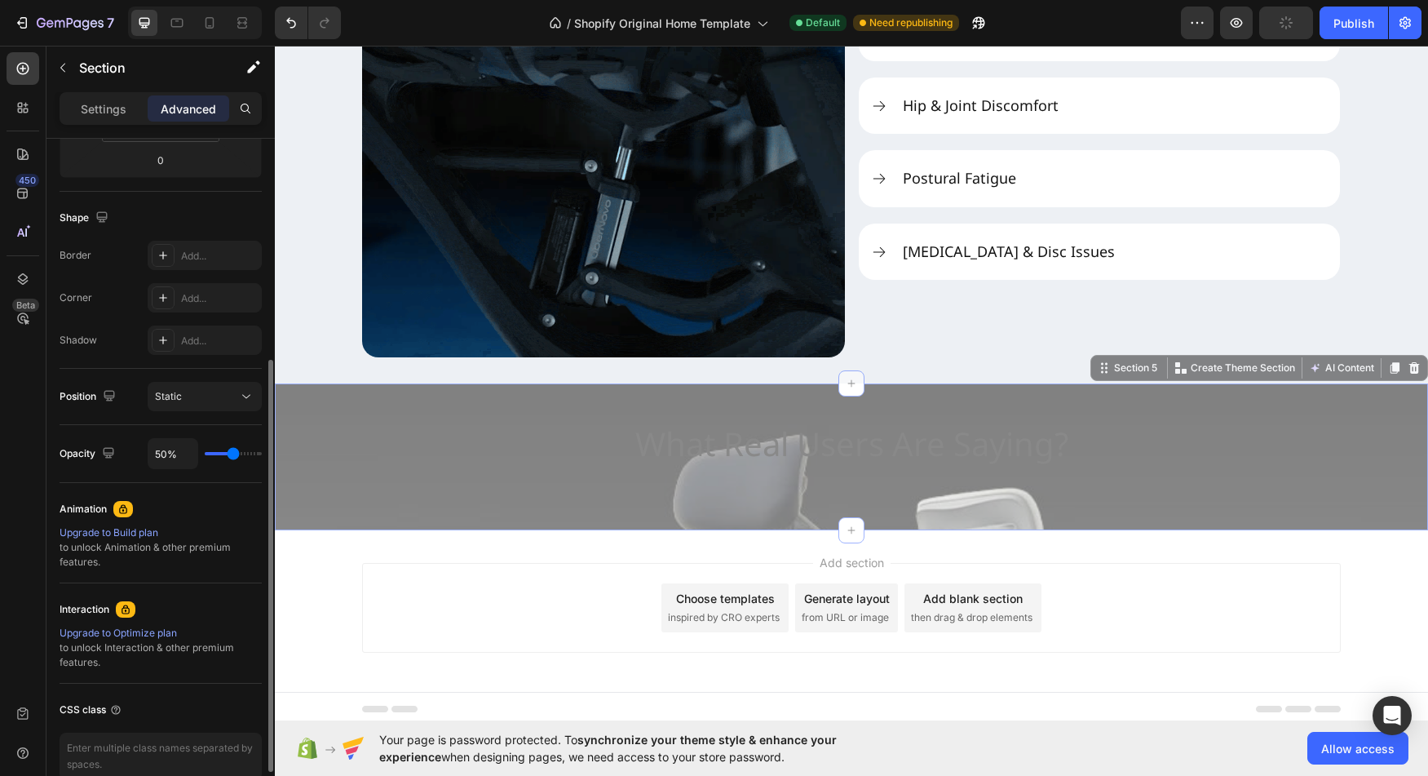
type input "60%"
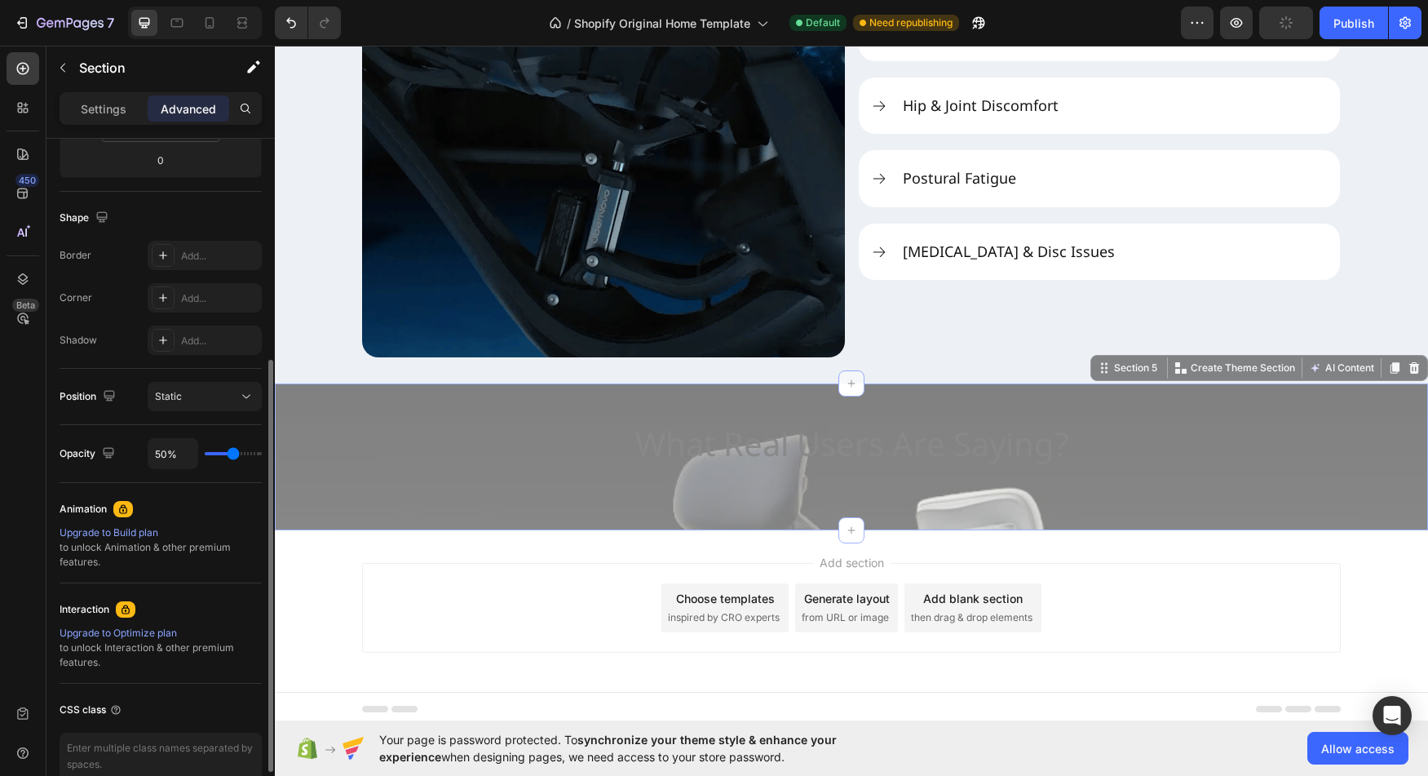
type input "60"
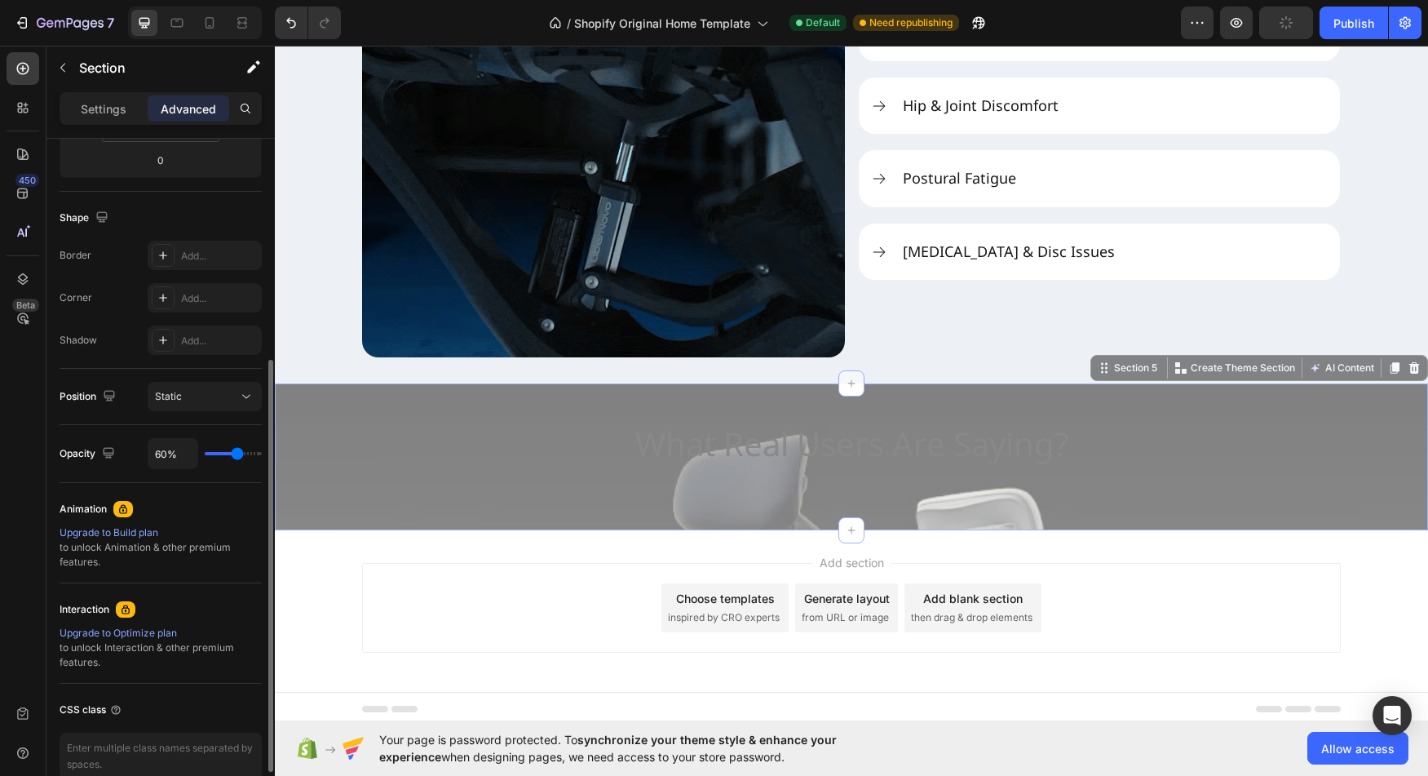
type input "69%"
type input "69"
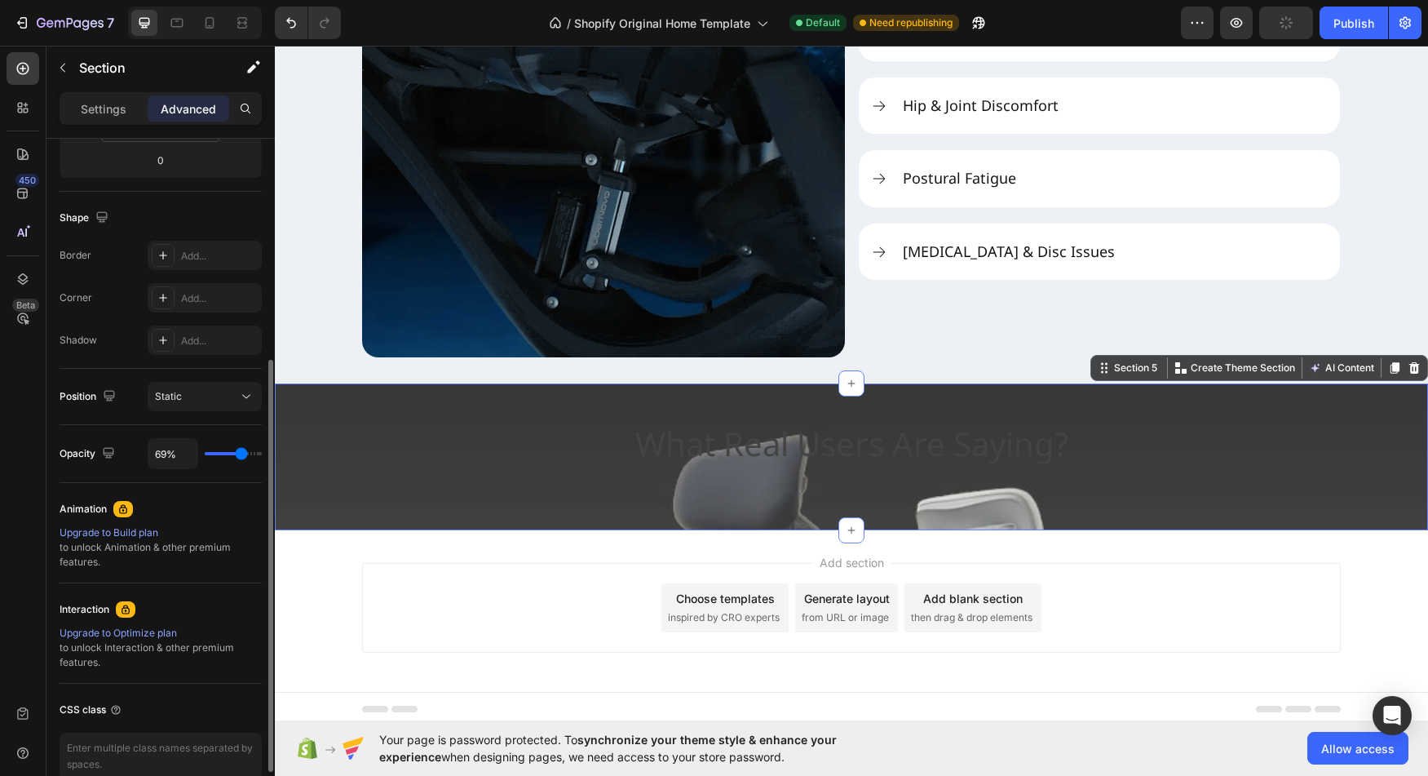
type input "79%"
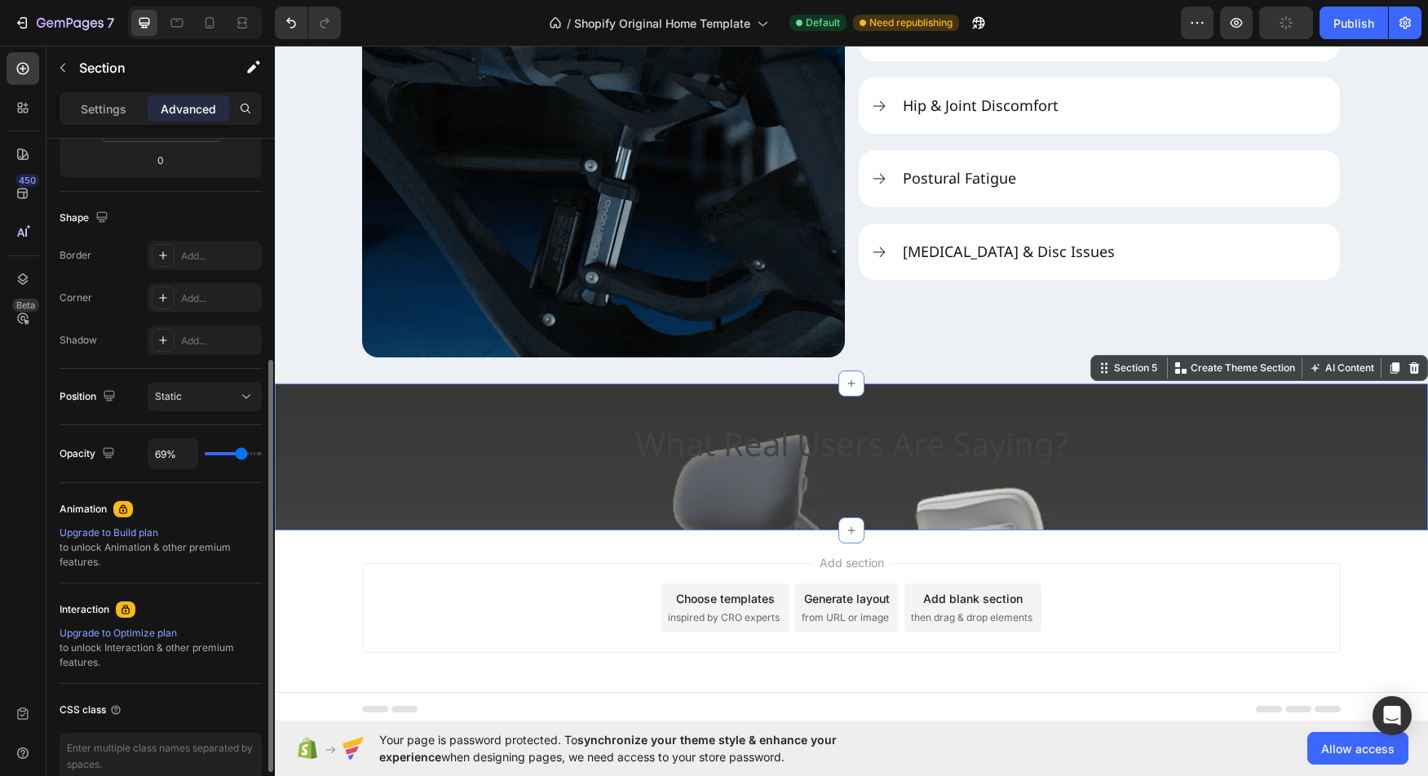
type input "79"
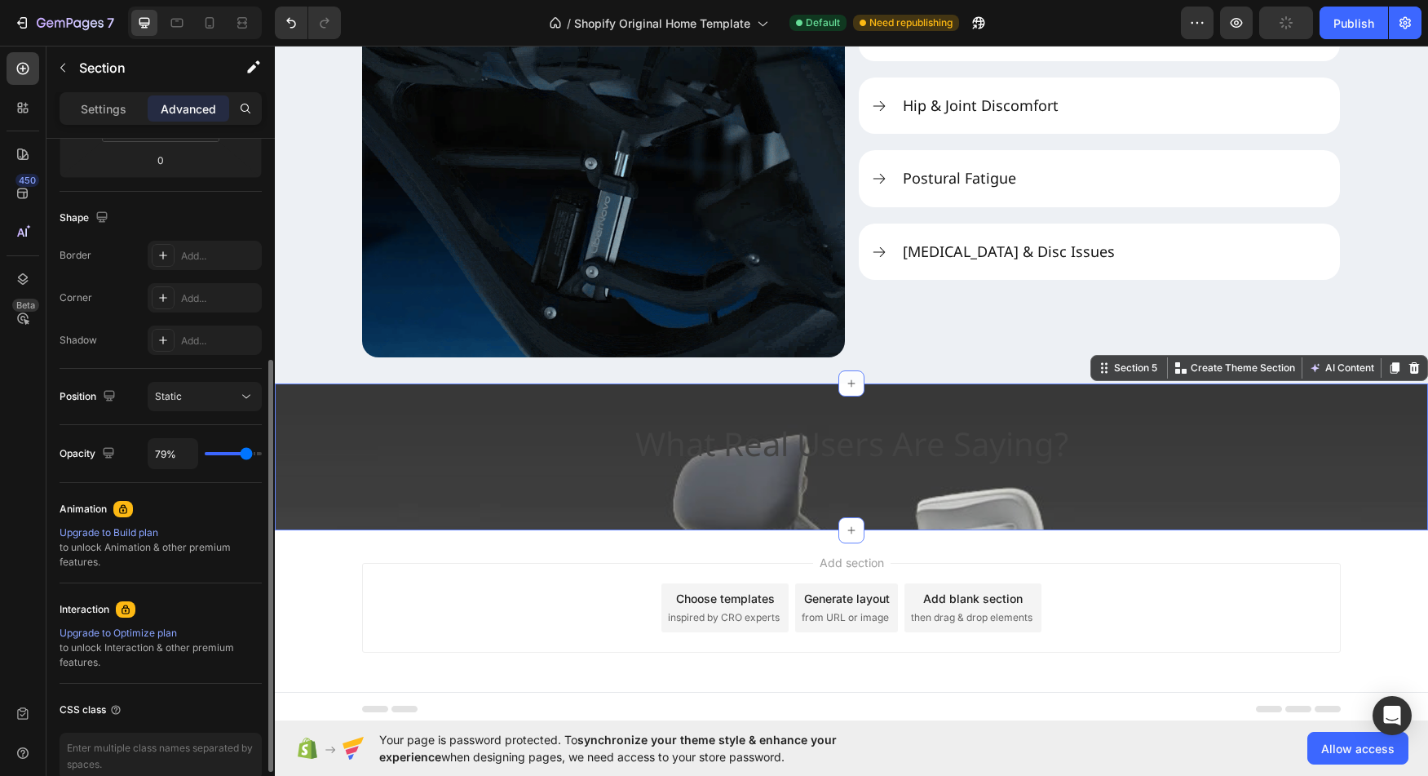
type input "90%"
type input "90"
type input "100%"
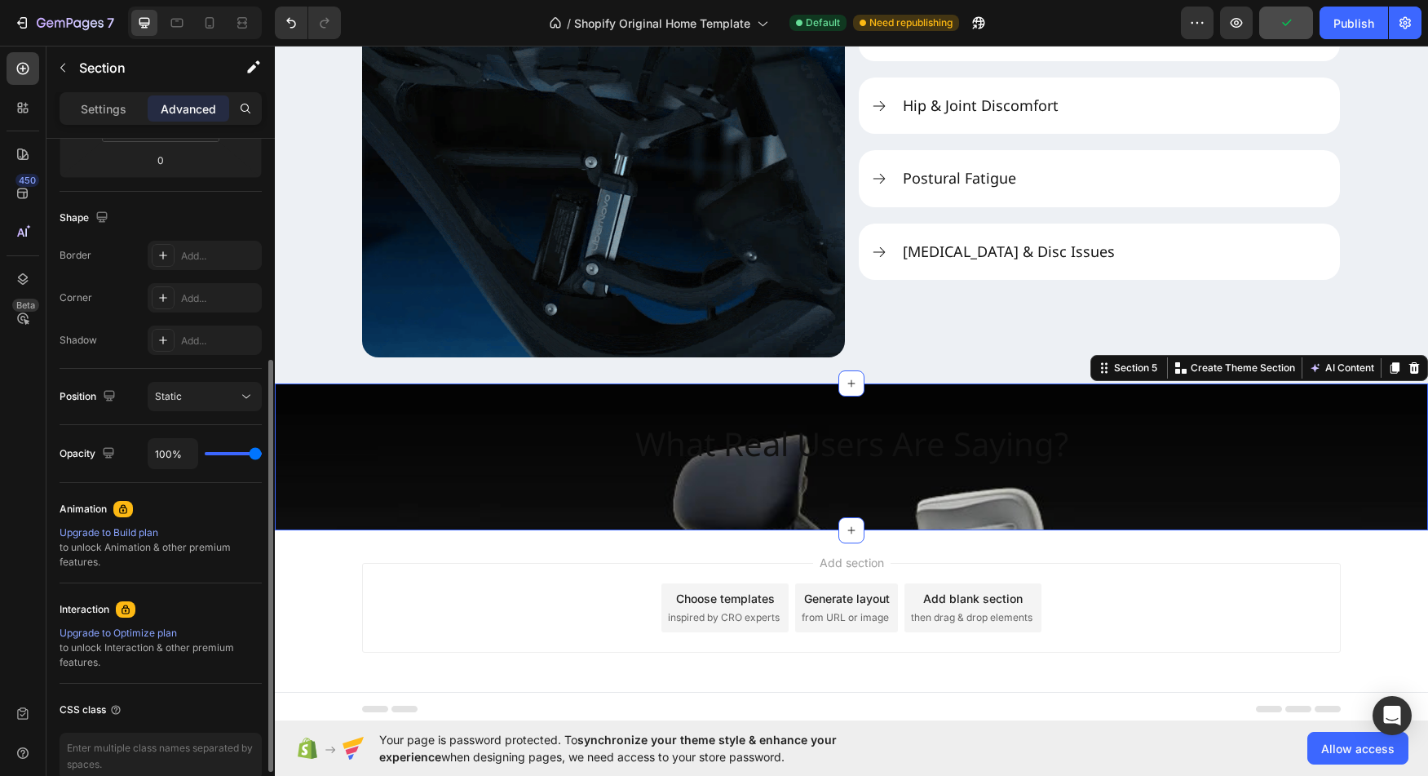
drag, startPoint x: 232, startPoint y: 457, endPoint x: 2, endPoint y: 418, distance: 232.5
type input "100"
click at [262, 454] on input "range" at bounding box center [233, 453] width 57 height 3
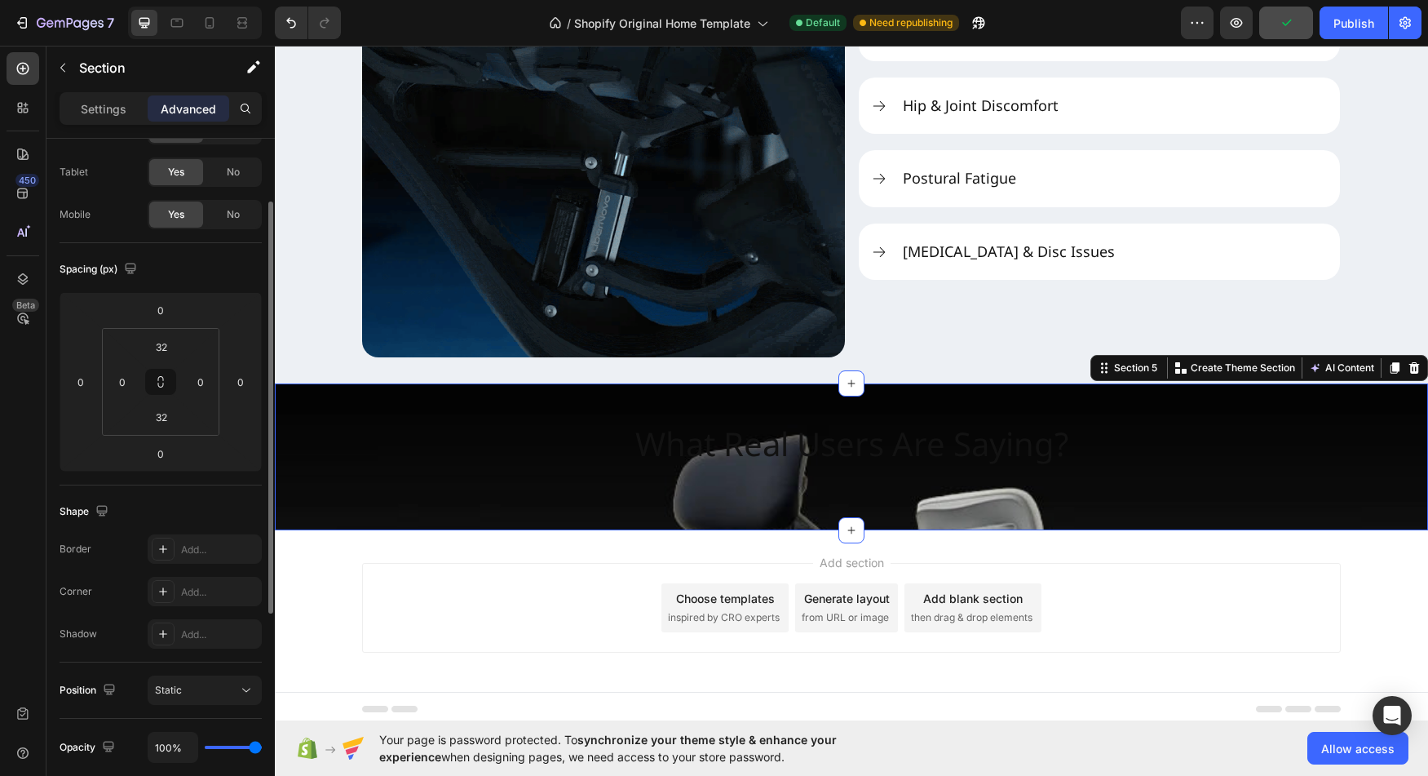
scroll to position [47, 0]
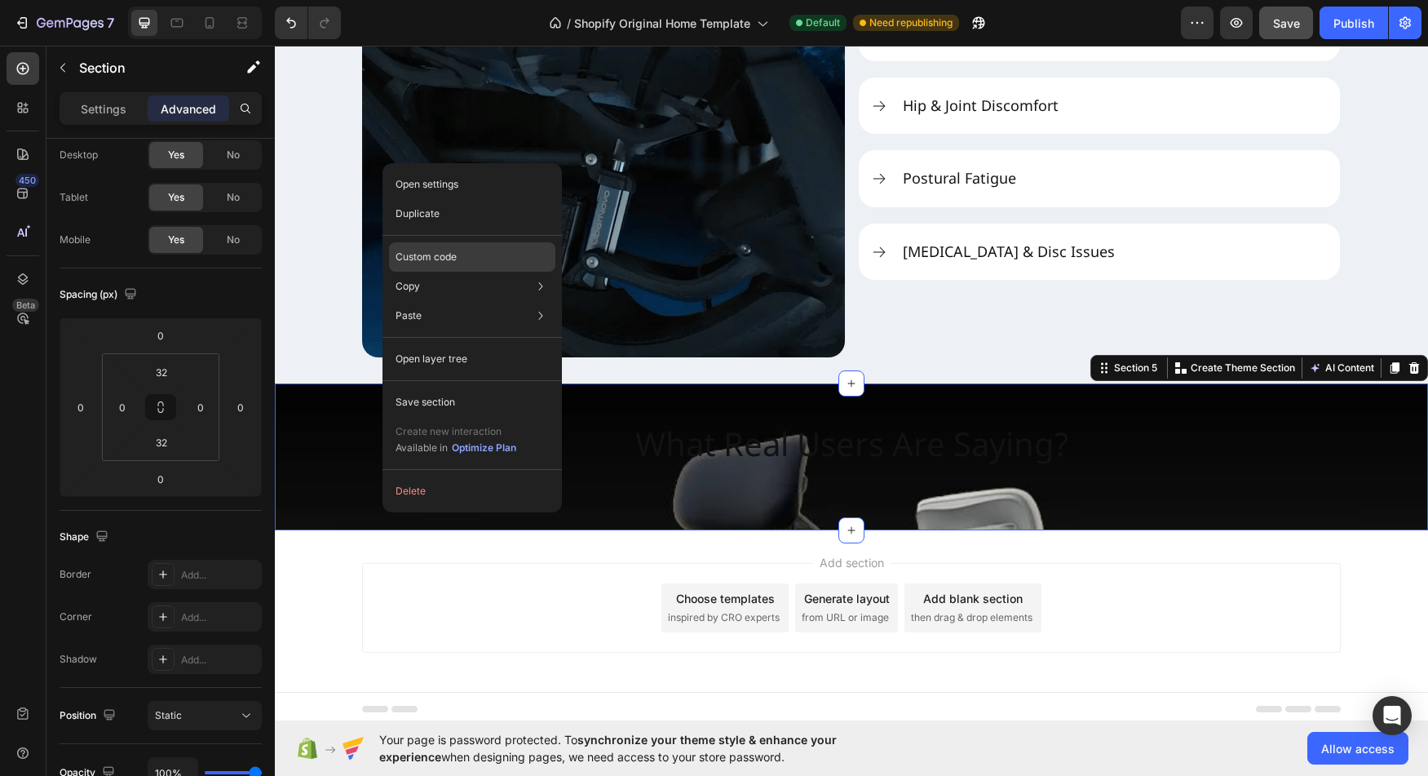
click at [485, 301] on div "Custom code" at bounding box center [472, 315] width 166 height 29
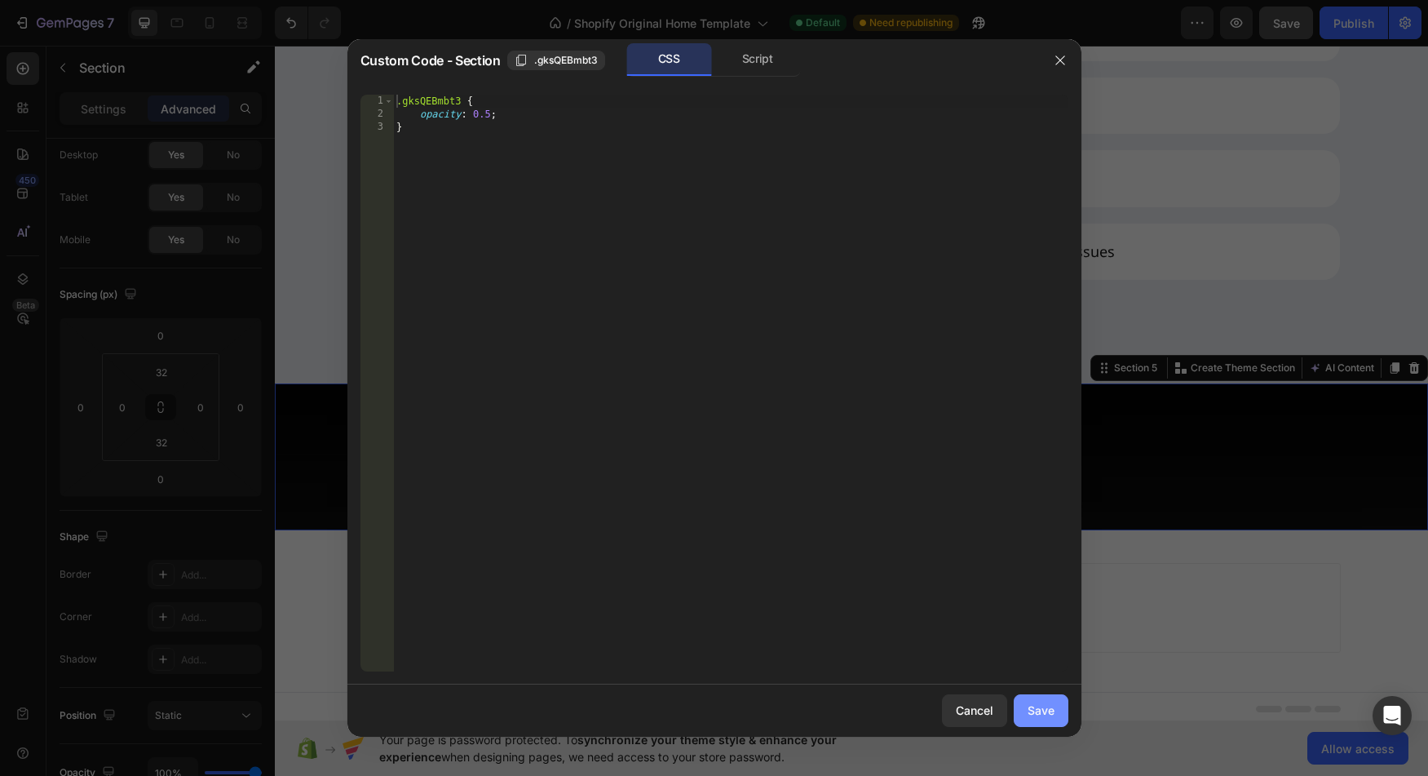
click at [1043, 704] on div "Save" at bounding box center [1041, 710] width 27 height 17
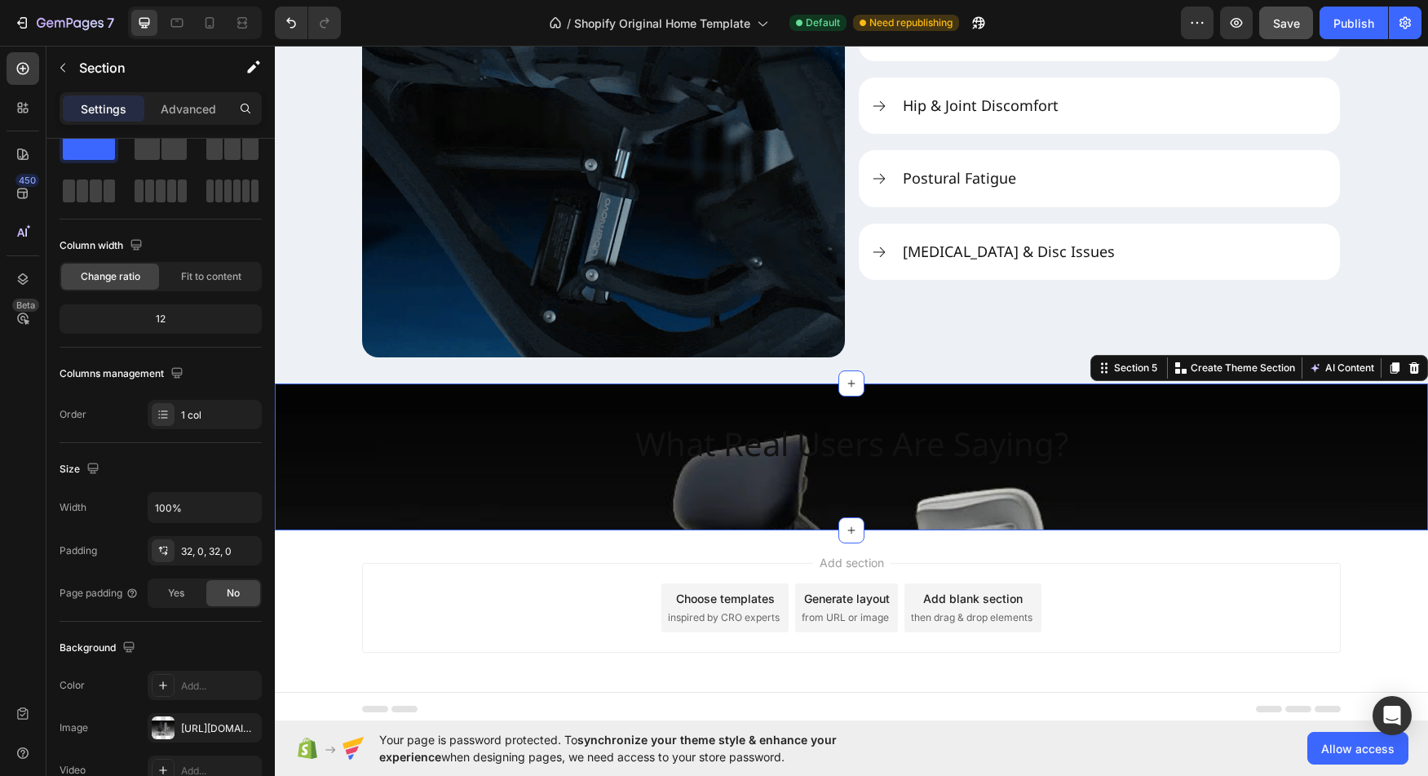
click at [436, 524] on div "What Real Users Are Saying? Heading Section 5 You can create reusable sections …" at bounding box center [851, 456] width 1153 height 147
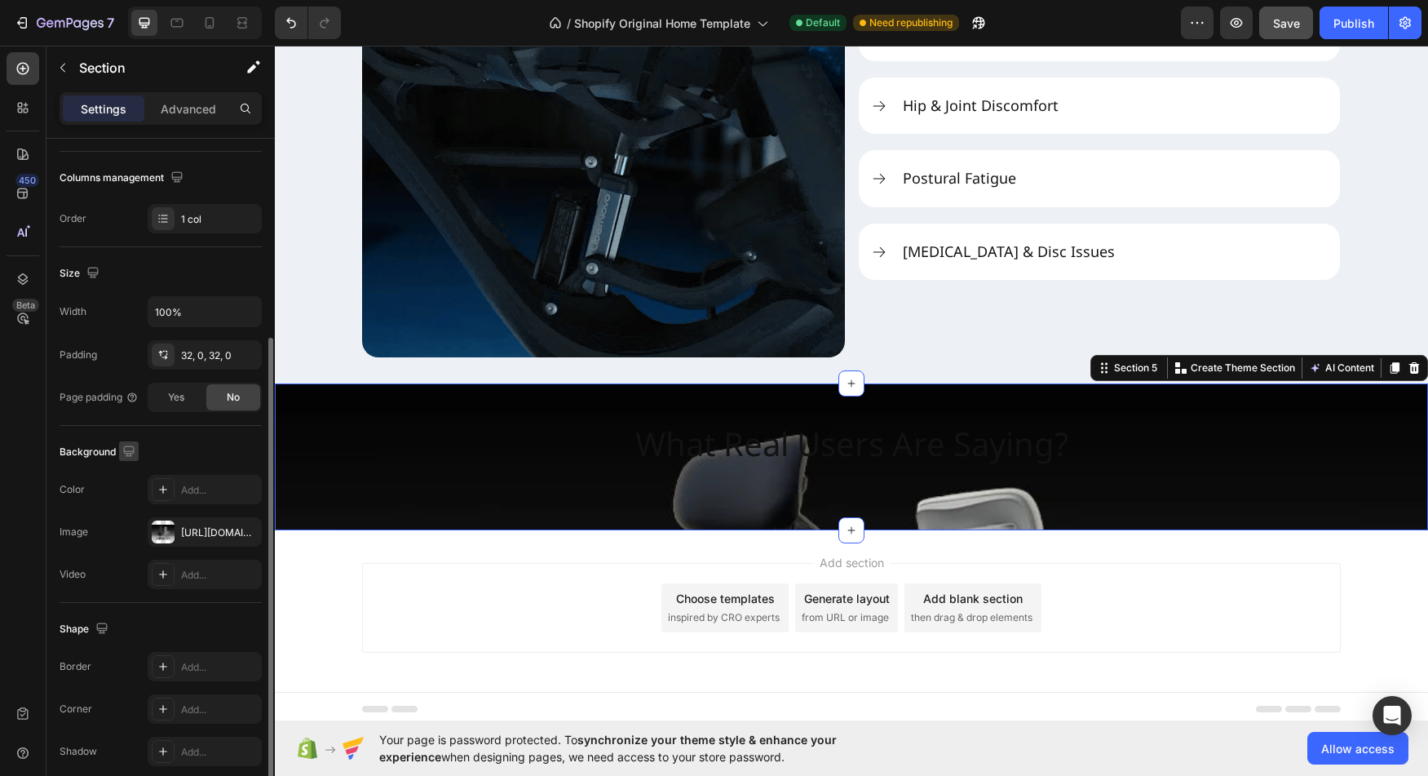
scroll to position [238, 0]
click at [164, 502] on div at bounding box center [163, 494] width 23 height 23
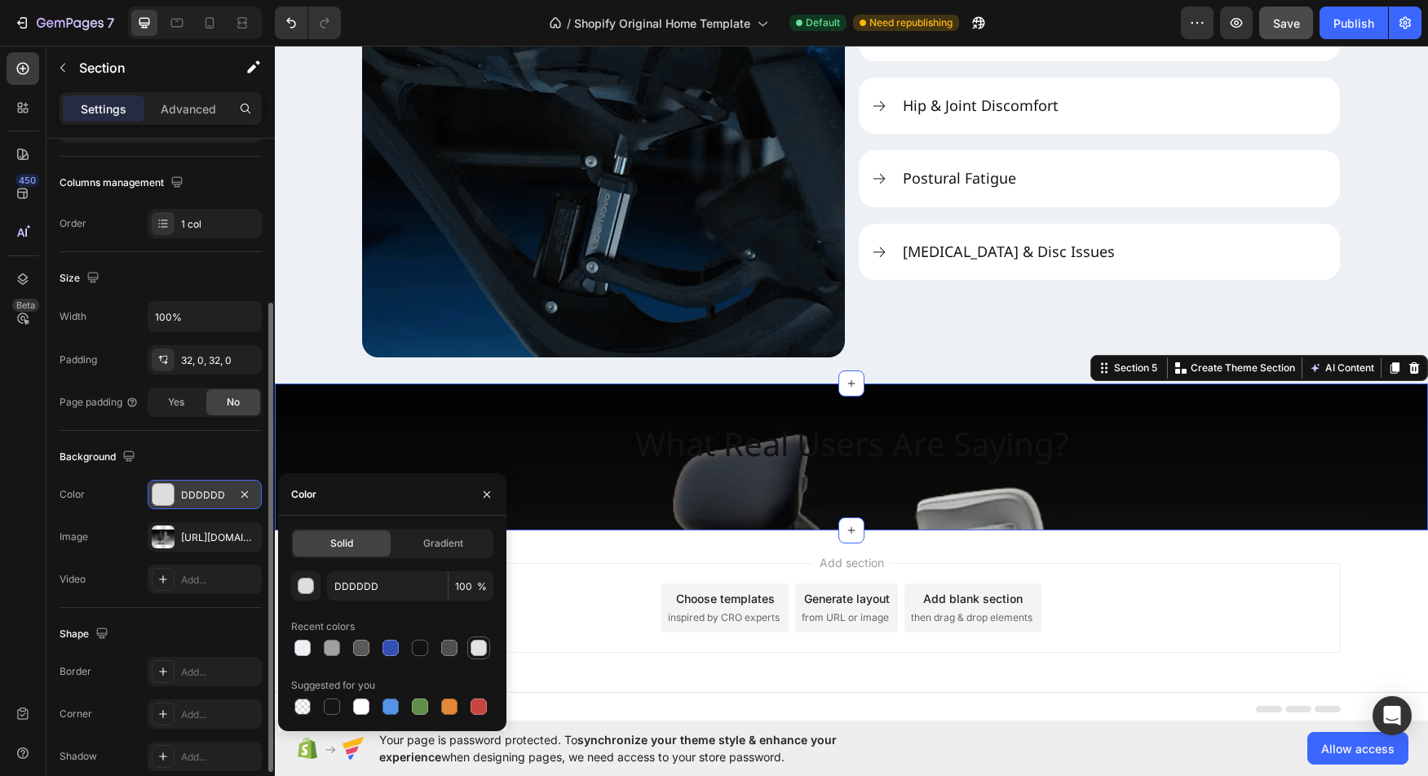
click at [480, 647] on div at bounding box center [479, 648] width 16 height 16
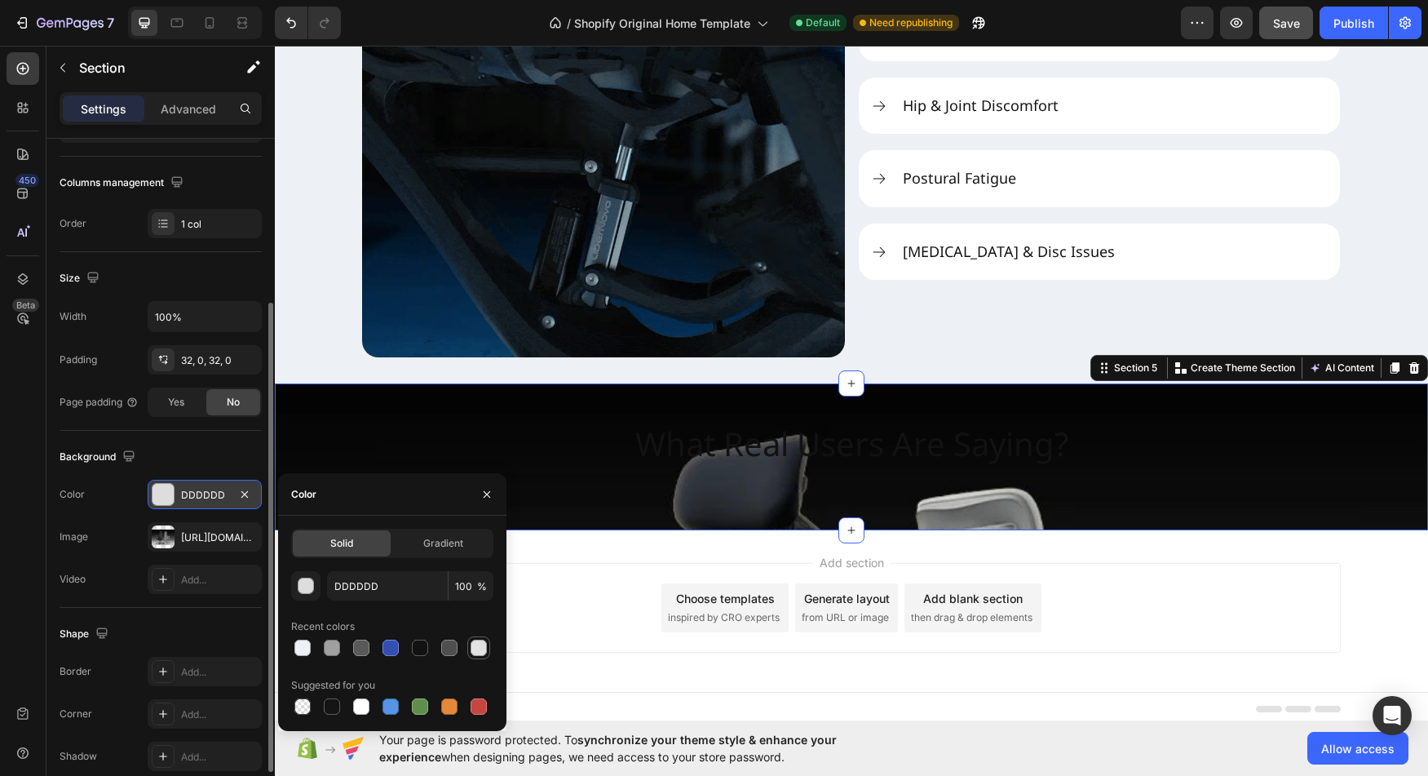
type input "E2E2E2"
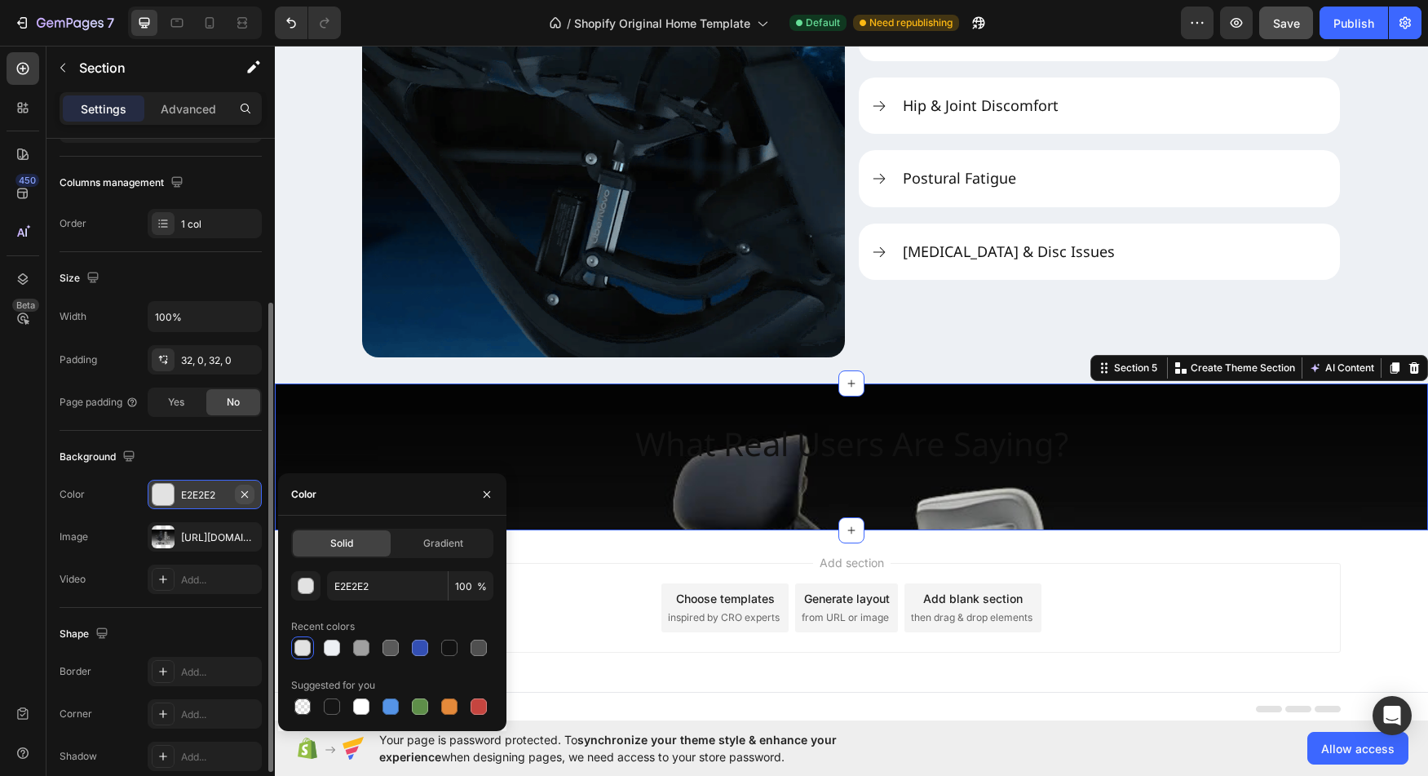
click at [243, 493] on icon "button" at bounding box center [244, 493] width 7 height 7
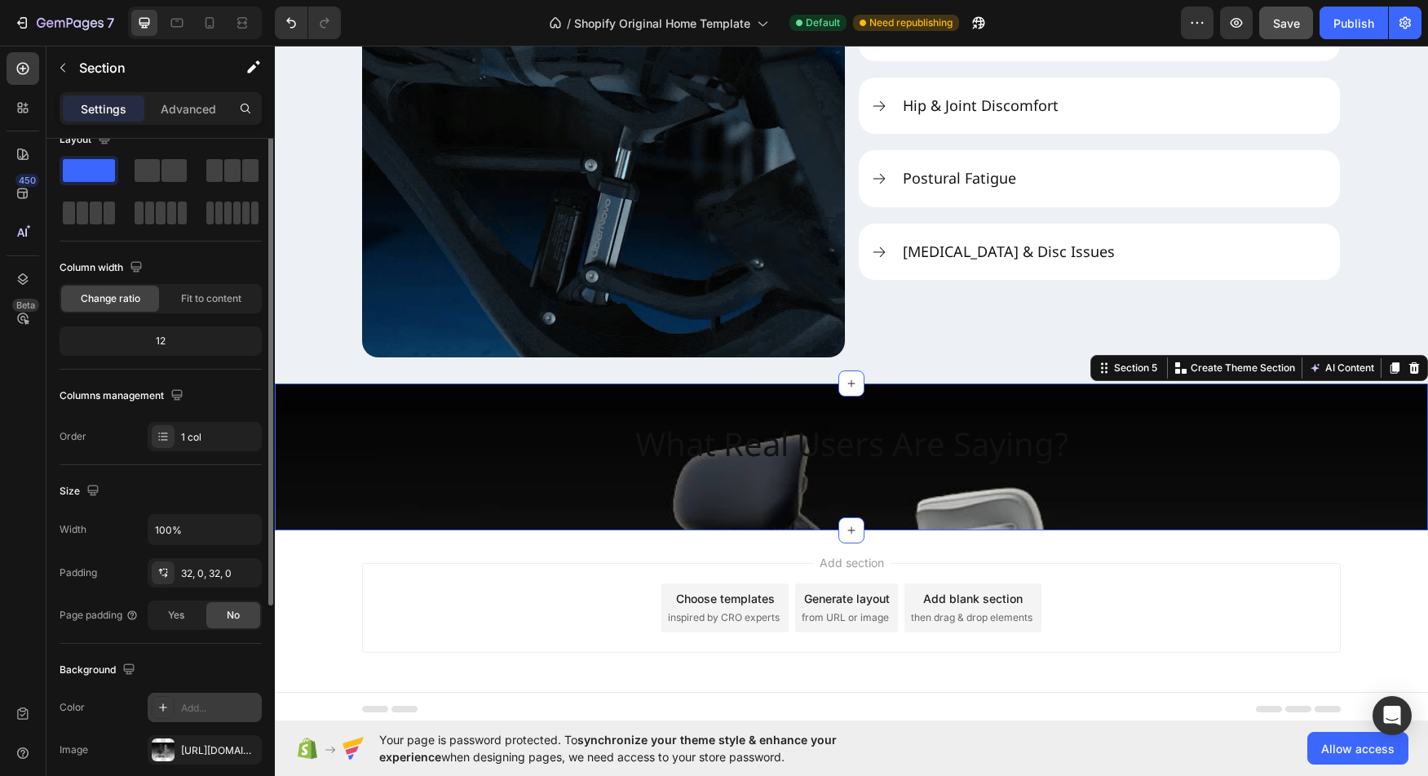
scroll to position [0, 0]
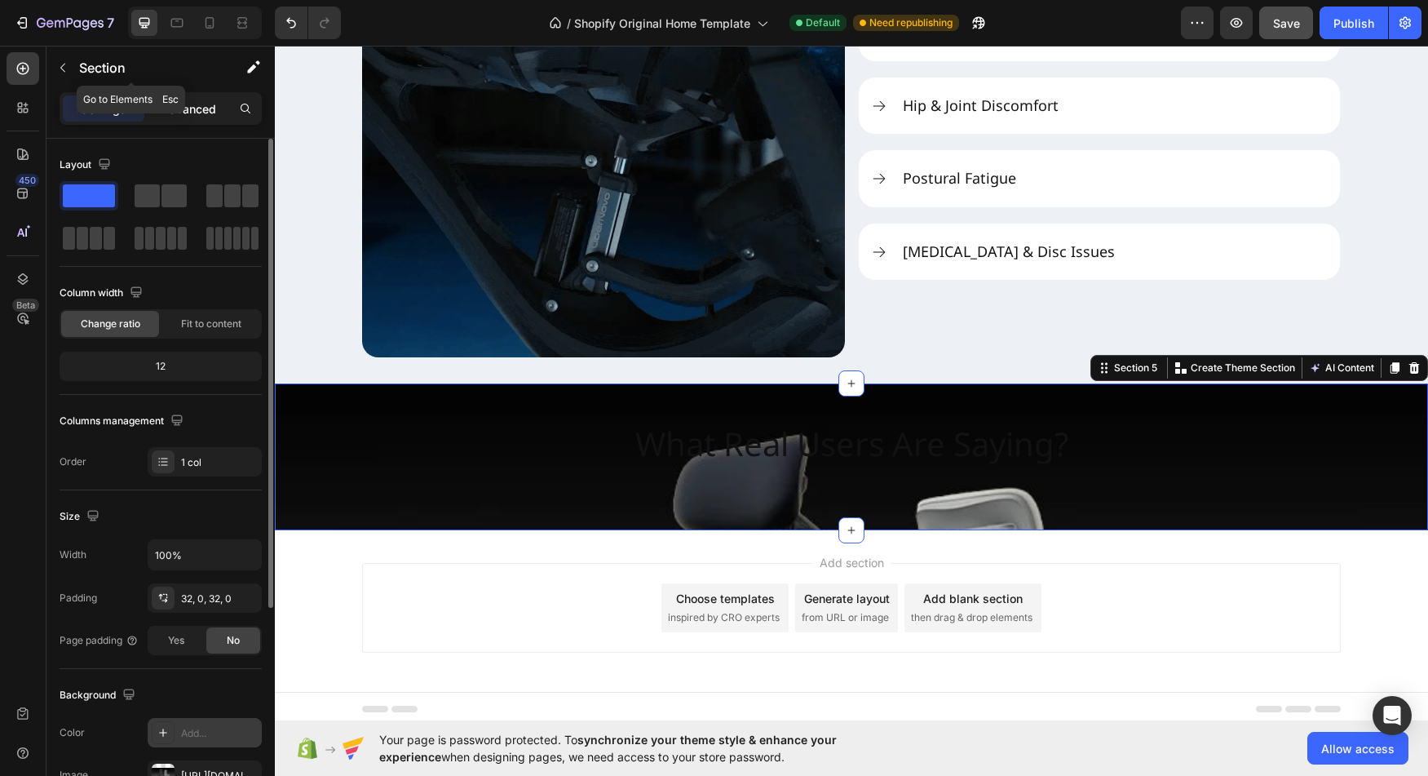
click at [186, 104] on p "Advanced" at bounding box center [188, 108] width 55 height 17
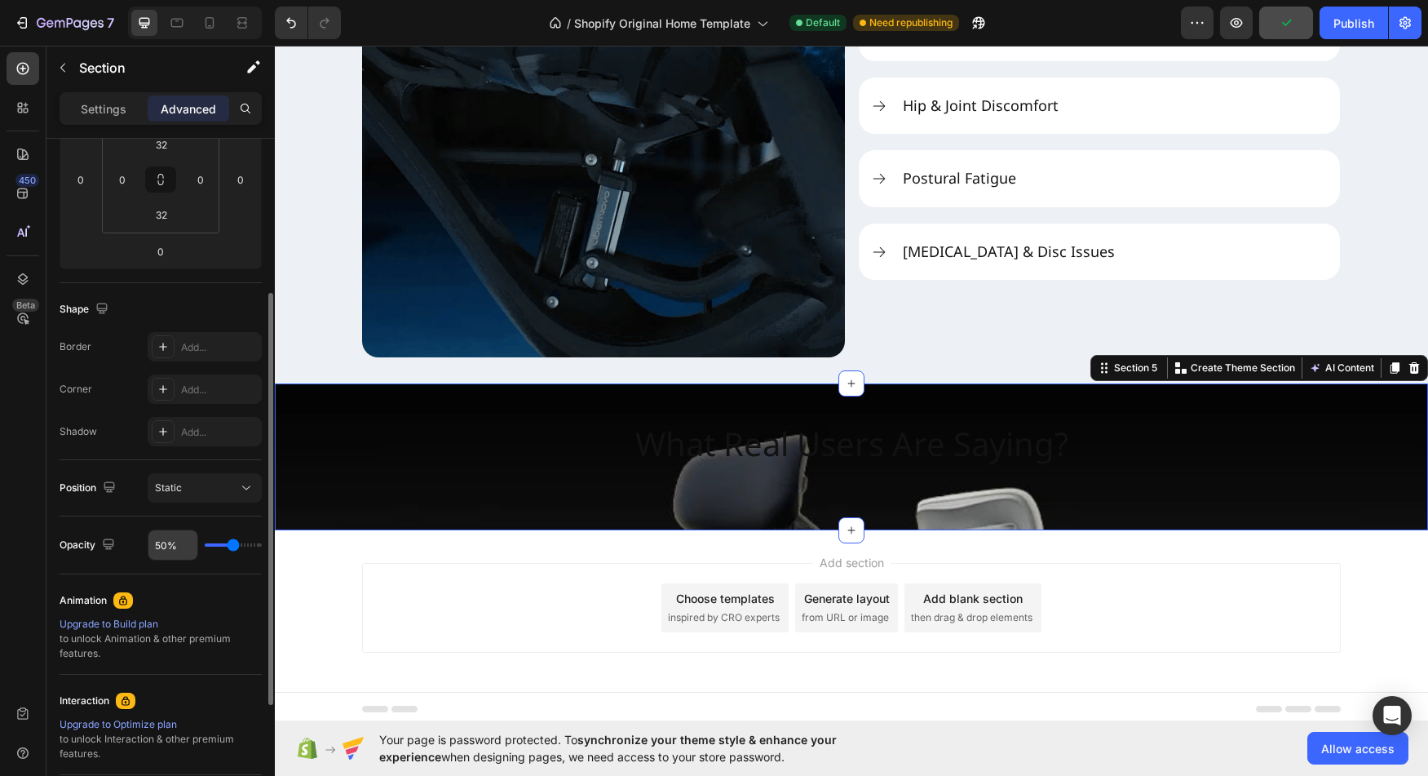
scroll to position [268, 0]
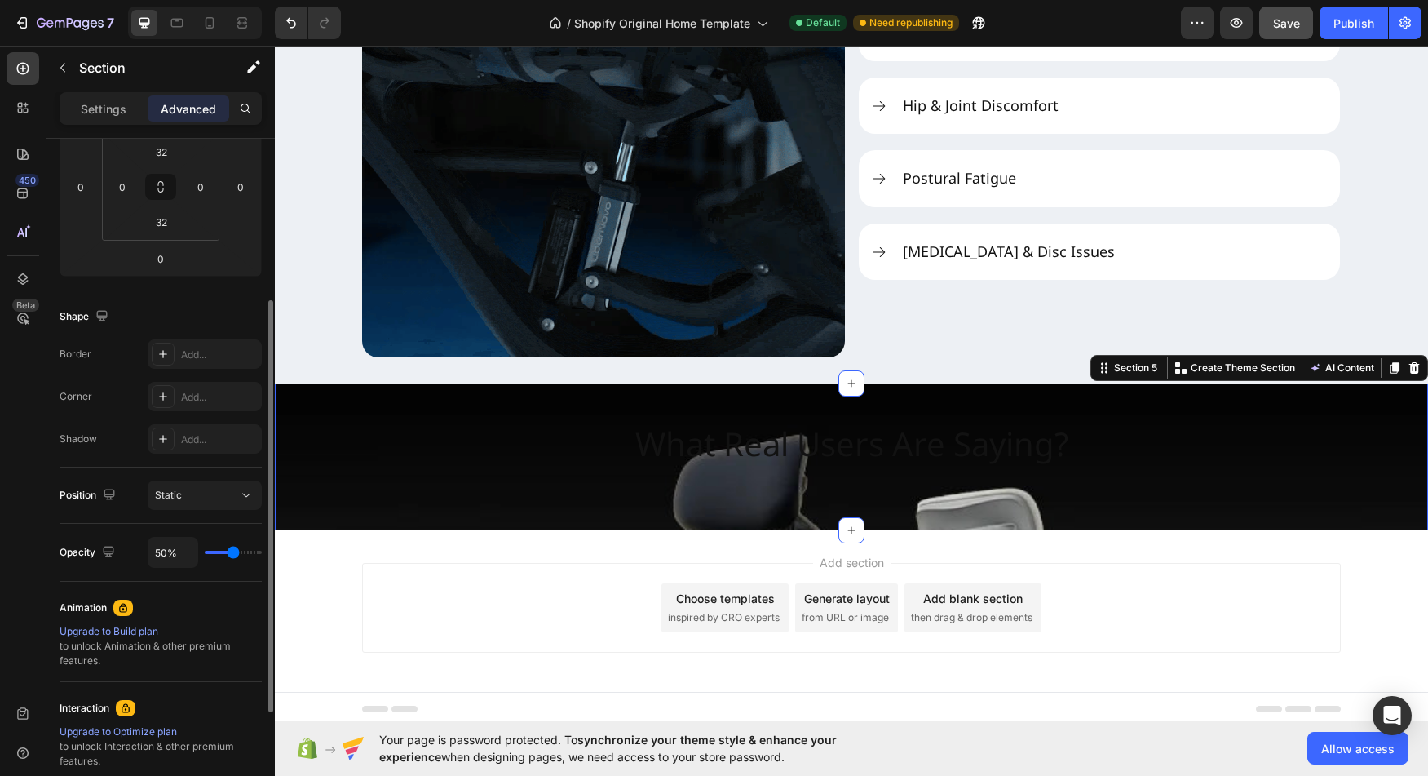
type input "56%"
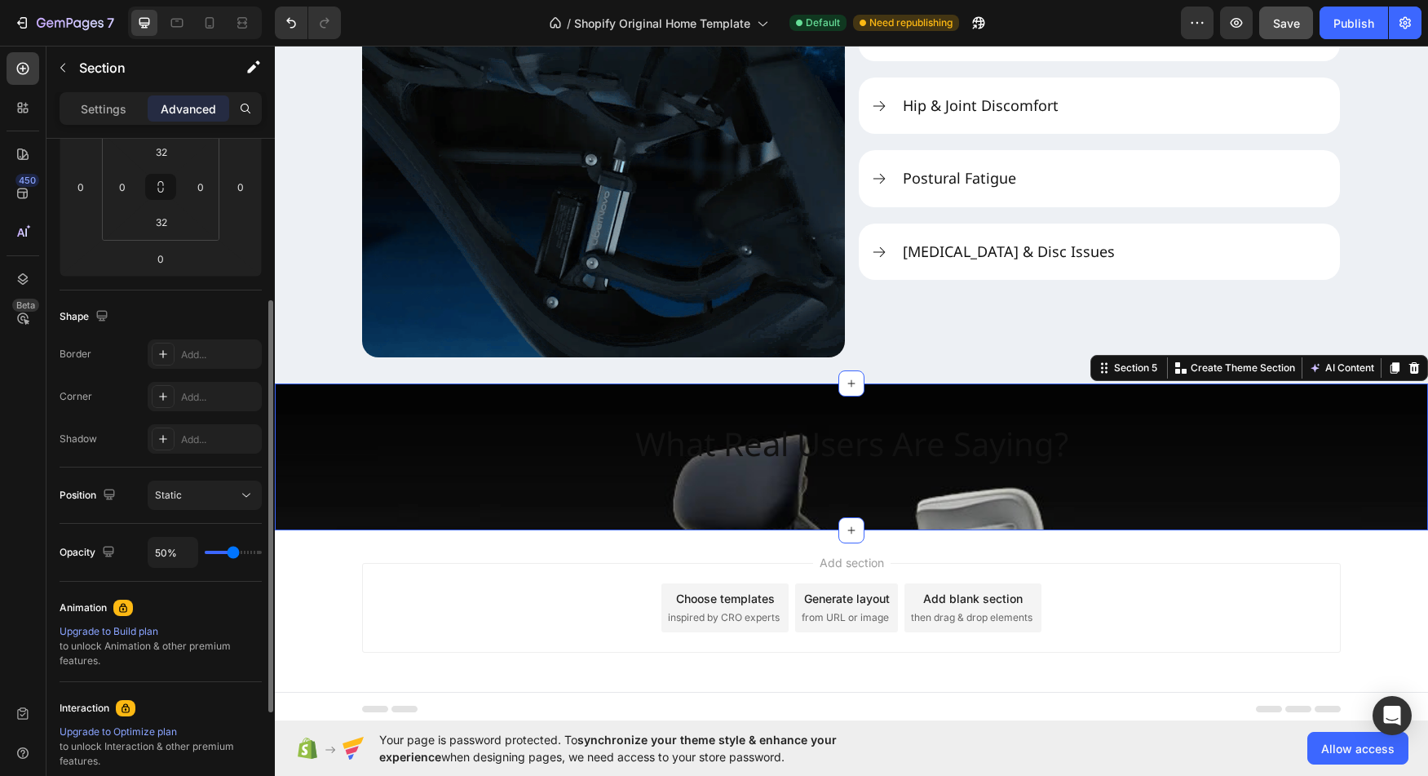
type input "56"
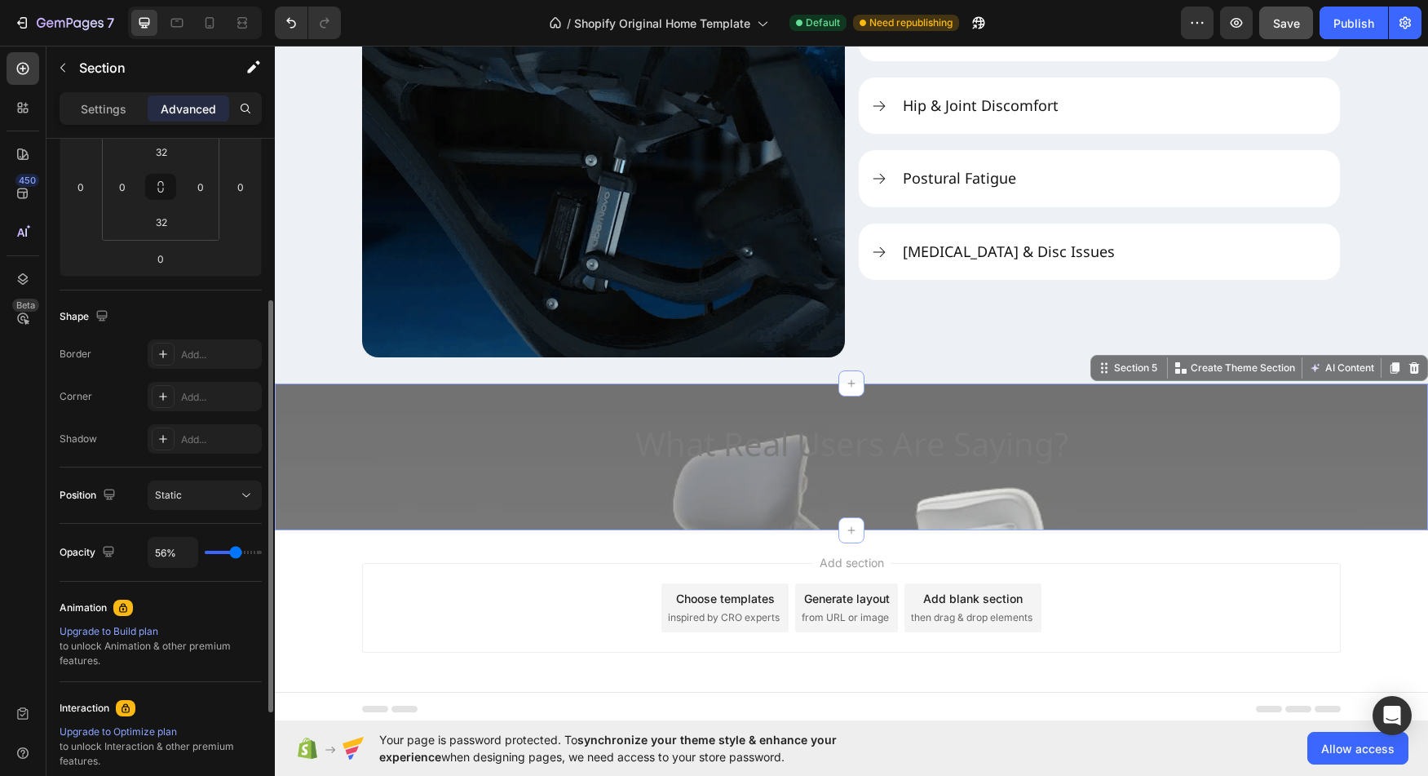
type input "83%"
type input "83"
type input "100%"
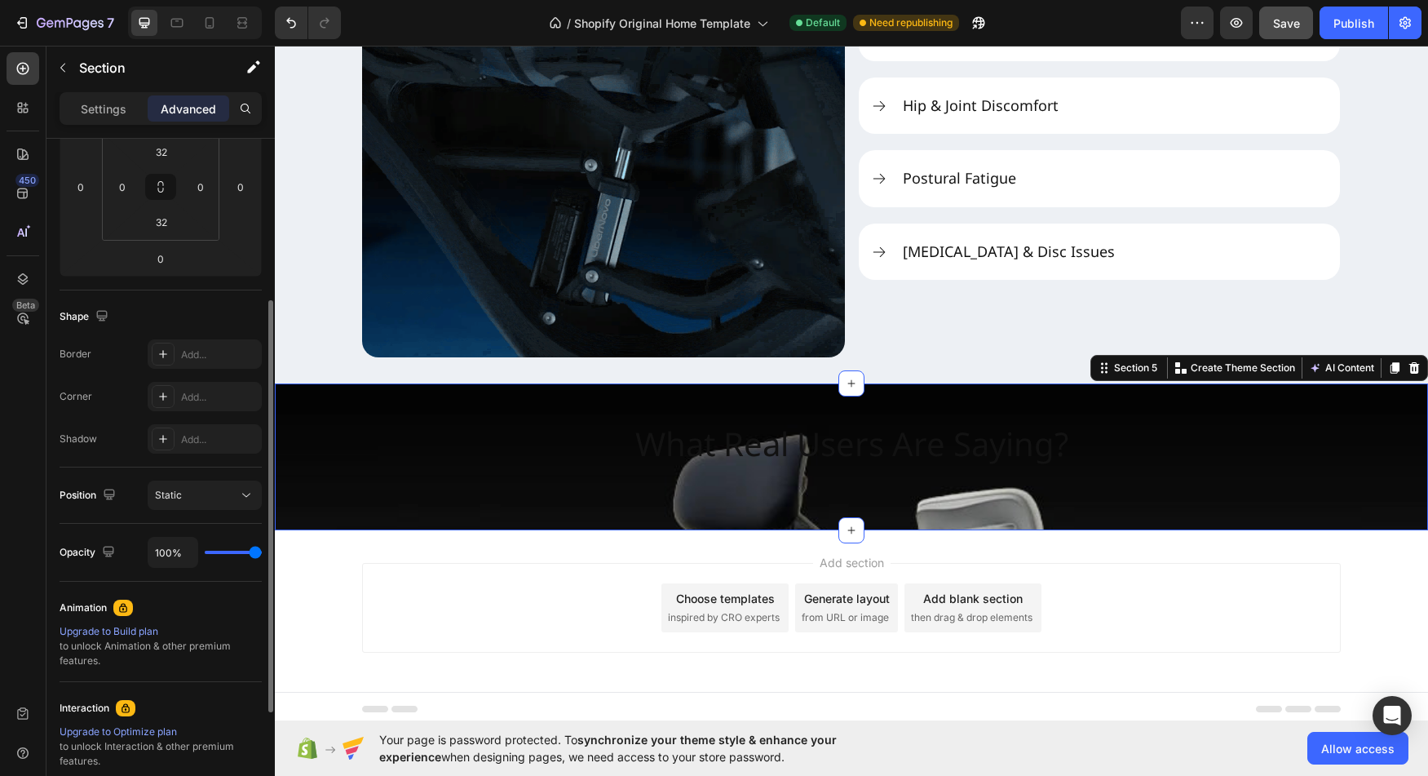
drag, startPoint x: 236, startPoint y: 551, endPoint x: 304, endPoint y: 559, distance: 68.9
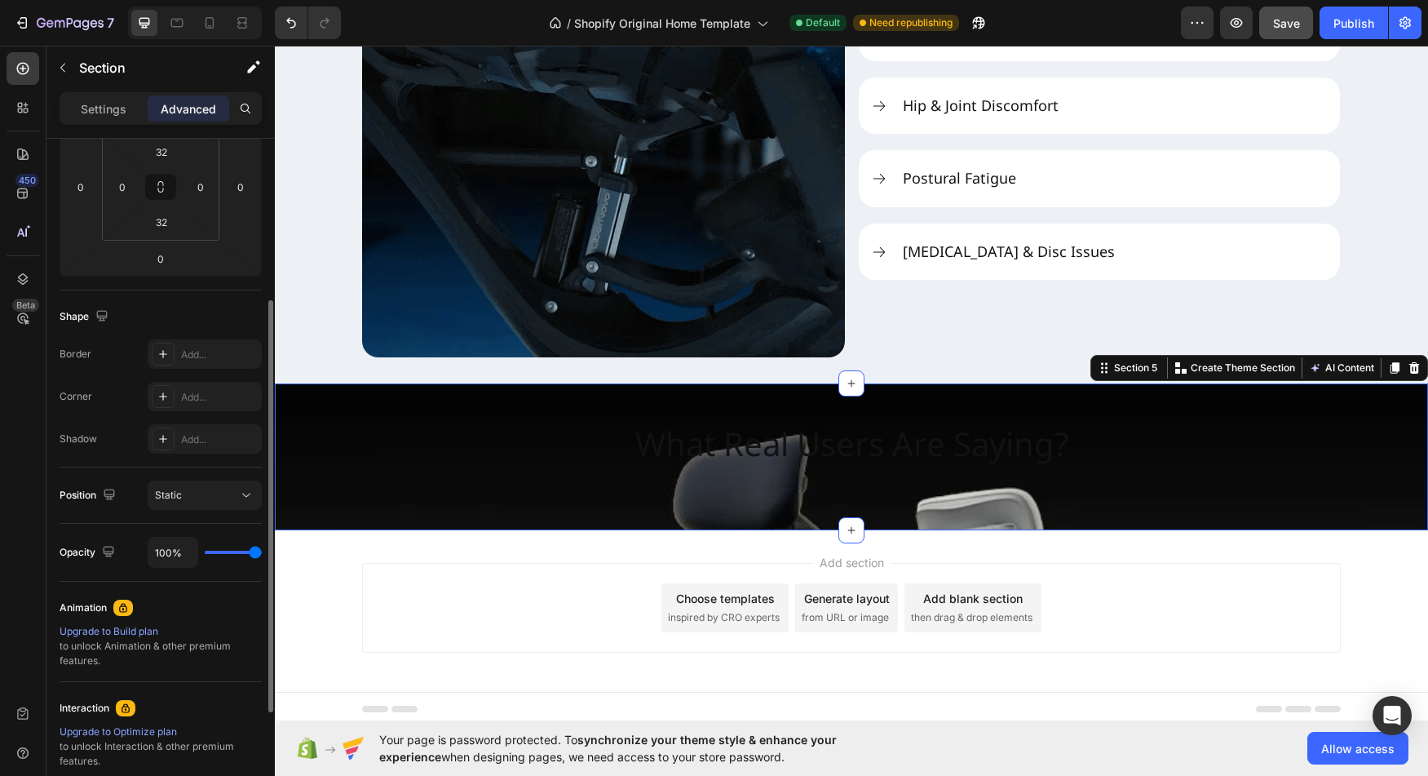
type input "100"
click at [262, 554] on input "range" at bounding box center [233, 552] width 57 height 3
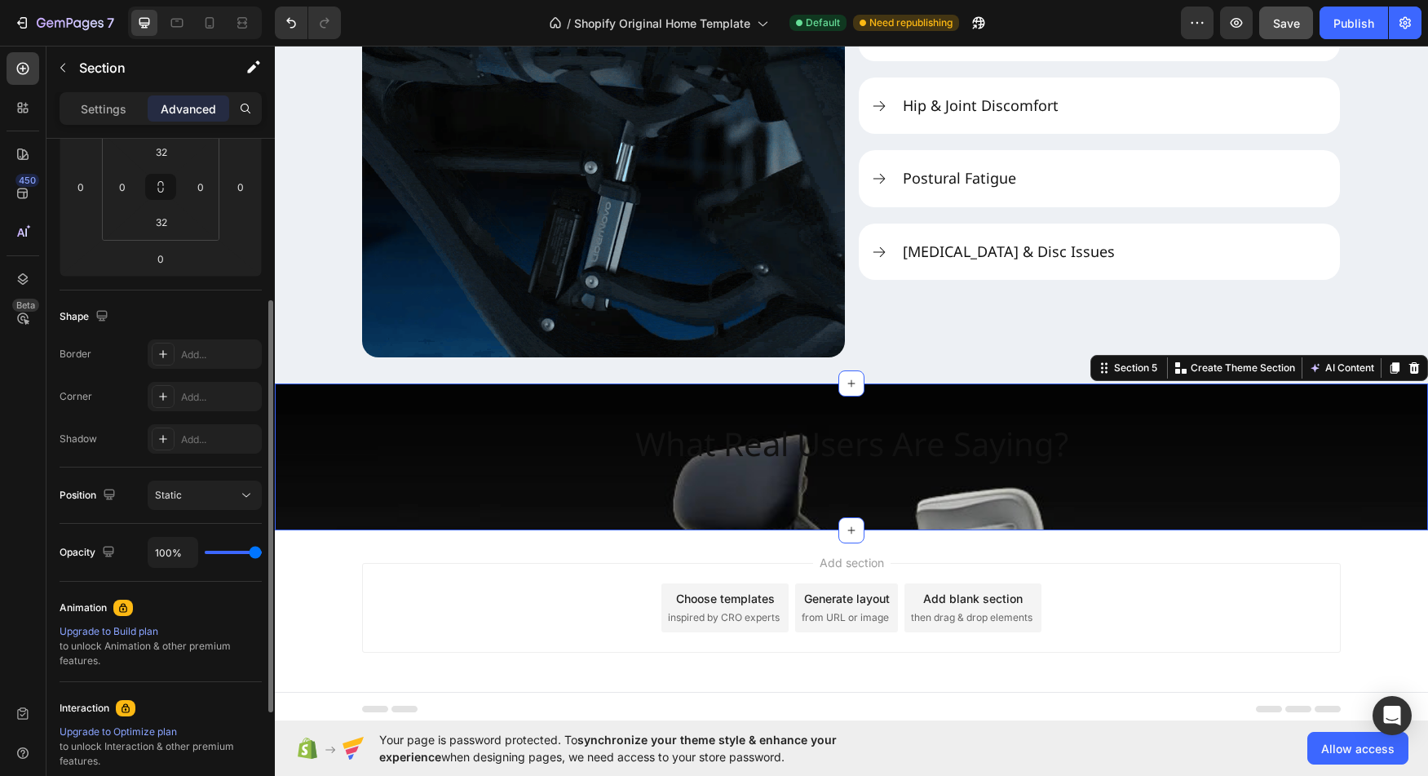
type input "90%"
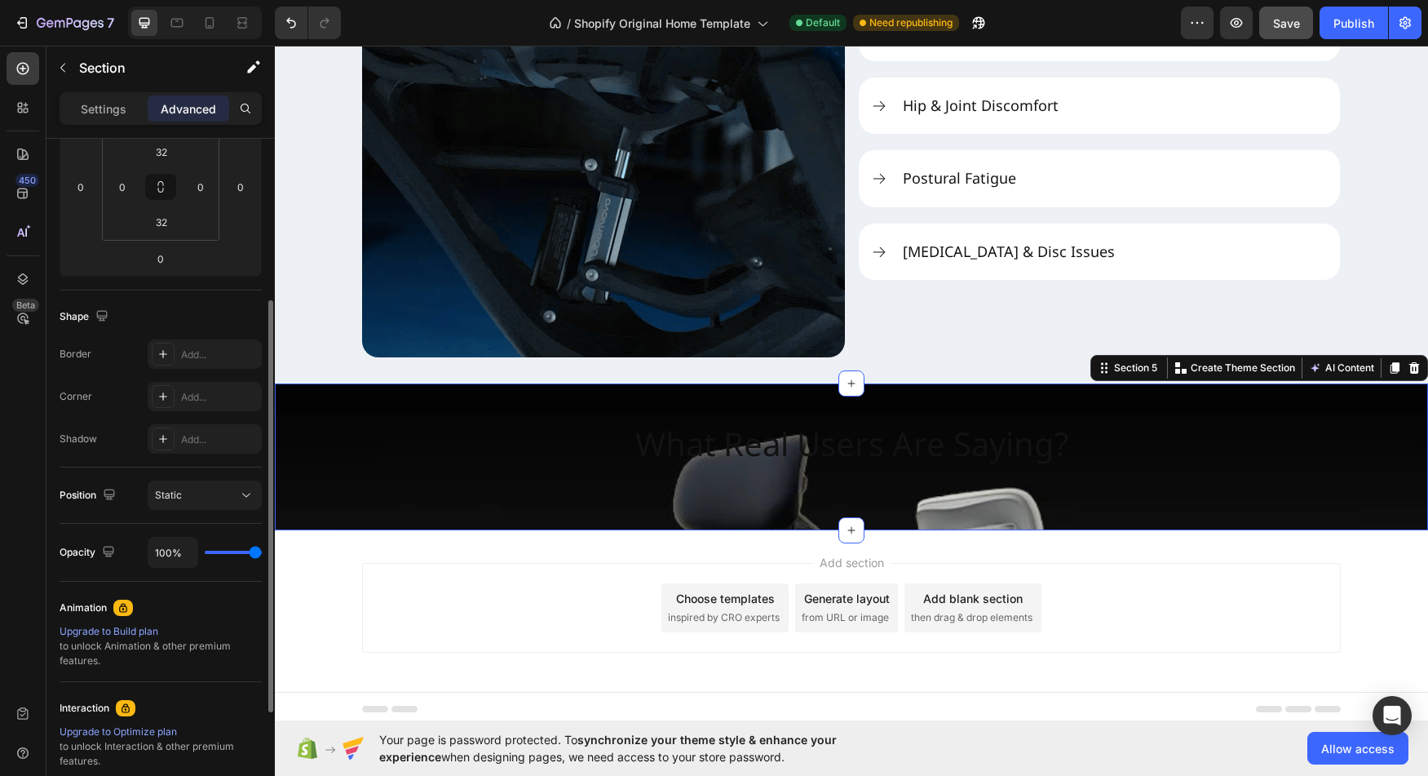
type input "90"
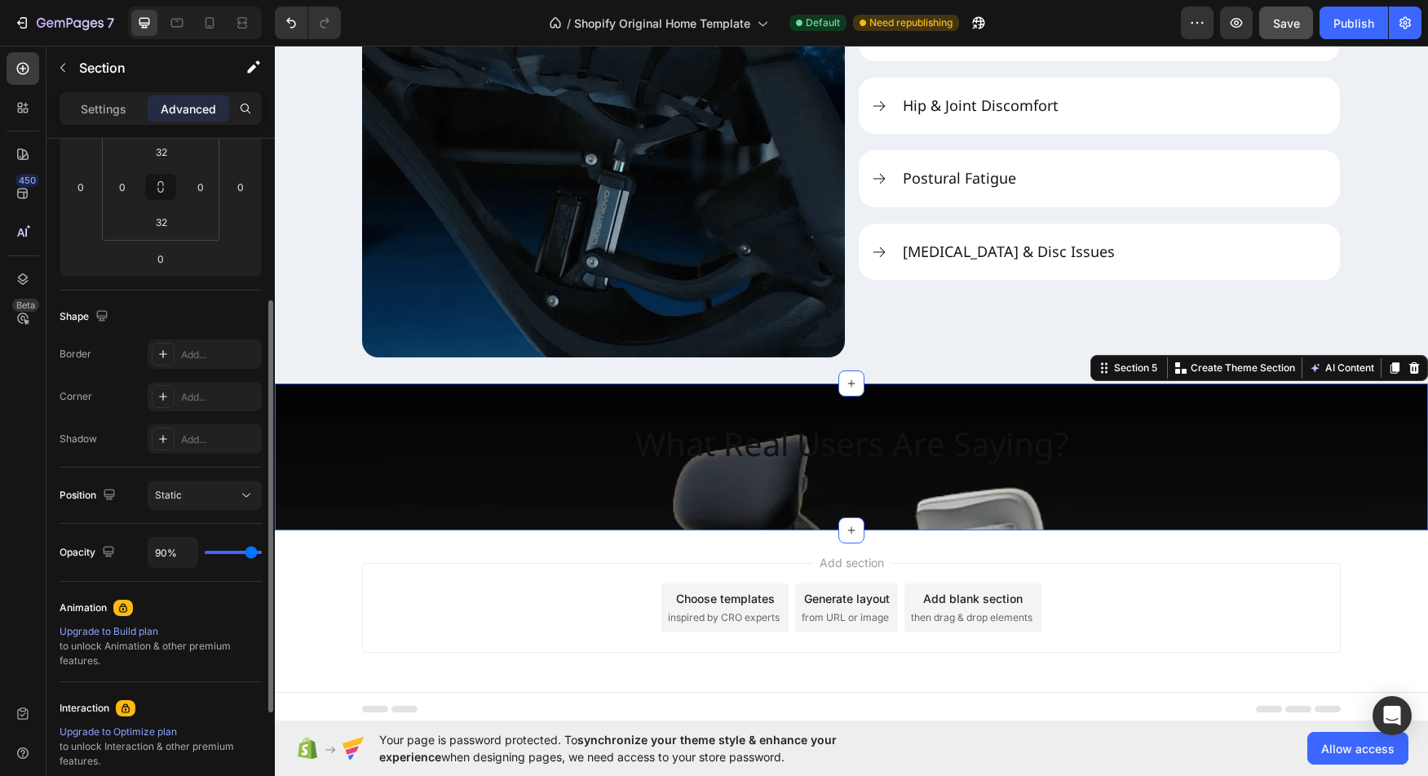
type input "83%"
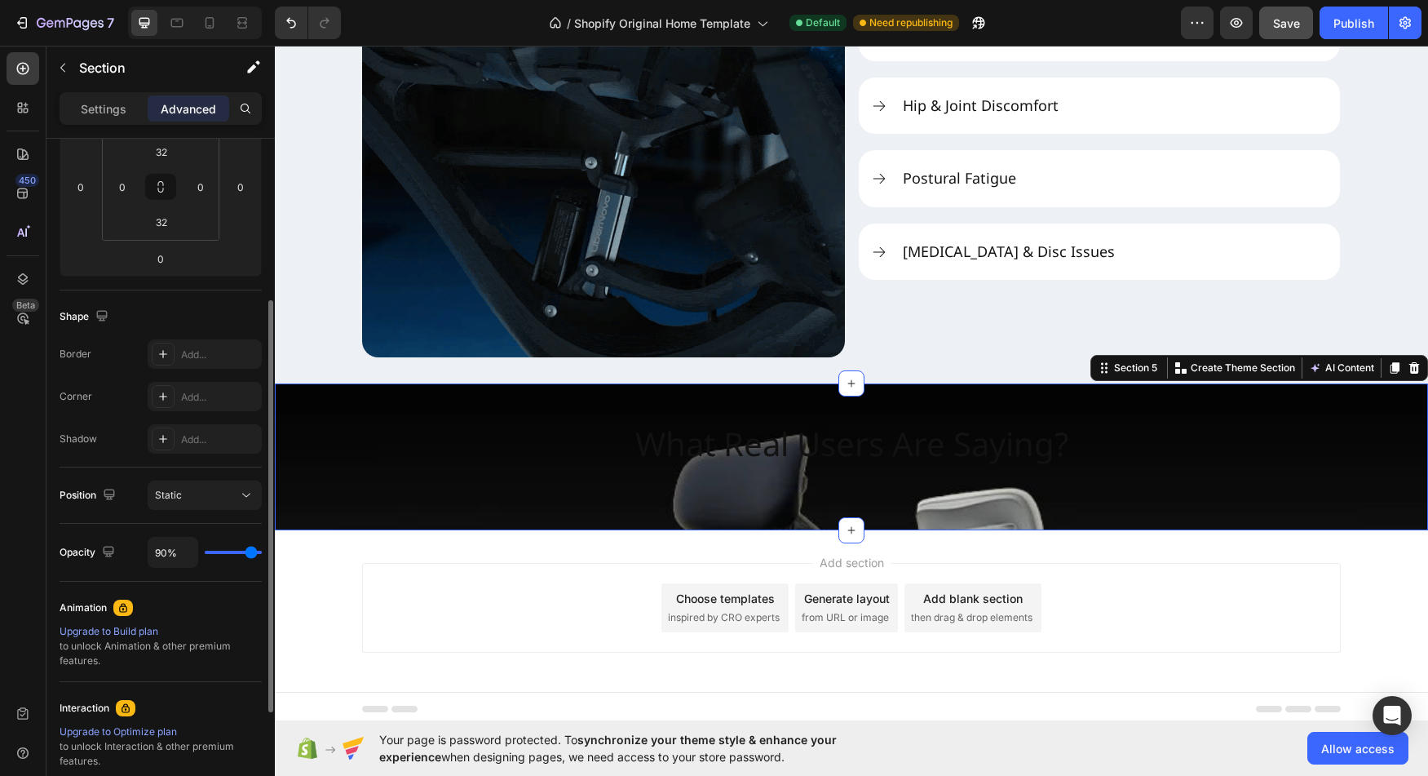
type input "83"
type input "81%"
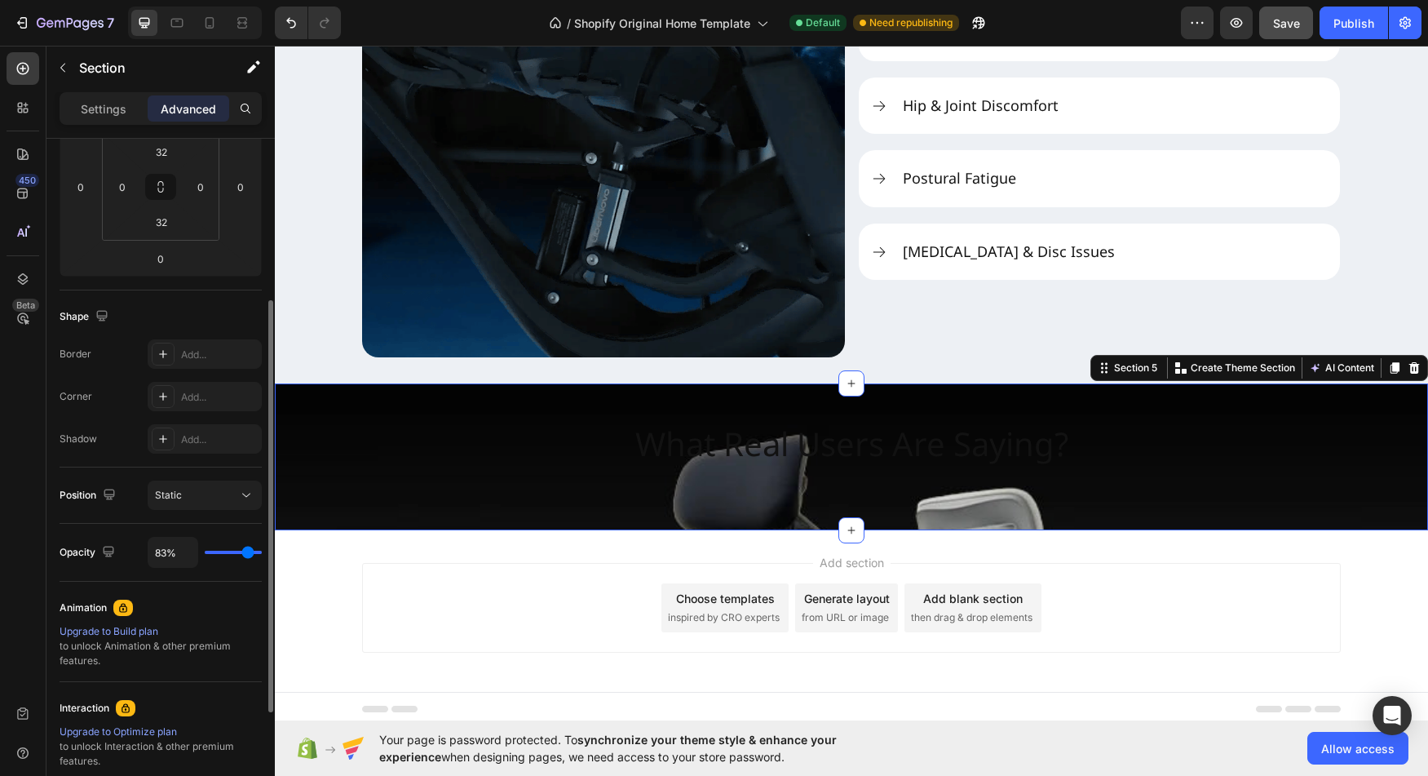
type input "81"
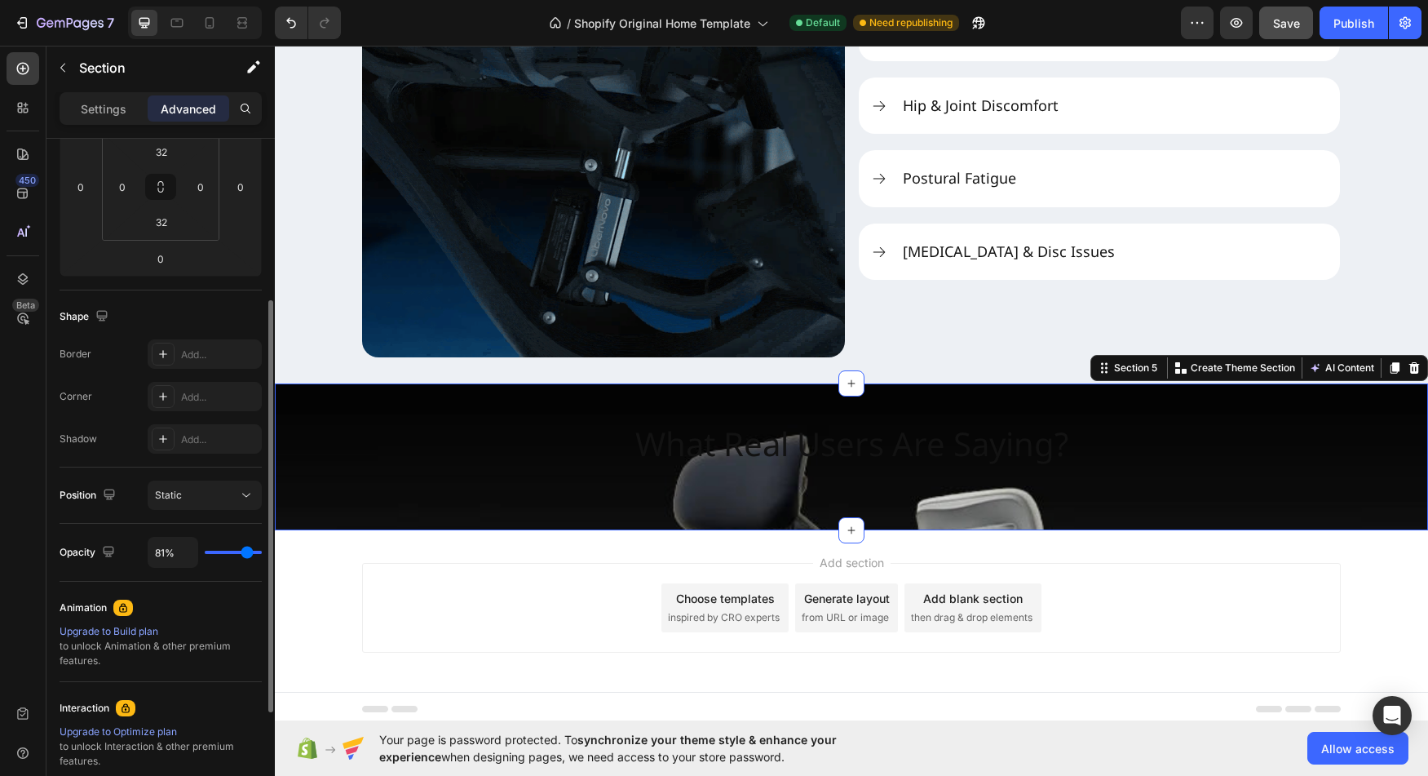
type input "79%"
type input "79"
type input "77%"
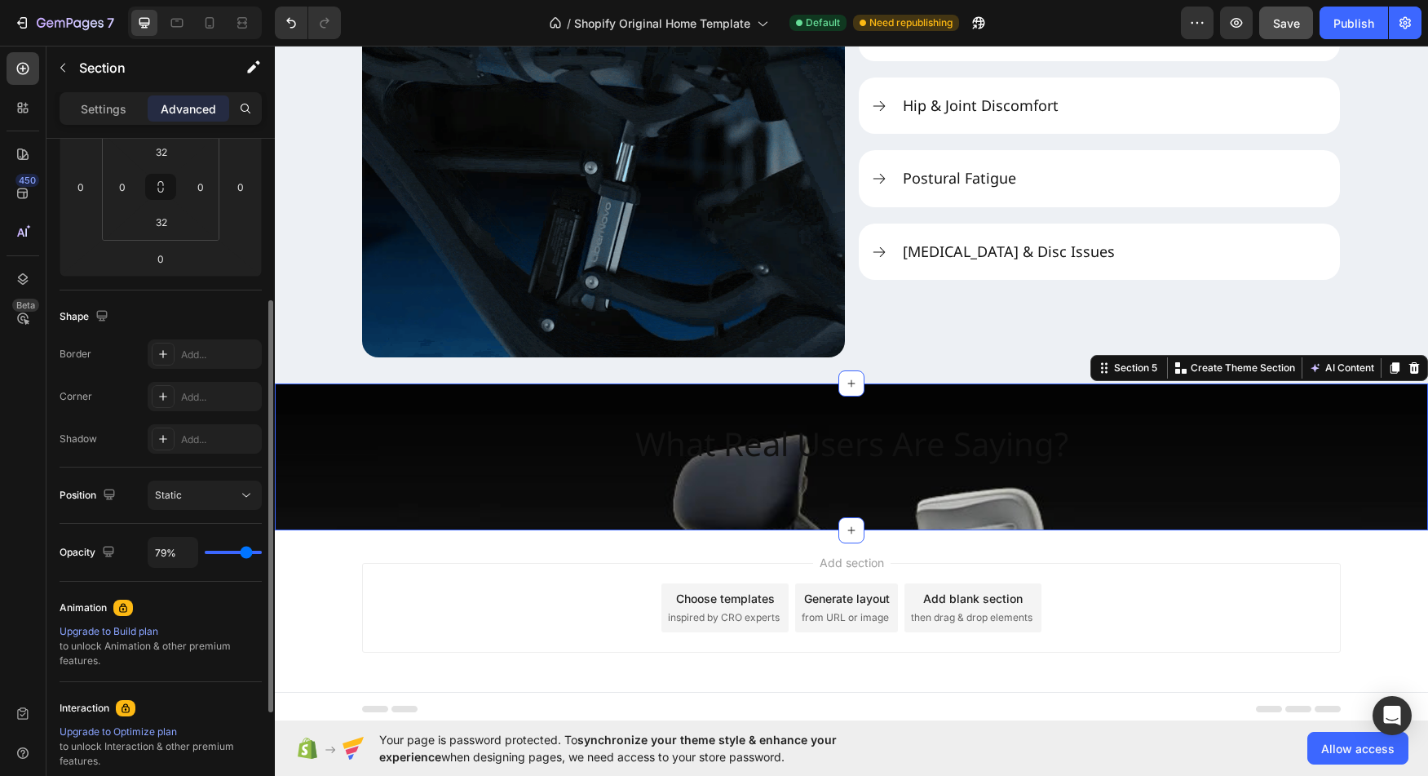
type input "77"
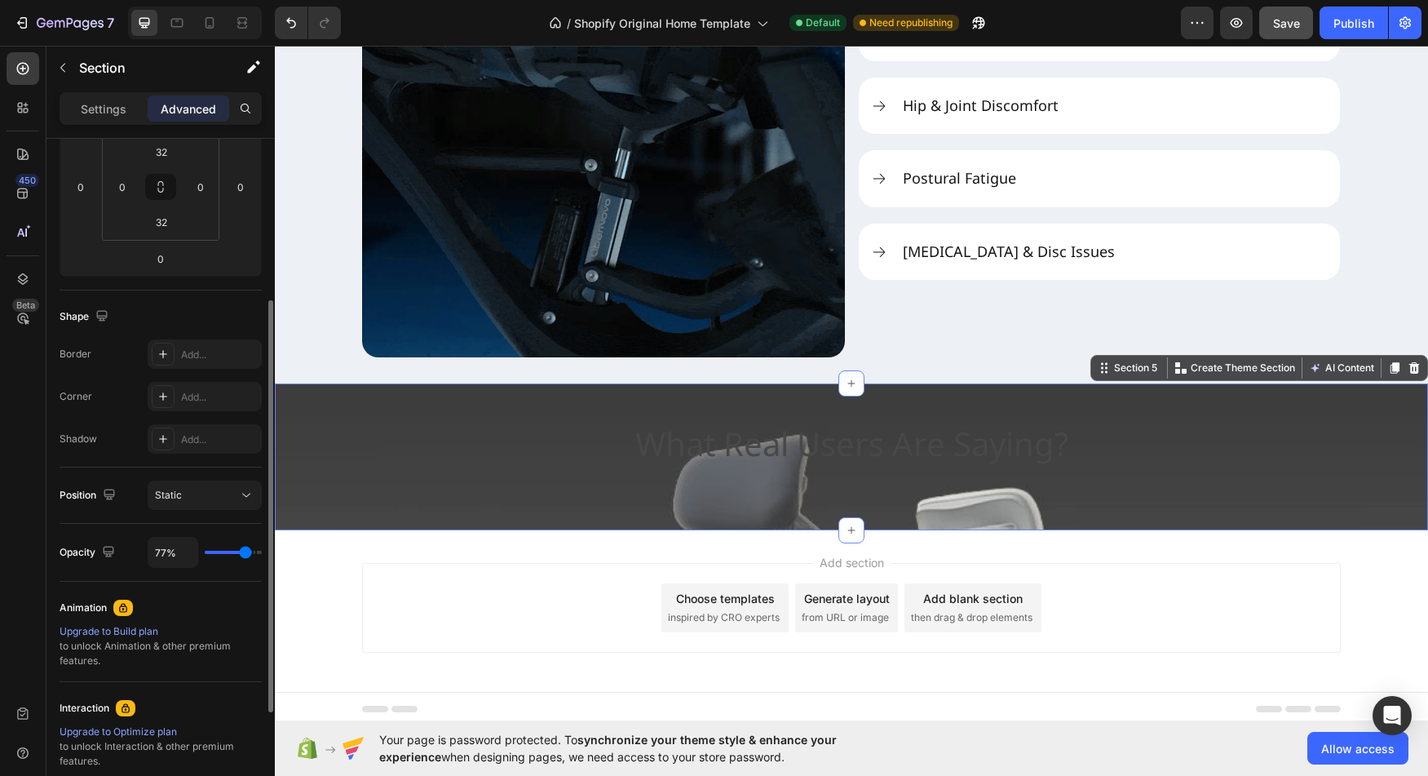
type input "75%"
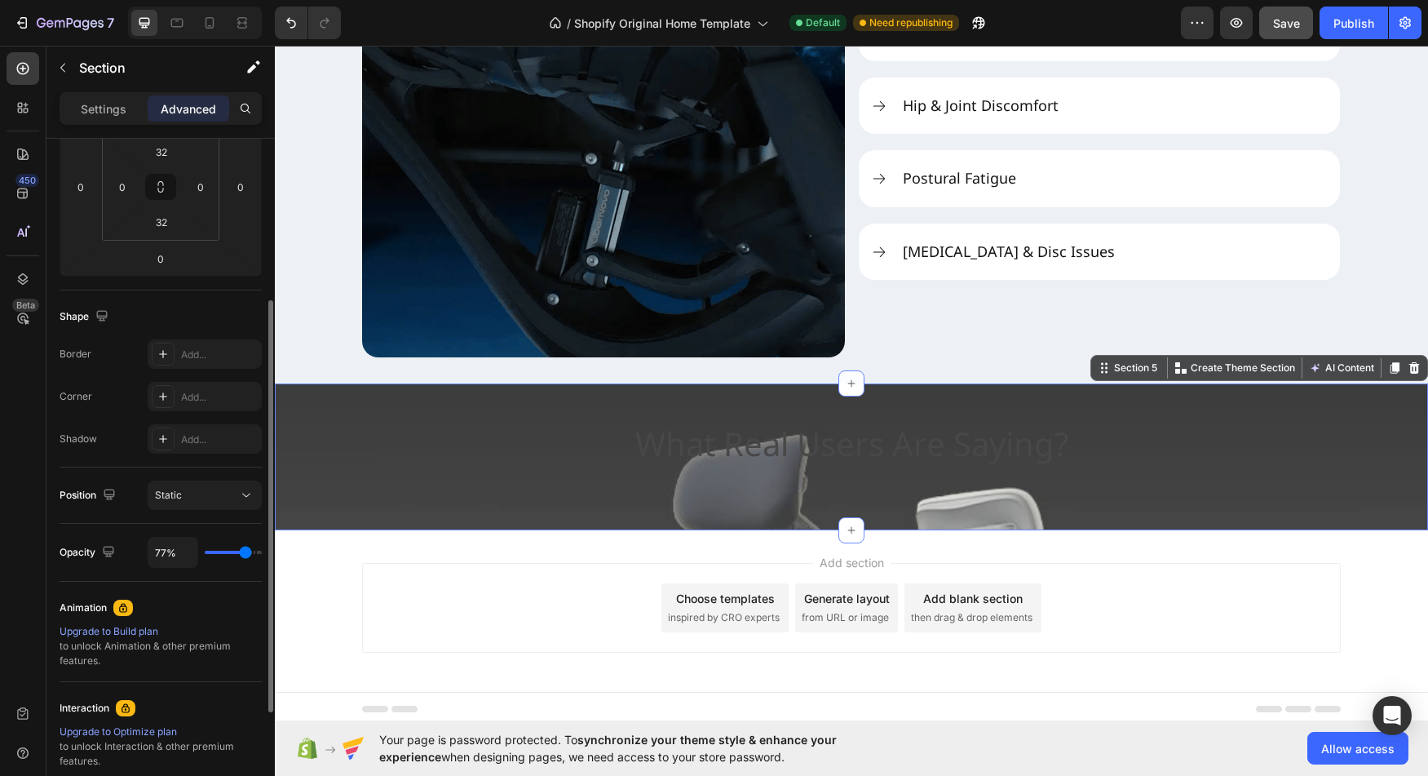
type input "75"
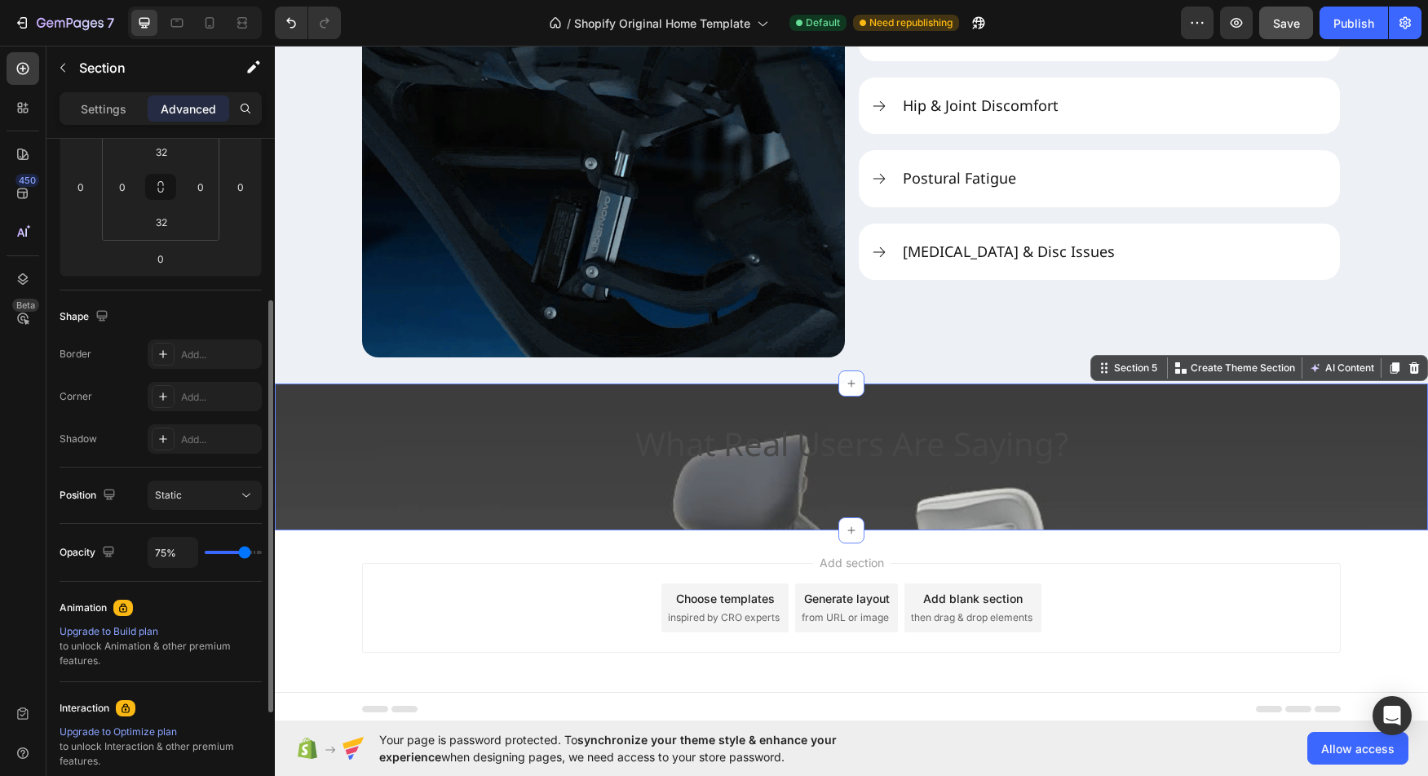
type input "73%"
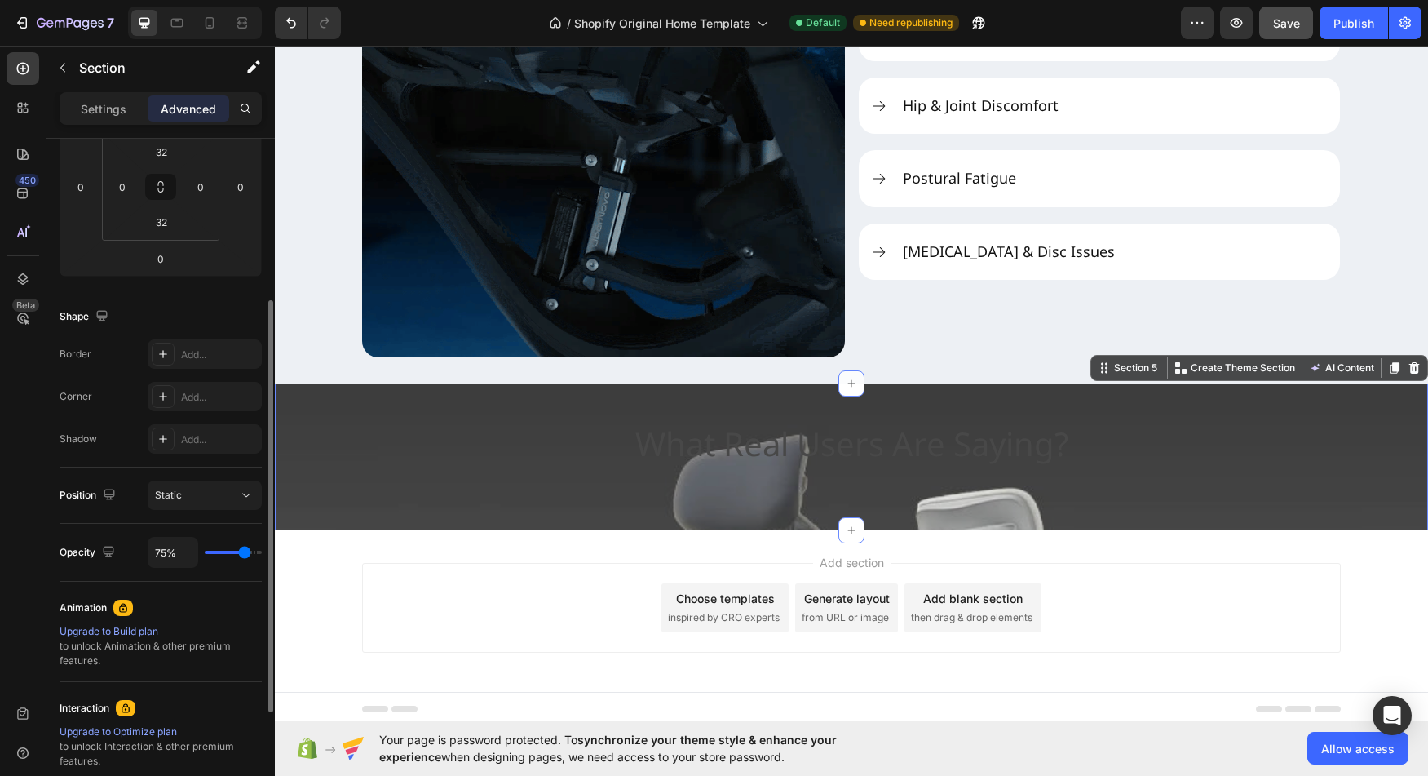
type input "73"
type input "71%"
type input "71"
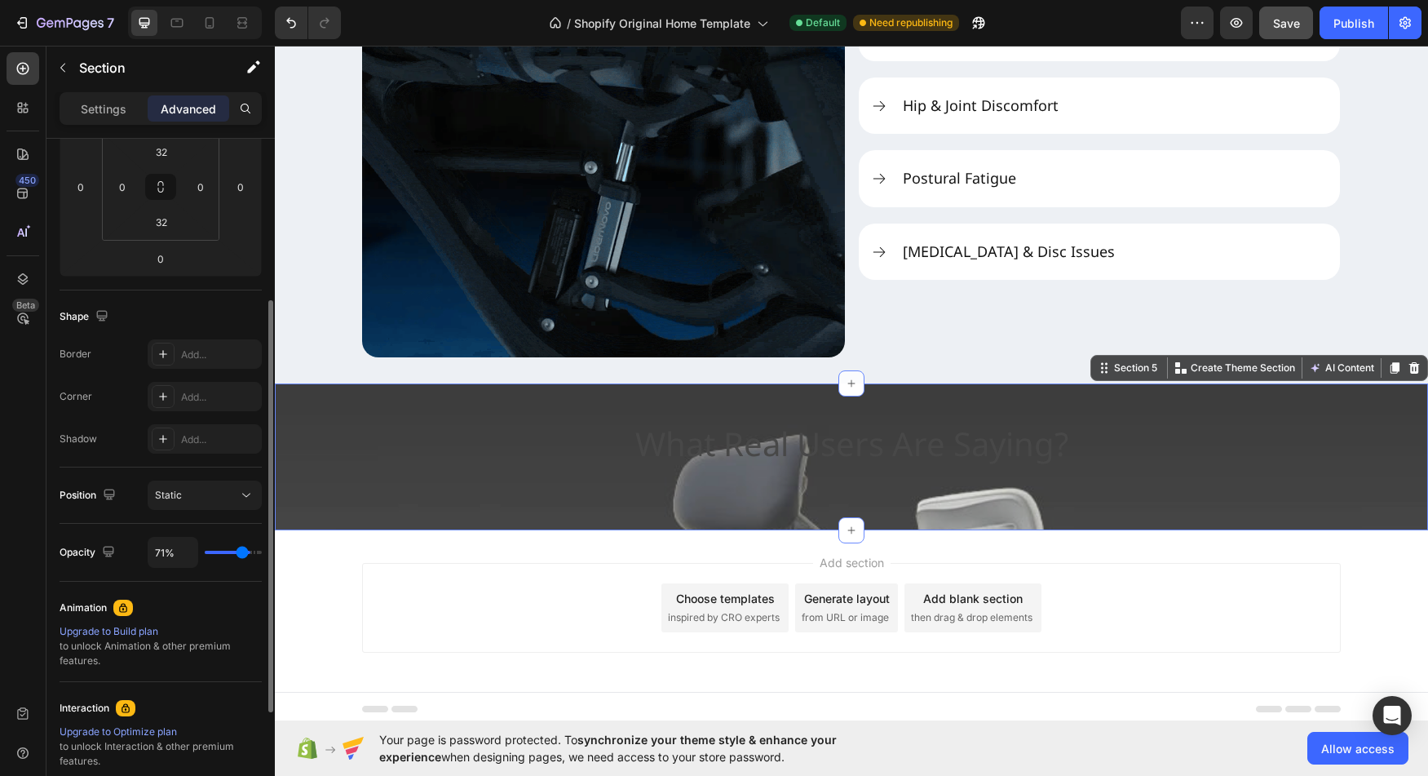
type input "69%"
type input "69"
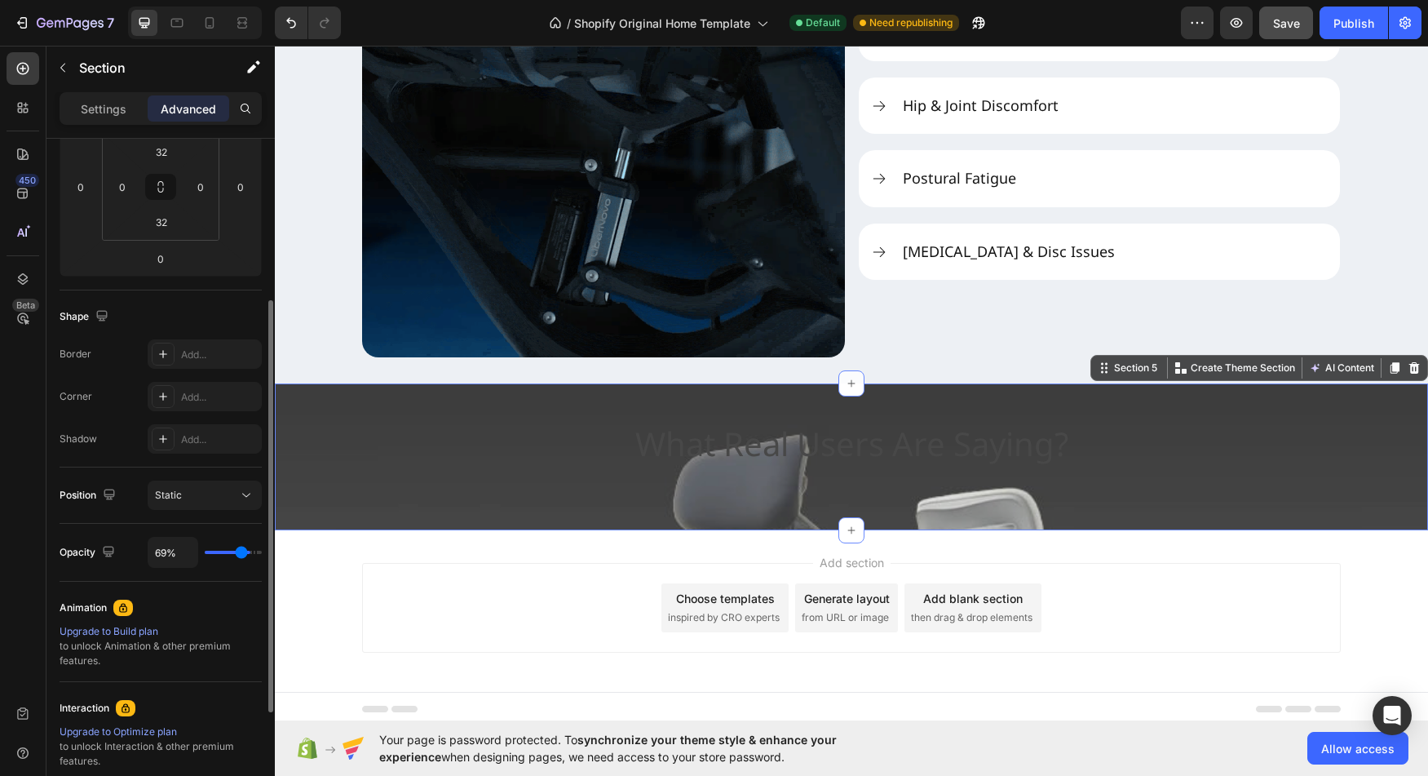
type input "67%"
type input "67"
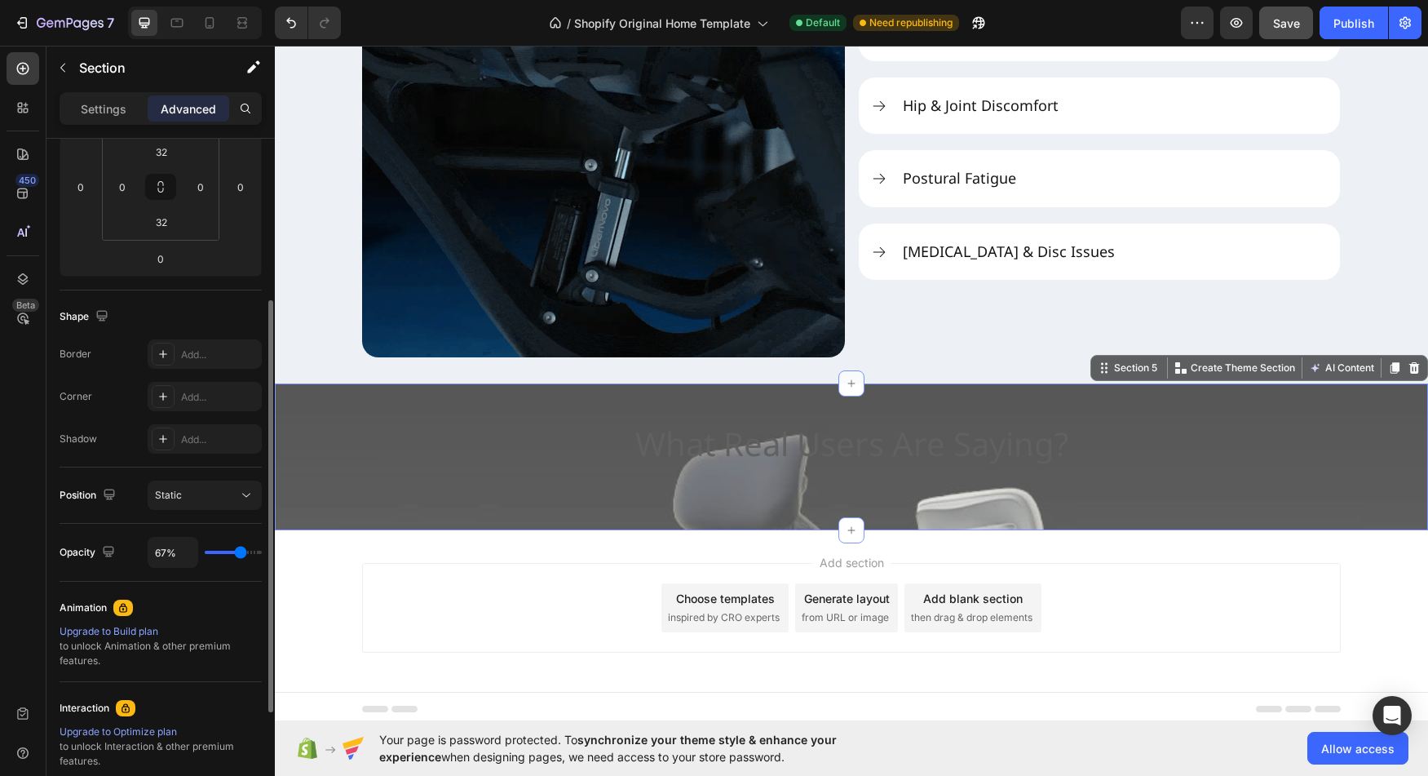
type input "65%"
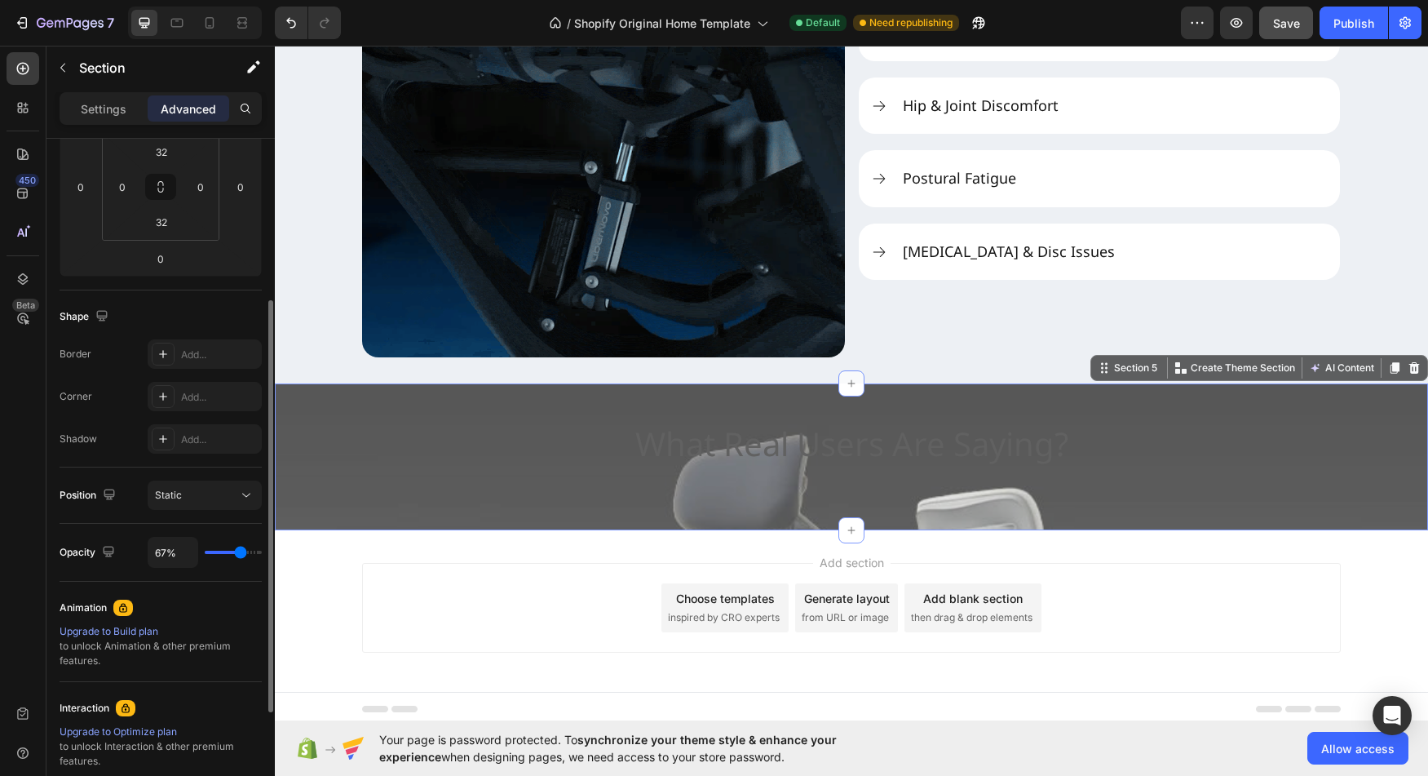
type input "65"
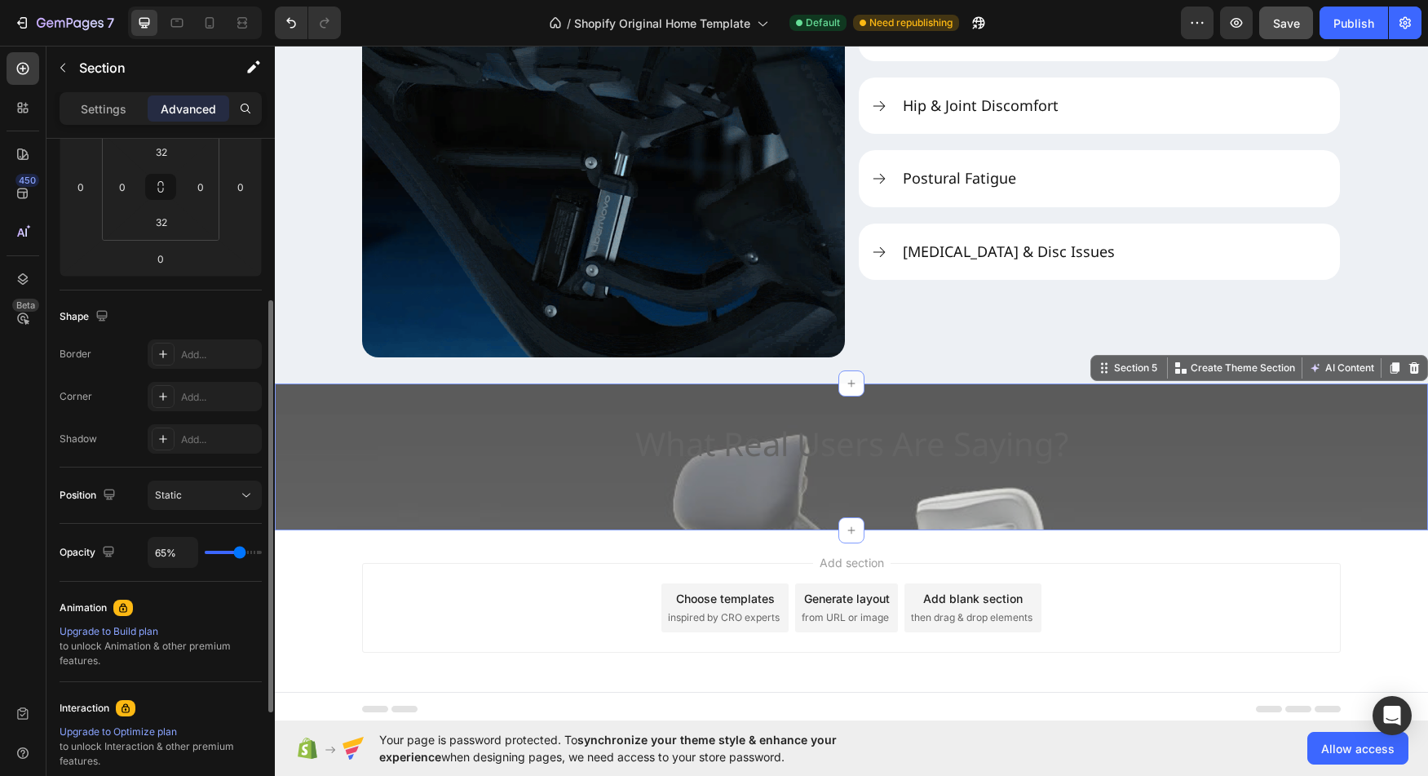
type input "63%"
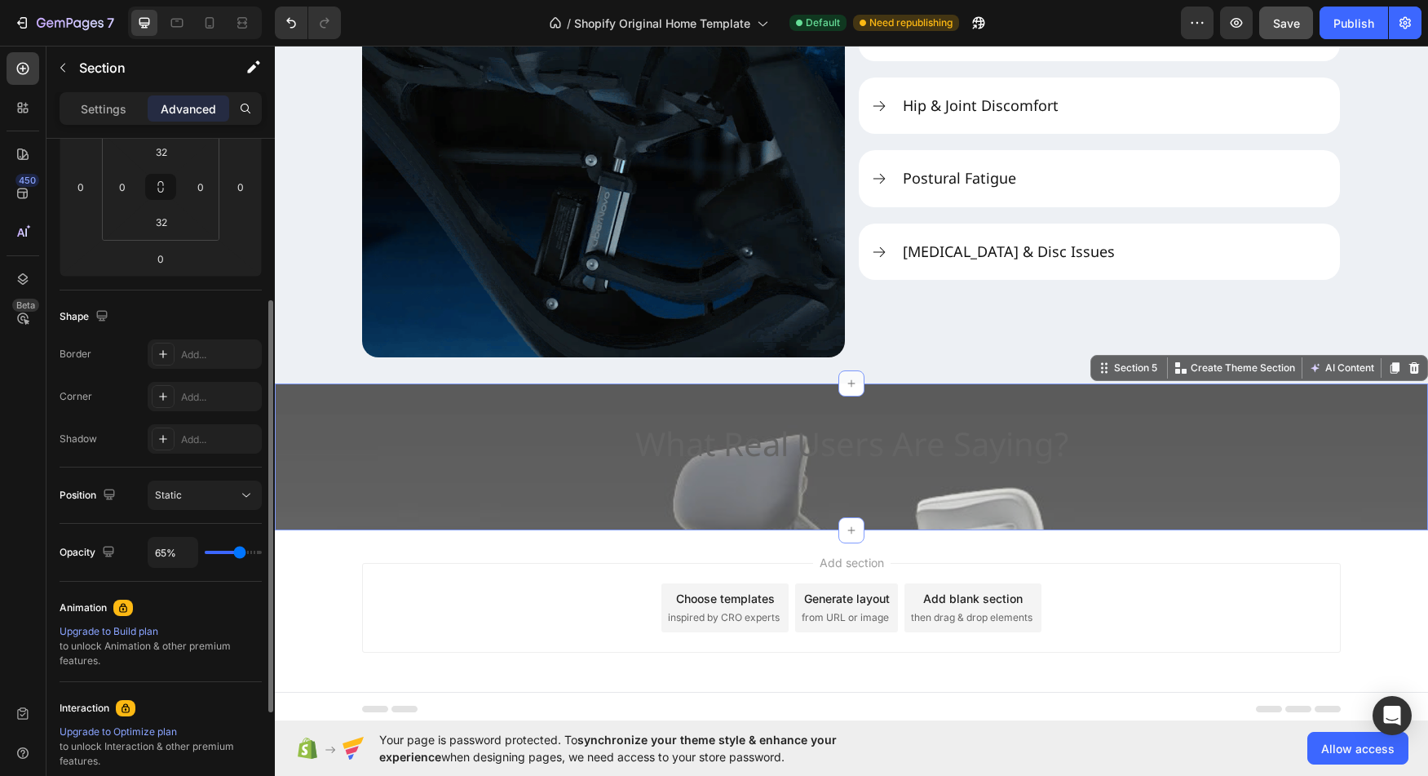
type input "63"
type input "62%"
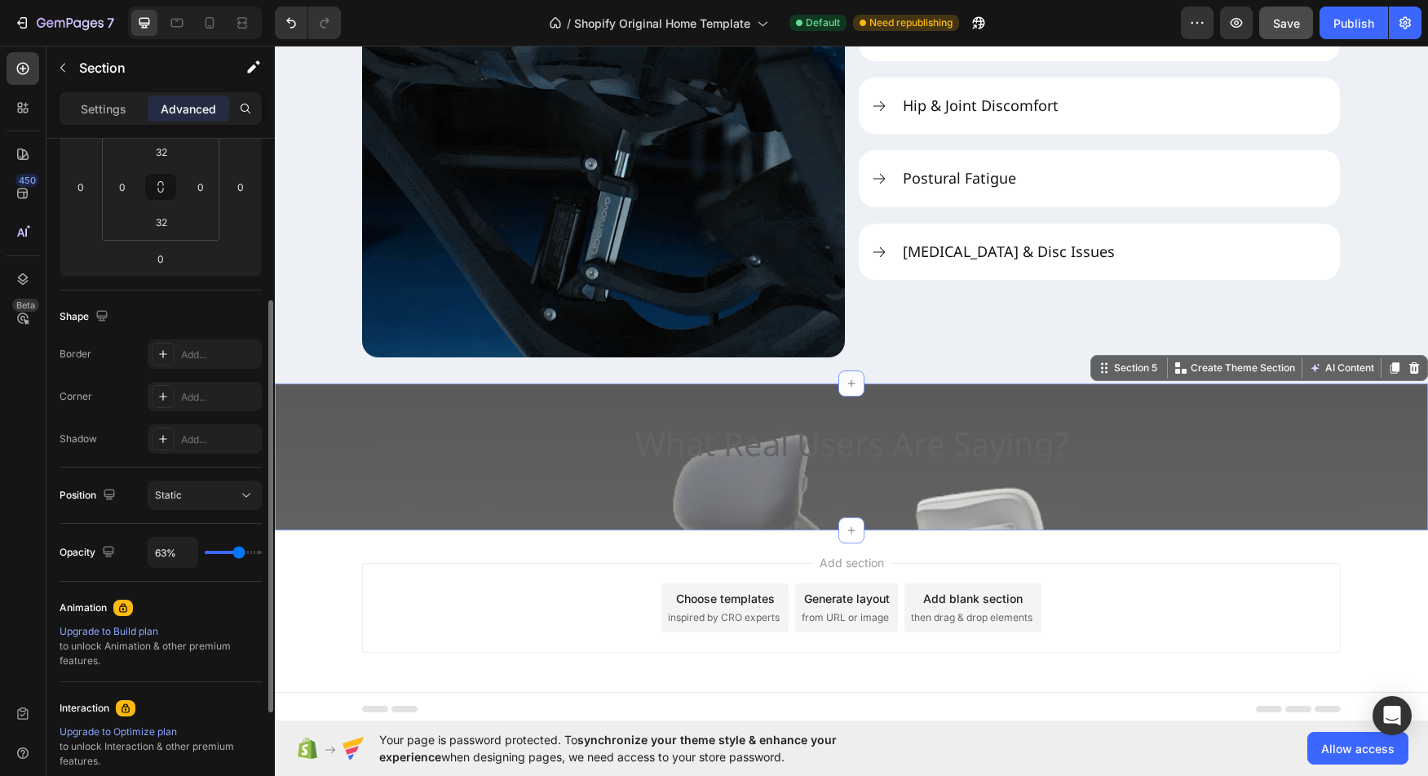
type input "62"
type input "60%"
type input "60"
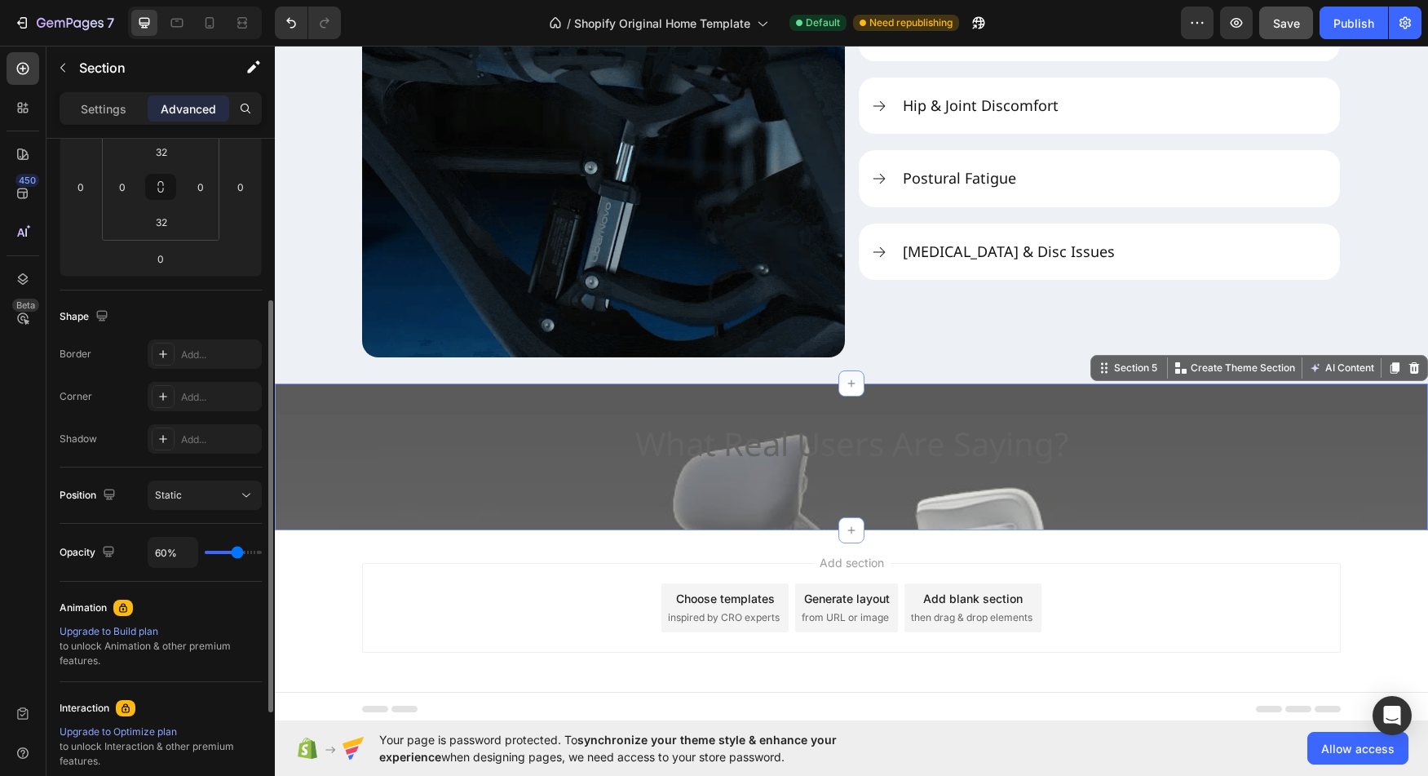
type input "58%"
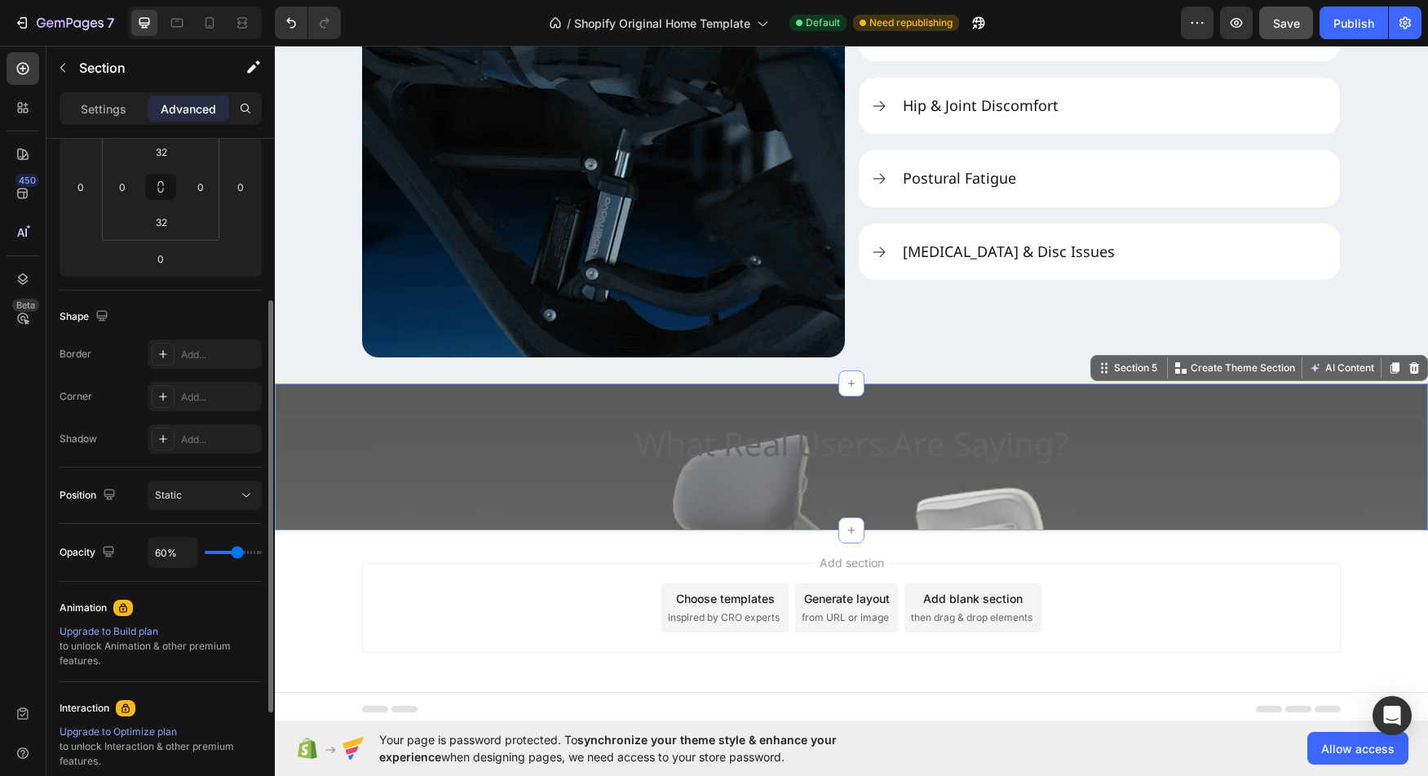
type input "58"
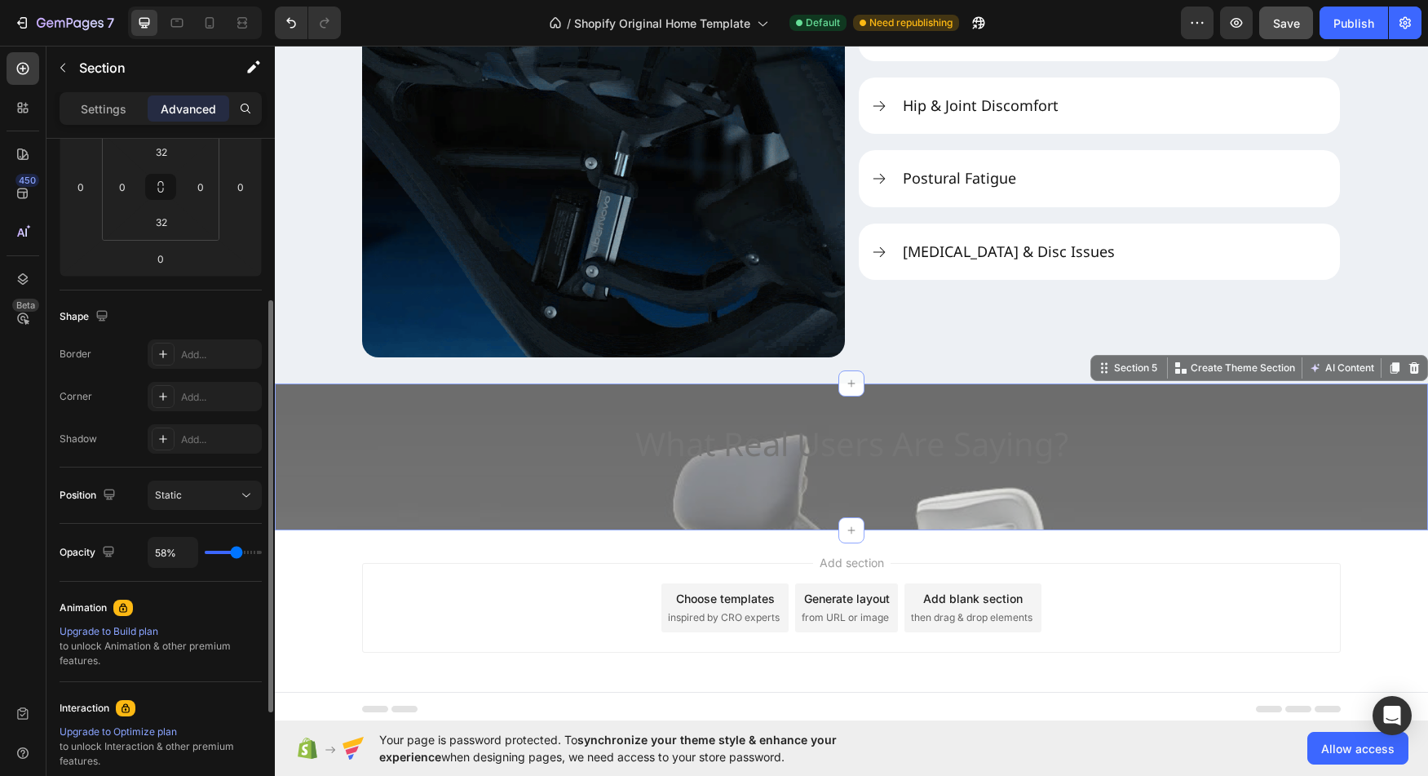
type input "56%"
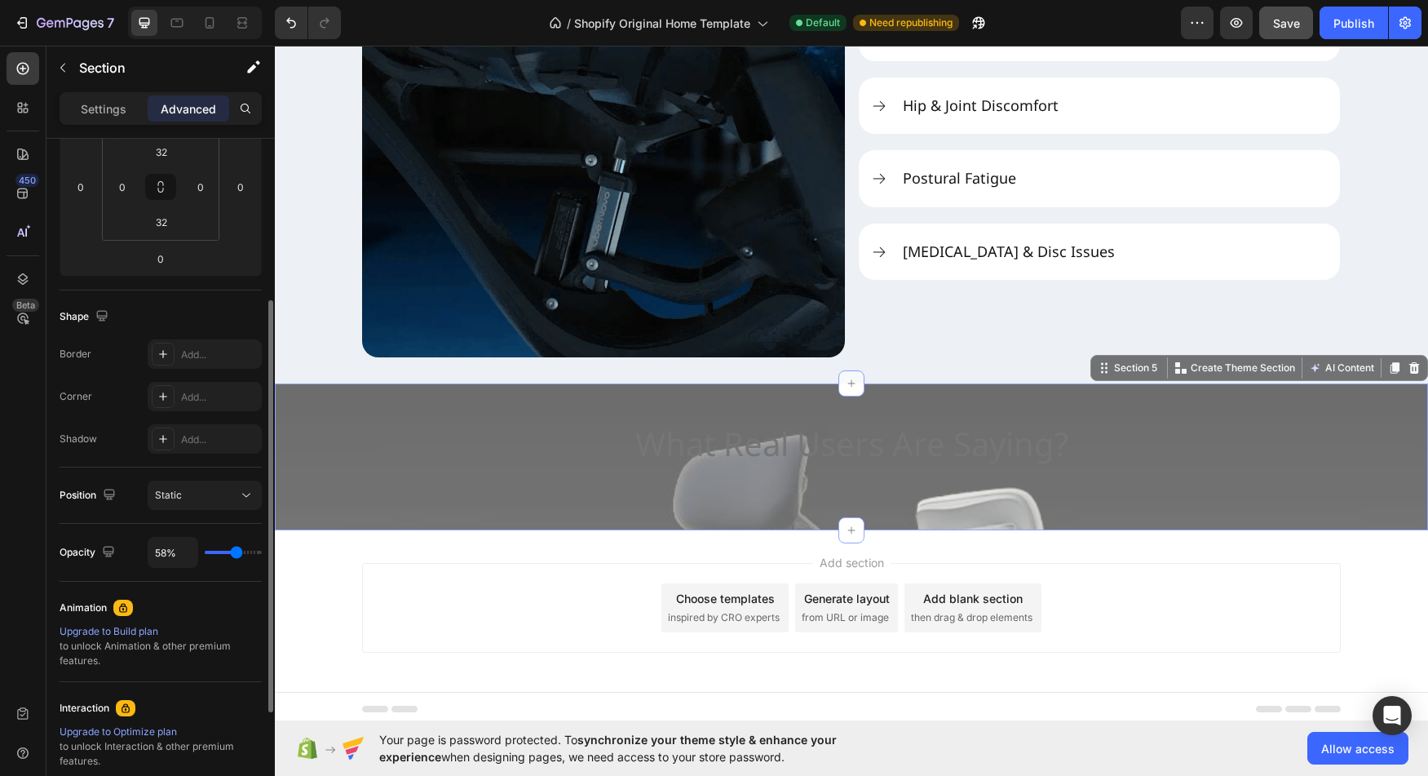
type input "56"
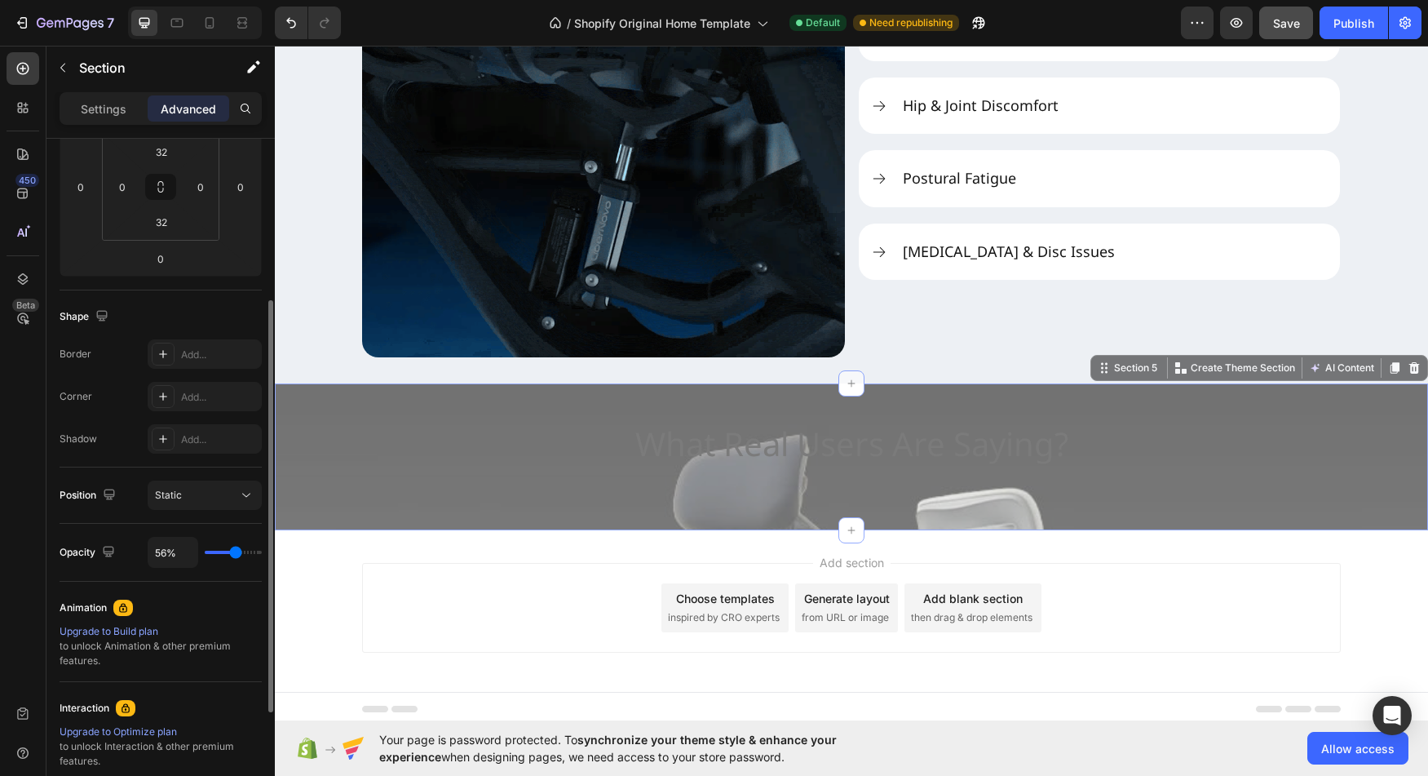
type input "54%"
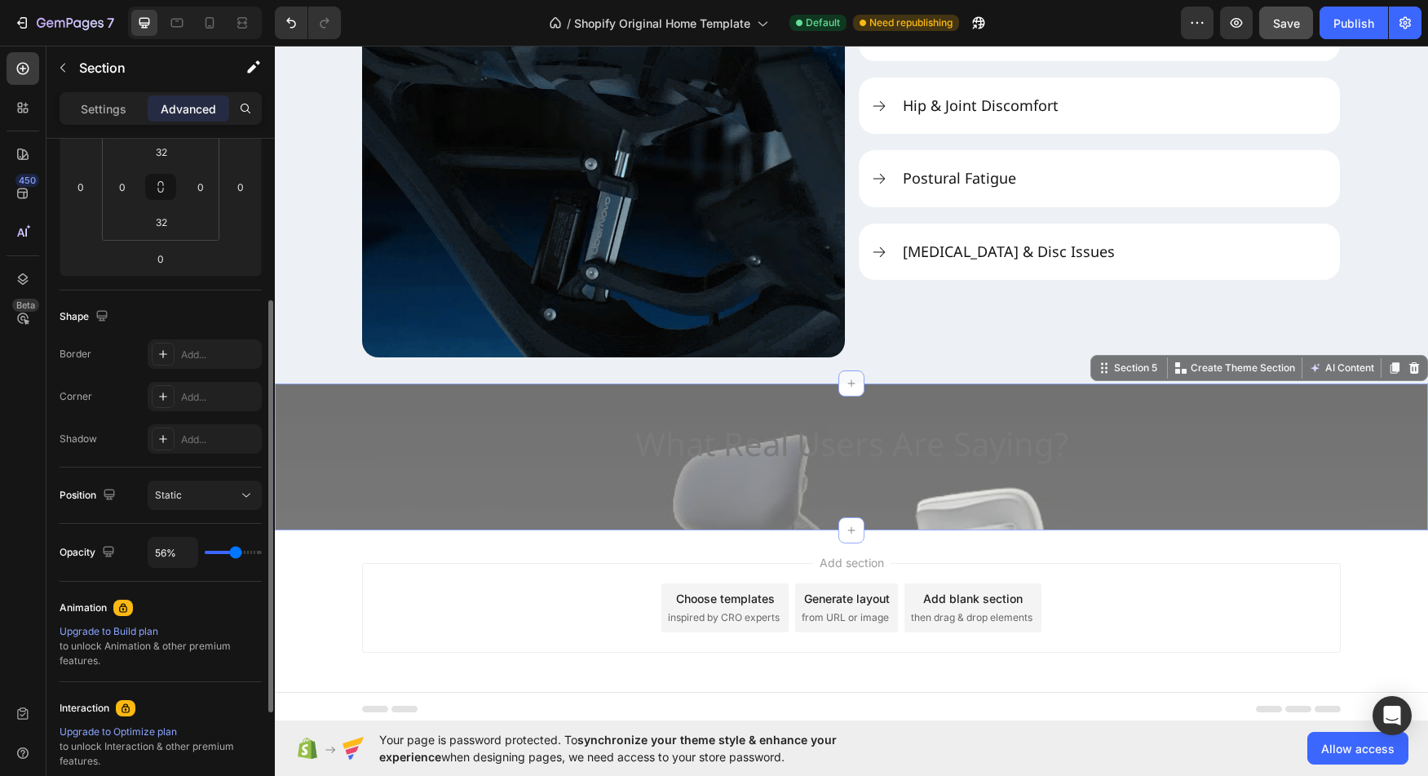
type input "54"
type input "52%"
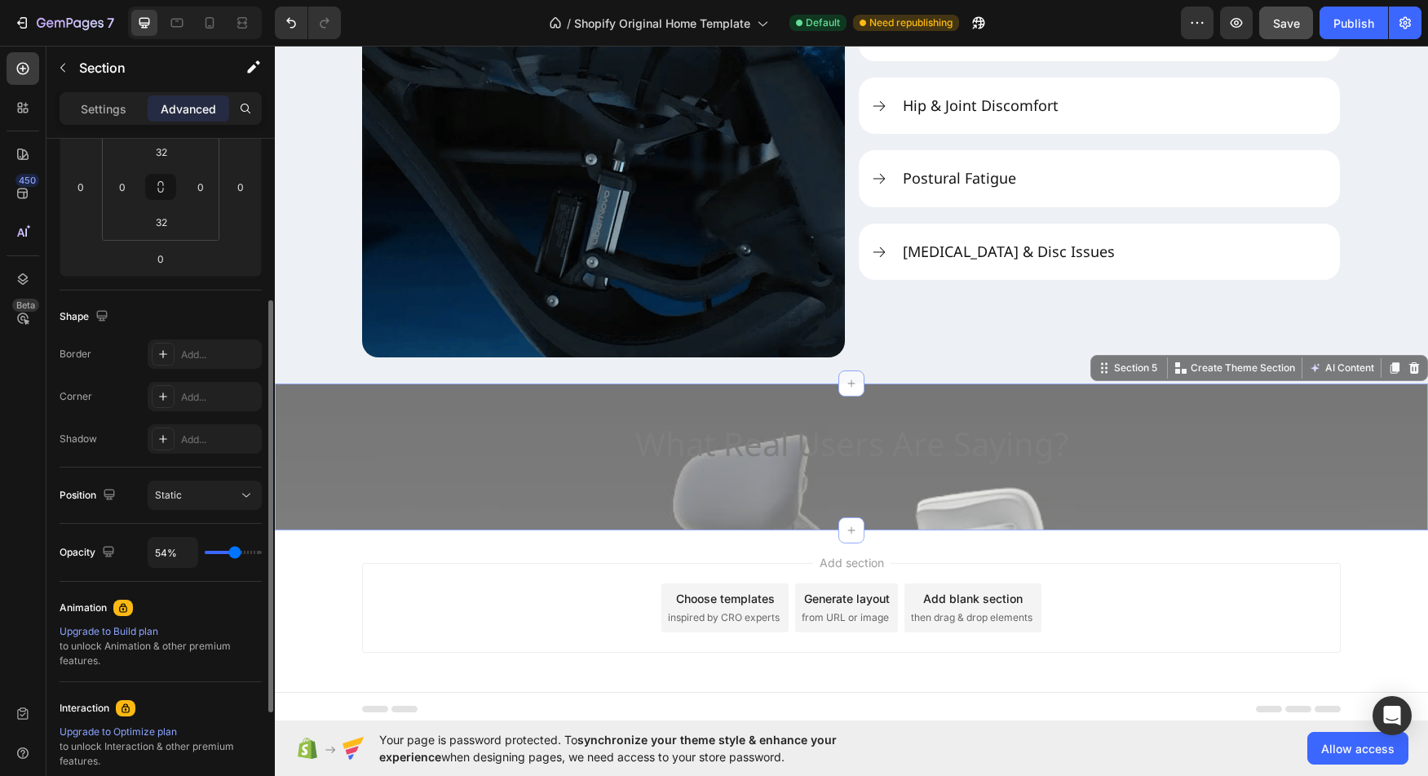
type input "52"
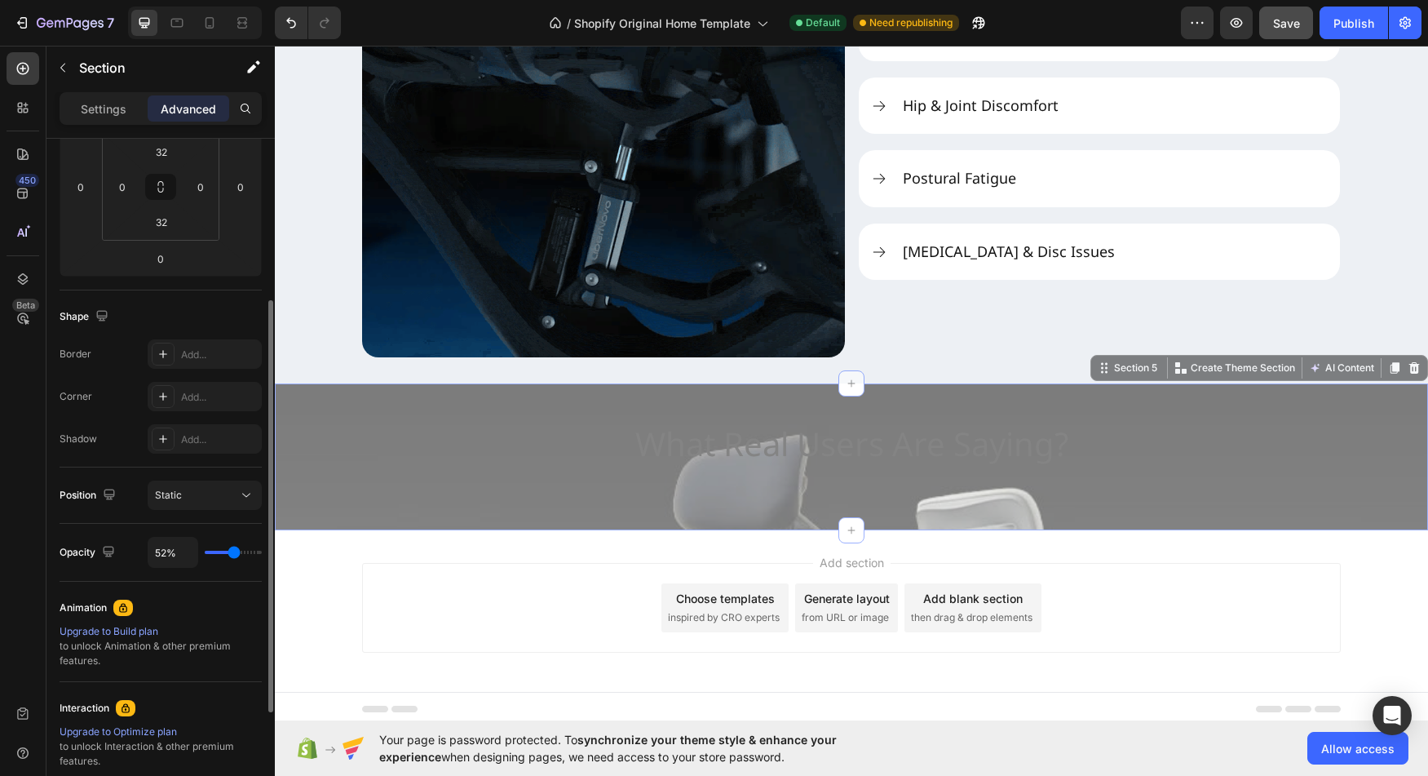
type input "50%"
drag, startPoint x: 250, startPoint y: 556, endPoint x: 233, endPoint y: 556, distance: 17.1
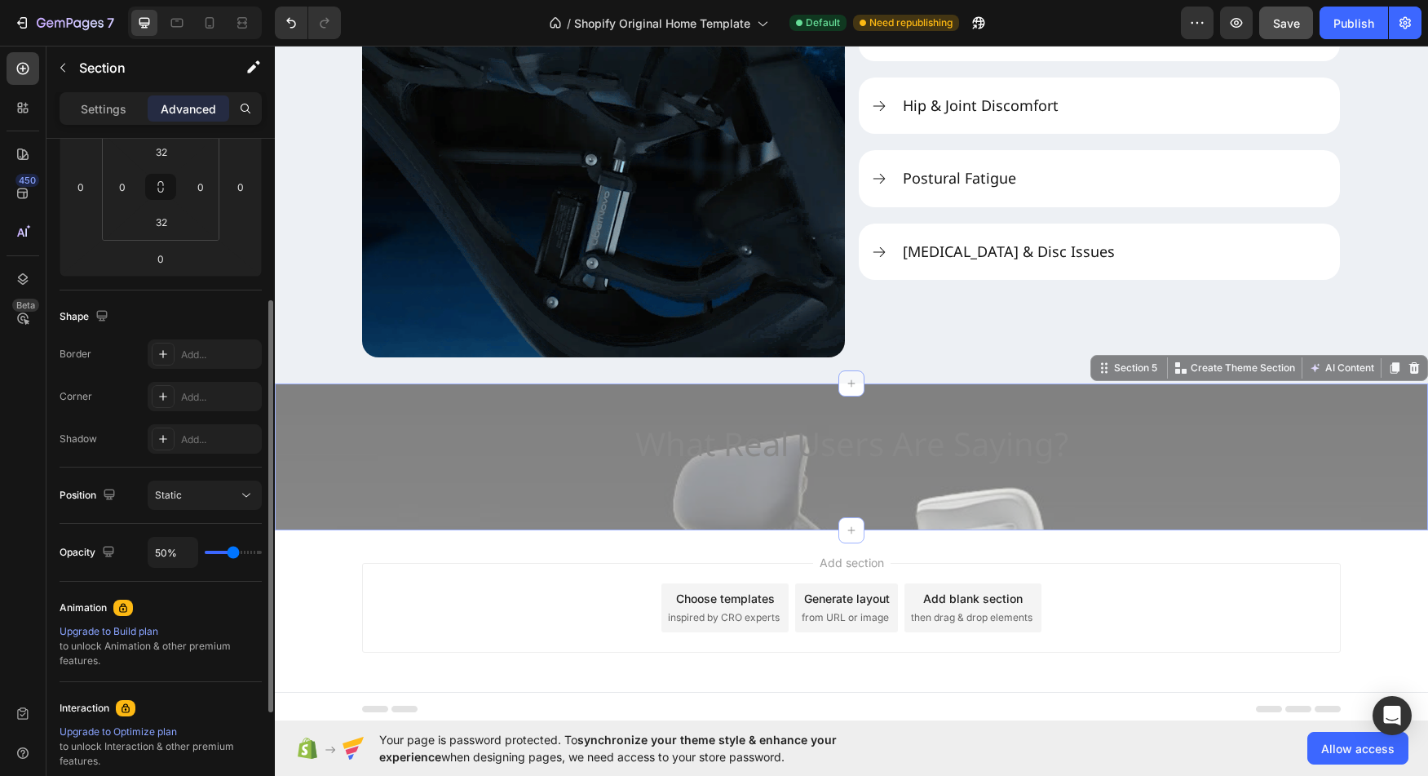
type input "50"
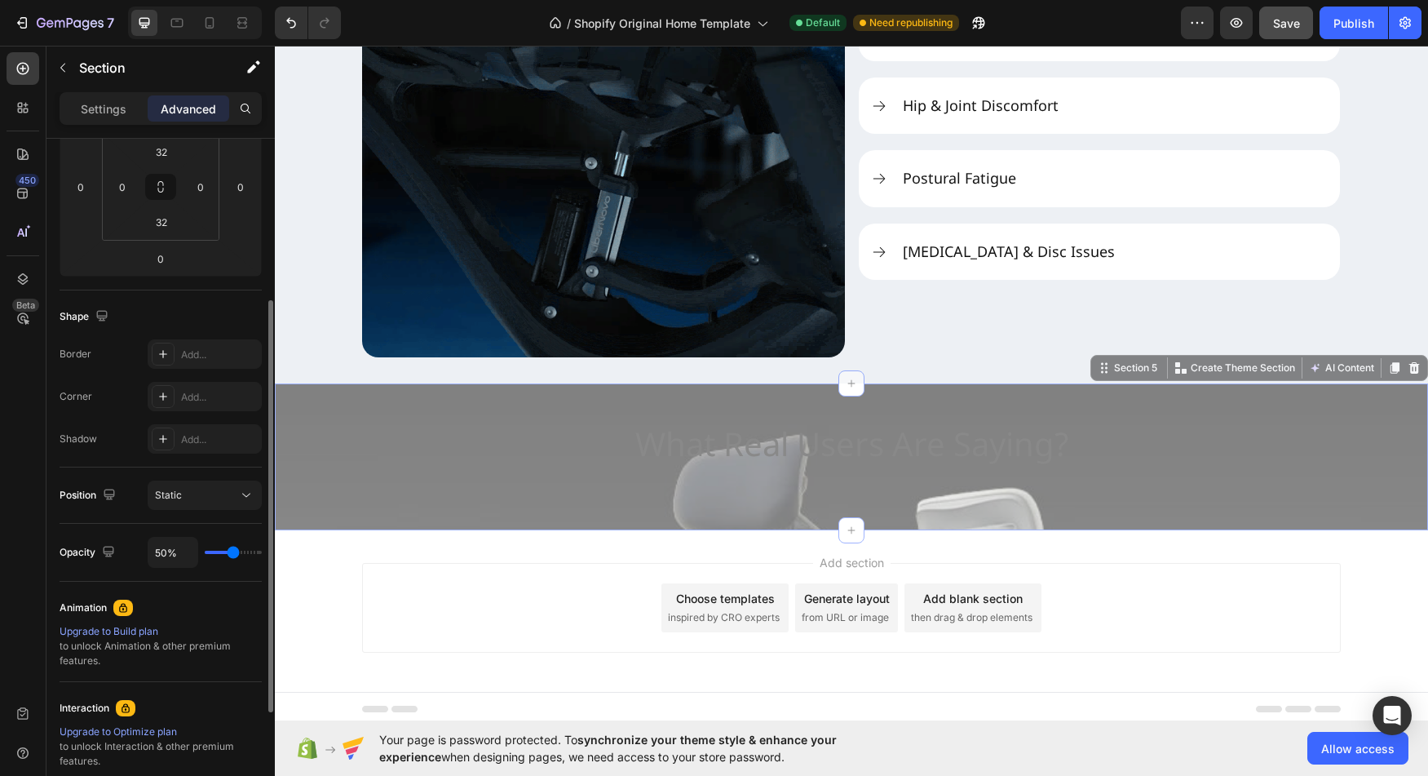
click at [233, 554] on input "range" at bounding box center [233, 552] width 57 height 3
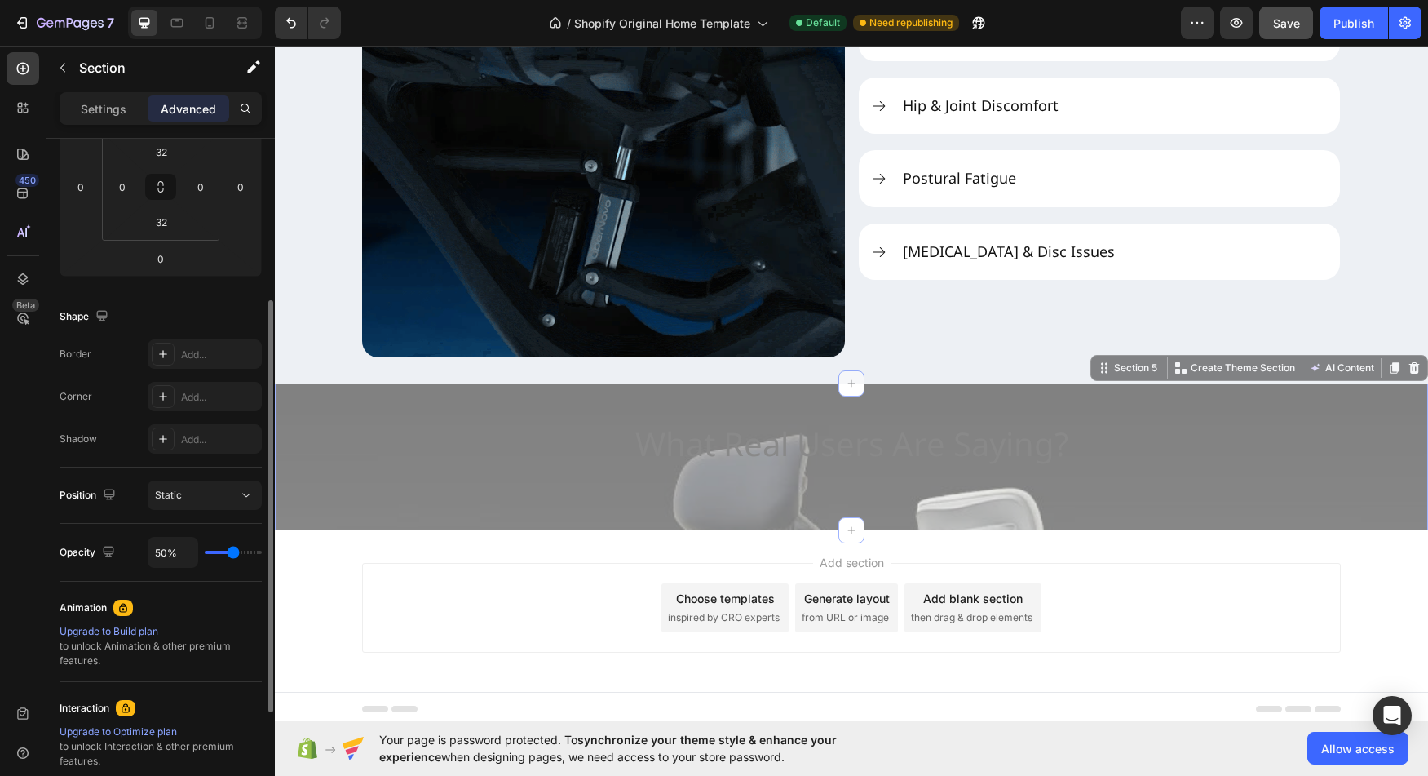
click at [238, 583] on div "Animation Upgrade to Build plan to unlock Animation & other premium features." at bounding box center [161, 632] width 202 height 100
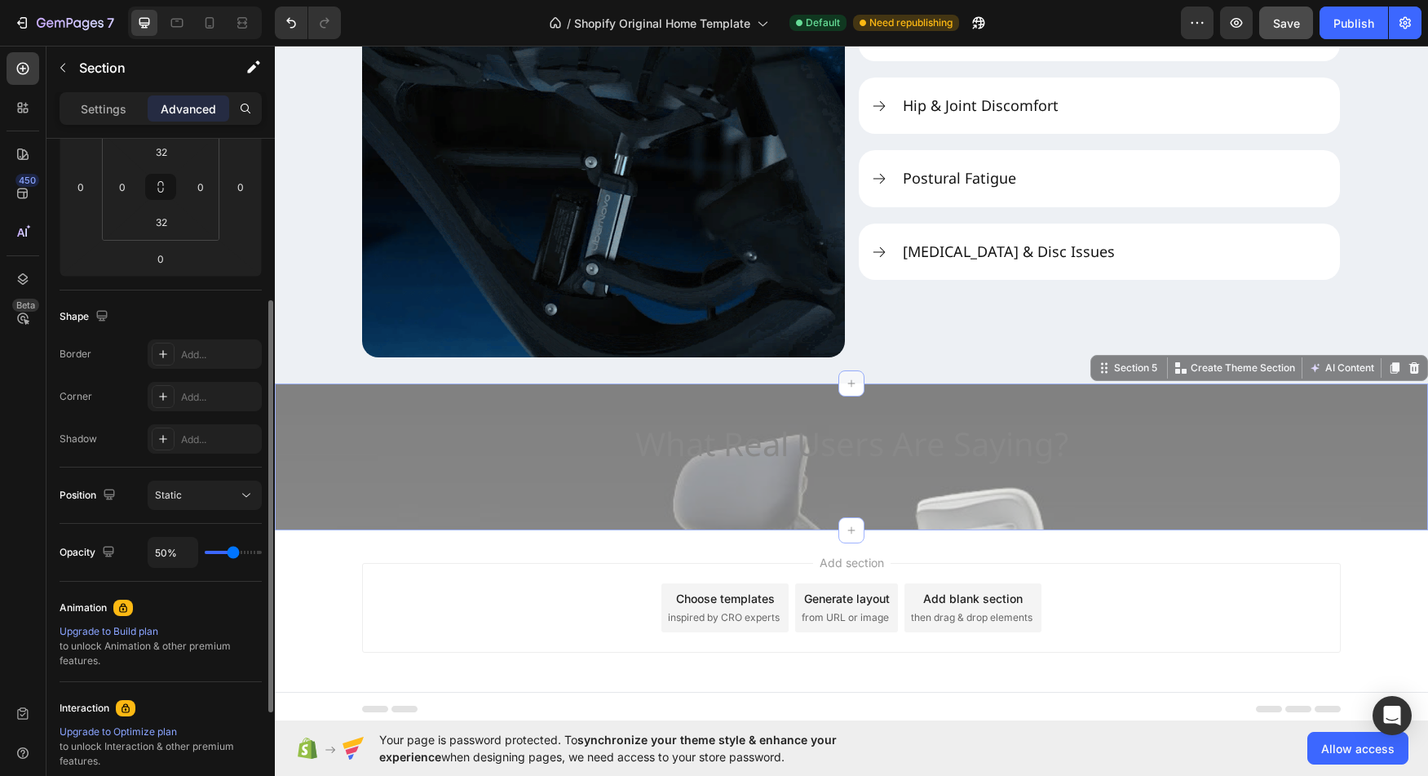
type input "62%"
type input "62"
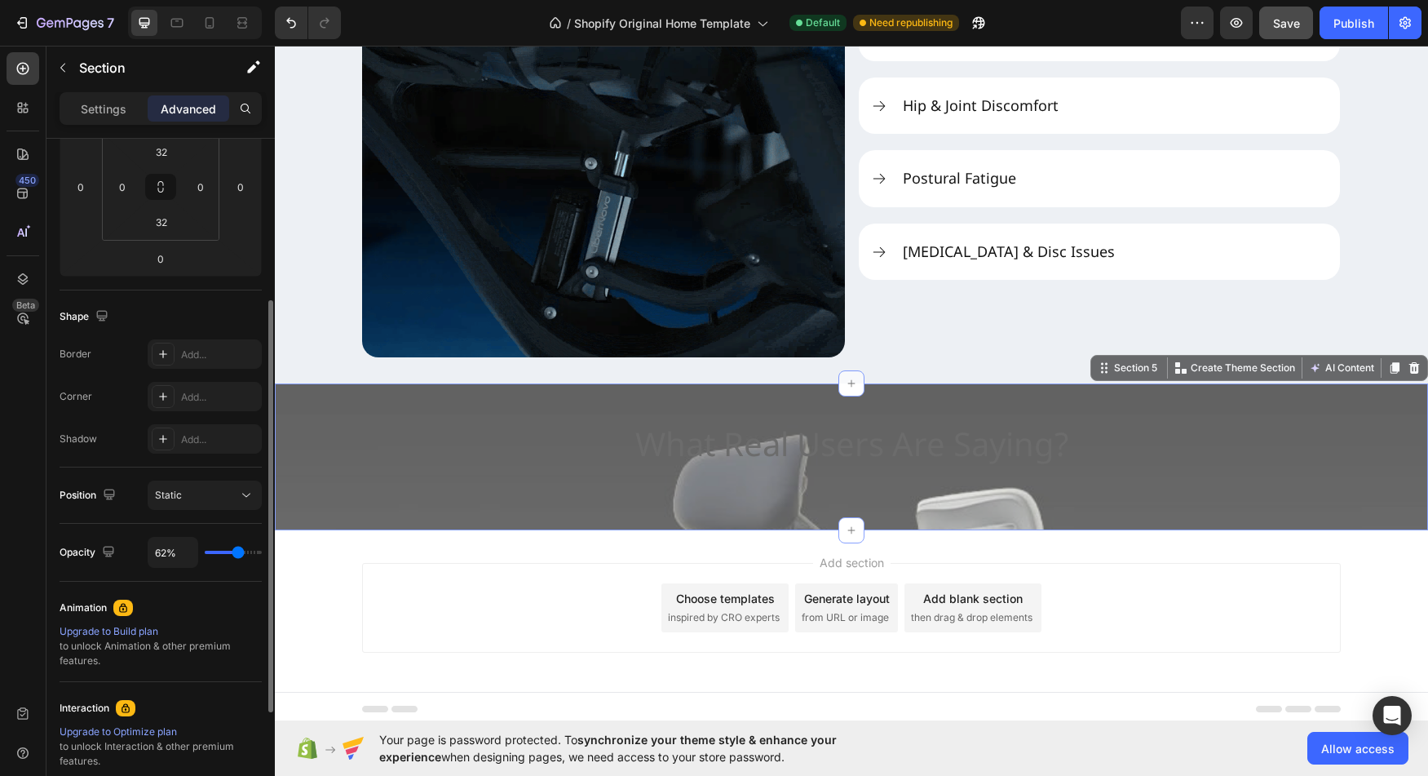
type input "71%"
type input "71"
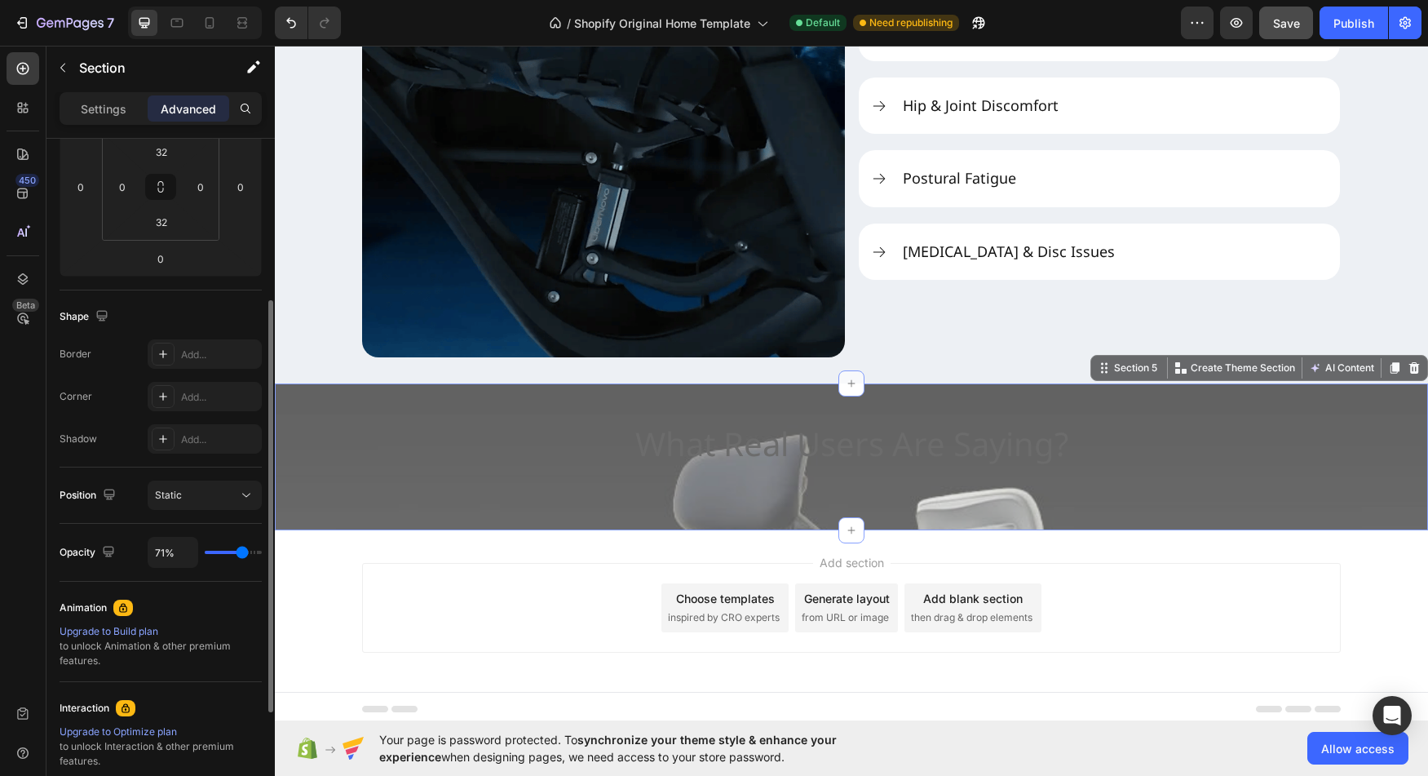
type input "88%"
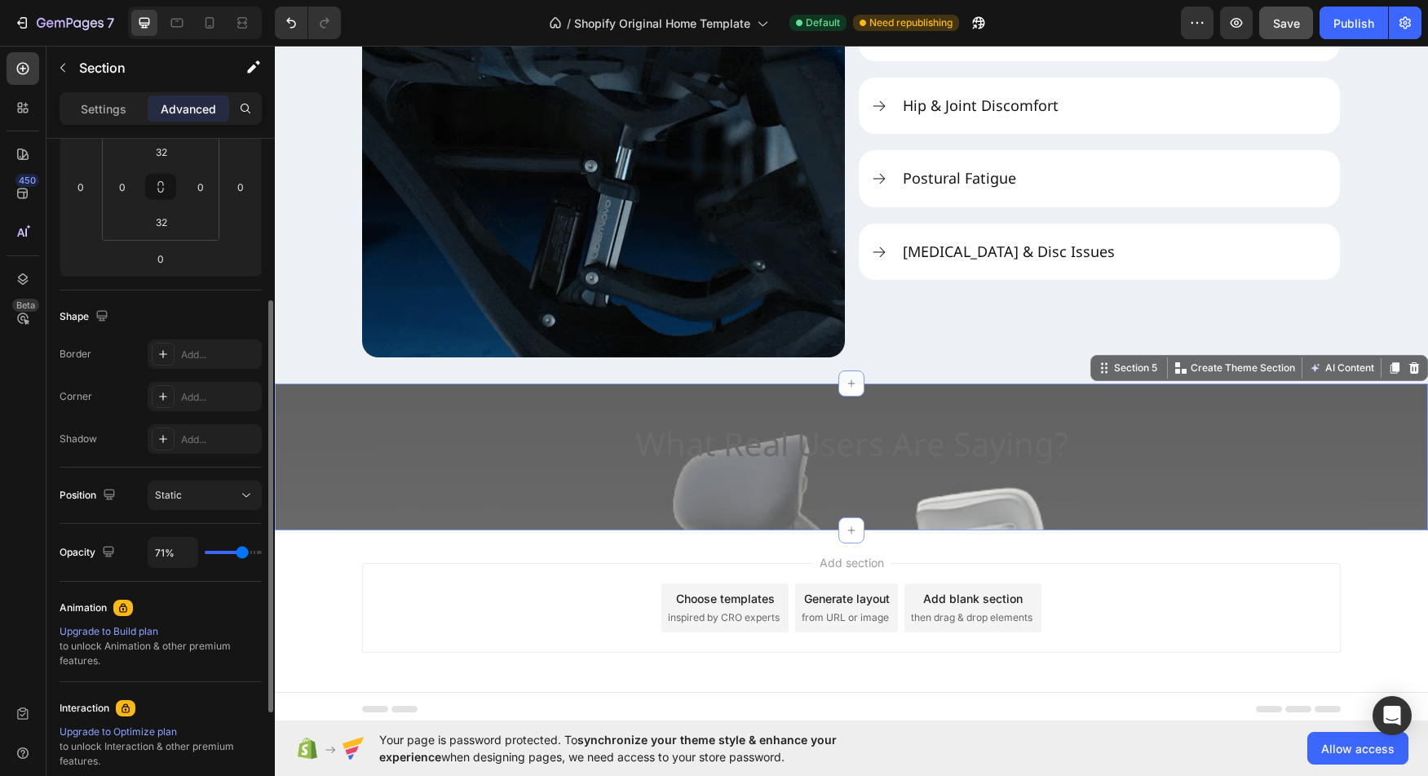
type input "88"
type input "100%"
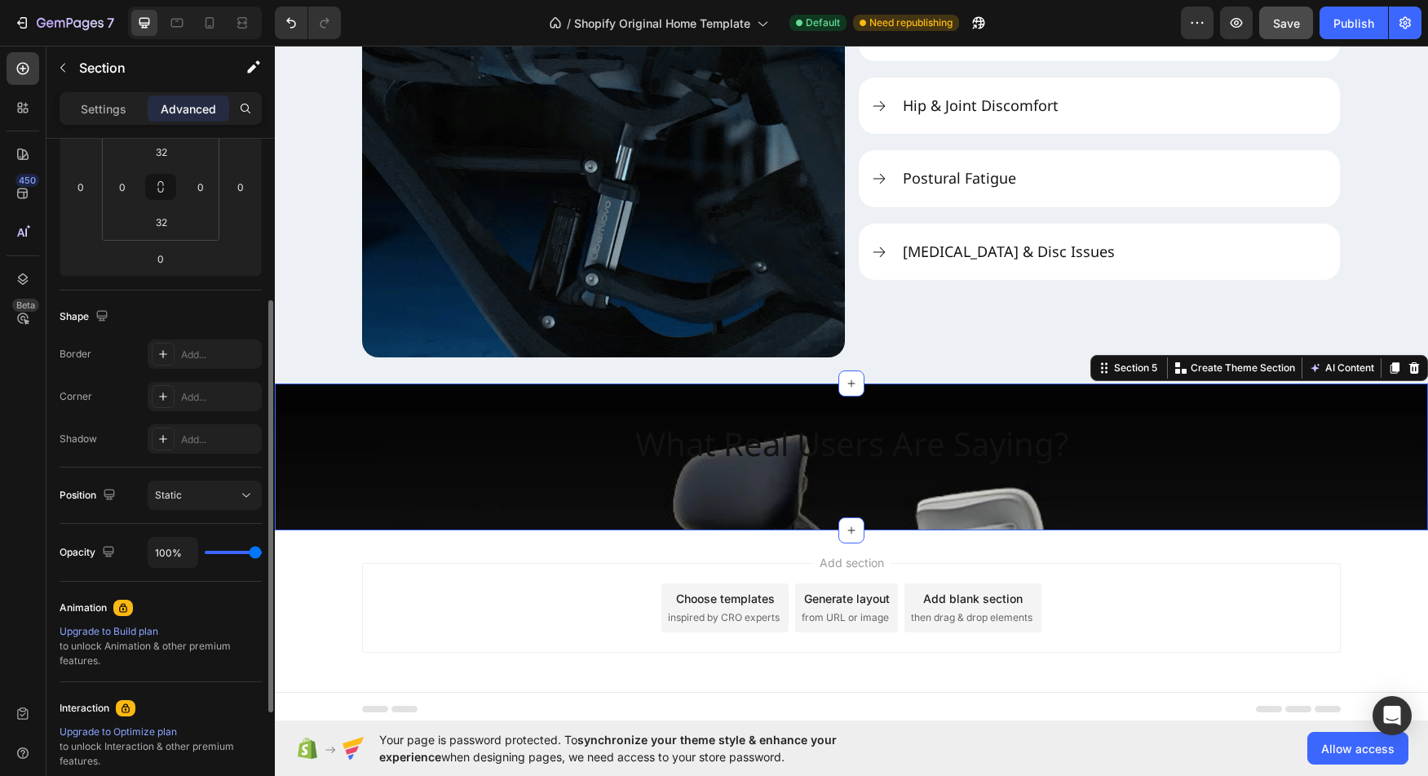
drag, startPoint x: 238, startPoint y: 553, endPoint x: 30, endPoint y: 538, distance: 208.5
type input "100"
click at [262, 554] on input "range" at bounding box center [233, 552] width 57 height 3
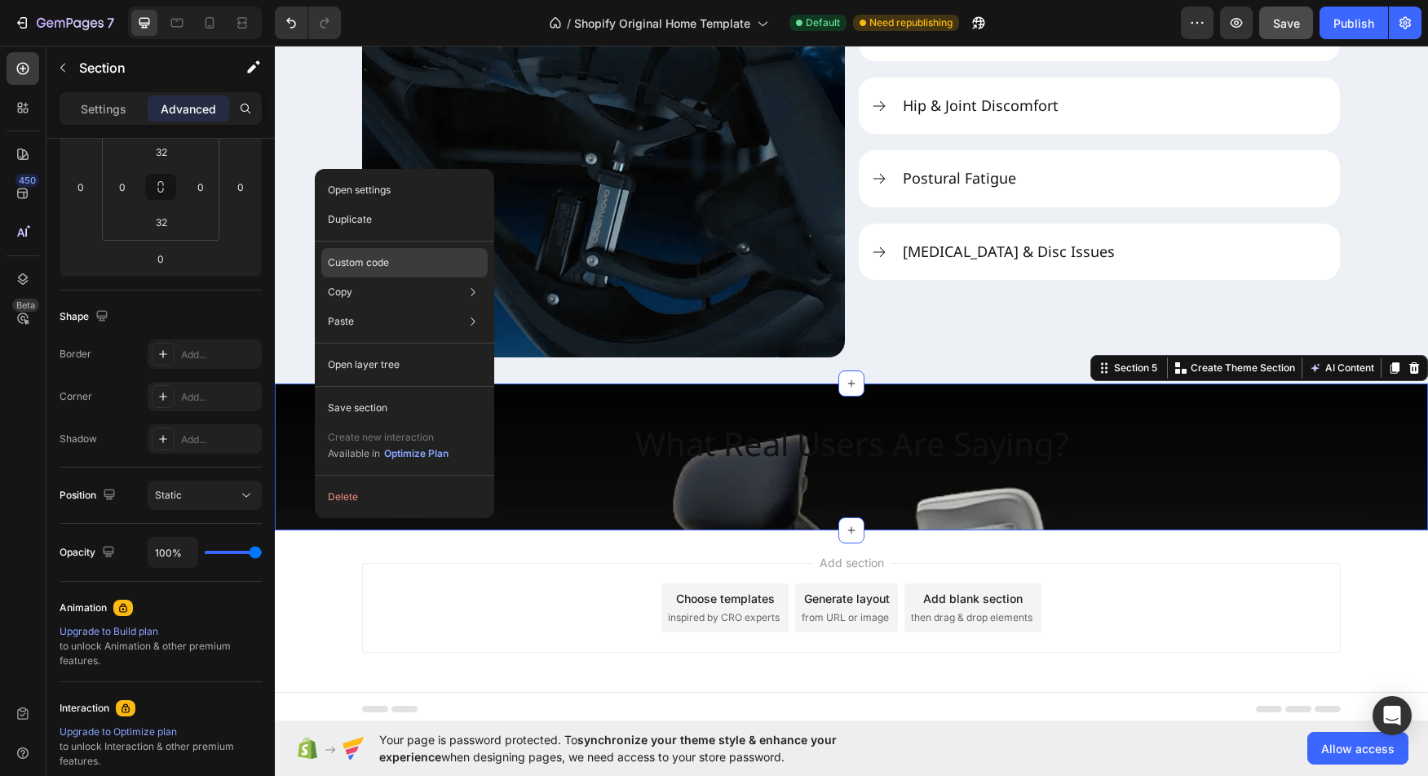
click at [379, 256] on p "Custom code" at bounding box center [358, 262] width 61 height 15
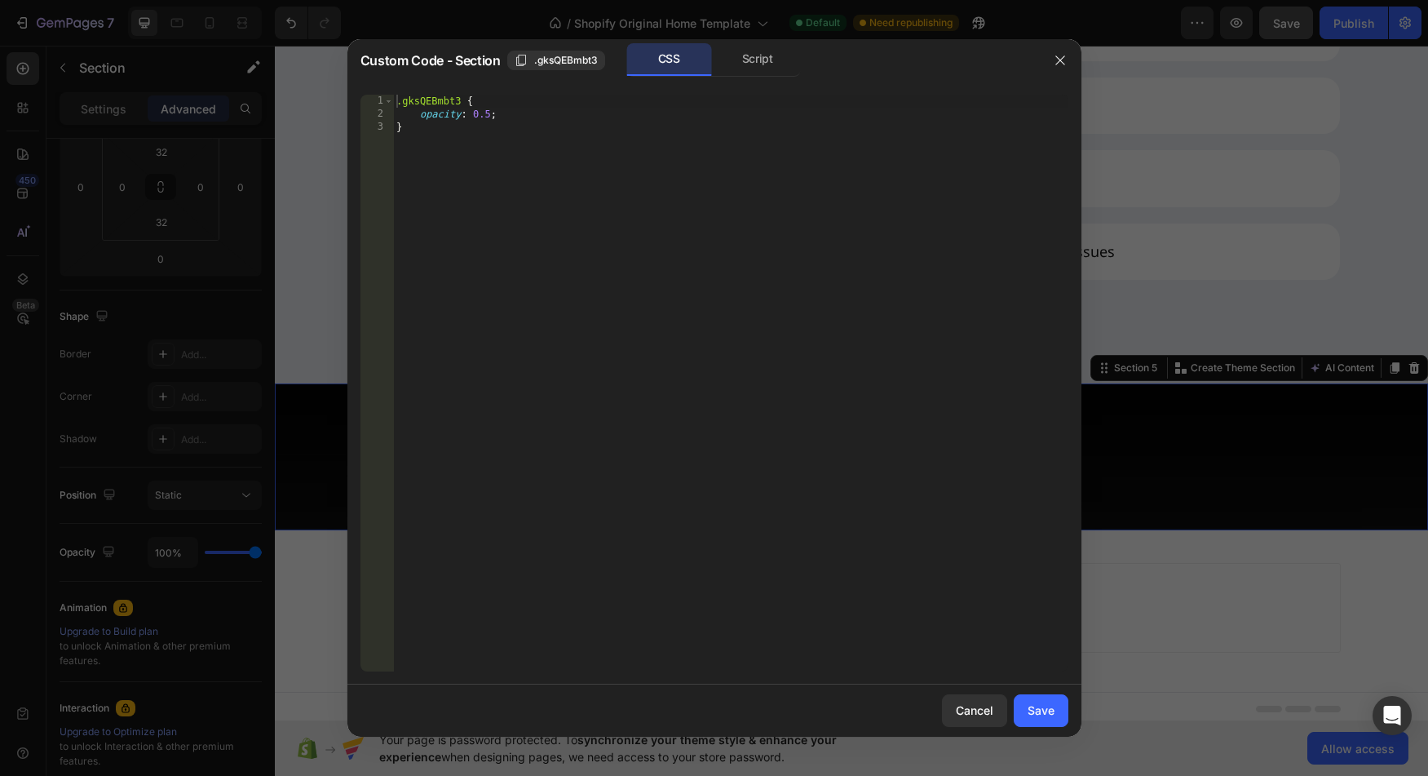
click at [438, 116] on div ".gksQEBmbt3 { opacity : 0.5 ; }" at bounding box center [730, 396] width 675 height 603
drag, startPoint x: 438, startPoint y: 116, endPoint x: 511, endPoint y: 118, distance: 72.6
click at [511, 118] on div ".gksQEBmbt3 { opacity : 0.5 ; }" at bounding box center [730, 396] width 675 height 603
paste textarea "background-color: rgba(0, 0, 0, 0.5); /* Black overlay with 50% opacity */"
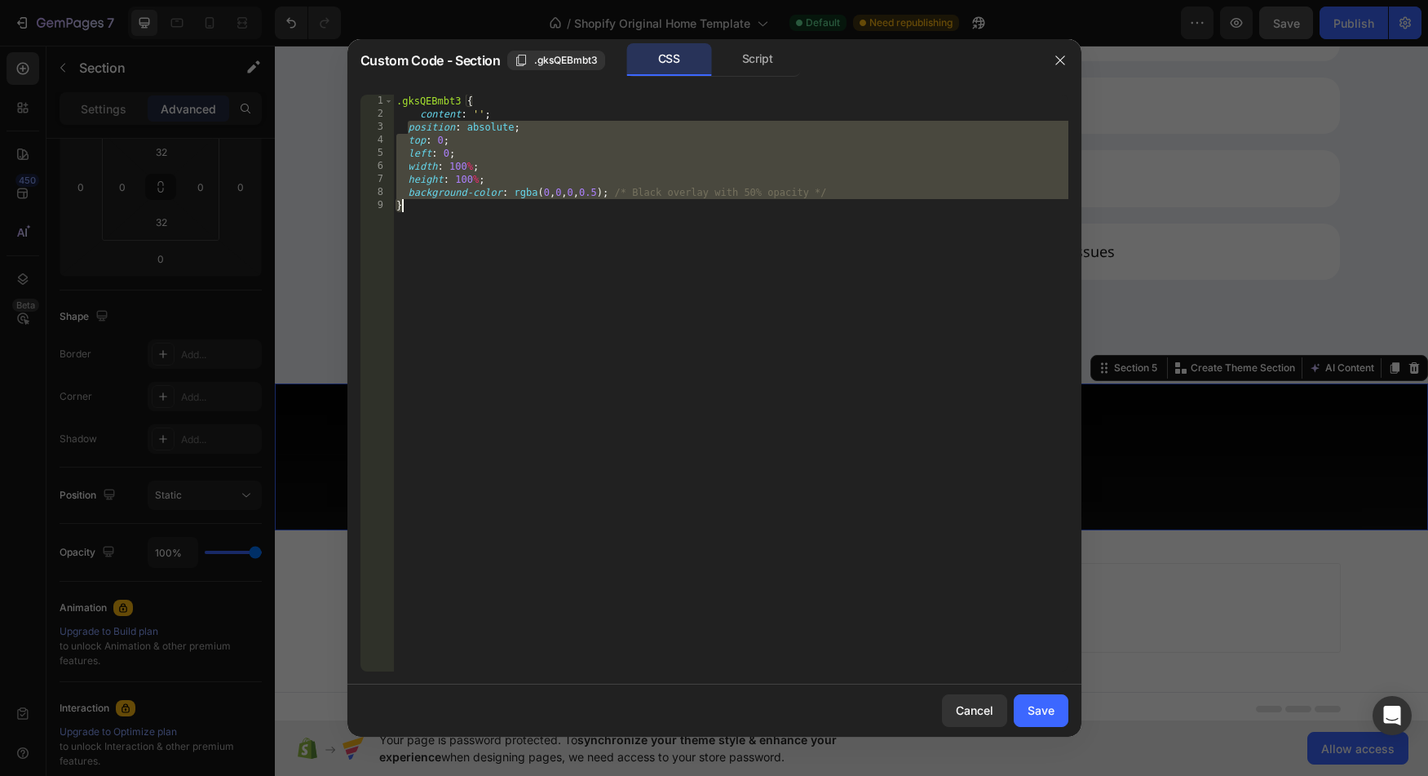
drag, startPoint x: 409, startPoint y: 129, endPoint x: 810, endPoint y: 201, distance: 407.7
click at [810, 201] on div ".gksQEBmbt3 { content : ' ' ; position : absolute ; top : 0 ; left : 0 ; width …" at bounding box center [730, 396] width 675 height 603
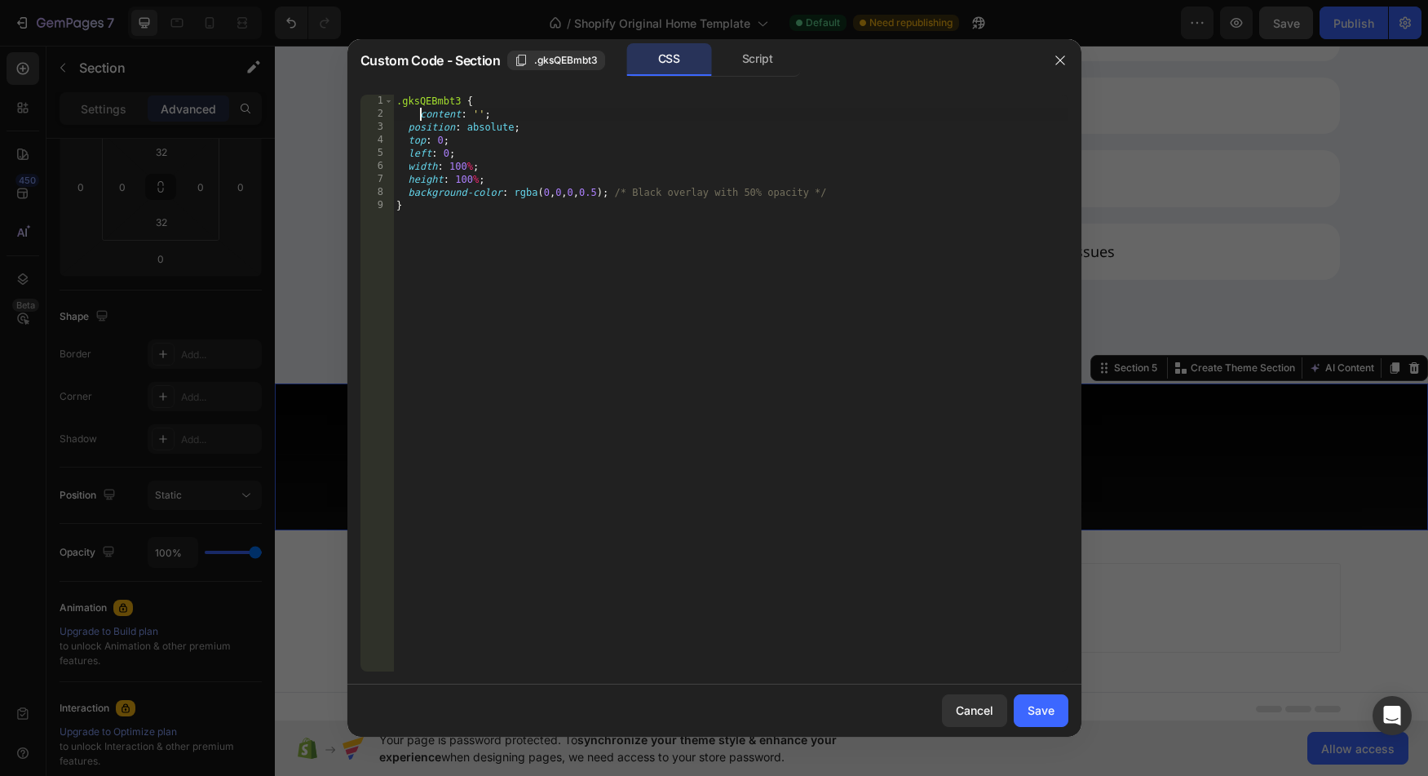
click at [423, 117] on div ".gksQEBmbt3 { content : ' ' ; position : absolute ; top : 0 ; left : 0 ; width …" at bounding box center [730, 396] width 675 height 603
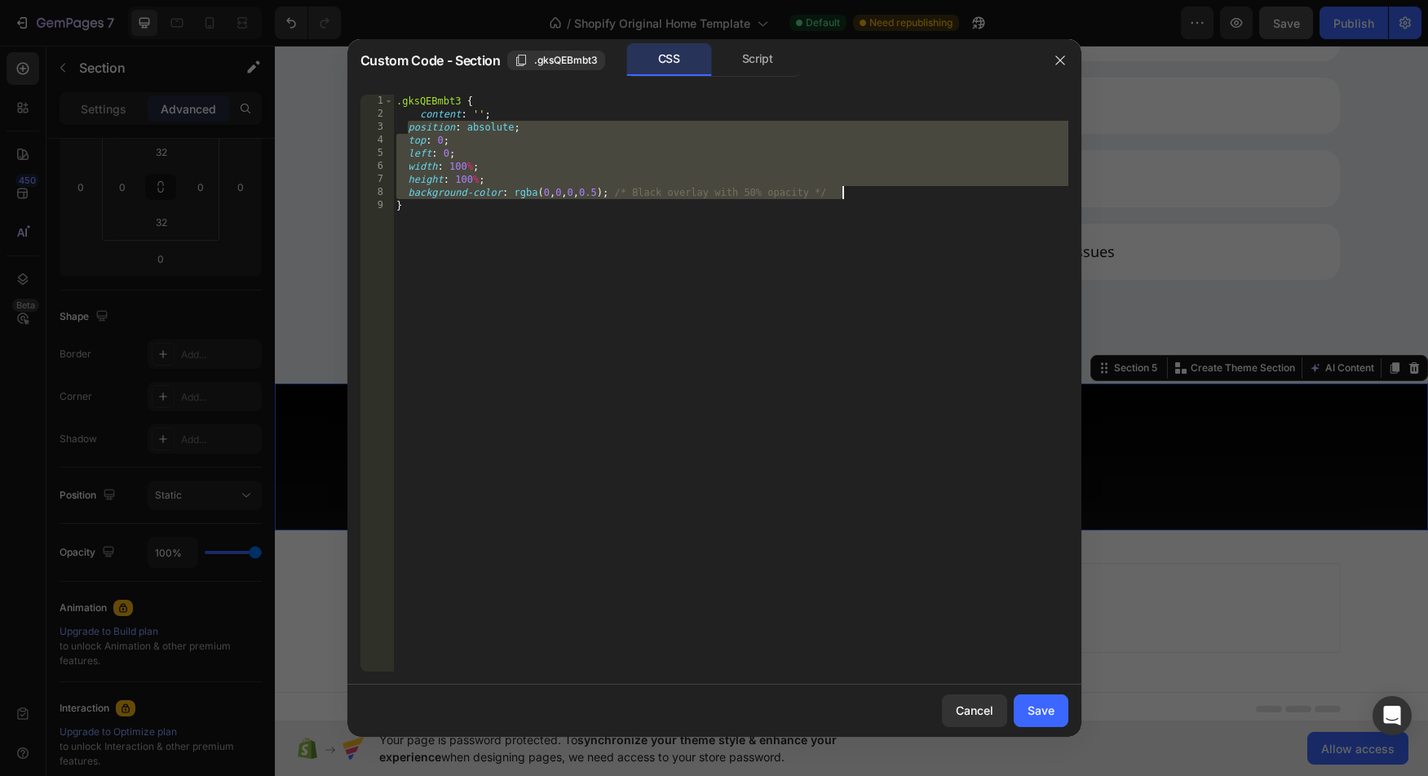
drag, startPoint x: 410, startPoint y: 126, endPoint x: 883, endPoint y: 197, distance: 478.3
click at [883, 197] on div ".gksQEBmbt3 { content : ' ' ; position : absolute ; top : 0 ; left : 0 ; width …" at bounding box center [730, 396] width 675 height 603
click at [461, 101] on div ".gksQEBmbt3 { content : ' ' ; position : absolute ; top : 0 ; left : 0 ; width …" at bounding box center [730, 396] width 675 height 603
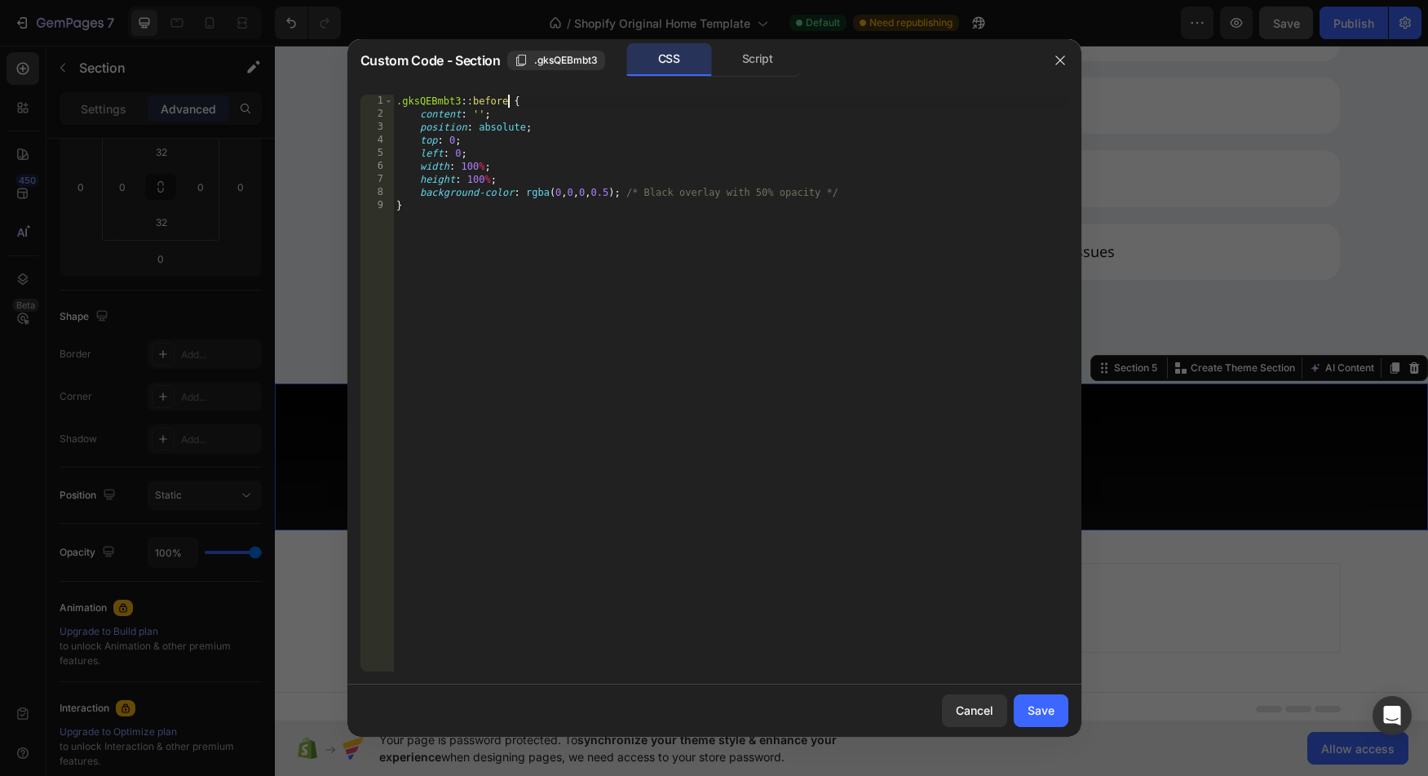
scroll to position [0, 9]
type textarea ".gksQEBmbt3::before {"
click at [1047, 702] on button "Save" at bounding box center [1041, 710] width 55 height 33
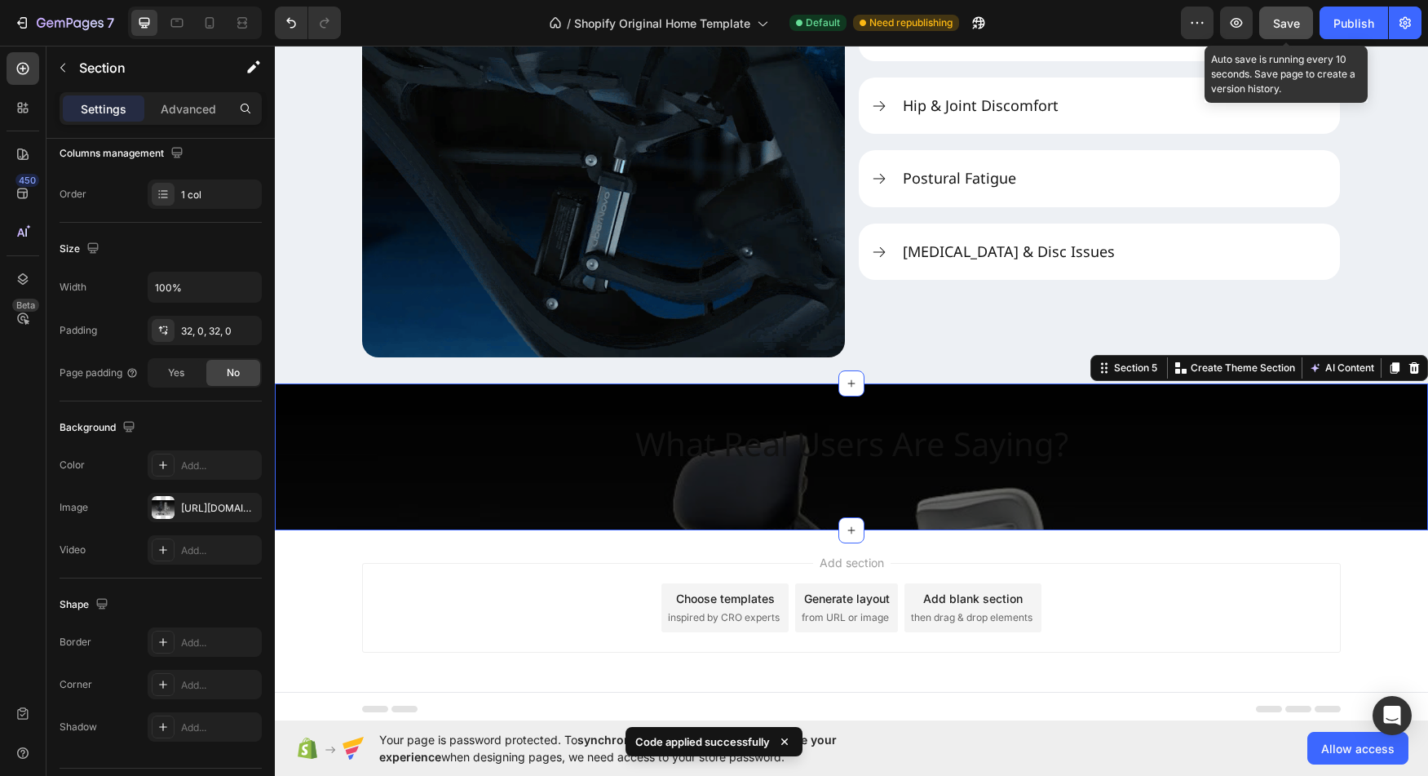
click at [1286, 23] on span "Save" at bounding box center [1286, 23] width 27 height 14
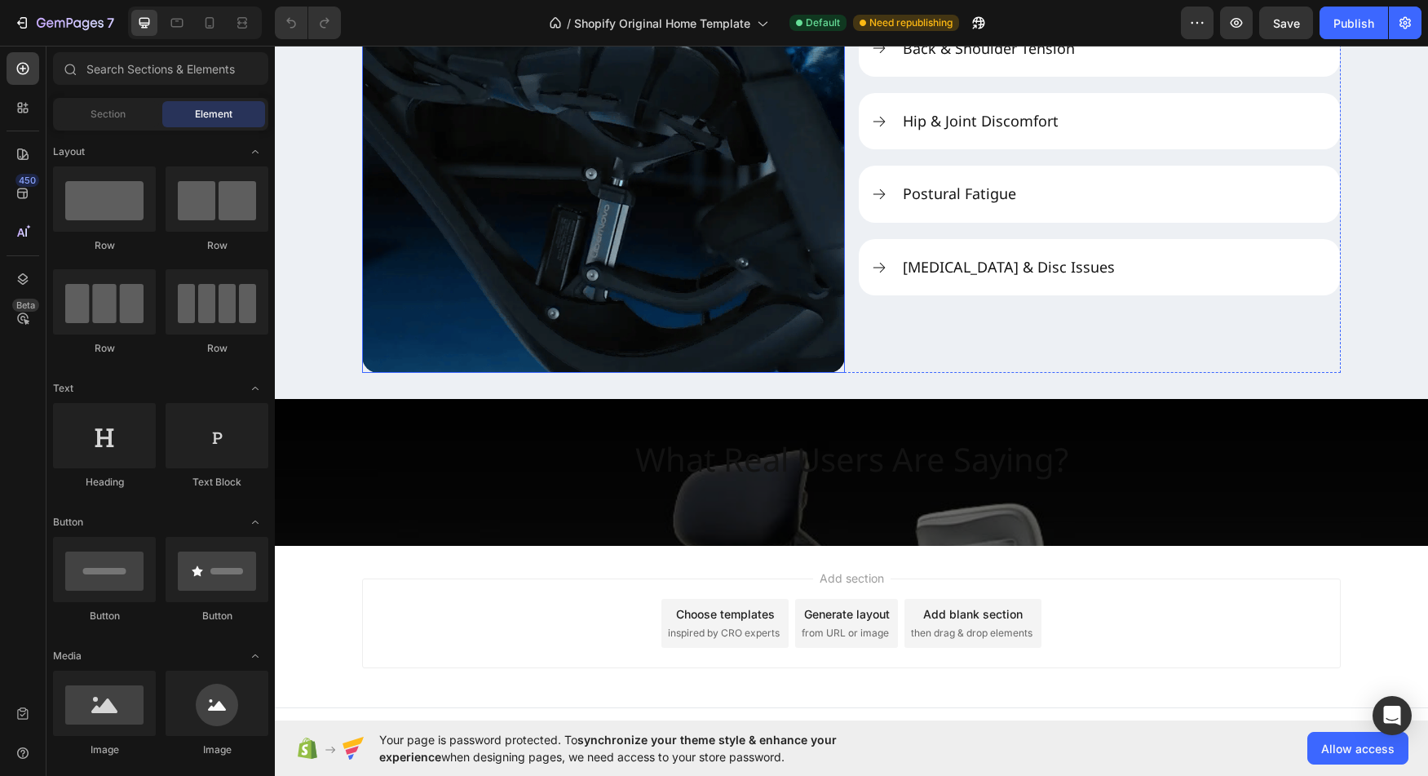
scroll to position [2278, 0]
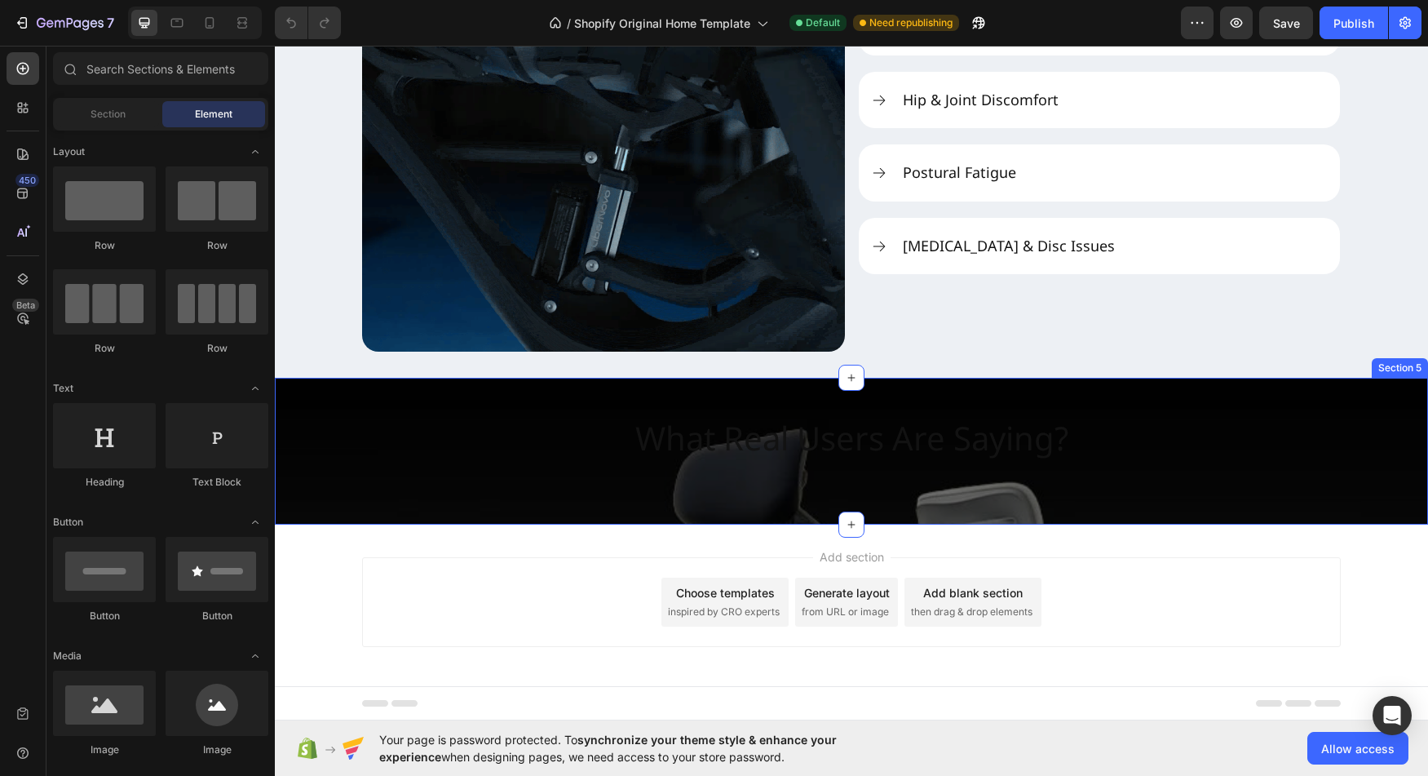
click at [384, 507] on div "What Real Users Are Saying? Heading Section 5" at bounding box center [851, 451] width 1153 height 147
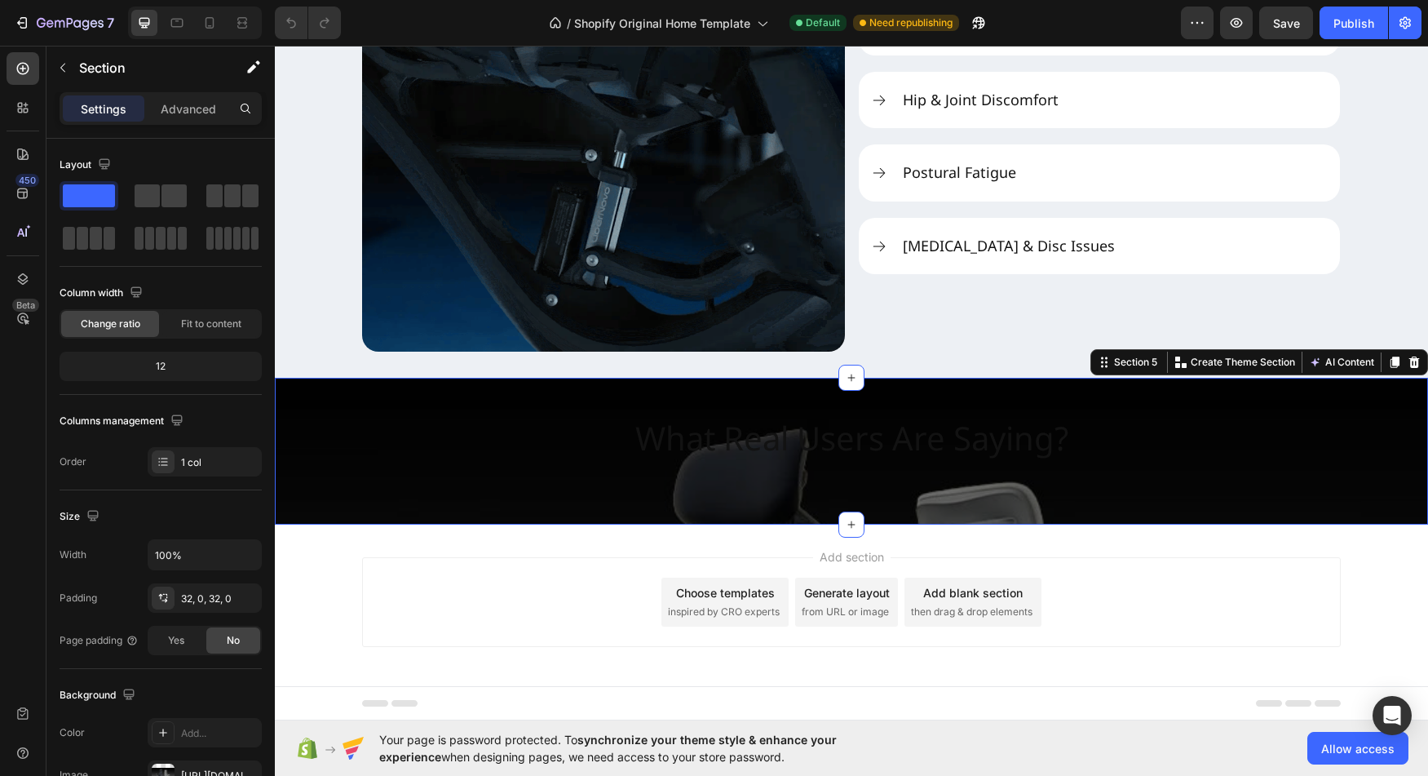
click at [418, 519] on div "What Real Users Are Saying? Heading Section 5 You can create reusable sections …" at bounding box center [851, 451] width 1153 height 147
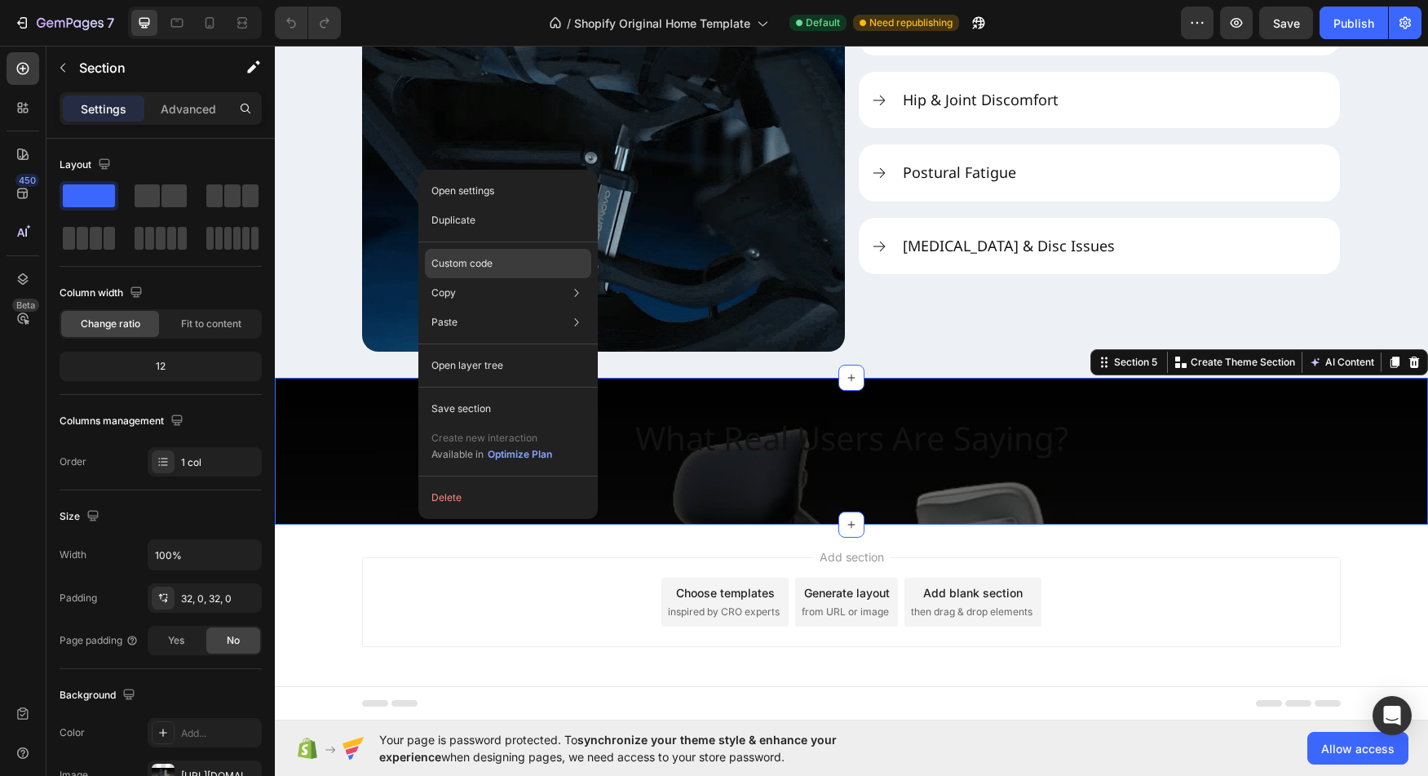
click at [471, 261] on p "Custom code" at bounding box center [462, 263] width 61 height 15
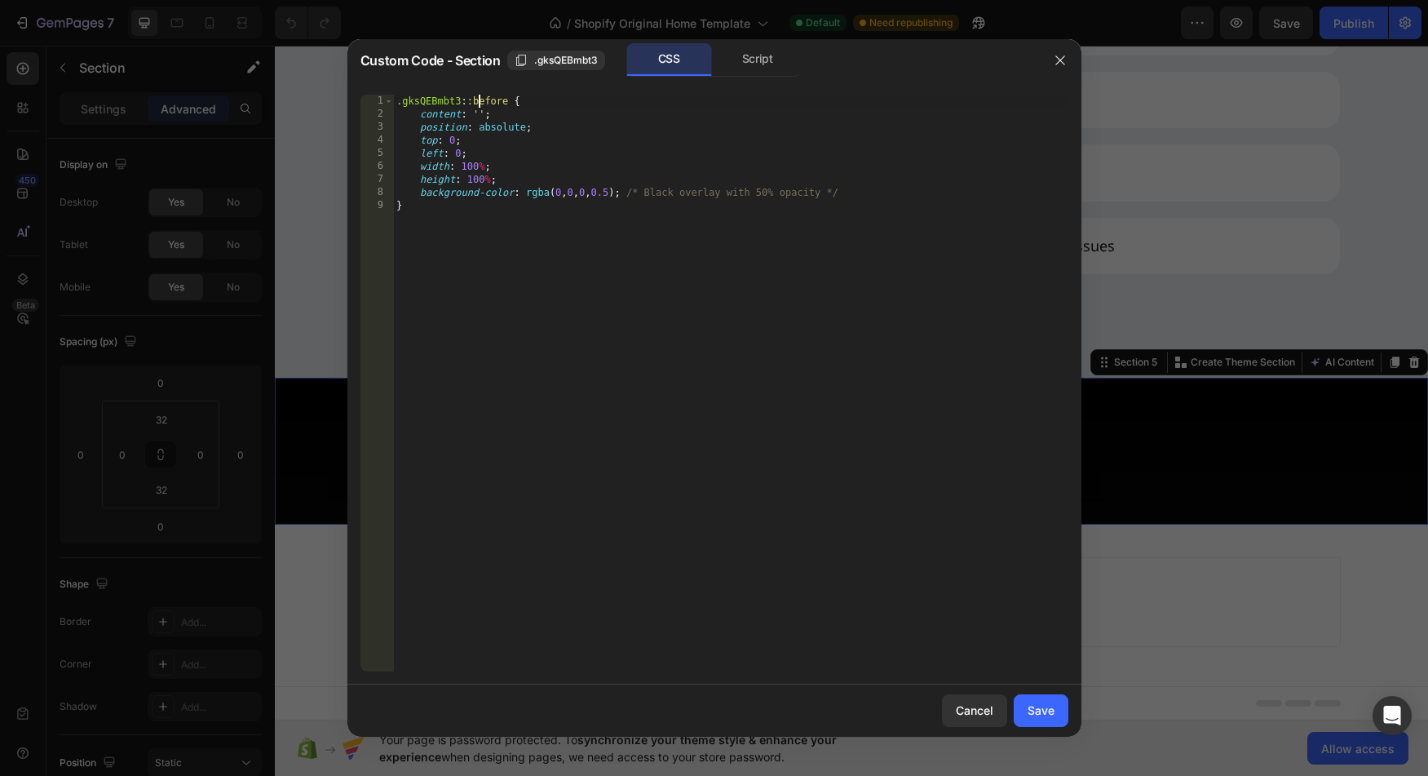
click at [481, 106] on div ".gksQEBmbt3 : :before { content : ' ' ; position : absolute ; top : 0 ; left : …" at bounding box center [730, 396] width 675 height 603
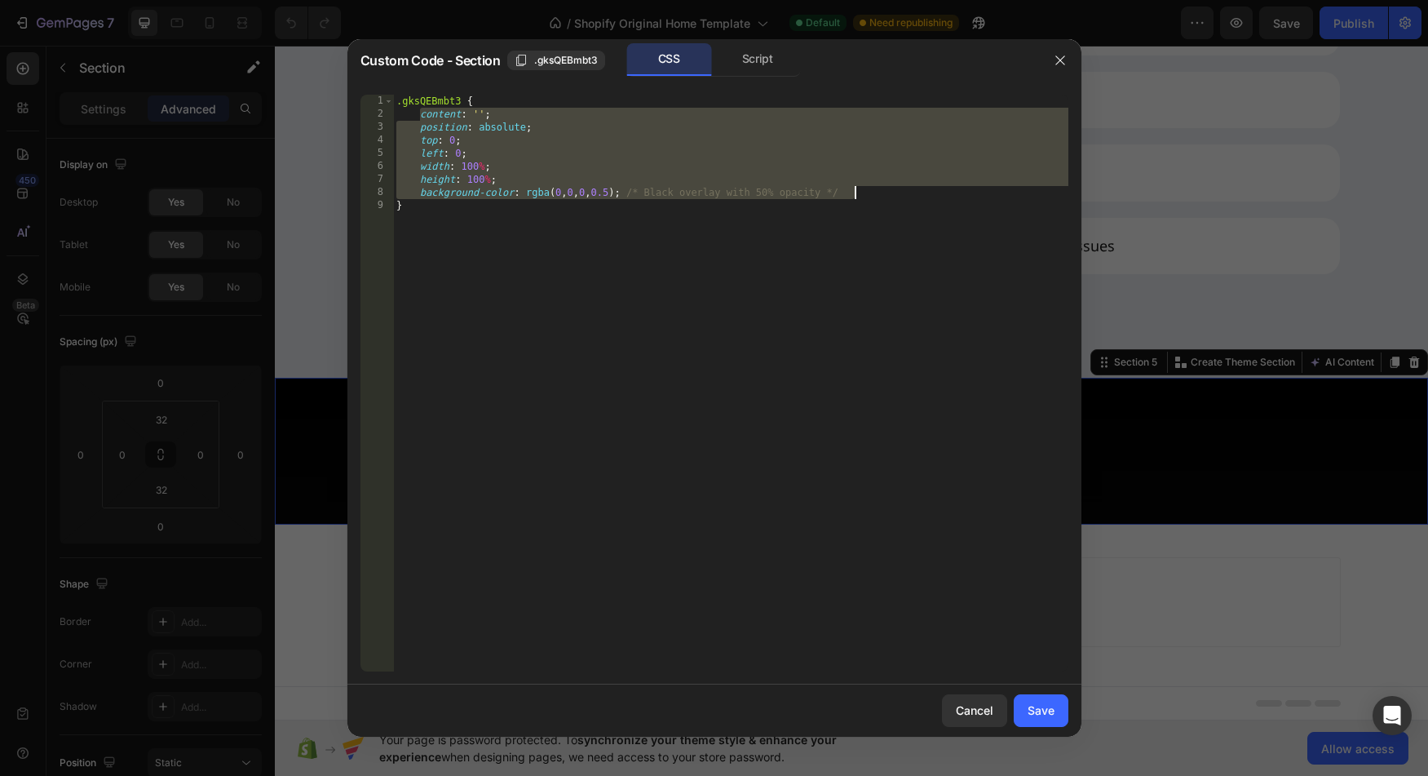
drag, startPoint x: 423, startPoint y: 117, endPoint x: 910, endPoint y: 190, distance: 492.5
click at [910, 190] on div ".gksQEBmbt3 { content : ' ' ; position : absolute ; top : 0 ; left : 0 ; width …" at bounding box center [730, 396] width 675 height 603
paste textarea "background-image: linear-gradient(rgba(0, 0, 0, 0.5), rgba(0, 0, 0, 0.5)), url(…"
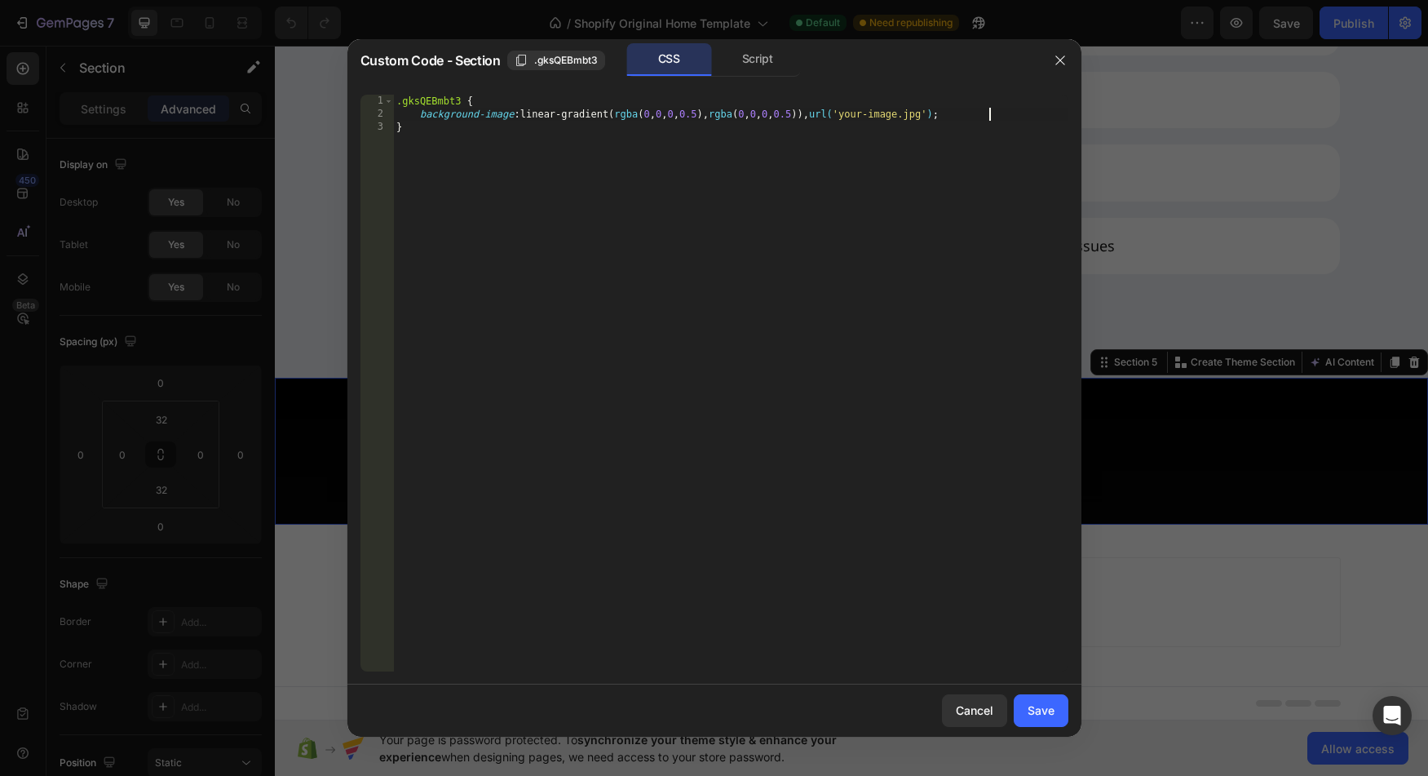
click at [864, 113] on div ".gksQEBmbt3 { background-image : linear-gradient( rgba ( 0 , 0 , 0 , 0.5 ), rgb…" at bounding box center [730, 396] width 675 height 603
drag, startPoint x: 864, startPoint y: 113, endPoint x: 981, endPoint y: 114, distance: 116.7
click at [981, 114] on div ".gksQEBmbt3 { background-image : linear-gradient( rgba ( 0 , 0 , 0 , 0.5 ), rgb…" at bounding box center [730, 396] width 675 height 603
click at [901, 117] on div ".gksQEBmbt3 { background-image : linear-gradient( rgba ( 0 , 0 , 0 , 0.5 ), rgb…" at bounding box center [730, 396] width 675 height 603
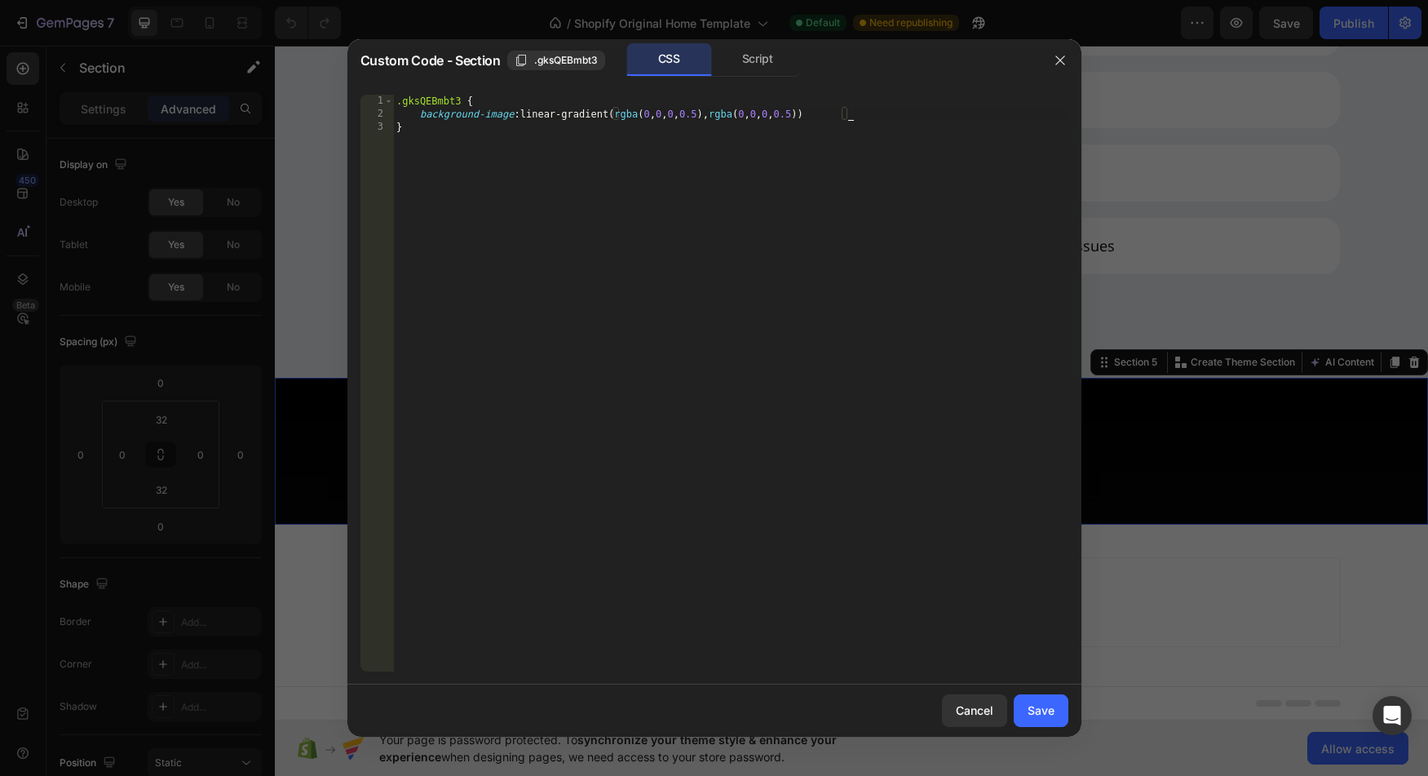
scroll to position [0, 38]
type textarea "background-image: linear-gradient(rgba(0, 0, 0, 0.5), rgba(0, 0, 0, 0.5));"
drag, startPoint x: 1029, startPoint y: 705, endPoint x: 754, endPoint y: 659, distance: 278.7
click at [1029, 705] on div "Save" at bounding box center [1041, 710] width 27 height 17
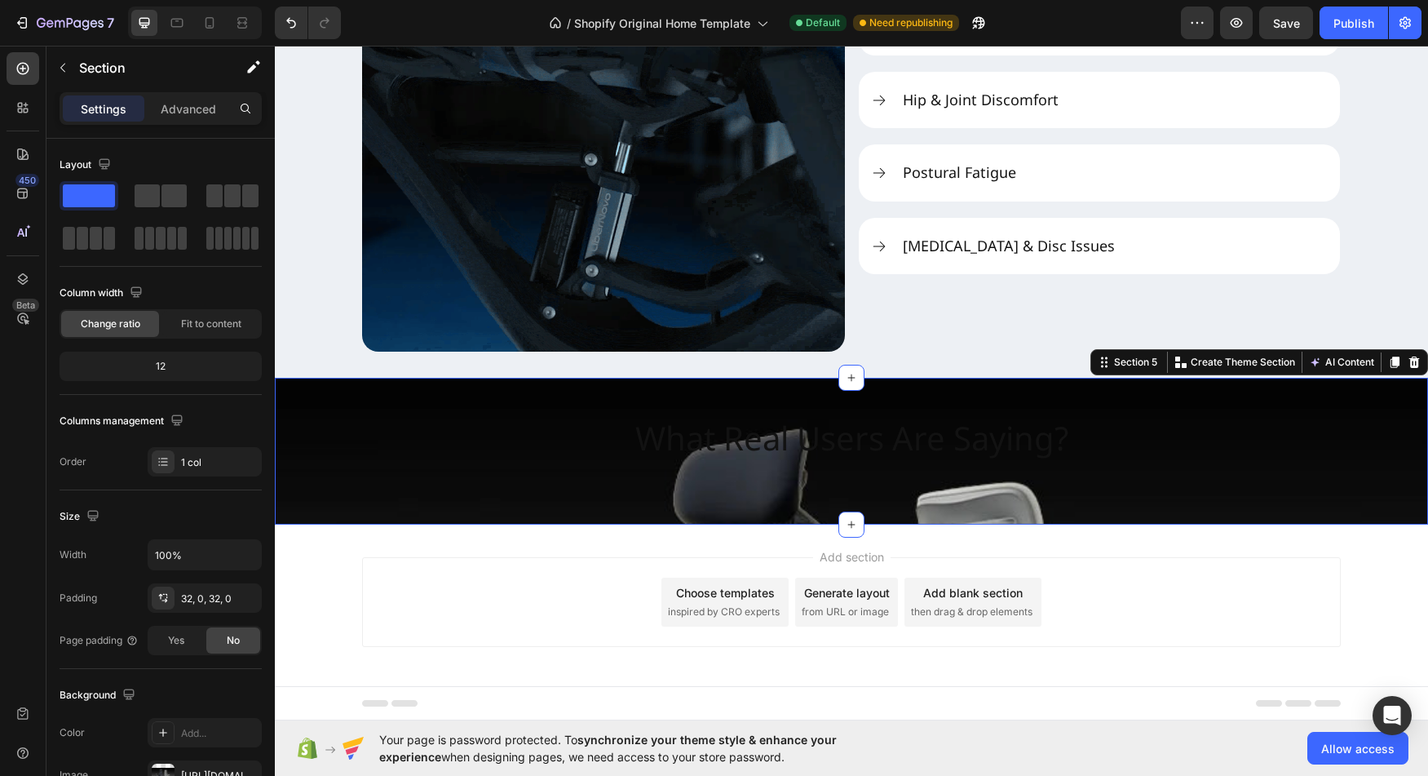
click at [1292, 1] on div "7 / Shopify Original Home Template Default Need republishing Preview Save Publi…" at bounding box center [714, 23] width 1428 height 46
click at [1291, 18] on span "Save" at bounding box center [1286, 23] width 27 height 14
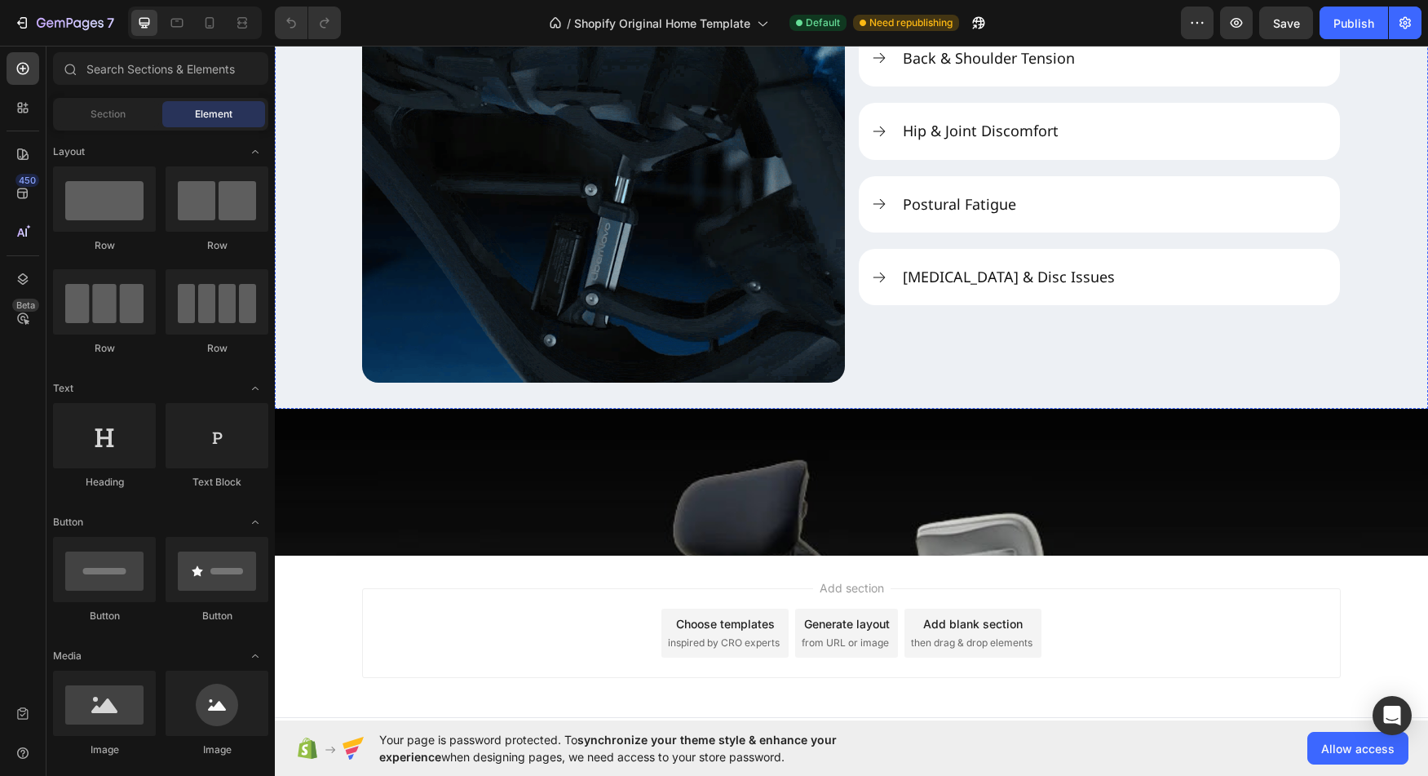
scroll to position [2278, 0]
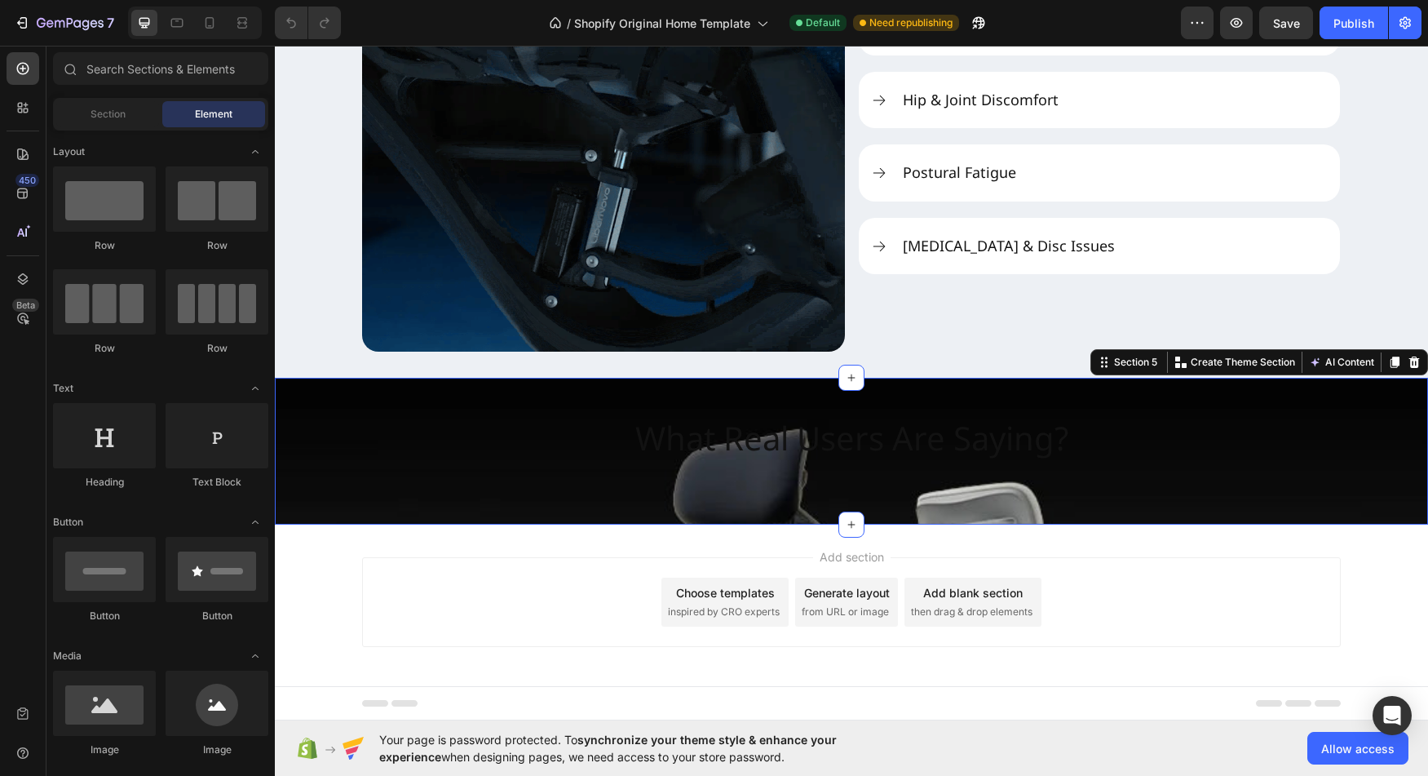
click at [427, 516] on div "What Real Users Are Saying? Heading Section 5 You can create reusable sections …" at bounding box center [851, 451] width 1153 height 147
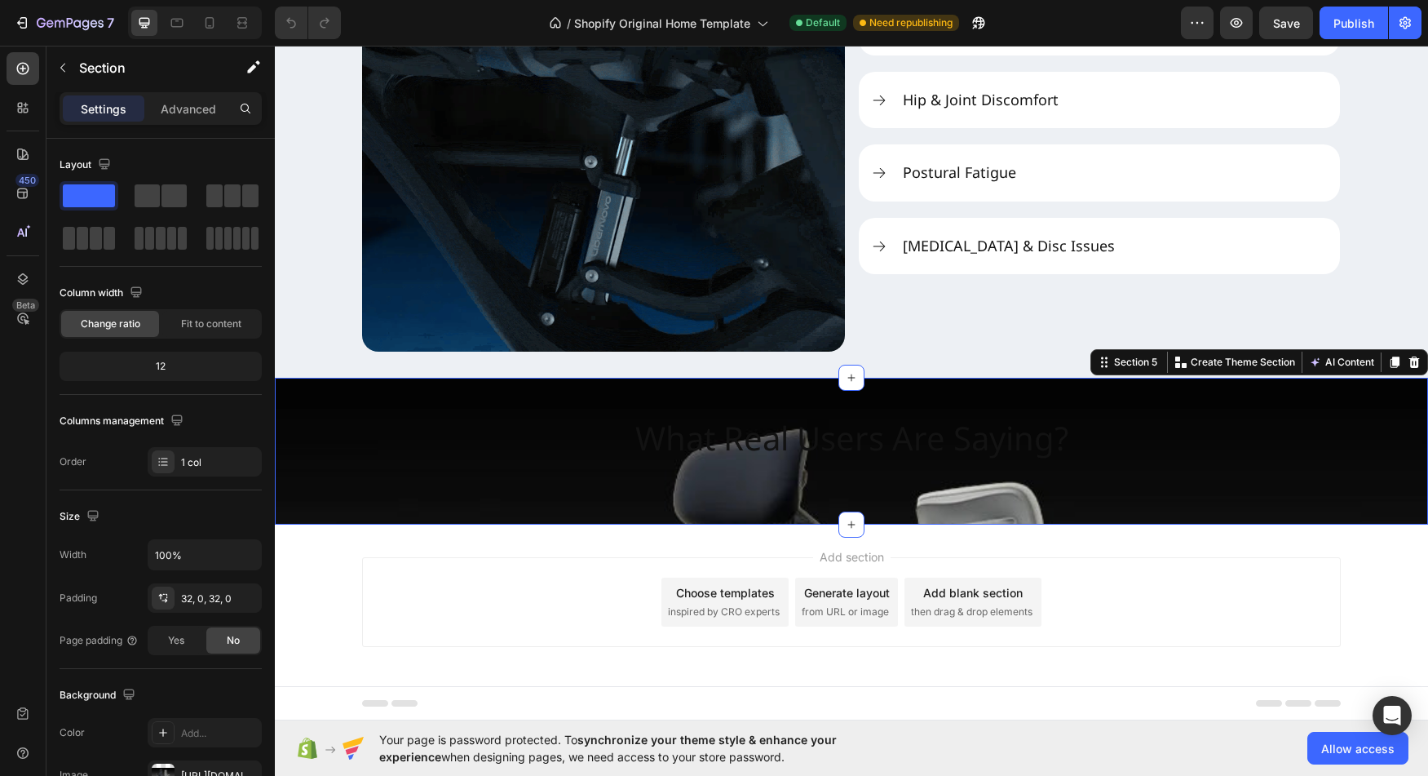
click at [422, 518] on div "What Real Users Are Saying? Heading Section 5 You can create reusable sections …" at bounding box center [851, 451] width 1153 height 147
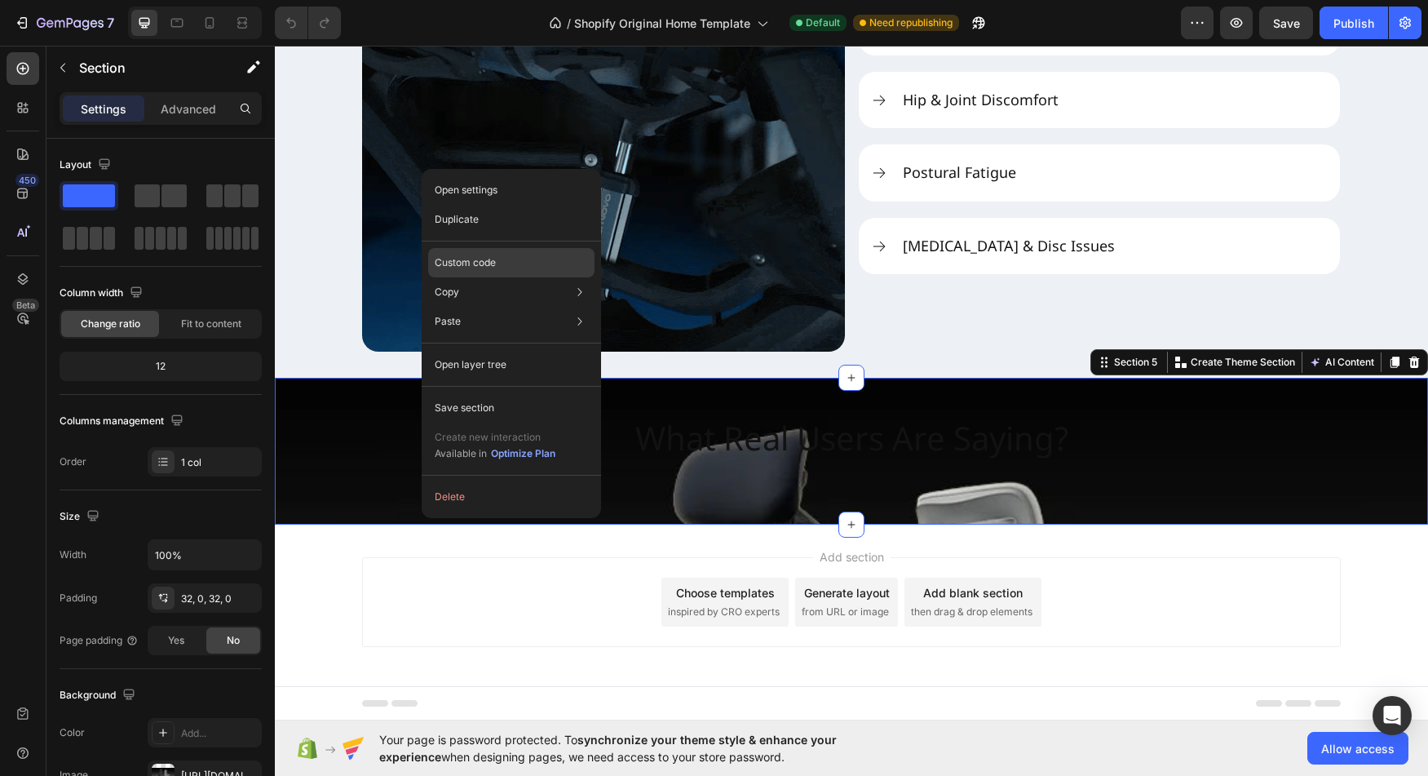
click at [501, 307] on div "Custom code" at bounding box center [511, 321] width 166 height 29
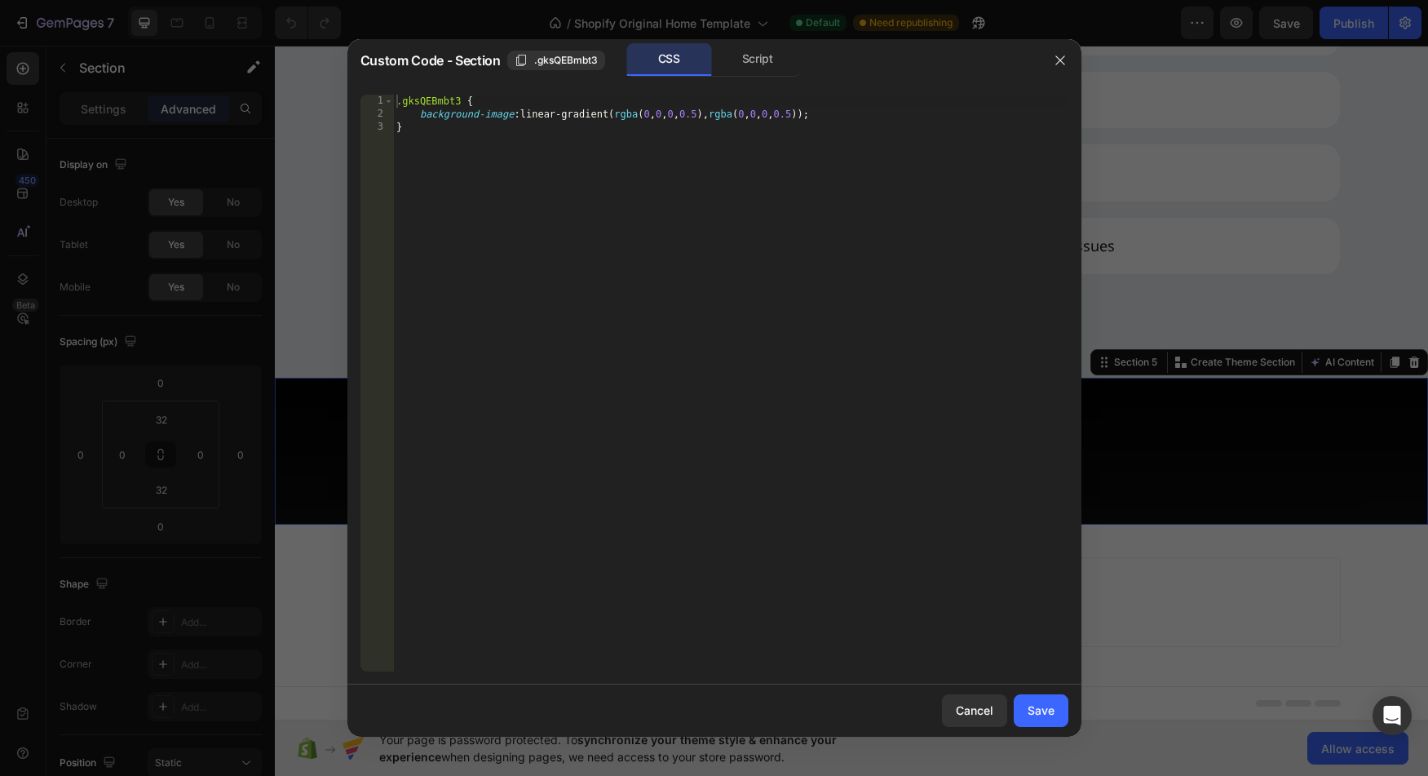
type textarea "background-image: linear-gradient(rgba(0, 0, 0, 0.5), rgba(0, 0, 0, 0.5));"
click at [444, 118] on div ".gksQEBmbt3 { background-image : linear-gradient( rgba ( 0 , 0 , 0 , 0.5 ), rgb…" at bounding box center [730, 396] width 675 height 603
drag, startPoint x: 444, startPoint y: 118, endPoint x: 862, endPoint y: 113, distance: 418.5
click at [862, 113] on div ".gksQEBmbt3 { background-image : linear-gradient( rgba ( 0 , 0 , 0 , 0.5 ), rgb…" at bounding box center [730, 396] width 675 height 603
click at [1051, 724] on button "Save" at bounding box center [1041, 710] width 55 height 33
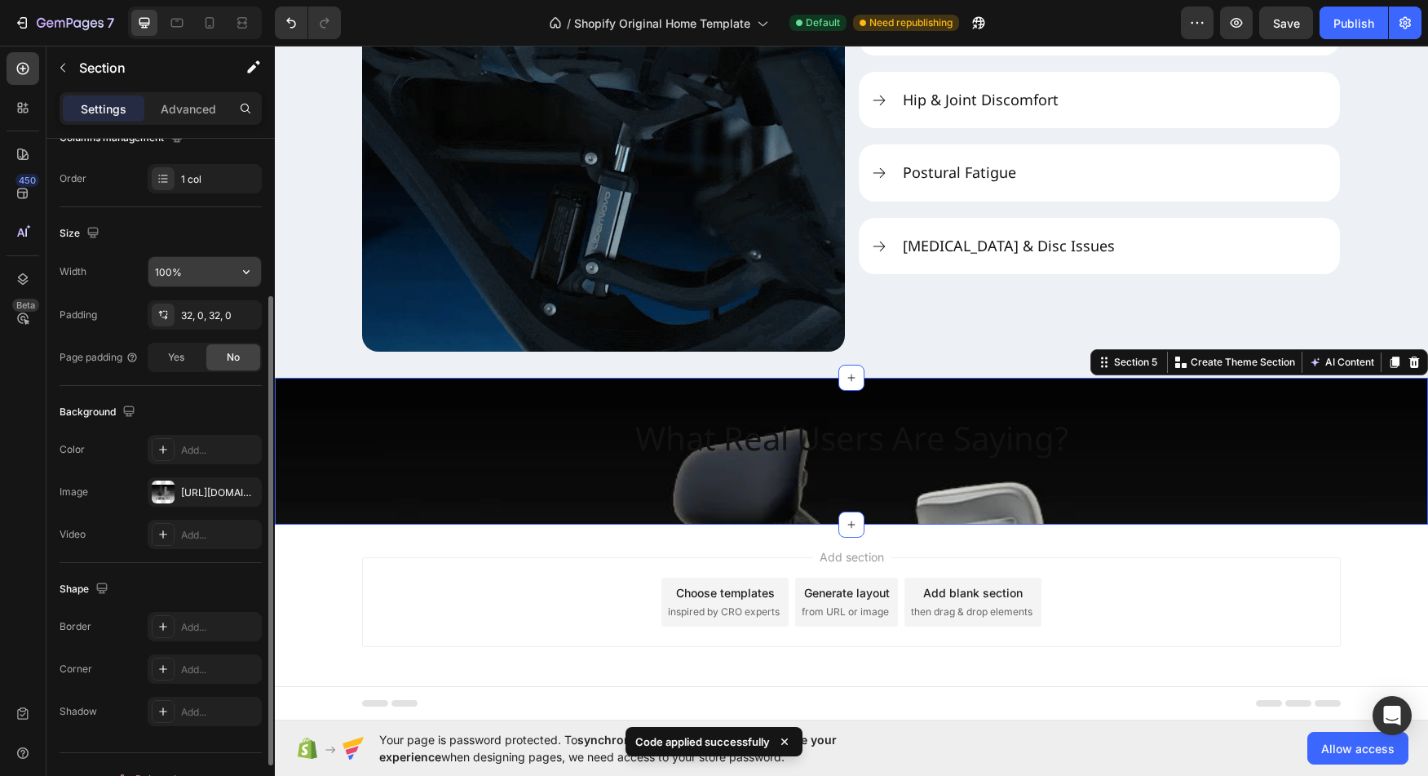
scroll to position [293, 0]
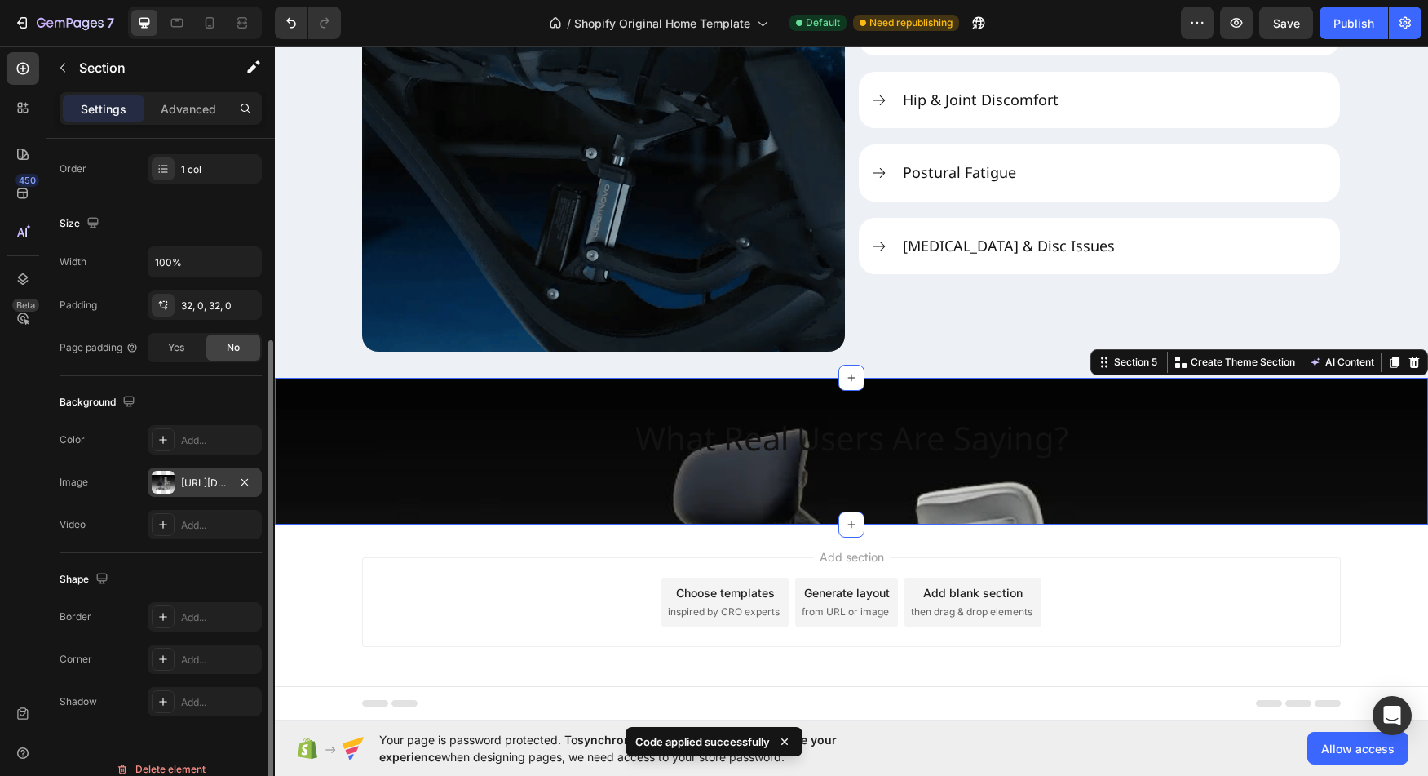
click at [159, 480] on div at bounding box center [163, 482] width 23 height 23
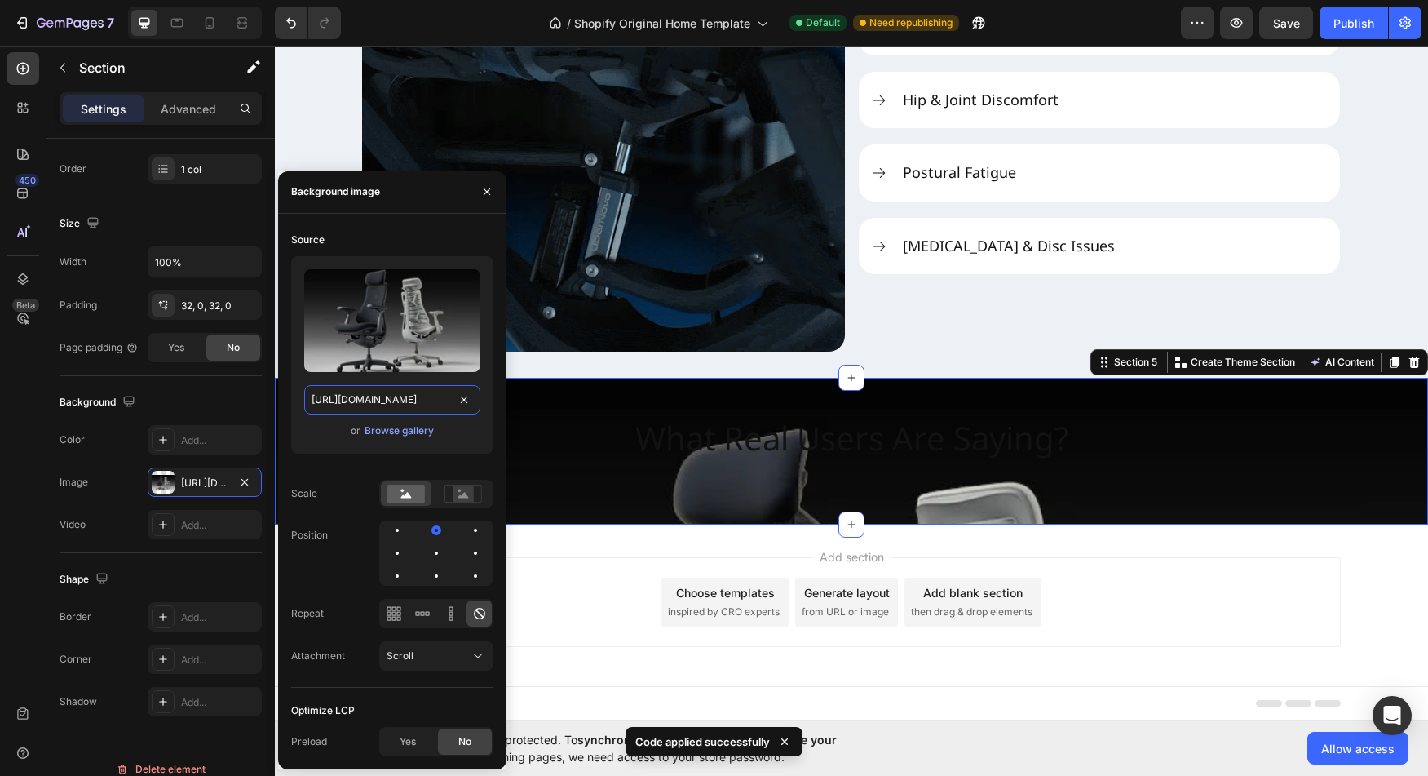
click at [399, 398] on input "[URL][DOMAIN_NAME]" at bounding box center [392, 399] width 176 height 29
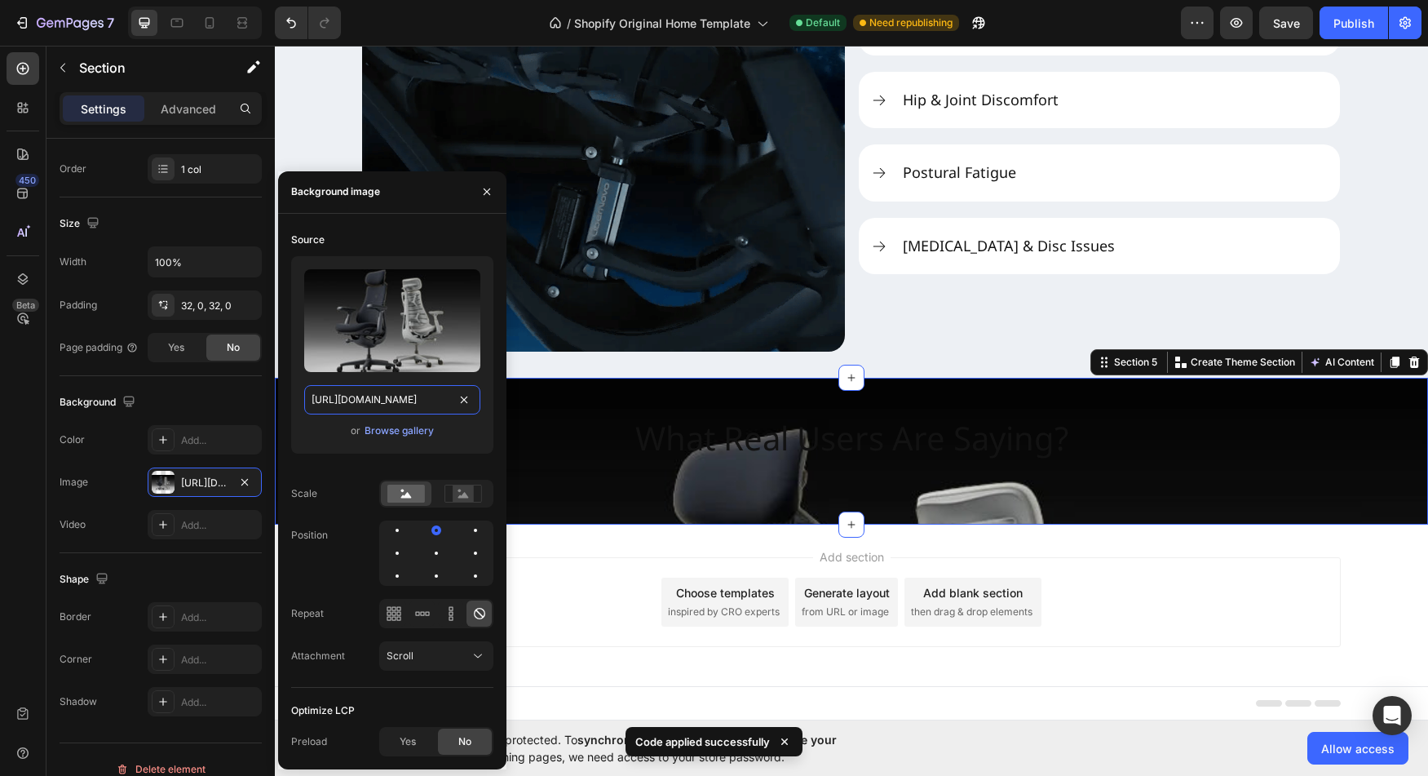
click at [399, 398] on input "[URL][DOMAIN_NAME]" at bounding box center [392, 399] width 176 height 29
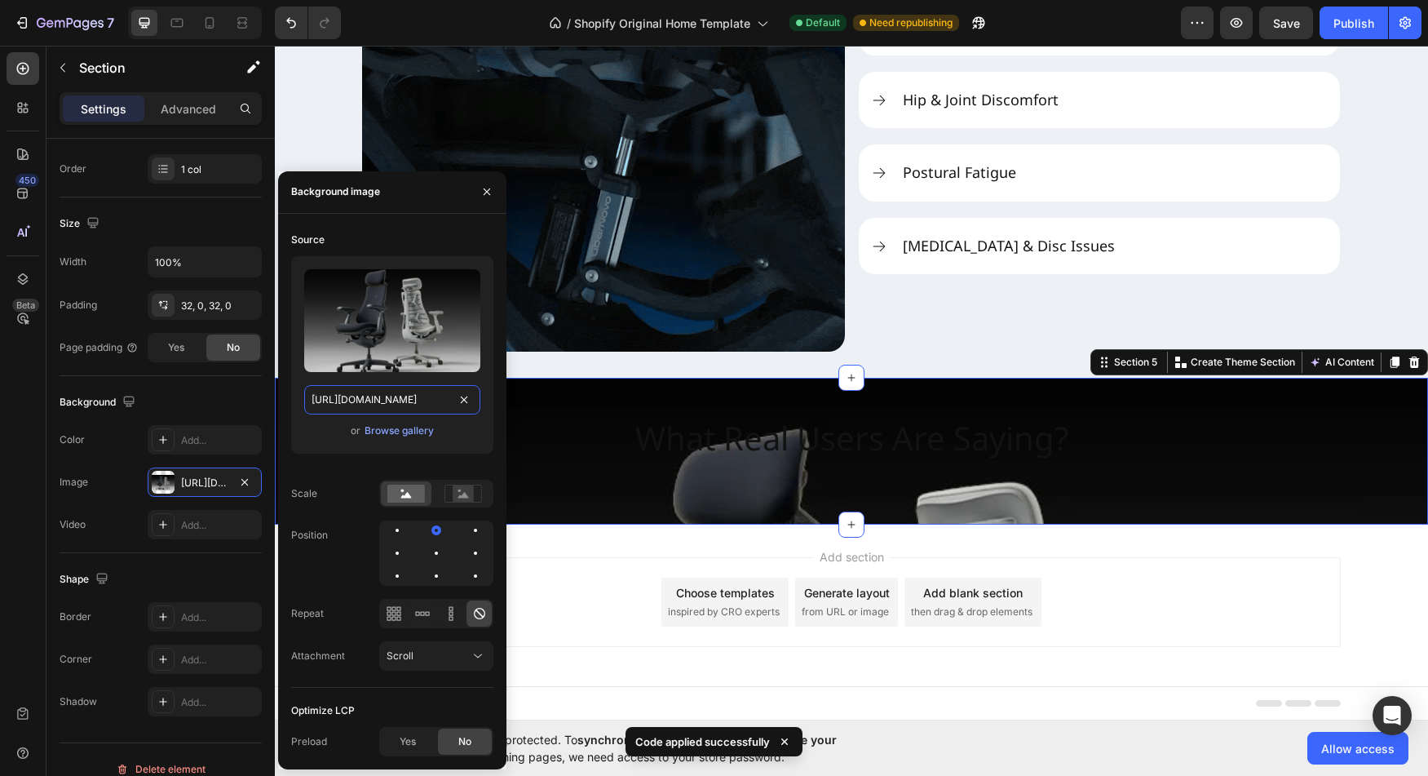
click at [399, 398] on input "[URL][DOMAIN_NAME]" at bounding box center [392, 399] width 176 height 29
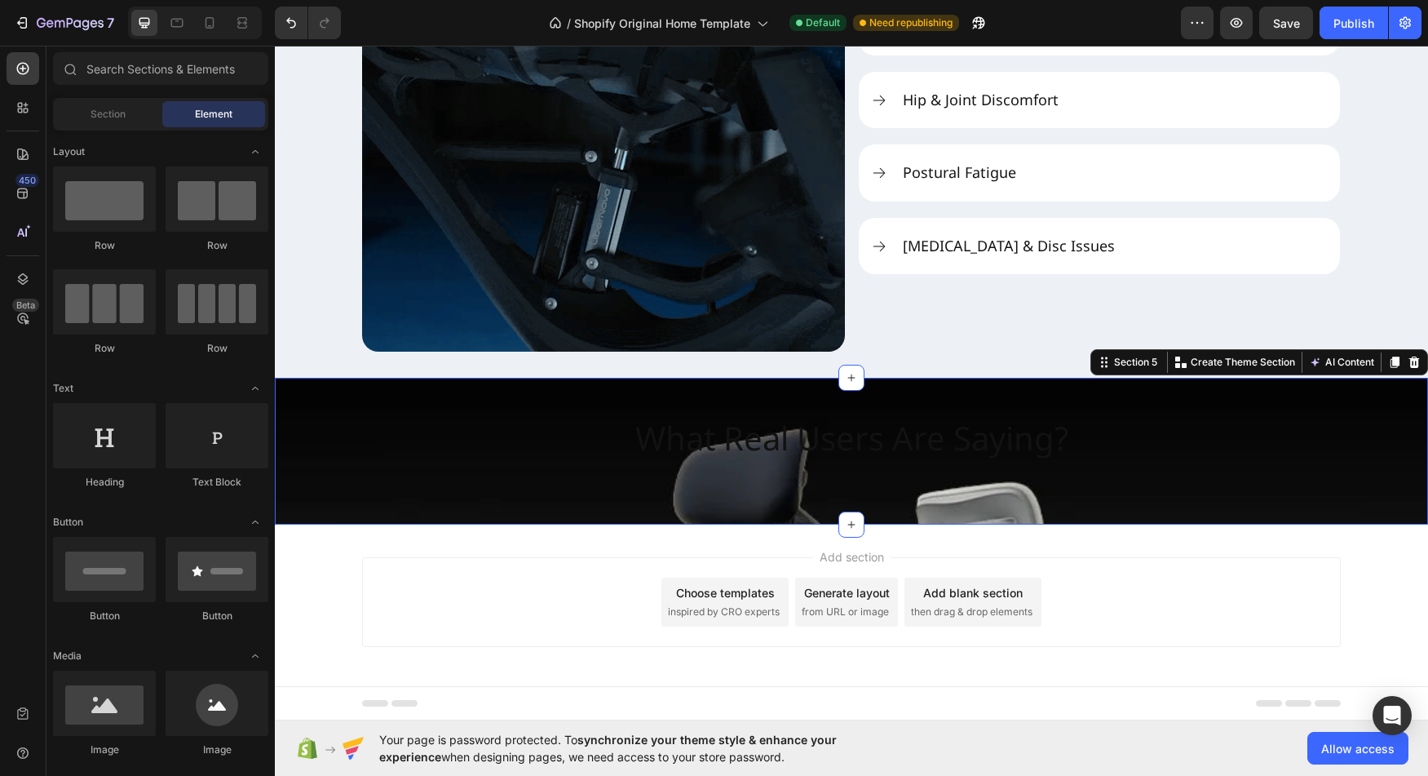
drag, startPoint x: 1199, startPoint y: 606, endPoint x: 1060, endPoint y: 560, distance: 146.0
click at [1199, 605] on div "Add section Choose templates inspired by CRO experts Generate layout from URL o…" at bounding box center [851, 602] width 979 height 90
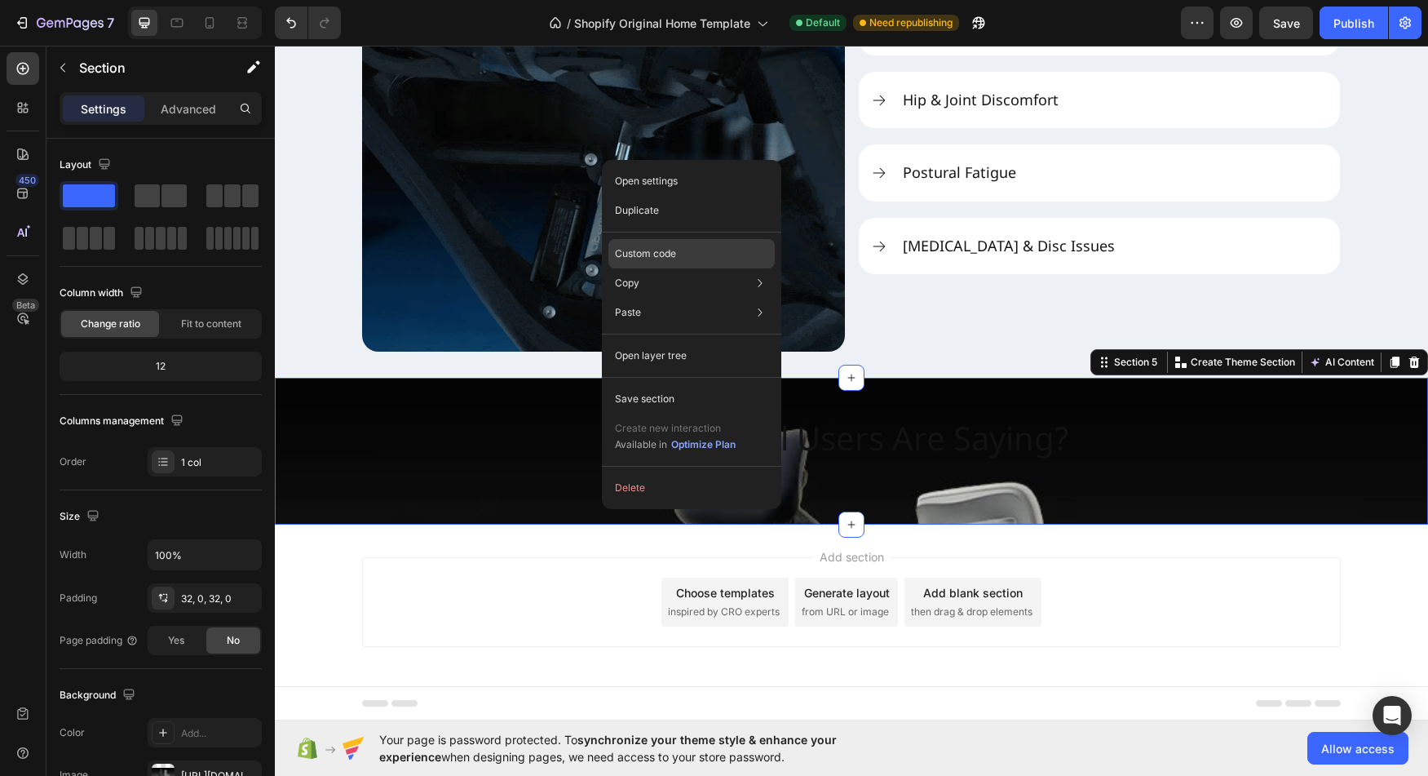
click at [662, 258] on p "Custom code" at bounding box center [645, 253] width 61 height 15
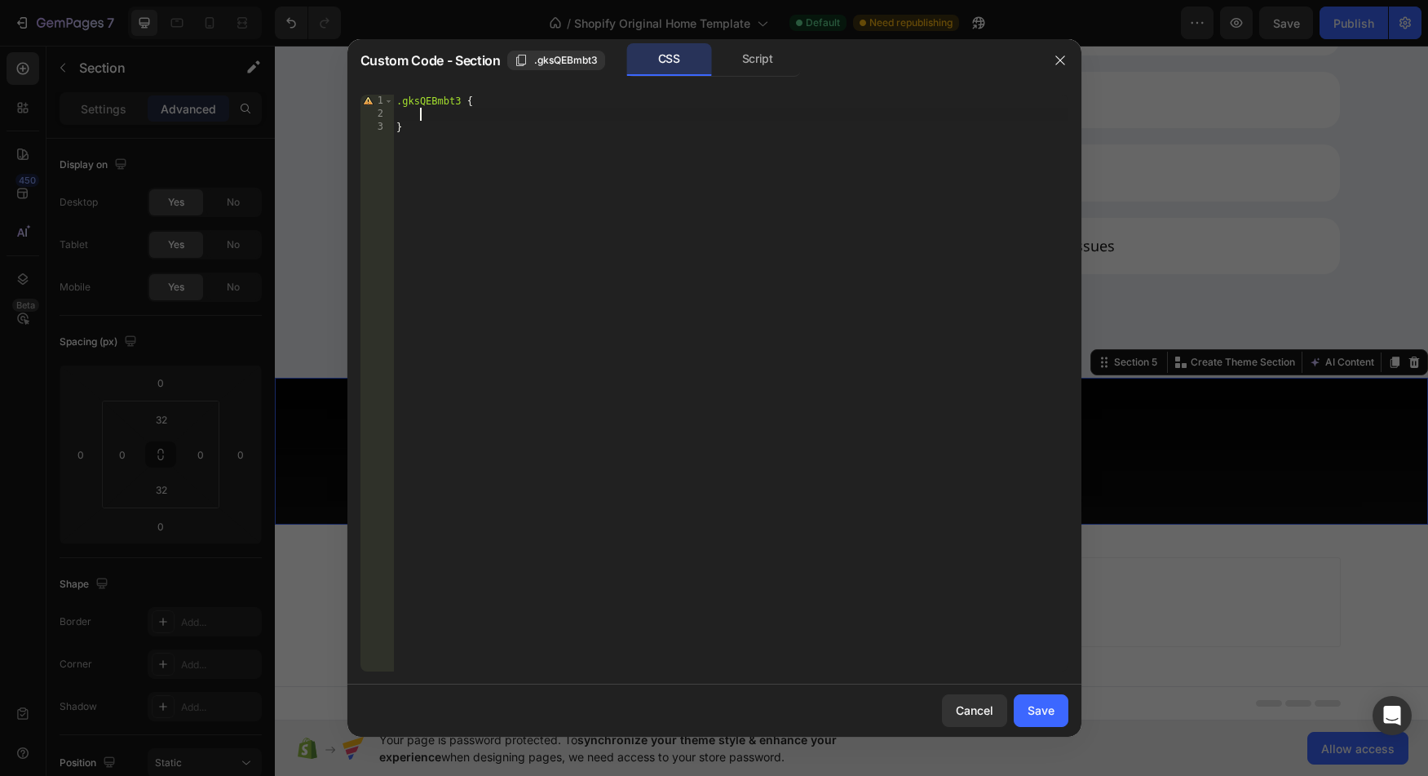
click at [490, 115] on div ".gksQEBmbt3 { }" at bounding box center [730, 396] width 675 height 603
paste textarea "[URL][DOMAIN_NAME]"
click at [423, 117] on div ".gksQEBmbt3 { https : //[DOMAIN_NAME][URL] 1 / 0947 / 5597 / 9559 /files/ 3 _ea…" at bounding box center [730, 396] width 675 height 603
click at [423, 115] on div ".gksQEBmbt3 { https : //[DOMAIN_NAME][URL] 1 / 0947 / 5597 / 9559 /files/ 3 _ea…" at bounding box center [730, 396] width 675 height 603
paste textarea "background-image: linear-gradient(rgba(0, 0, 0, 0.5), rgba(0, 0, 0, 0.5)), url(…"
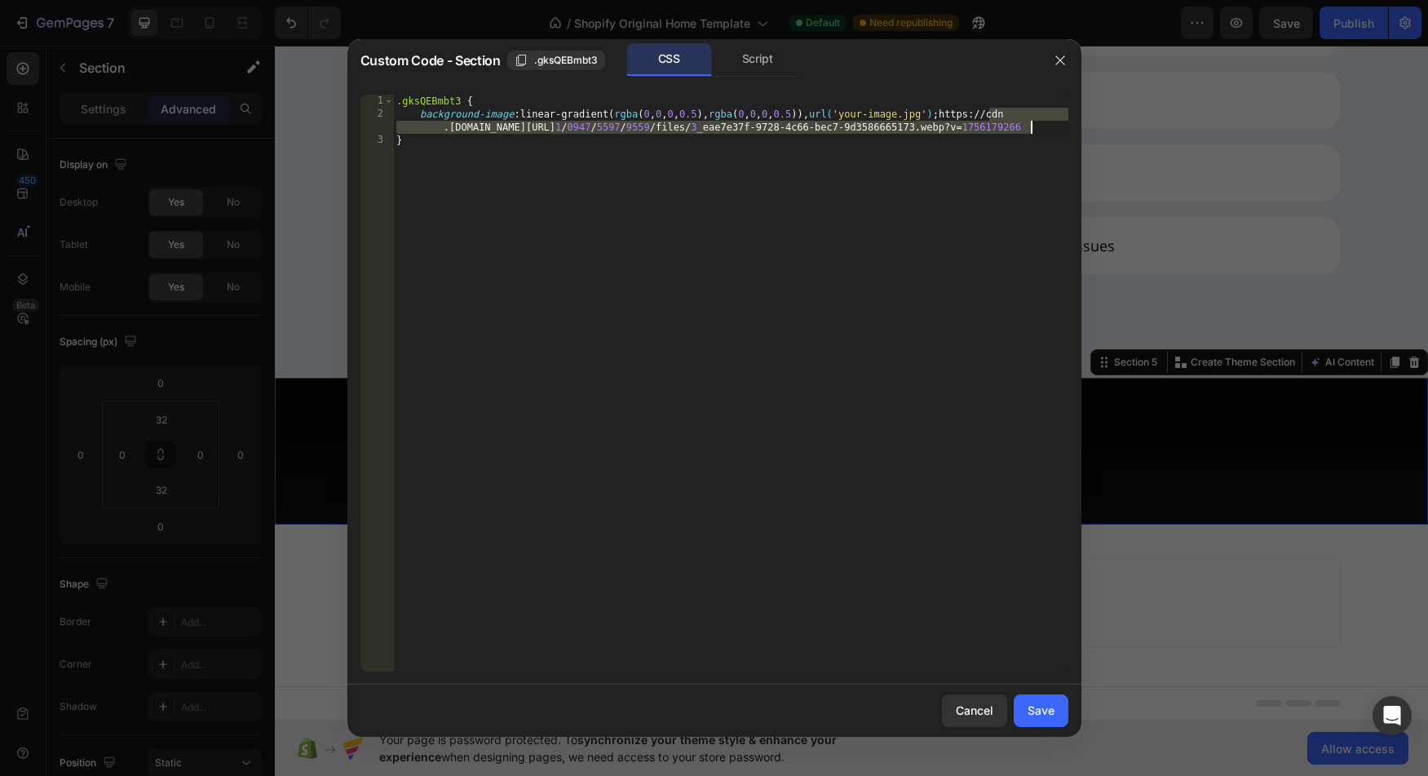
click at [1031, 127] on div ".gksQEBmbt3 { background-image : linear-gradient( rgba ( 0 , 0 , 0 , 0.5 ), rgb…" at bounding box center [730, 396] width 675 height 603
click at [898, 113] on div ".gksQEBmbt3 { background-image : linear-gradient( rgba ( 0 , 0 , 0 , 0.5 ), rgb…" at bounding box center [730, 396] width 675 height 603
drag, startPoint x: 898, startPoint y: 113, endPoint x: 968, endPoint y: 113, distance: 70.2
click at [968, 113] on div ".gksQEBmbt3 { background-image : linear-gradient( rgba ( 0 , 0 , 0 , 0.5 ), rgb…" at bounding box center [730, 396] width 675 height 603
paste textarea "[URL][DOMAIN_NAME]"
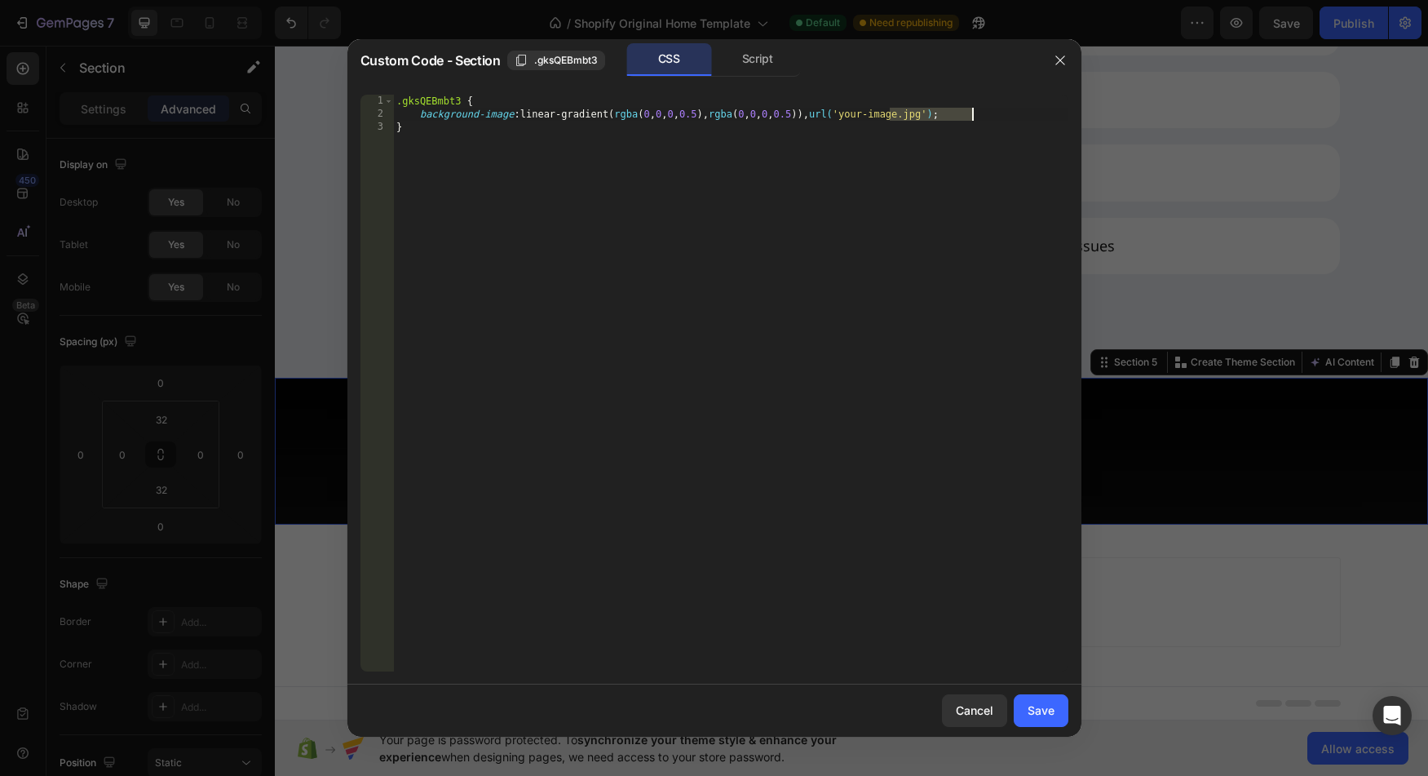
type textarea "background-image: linear-gradient(rgba(0, 0, 0, 0.5), rgba(0, 0, 0, 0.5)), url(…"
click at [1044, 716] on div "Save" at bounding box center [1041, 710] width 27 height 17
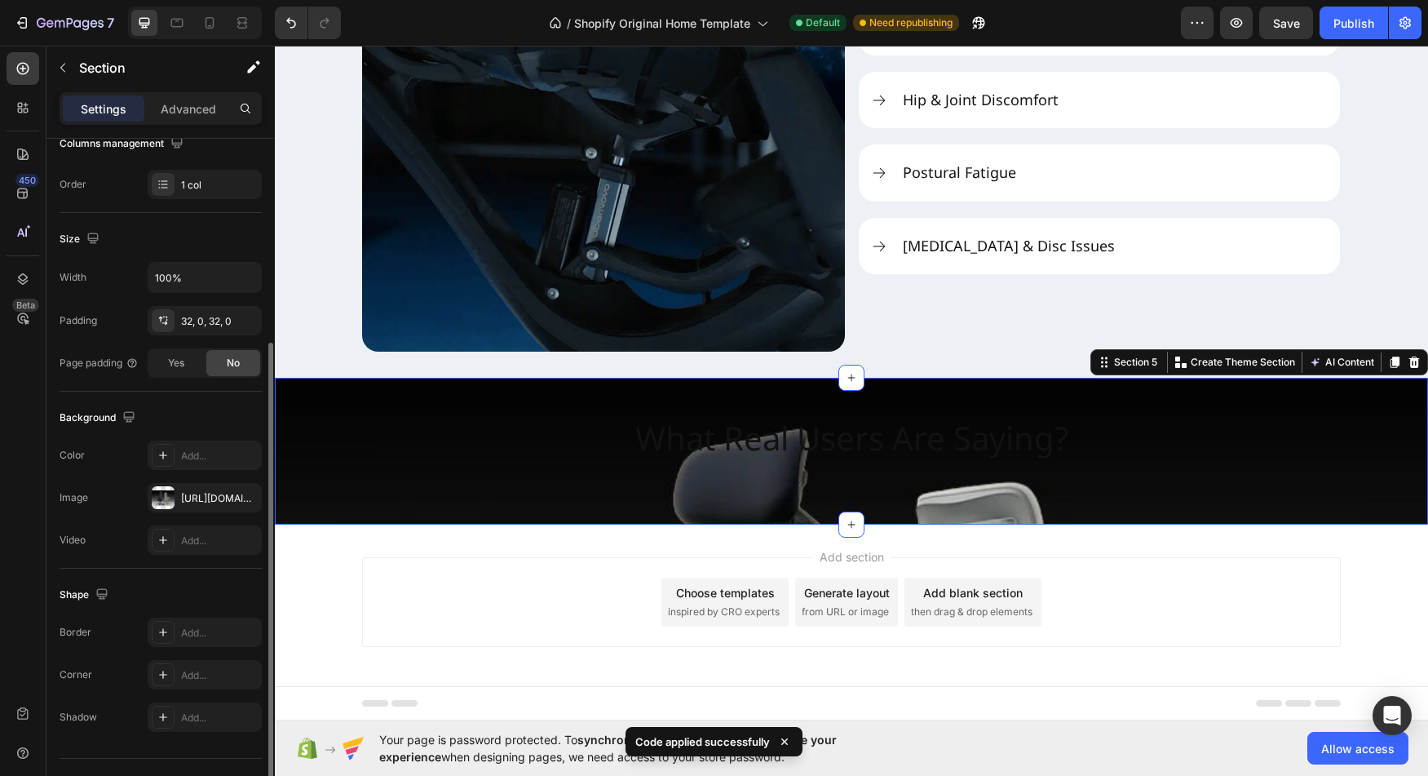
scroll to position [286, 0]
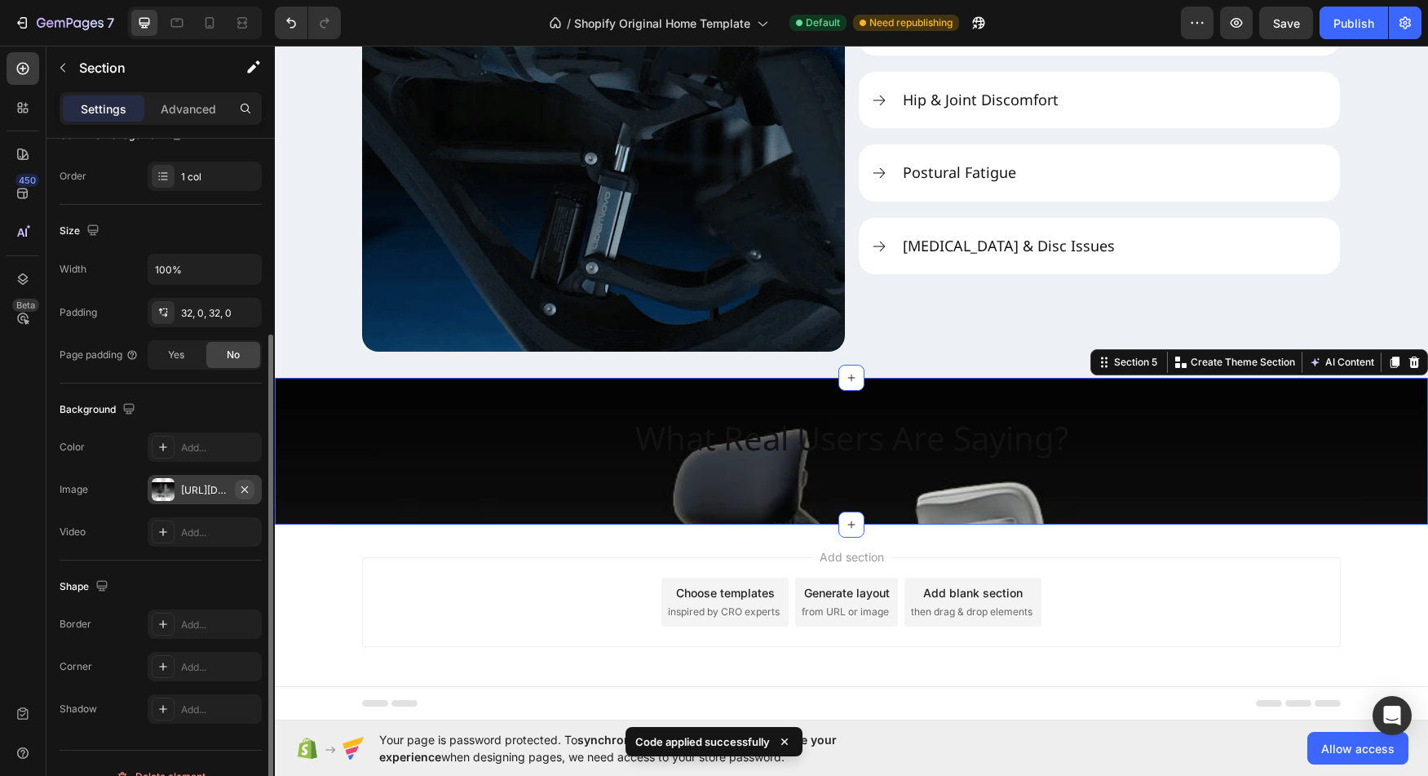
click at [250, 483] on icon "button" at bounding box center [244, 489] width 13 height 13
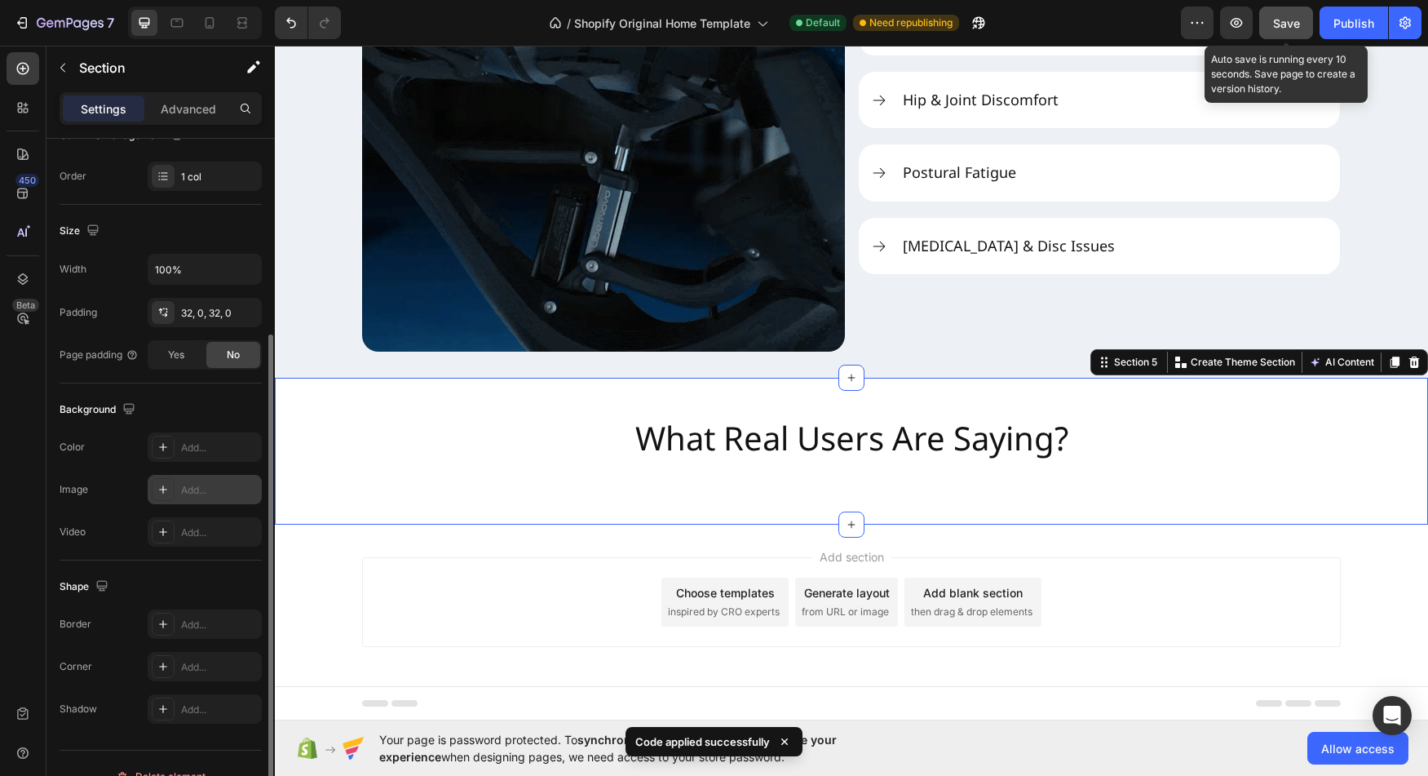
click at [1289, 35] on button "Save" at bounding box center [1287, 23] width 54 height 33
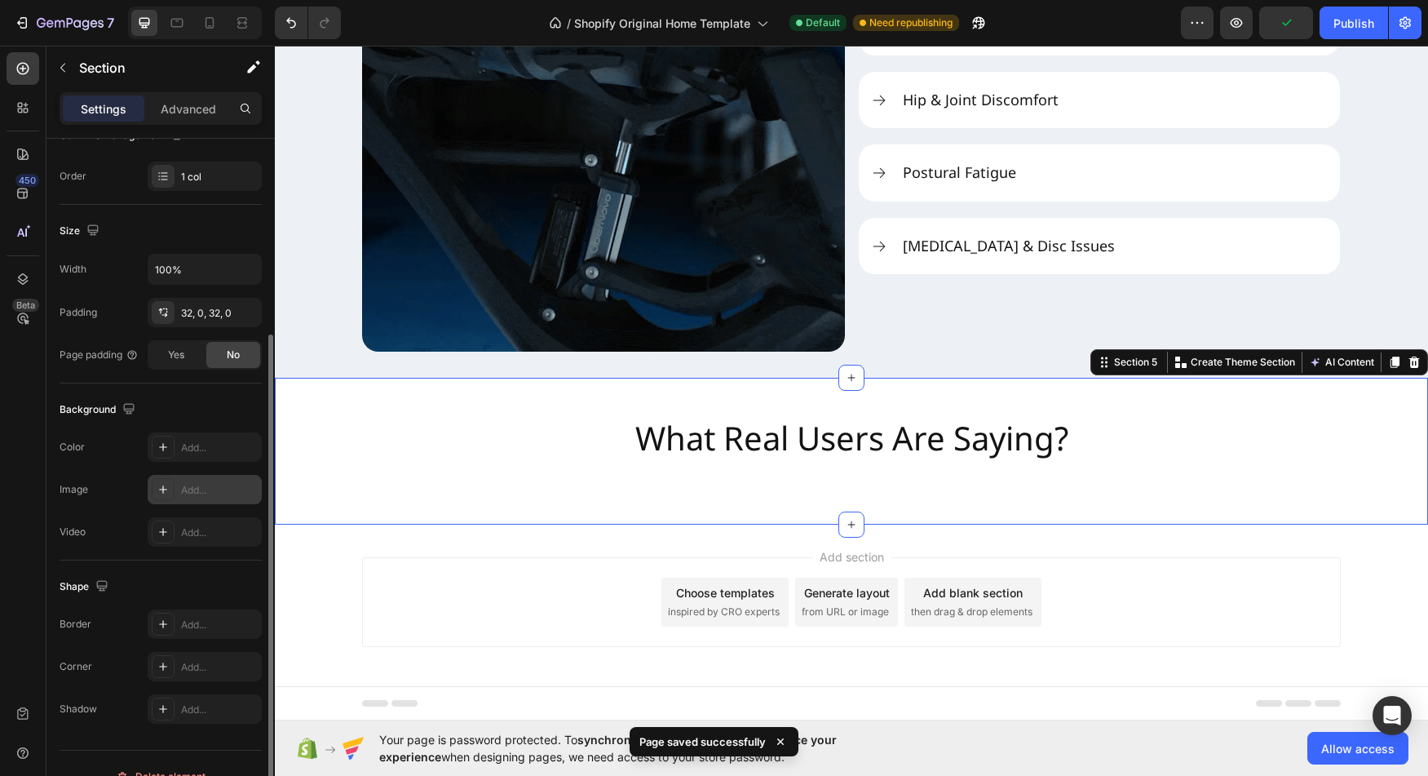
click at [396, 516] on div "What Real Users Are Saying? Heading Section 5 You can create reusable sections …" at bounding box center [851, 451] width 1153 height 147
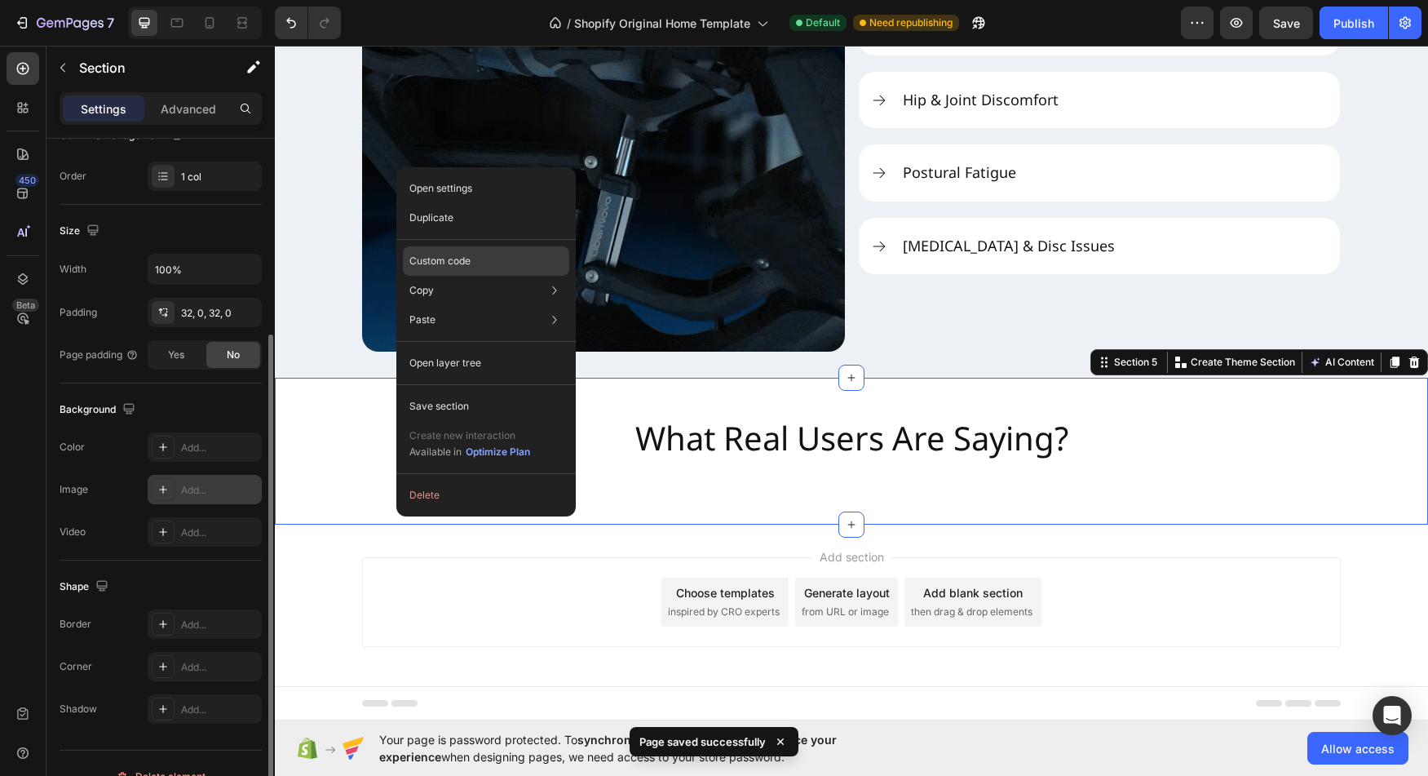
click at [472, 305] on div "Custom code" at bounding box center [486, 319] width 166 height 29
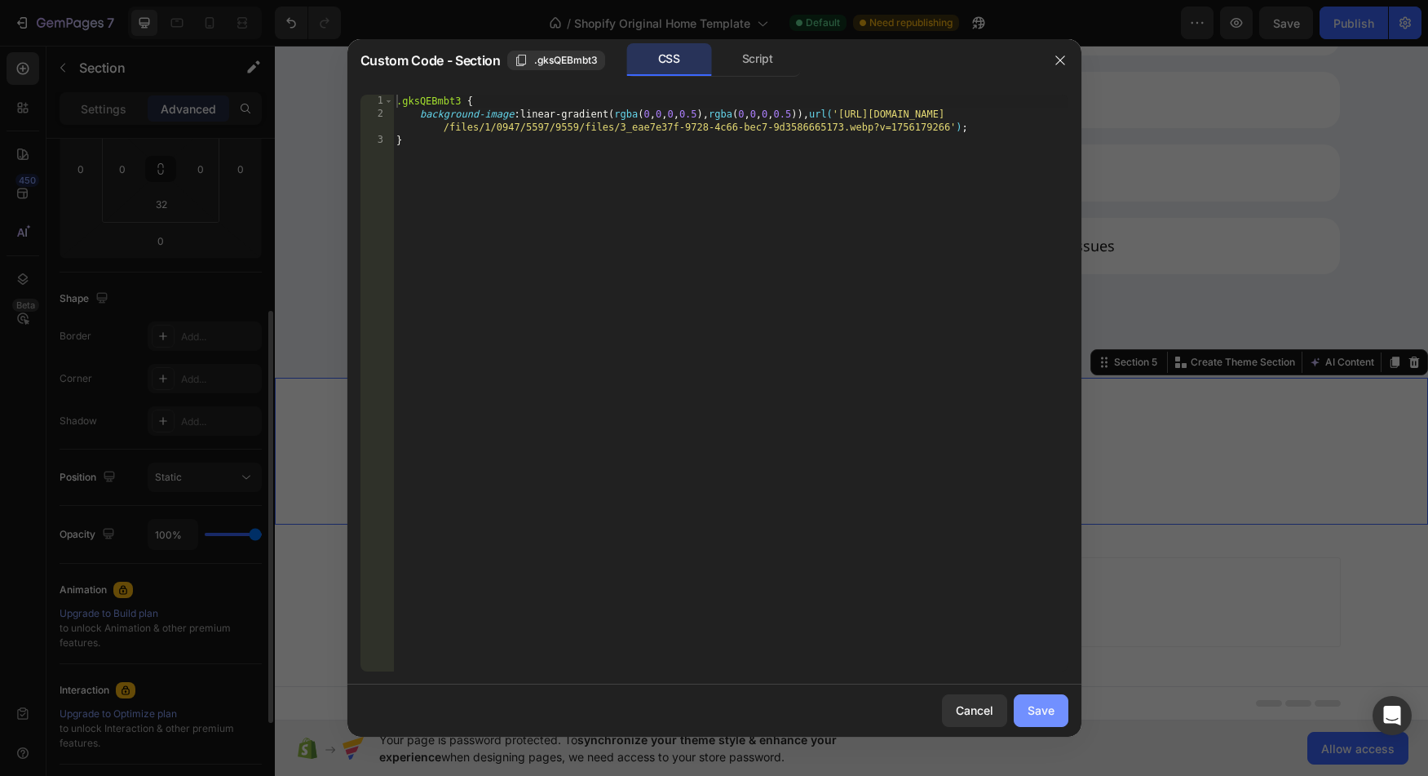
click at [1033, 706] on div "Save" at bounding box center [1041, 710] width 27 height 17
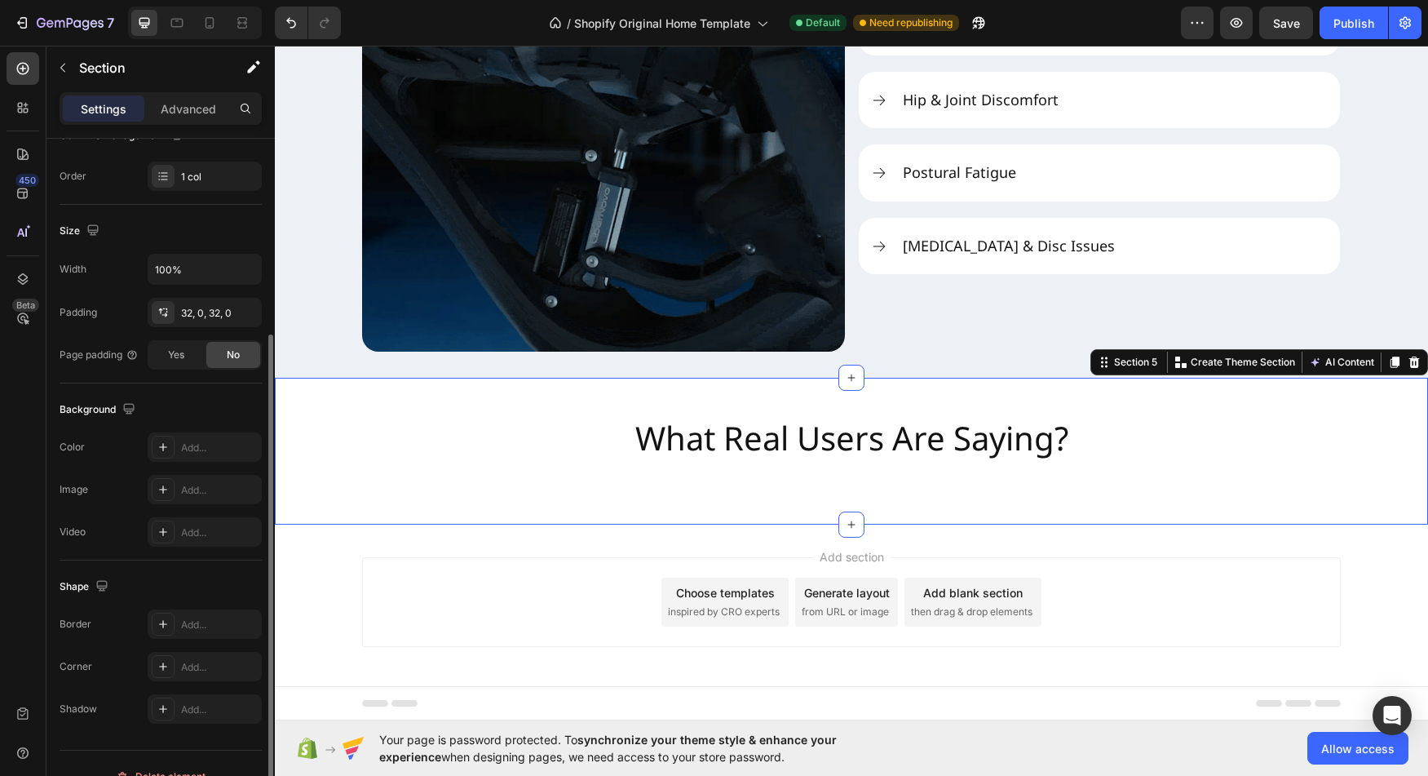
scroll to position [312, 0]
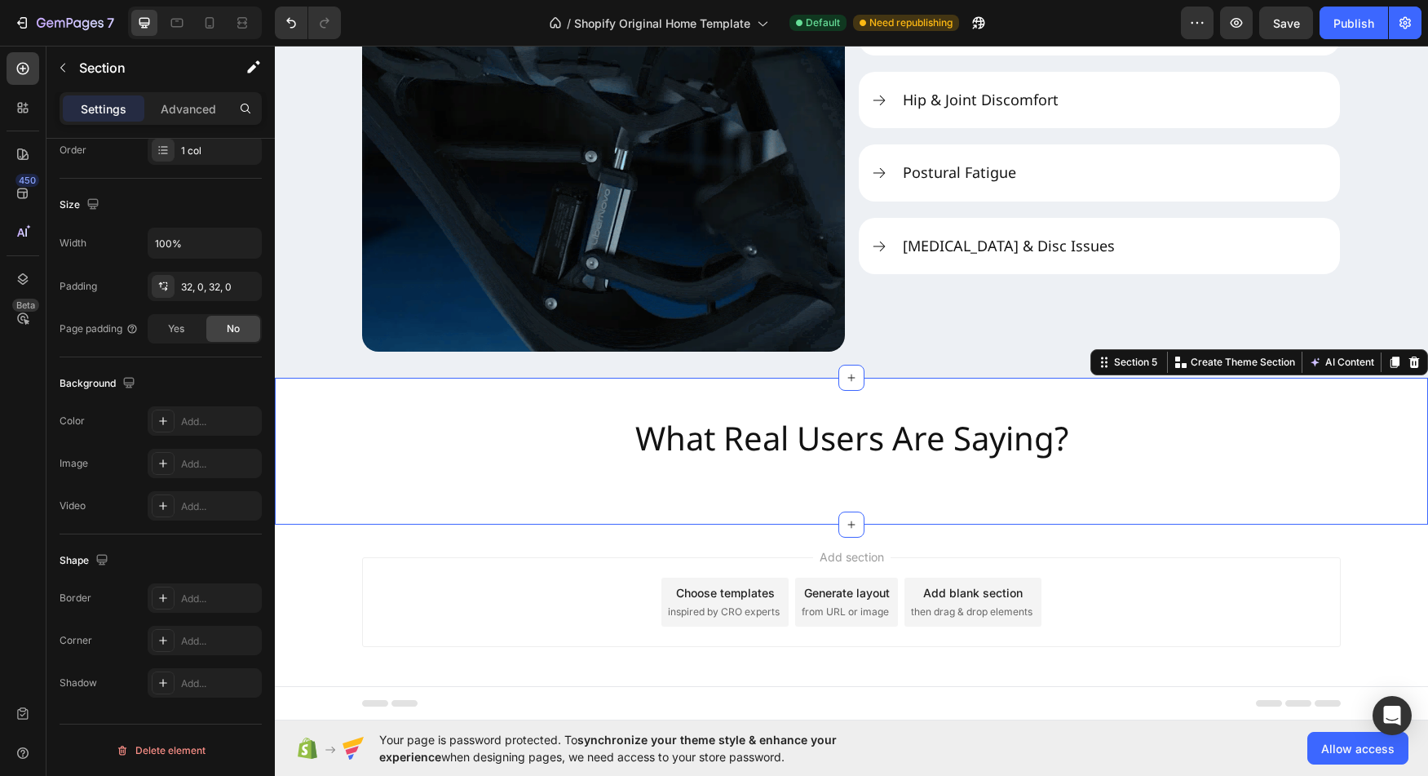
click at [358, 519] on div "What Real Users Are Saying? Heading Section 5 You can create reusable sections …" at bounding box center [851, 451] width 1153 height 147
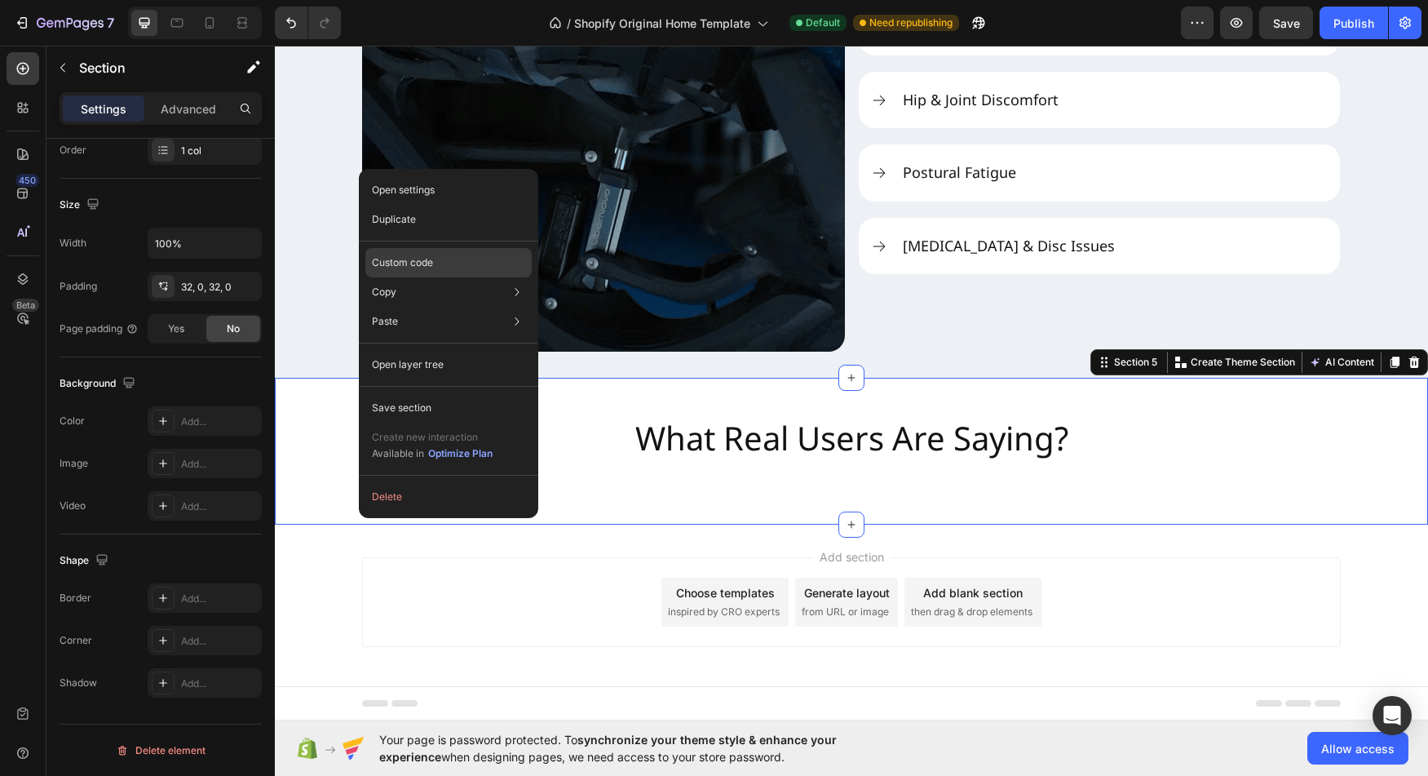
click at [422, 260] on p "Custom code" at bounding box center [402, 262] width 61 height 15
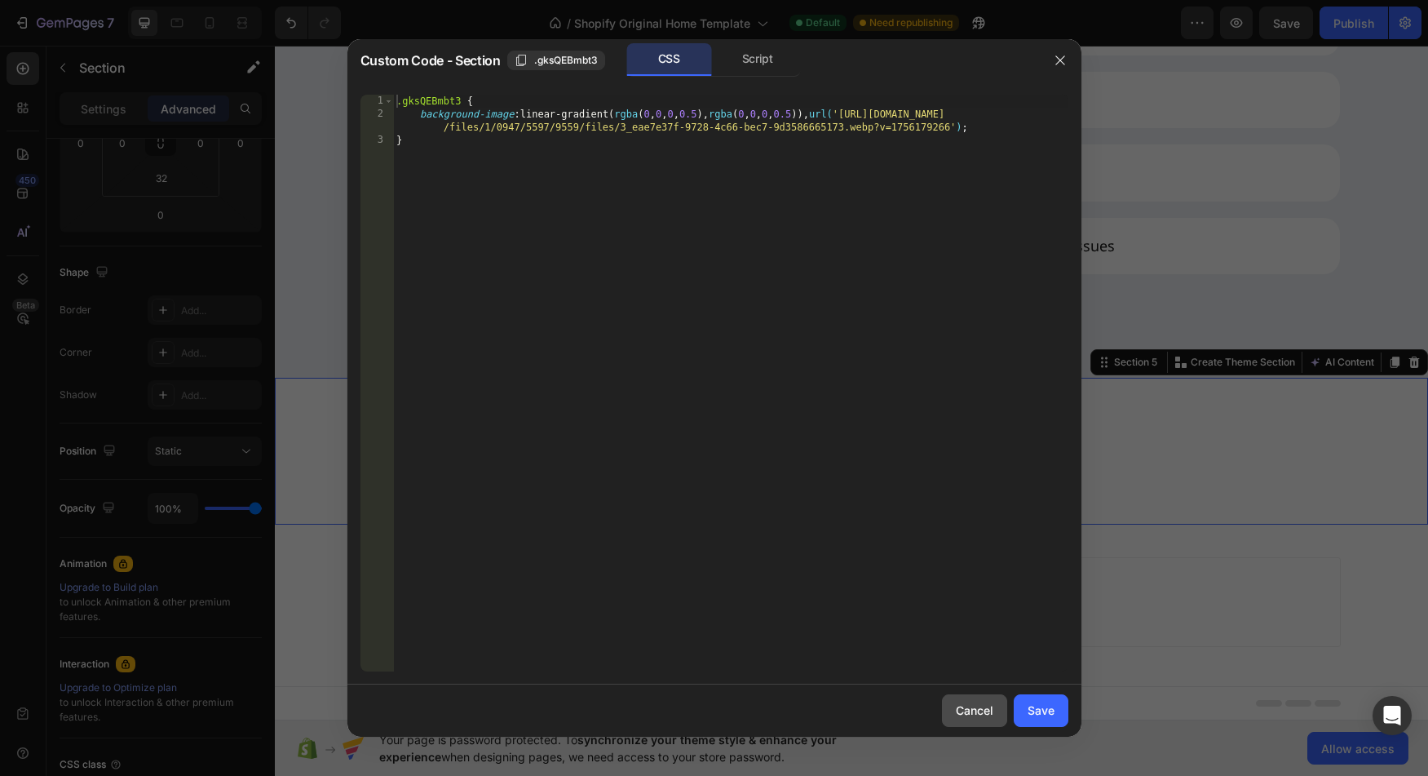
click at [963, 717] on div "Cancel" at bounding box center [975, 710] width 38 height 17
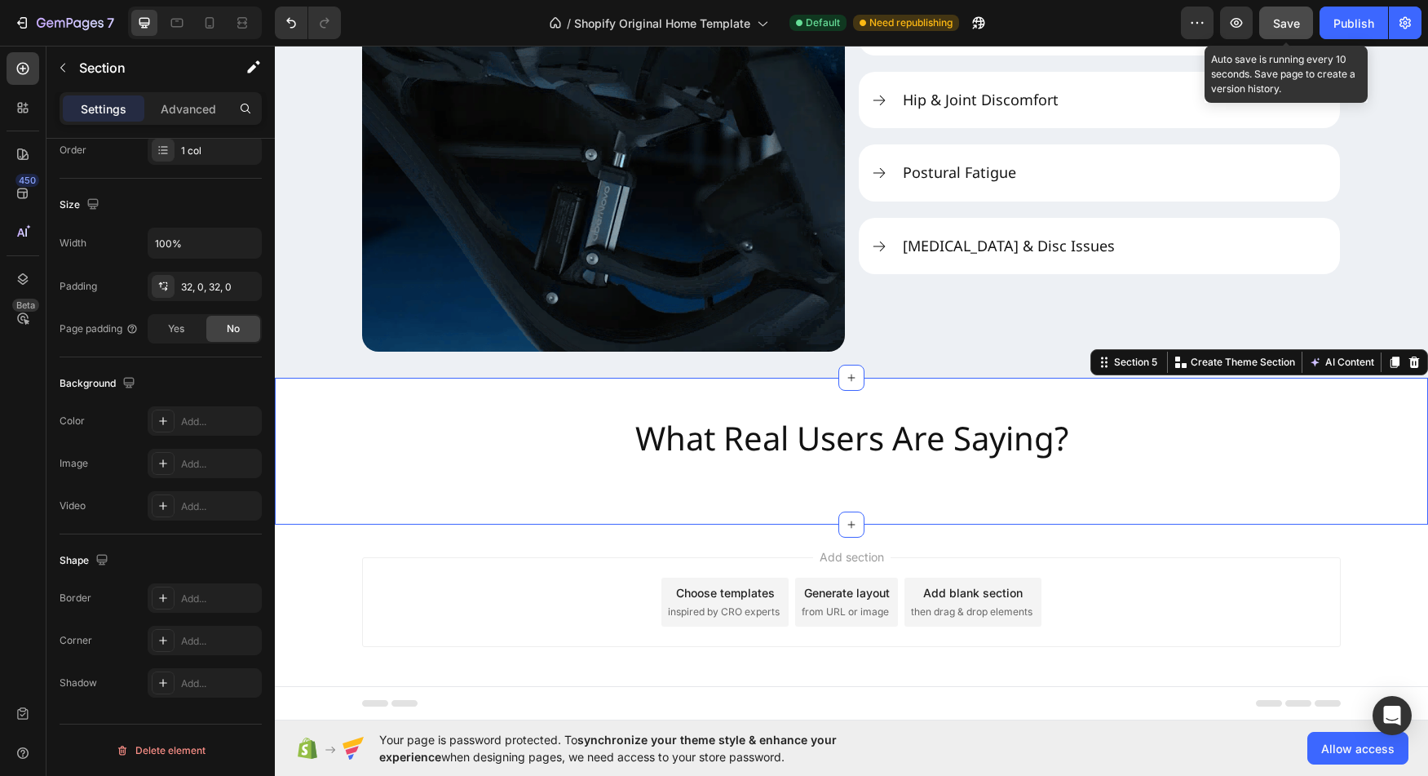
click at [1291, 20] on span "Save" at bounding box center [1286, 23] width 27 height 14
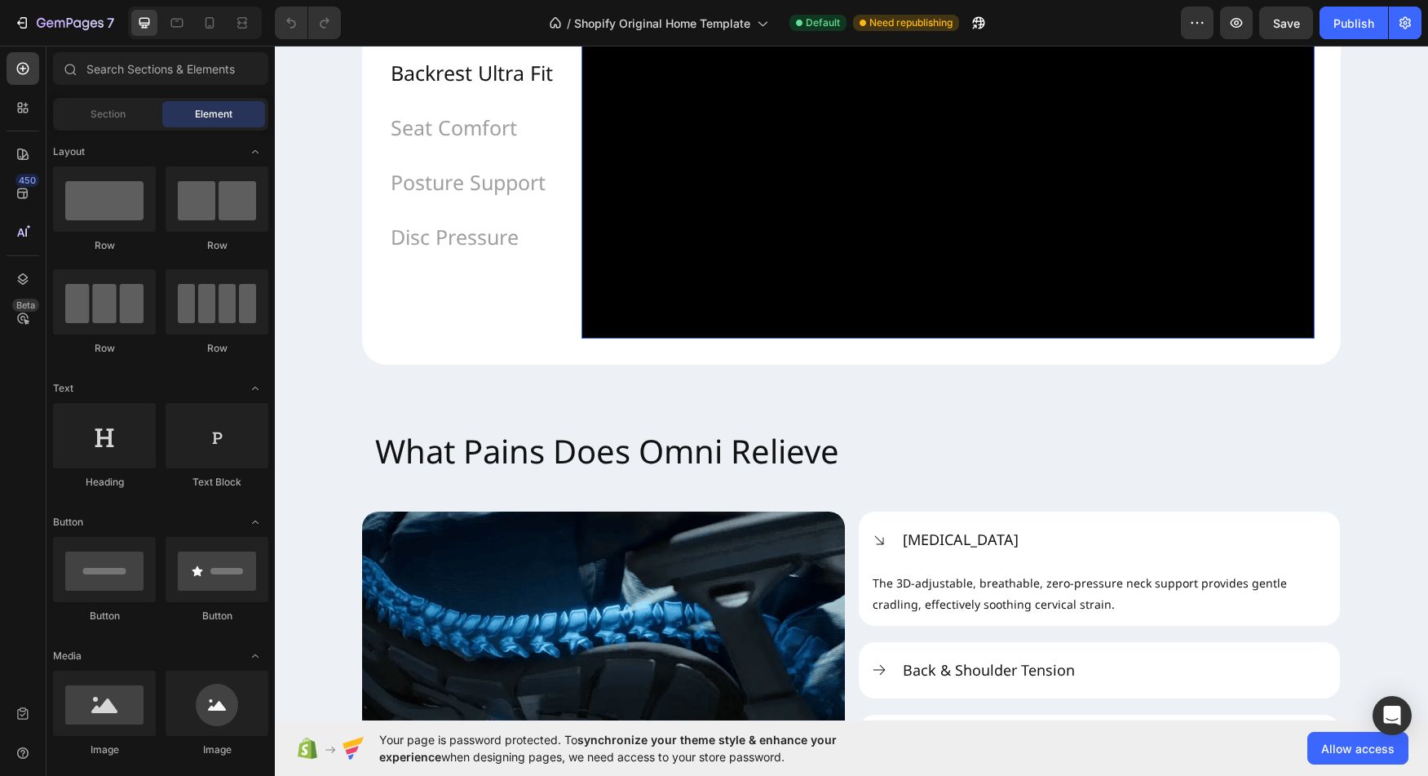
scroll to position [2278, 0]
